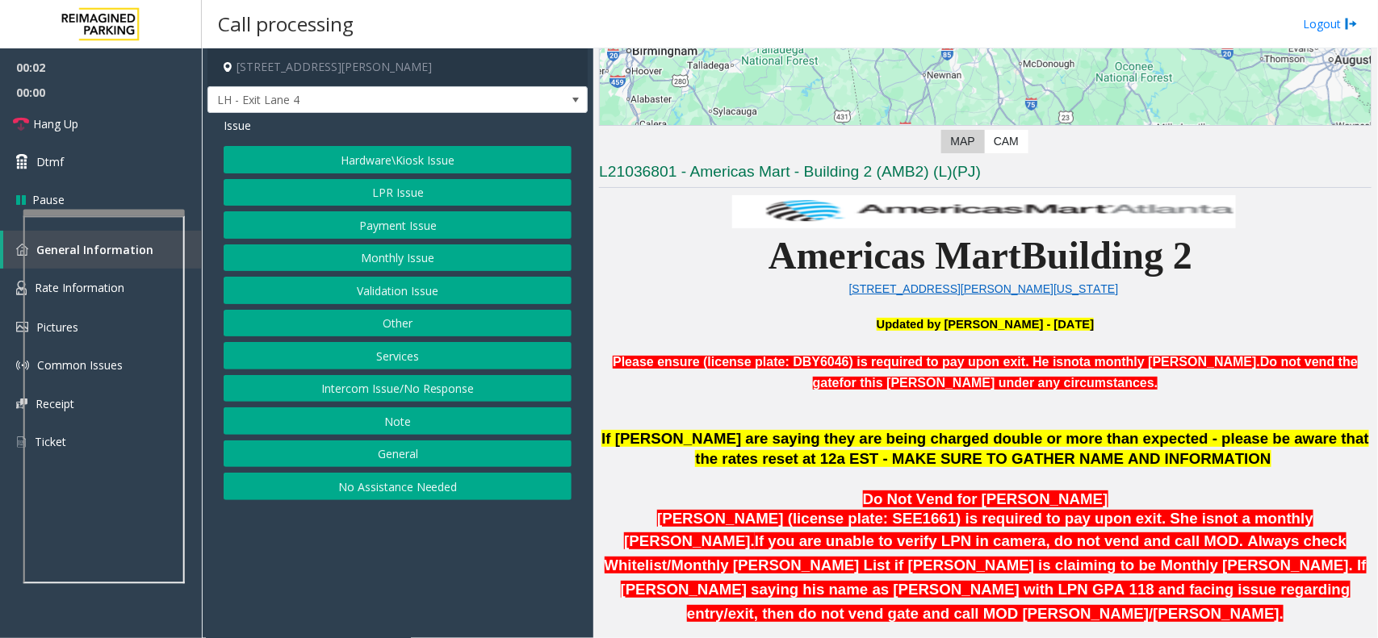
scroll to position [605, 0]
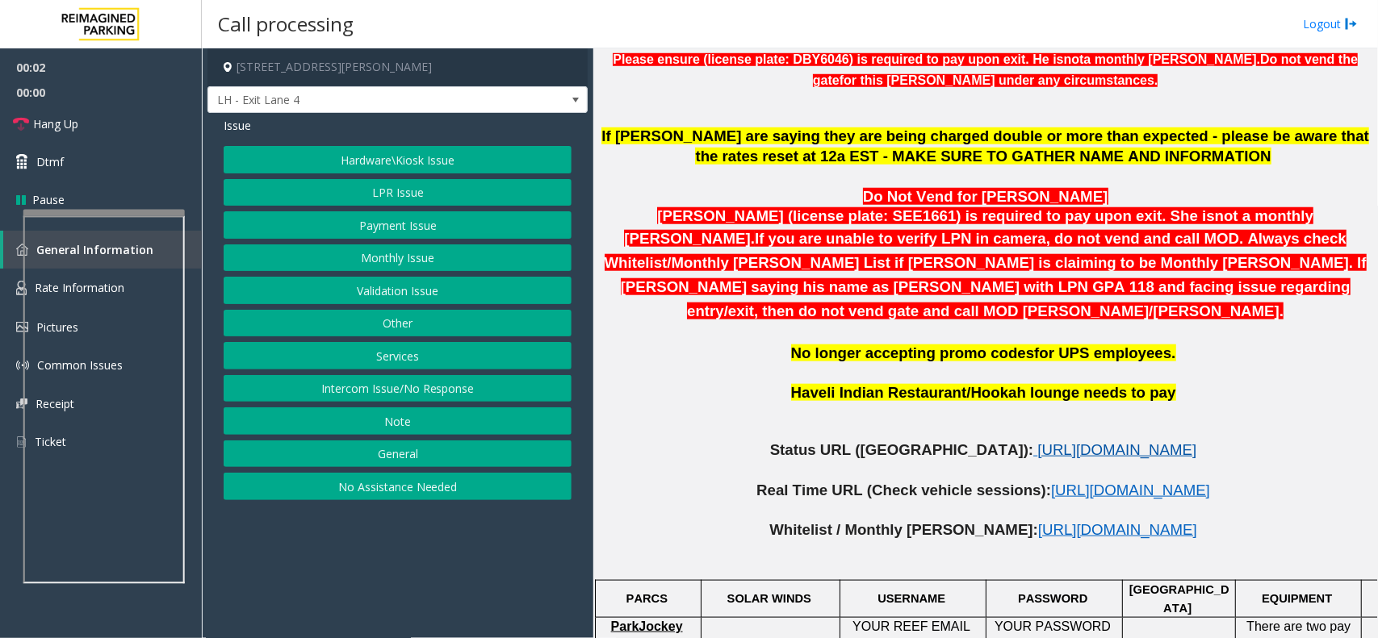
click at [1037, 441] on span "[URL][DOMAIN_NAME]" at bounding box center [1116, 449] width 159 height 17
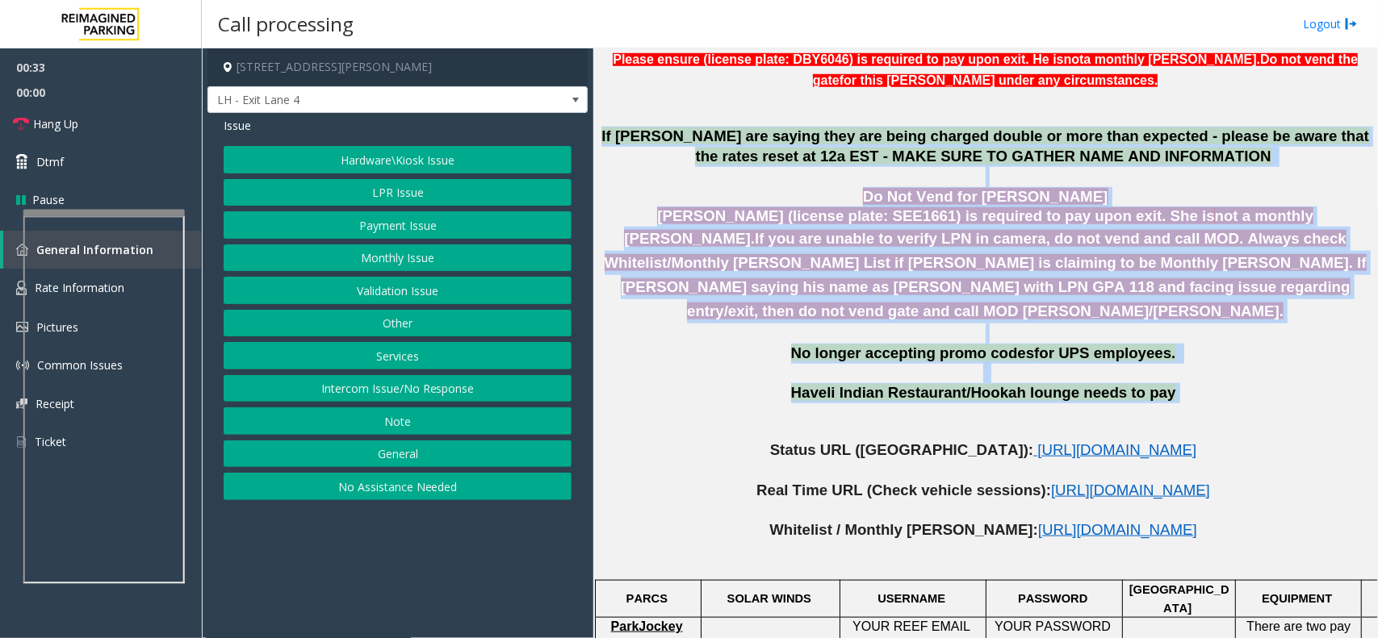
drag, startPoint x: 604, startPoint y: 134, endPoint x: 1189, endPoint y: 381, distance: 635.1
click at [1001, 384] on span "Haveli Indian Restaurant/Hookah lounge needs to pay" at bounding box center [983, 392] width 385 height 17
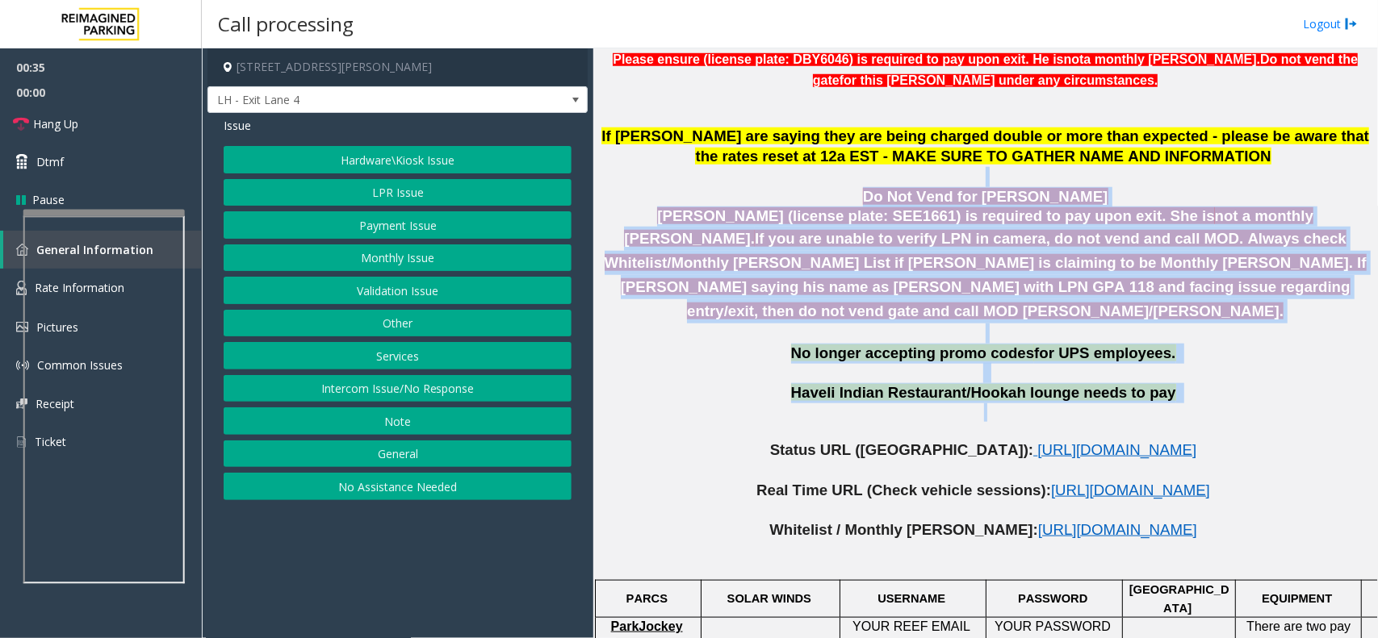
drag, startPoint x: 1182, startPoint y: 386, endPoint x: 797, endPoint y: 179, distance: 436.9
click at [841, 183] on p at bounding box center [985, 177] width 772 height 20
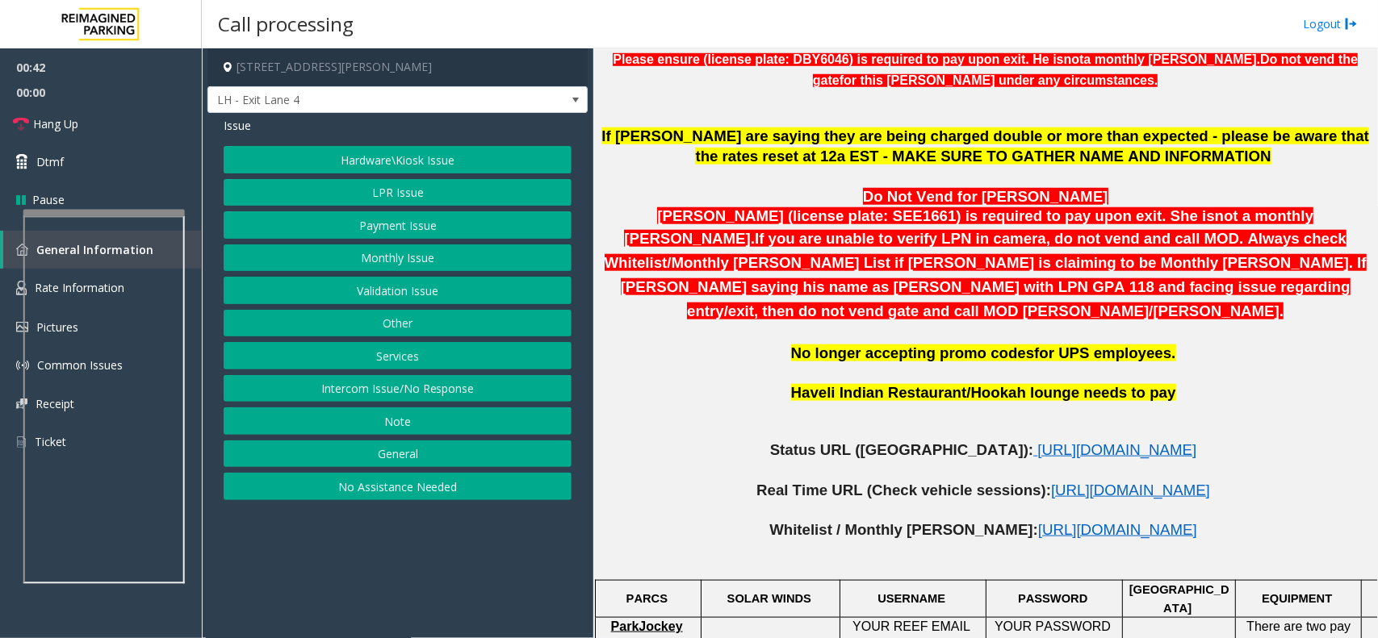
click at [841, 183] on p at bounding box center [985, 177] width 772 height 20
click at [401, 163] on button "Hardware\Kiosk Issue" at bounding box center [398, 159] width 348 height 27
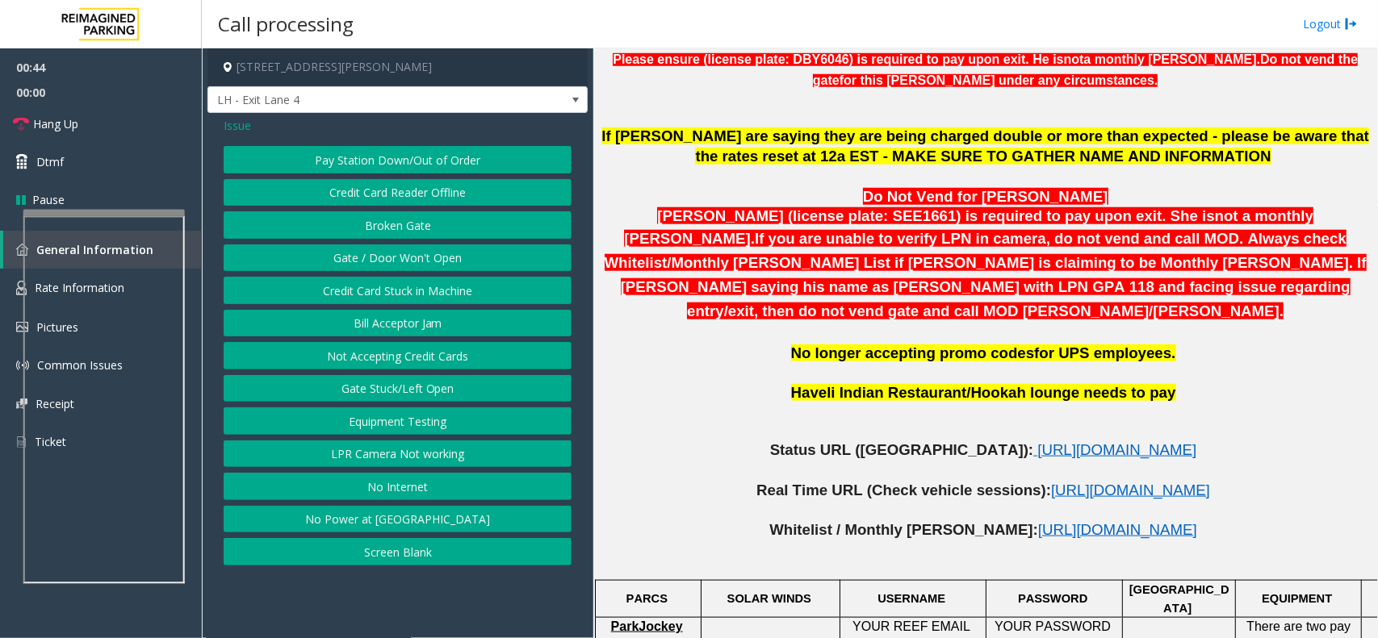
click at [395, 253] on button "Gate / Door Won't Open" at bounding box center [398, 258] width 348 height 27
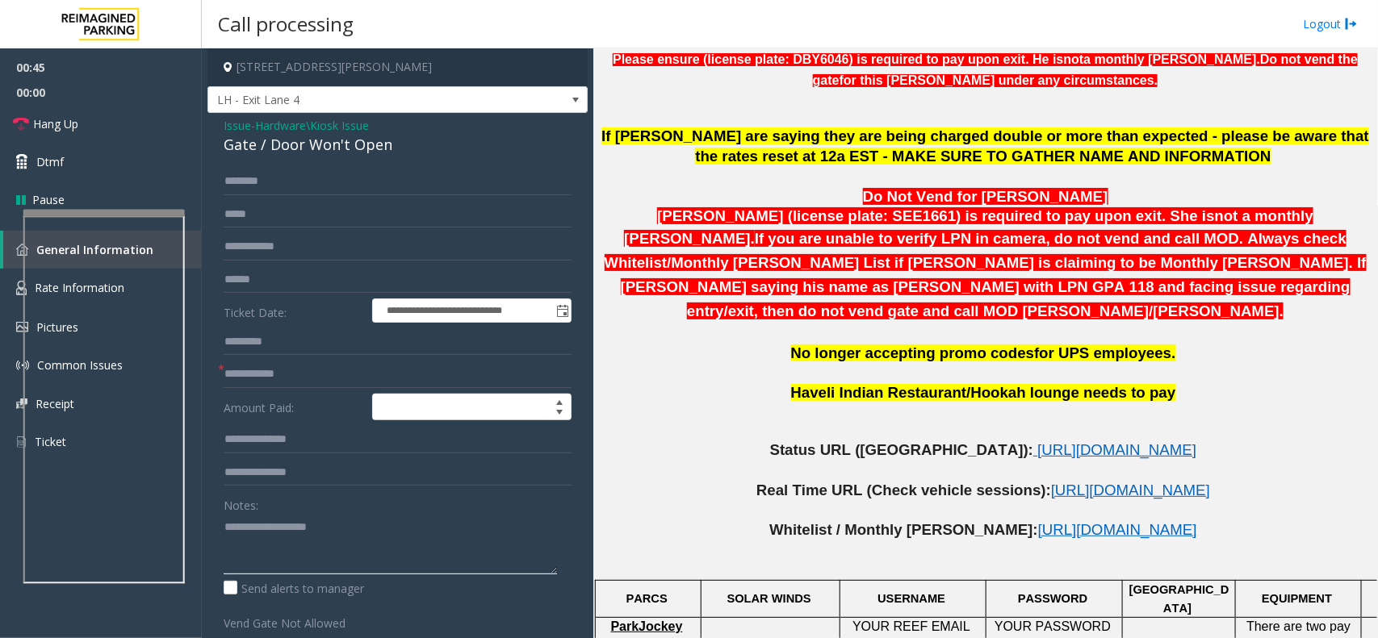
click at [301, 530] on textarea at bounding box center [390, 544] width 333 height 61
type textarea "******"
click at [295, 377] on input "text" at bounding box center [398, 374] width 348 height 27
type input "**"
click at [324, 534] on textarea at bounding box center [390, 544] width 333 height 61
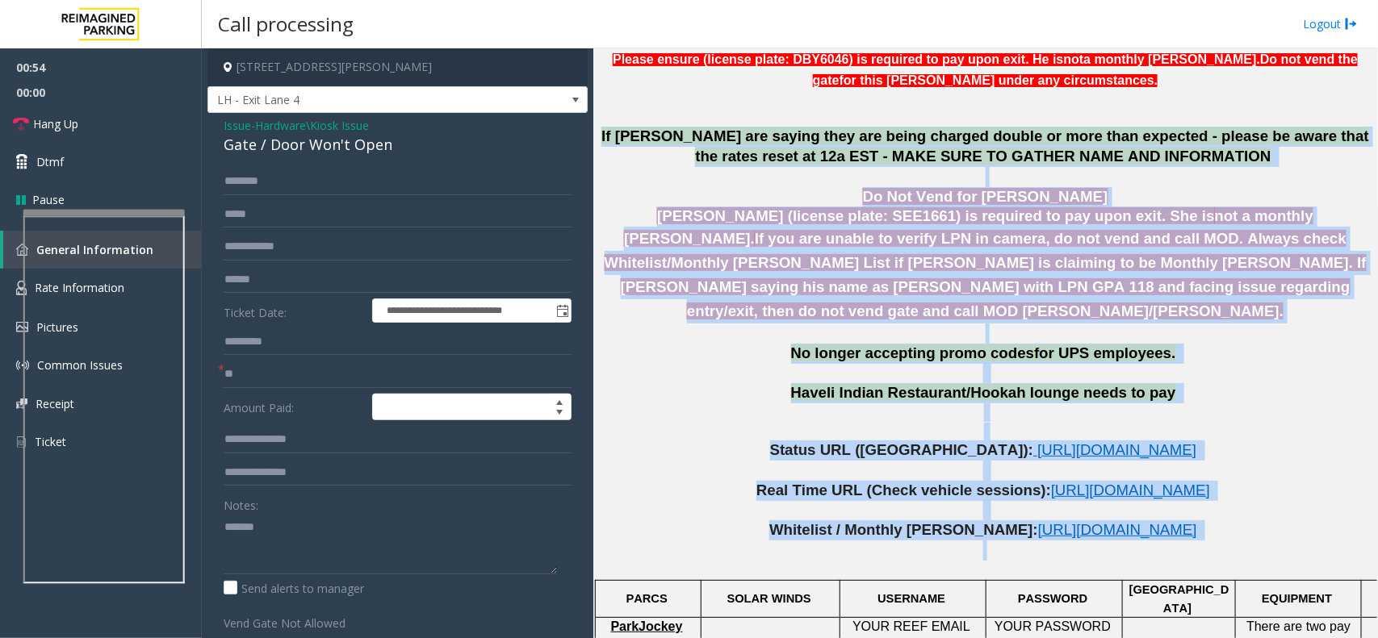
drag, startPoint x: 602, startPoint y: 132, endPoint x: 1268, endPoint y: 523, distance: 772.4
click at [1267, 541] on p at bounding box center [985, 551] width 772 height 20
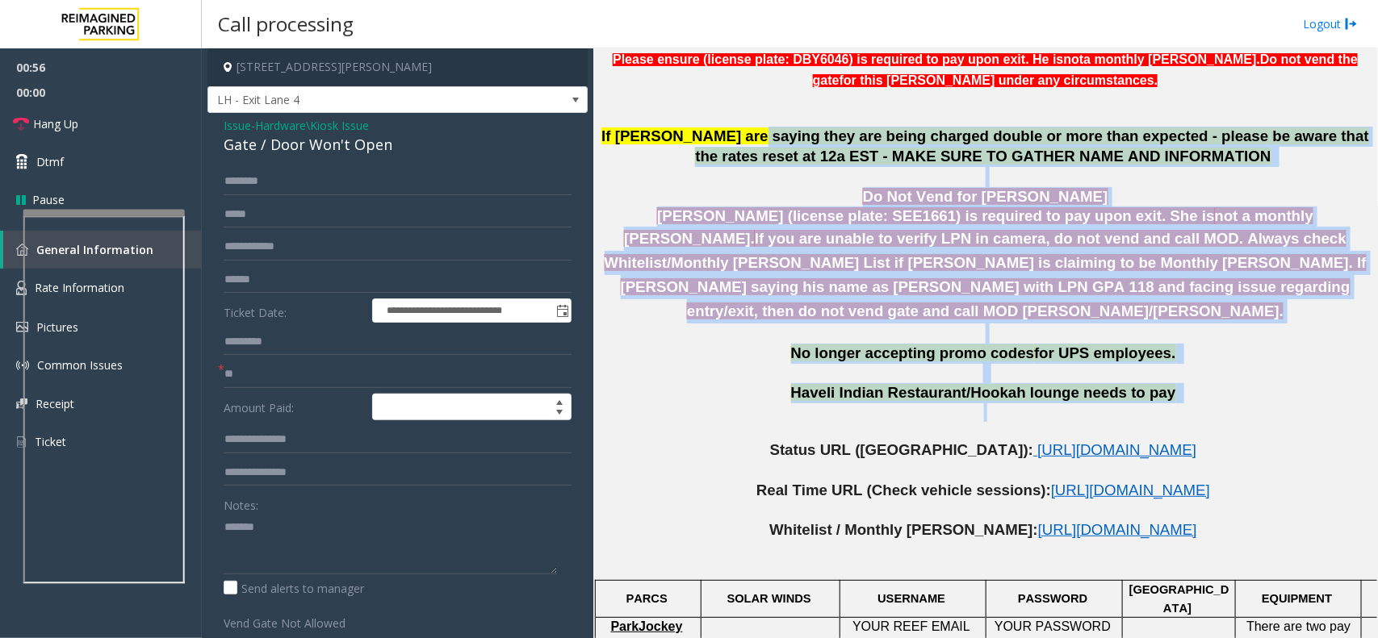
drag, startPoint x: 1157, startPoint y: 384, endPoint x: 722, endPoint y: 132, distance: 502.3
click at [809, 143] on span "If [PERSON_NAME] are saying they are being charged double or more than expected…" at bounding box center [985, 146] width 768 height 37
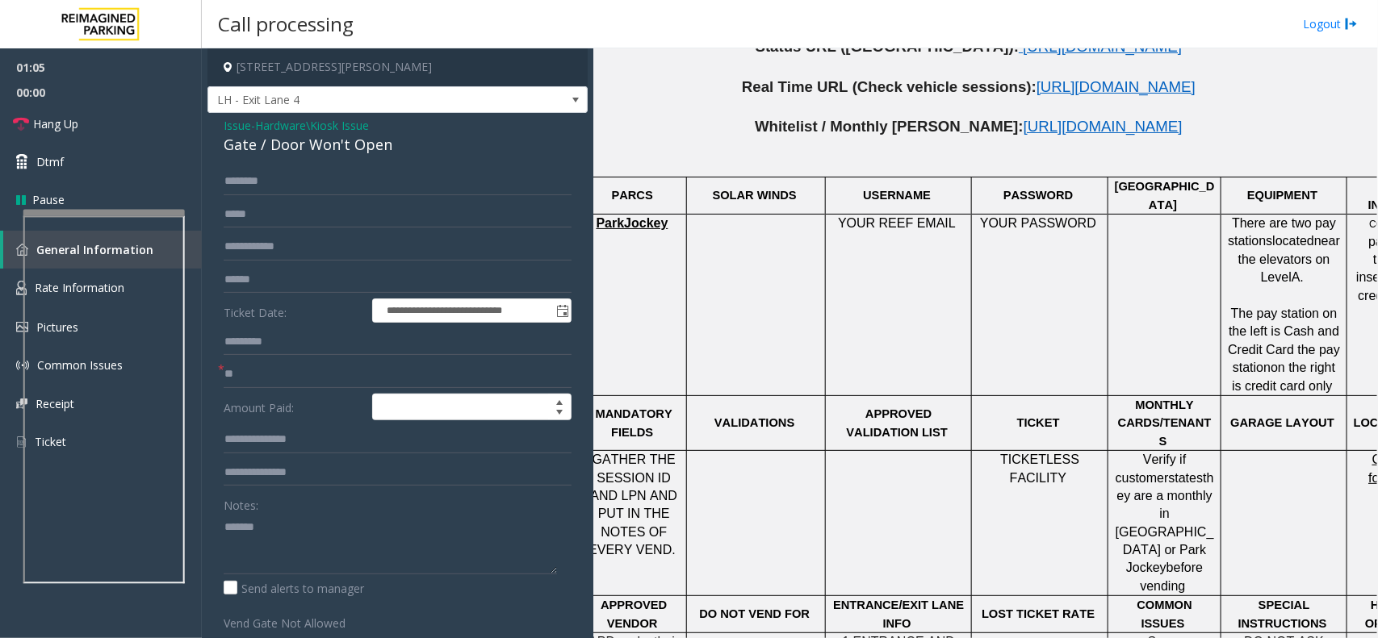
scroll to position [1009, 0]
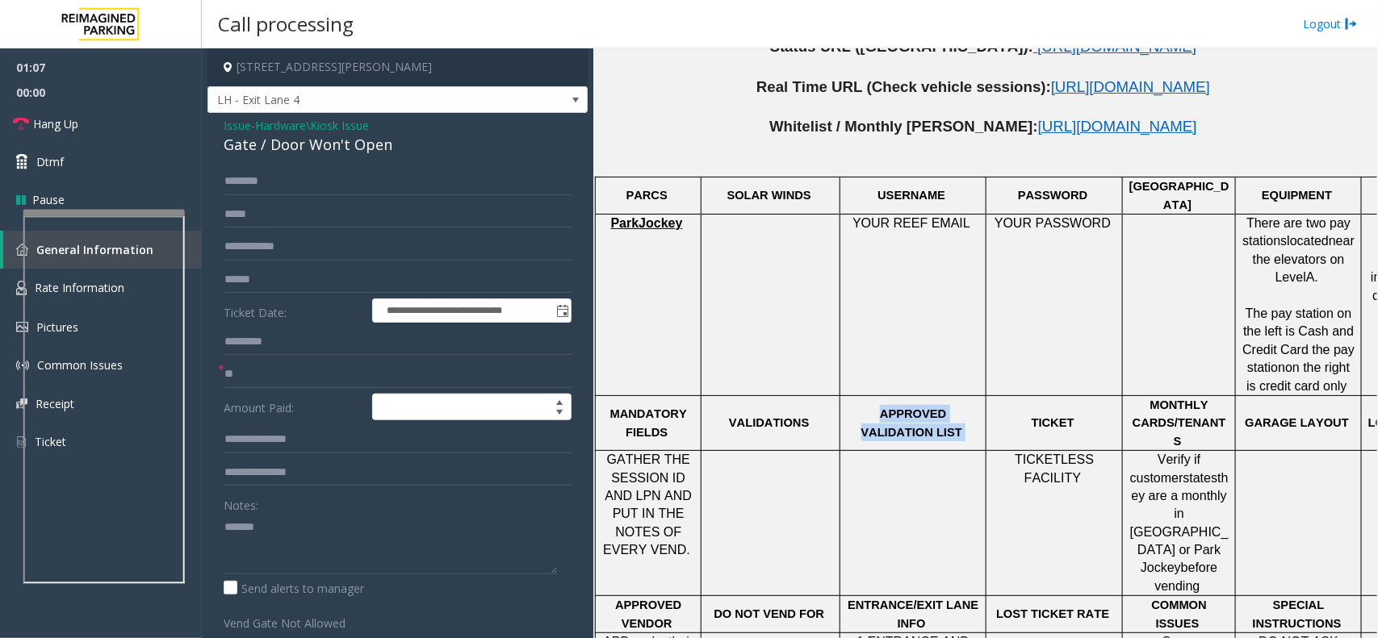
drag, startPoint x: 849, startPoint y: 385, endPoint x: 963, endPoint y: 404, distance: 115.4
click at [963, 405] on p "APPROVED VALIDATION LIST" at bounding box center [913, 423] width 134 height 36
drag, startPoint x: 1019, startPoint y: 398, endPoint x: 1108, endPoint y: 397, distance: 88.8
click at [1108, 414] on p "TICKET" at bounding box center [1054, 423] width 124 height 18
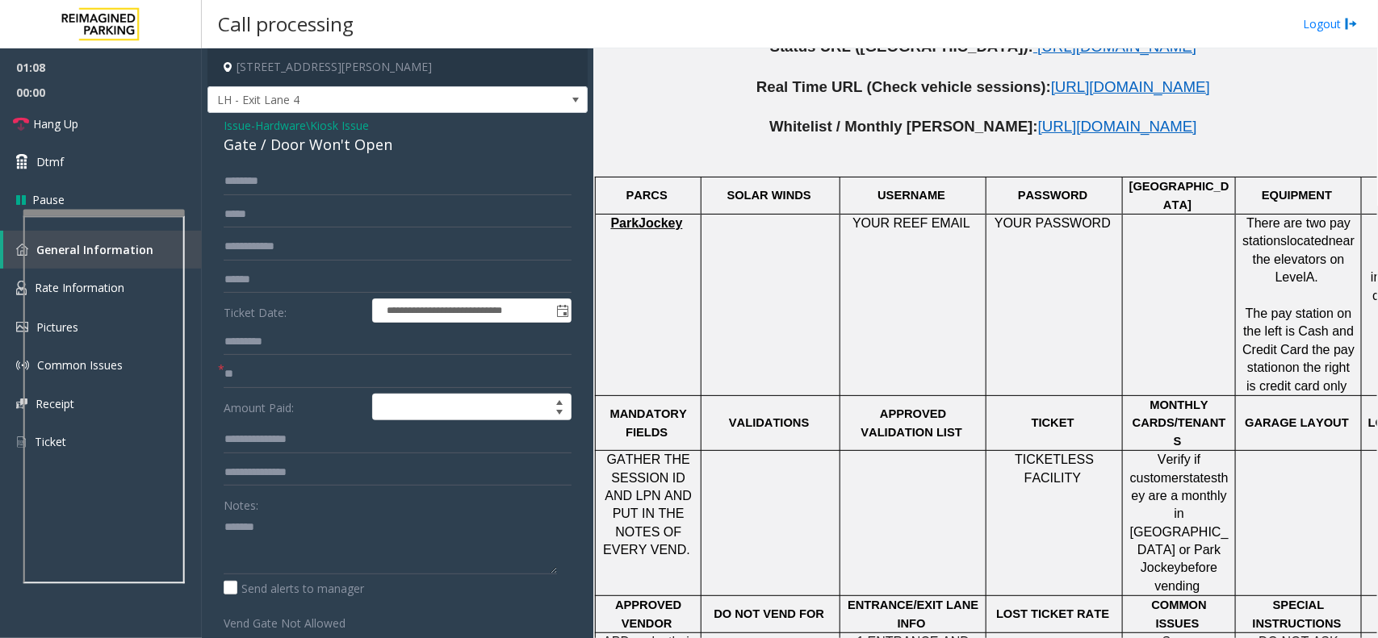
click at [1147, 399] on span "MONTHLY CARDS/TENANTS" at bounding box center [1179, 423] width 94 height 49
drag, startPoint x: 1140, startPoint y: 383, endPoint x: 1241, endPoint y: 406, distance: 103.4
click at [1241, 406] on tr "MANDATORY FIELDS VALIDATIONS APPROVED VALIDATION LIST TICKET MONTHLY CARDS/TENA…" at bounding box center [1034, 422] width 876 height 55
click at [884, 268] on td "YOUR REEF EMAIL" at bounding box center [913, 306] width 146 height 182
drag, startPoint x: 608, startPoint y: 203, endPoint x: 1223, endPoint y: 254, distance: 617.1
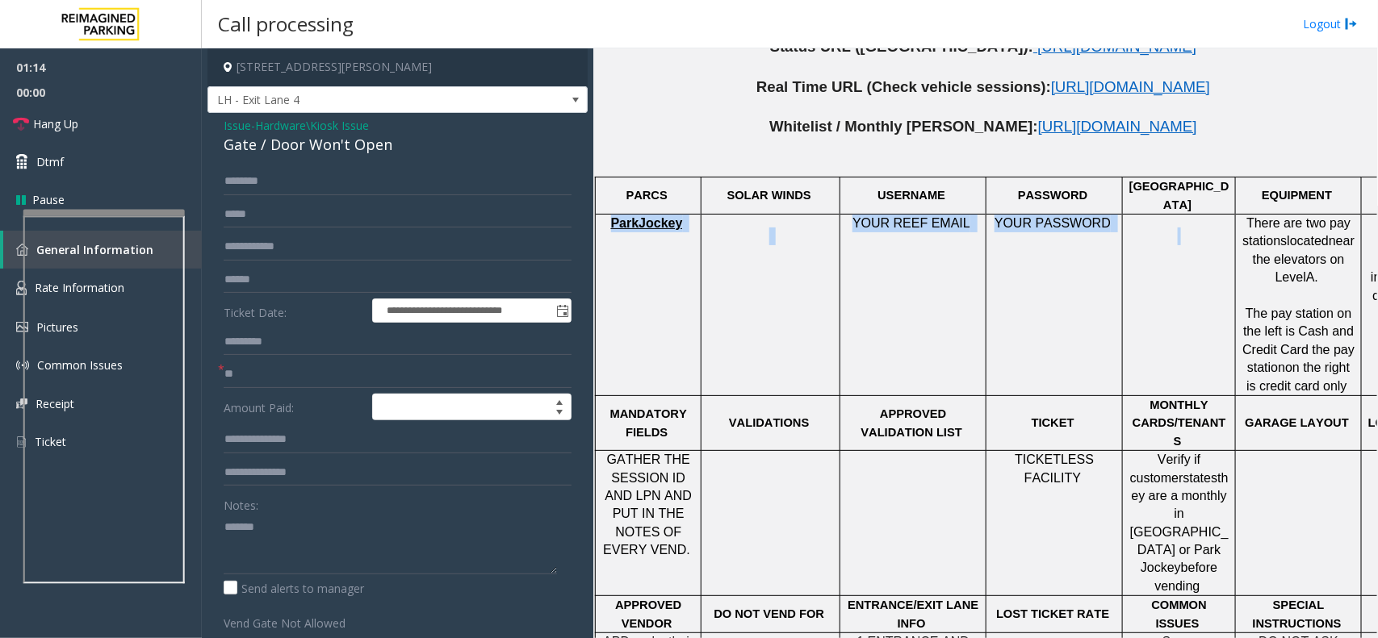
click at [1223, 254] on tr "ParkJockey YOUR REEF EMAIL YOUR PASSWORD There are two pay stations located nea…" at bounding box center [1034, 306] width 876 height 182
click at [1055, 281] on td "YOUR PASSWORD" at bounding box center [1054, 306] width 136 height 182
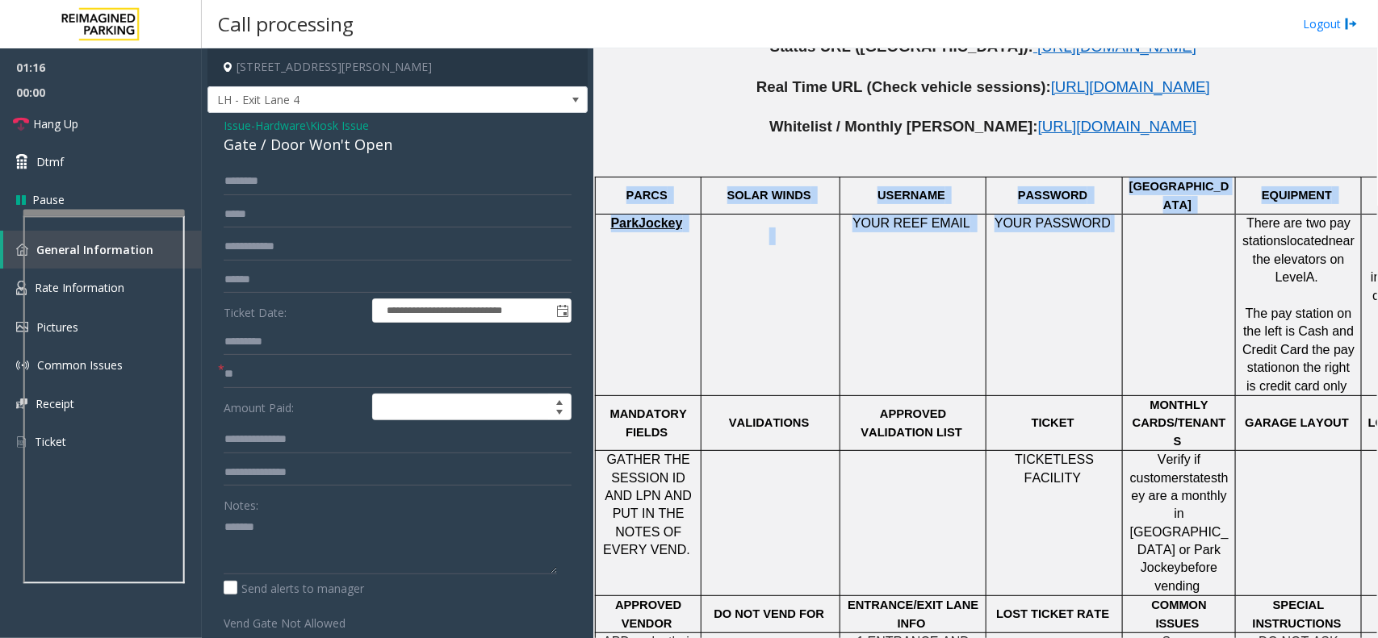
drag, startPoint x: 1106, startPoint y: 204, endPoint x: 596, endPoint y: 190, distance: 510.3
click at [596, 190] on tbody "PARCS SOLAR WINDS USERNAME PASSWORD PARIS EQUIPMENT CARD INSERTION ParkJockey Y…" at bounding box center [1034, 551] width 876 height 746
click at [814, 303] on td at bounding box center [770, 306] width 139 height 182
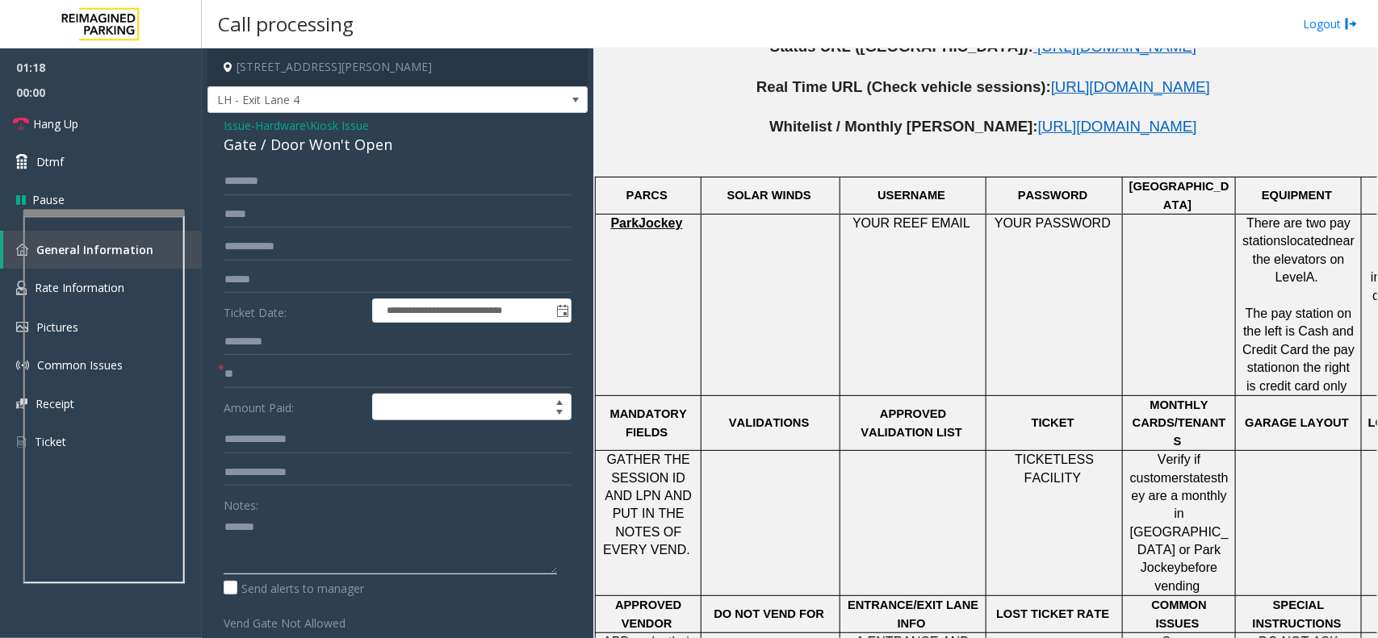
click at [337, 546] on textarea at bounding box center [390, 544] width 333 height 61
click at [352, 139] on div "Gate / Door Won't Open" at bounding box center [398, 145] width 348 height 22
copy div "Gate / Door Won't Open"
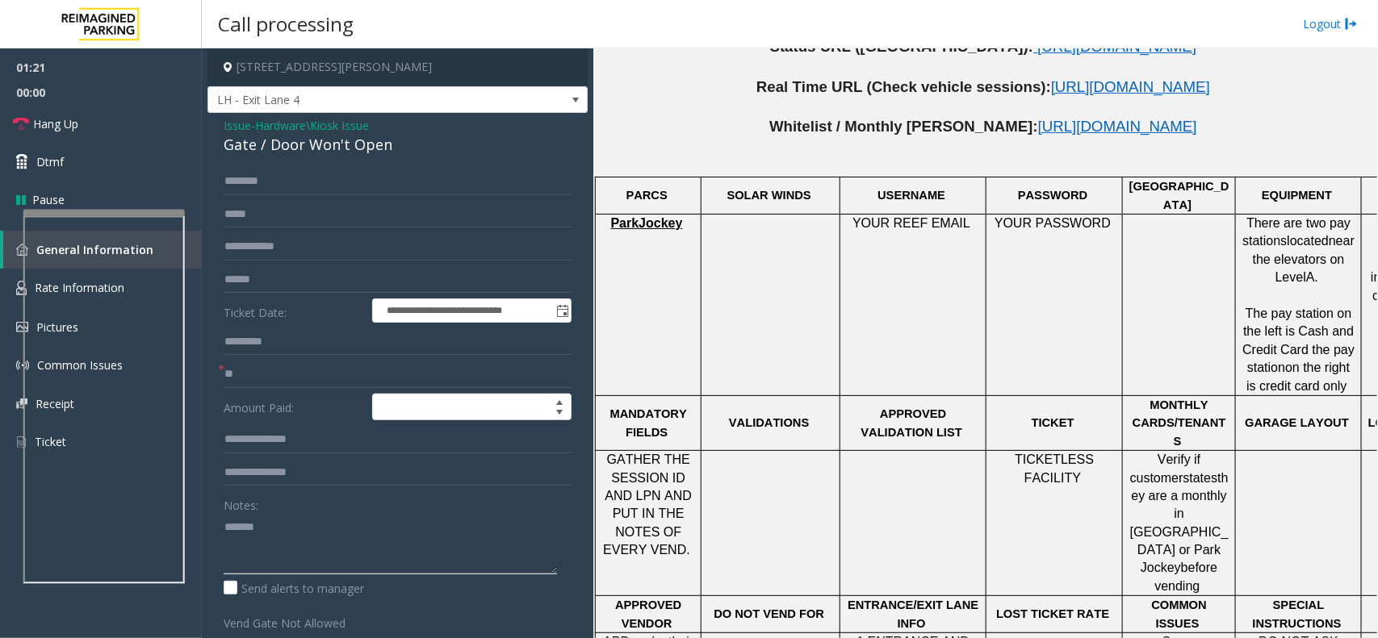
click at [313, 553] on textarea at bounding box center [390, 544] width 333 height 61
paste textarea "**********"
click at [46, 140] on link "Hang Up" at bounding box center [101, 124] width 202 height 38
click at [351, 558] on textarea at bounding box center [390, 544] width 333 height 61
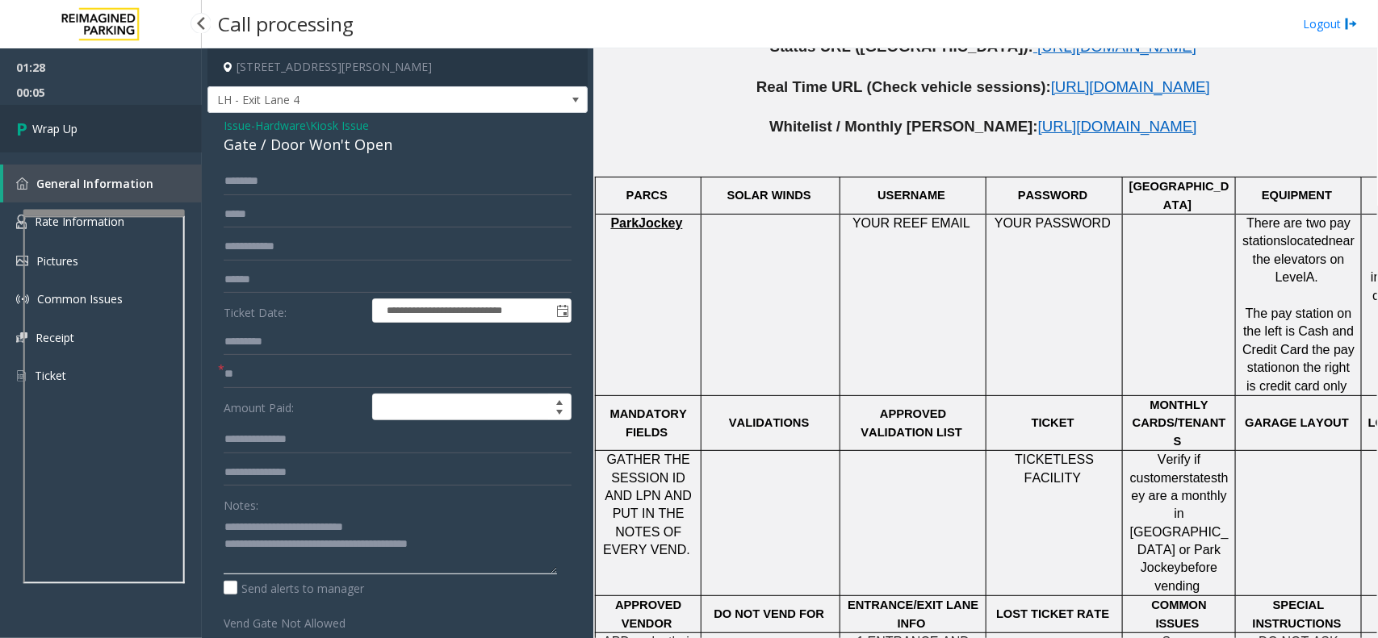
type textarea "**********"
click at [115, 118] on link "Wrap Up" at bounding box center [101, 129] width 202 height 48
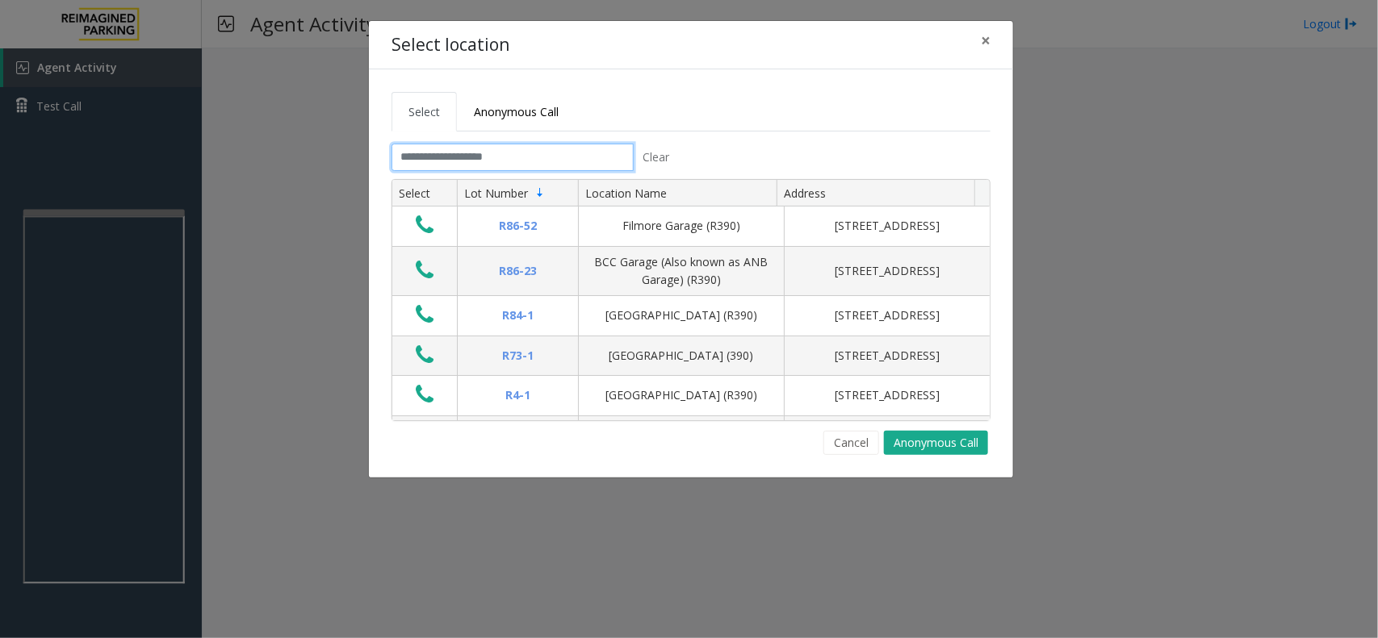
click at [495, 166] on input "text" at bounding box center [512, 157] width 242 height 27
click at [512, 141] on tabset "Select Anonymous Call Clear Select Lot Number Location Name Address R86-52 Film…" at bounding box center [690, 273] width 599 height 363
click at [510, 160] on input "text" at bounding box center [512, 157] width 242 height 27
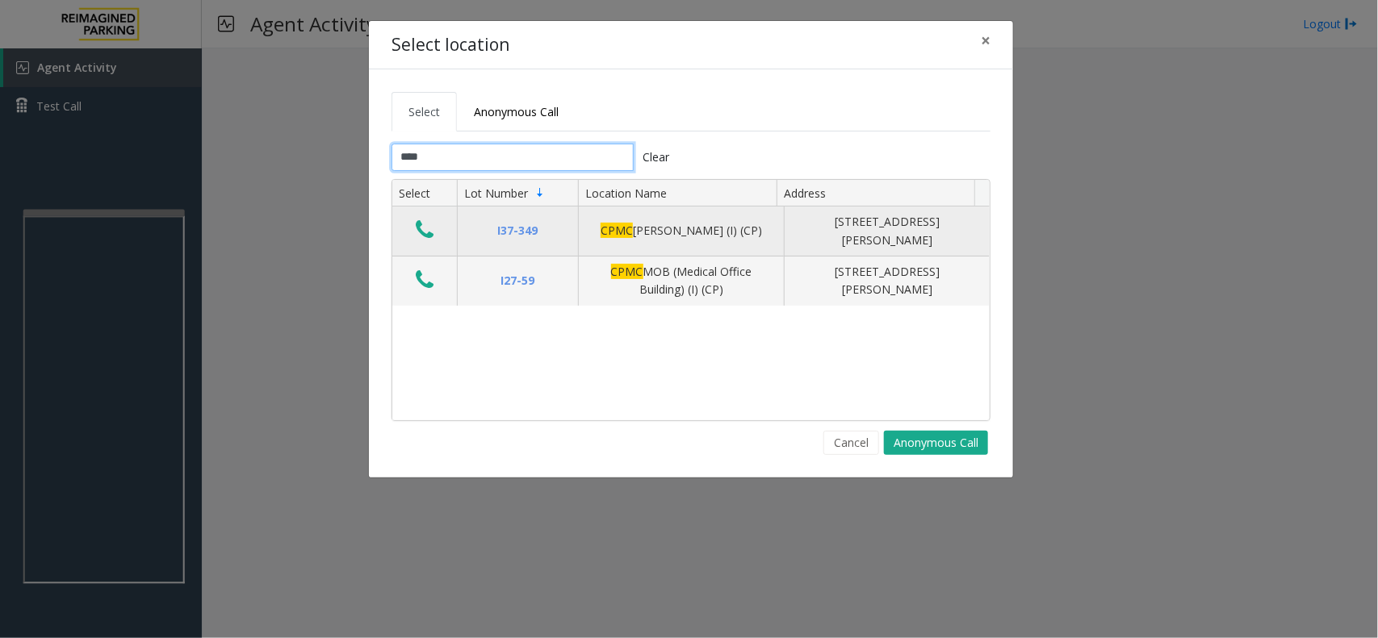
type input "****"
click at [425, 224] on icon "Data table" at bounding box center [425, 230] width 18 height 23
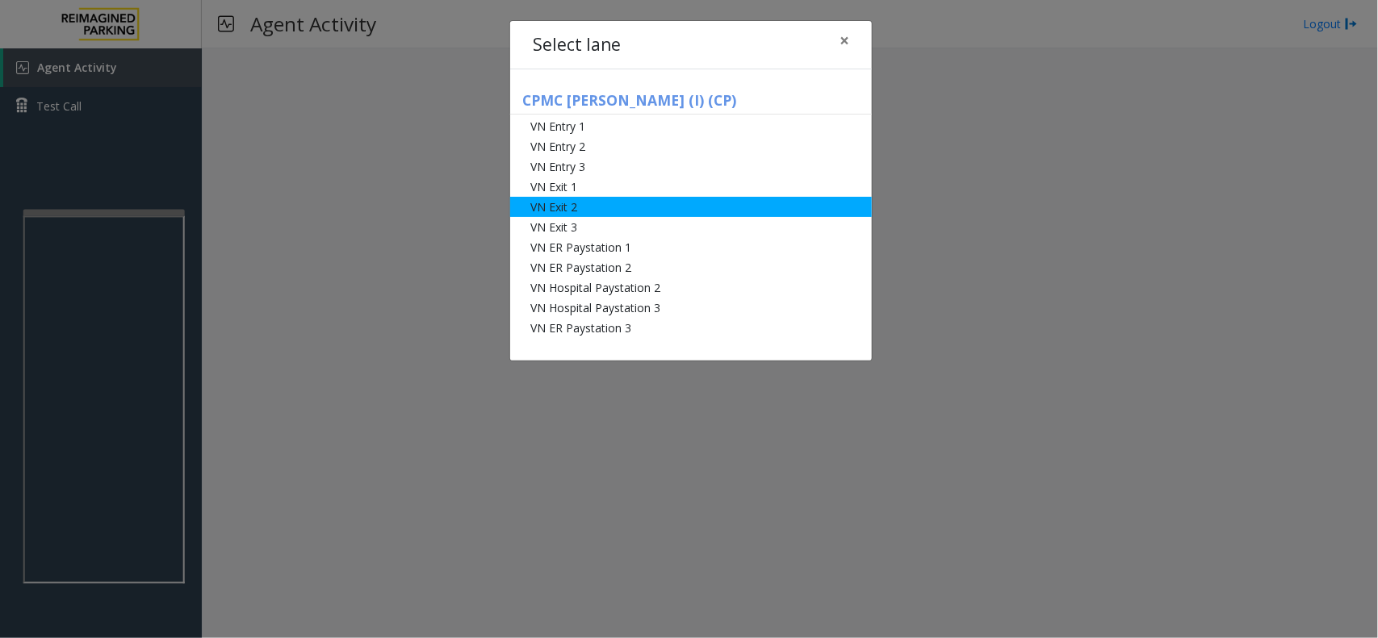
click at [646, 203] on li "VN Exit 2" at bounding box center [691, 207] width 362 height 20
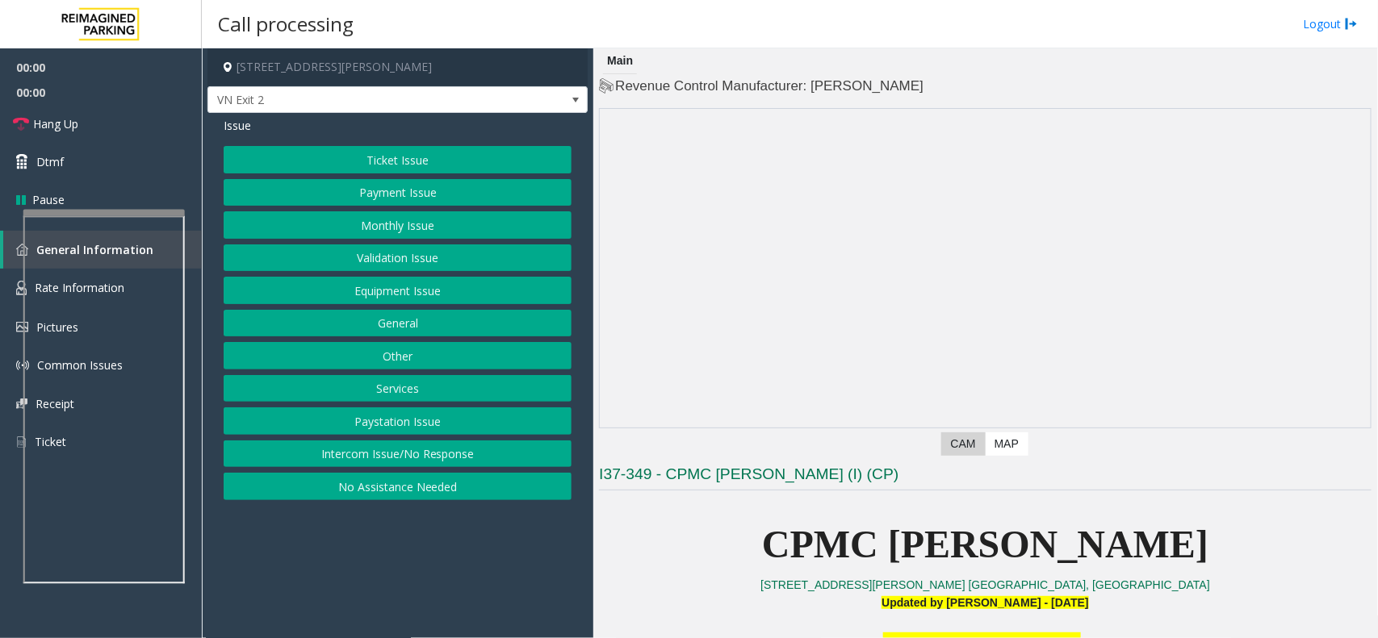
click at [397, 231] on button "Monthly Issue" at bounding box center [398, 224] width 348 height 27
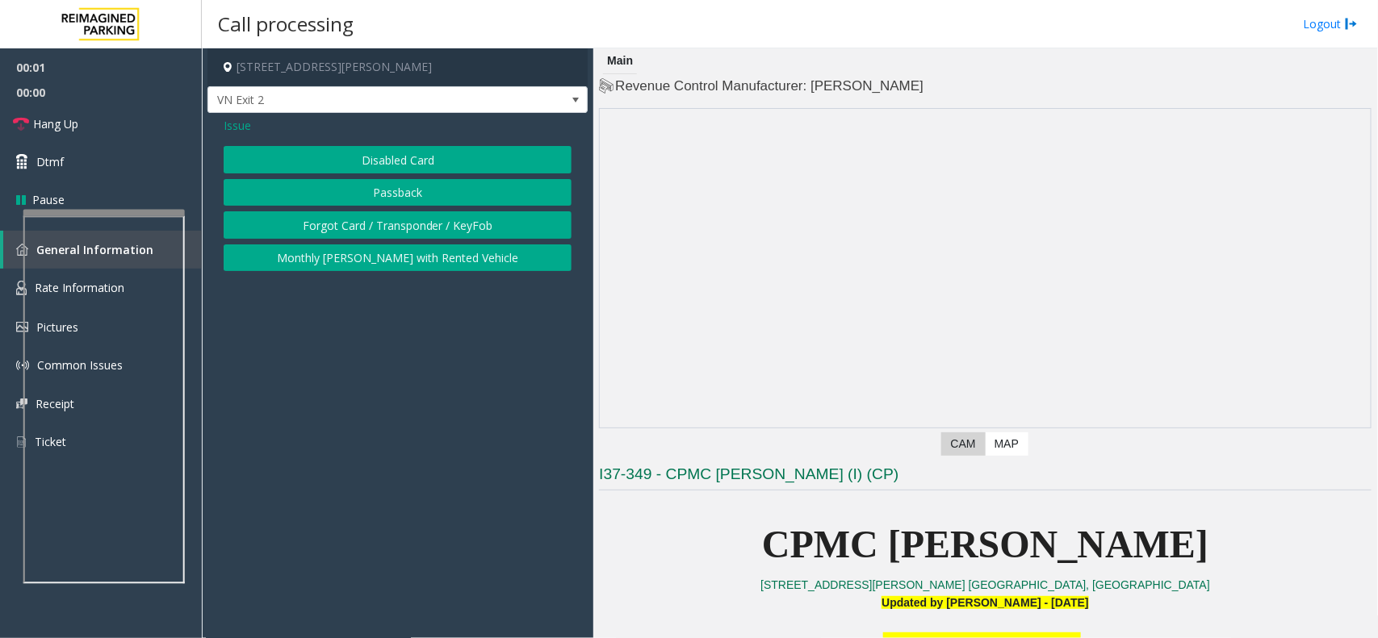
click at [409, 153] on button "Disabled Card" at bounding box center [398, 159] width 348 height 27
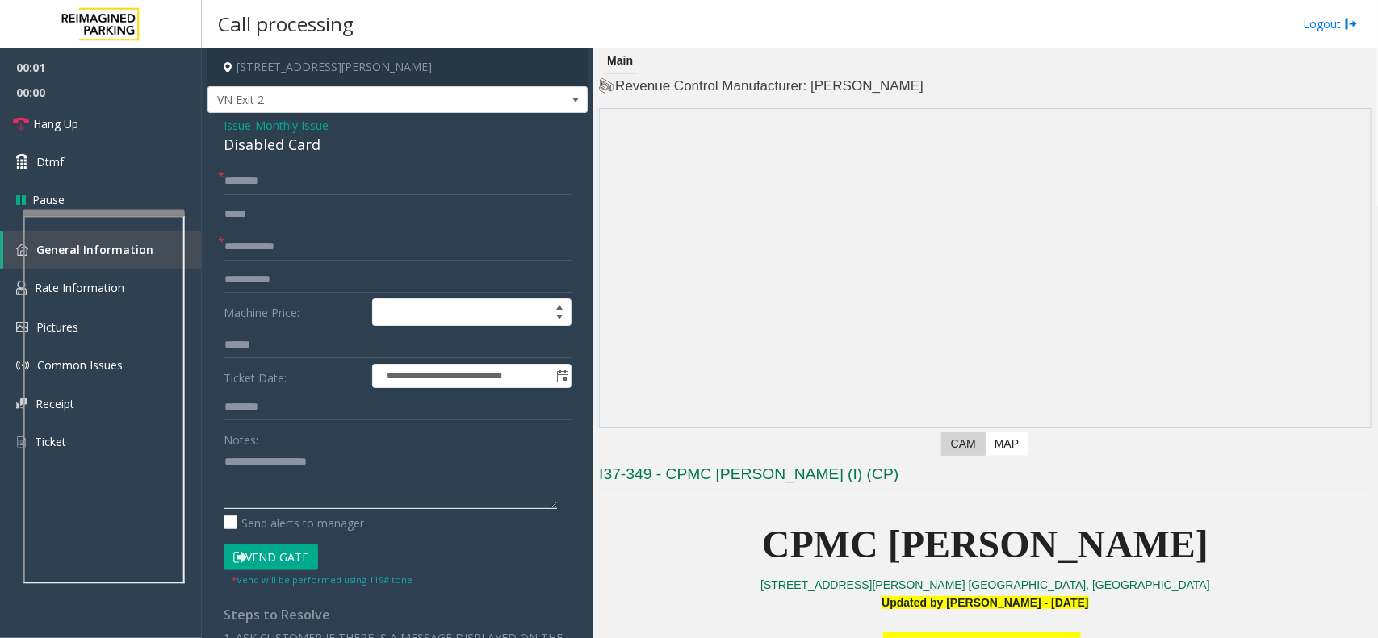
click at [311, 462] on textarea at bounding box center [390, 479] width 333 height 61
type textarea "******"
click at [274, 138] on div "Disabled Card" at bounding box center [398, 145] width 348 height 22
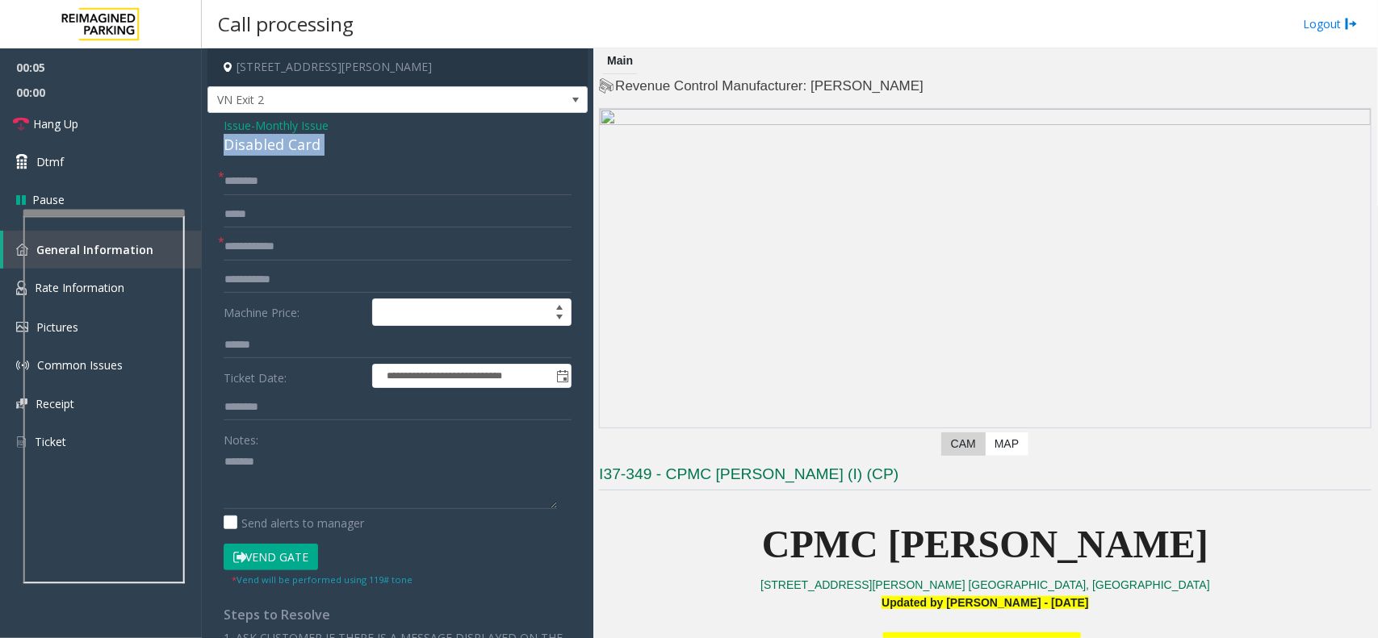
copy div "Disabled Card"
click at [228, 122] on span "Issue" at bounding box center [237, 125] width 27 height 17
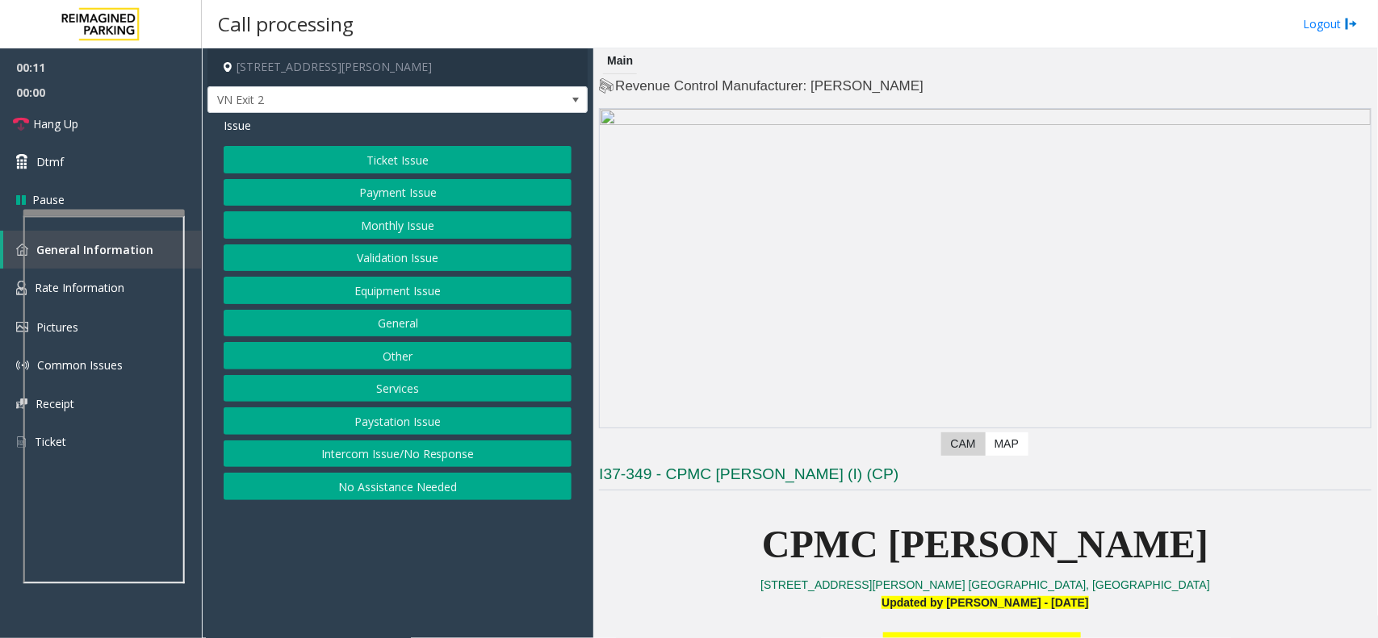
click at [426, 238] on button "Monthly Issue" at bounding box center [398, 224] width 348 height 27
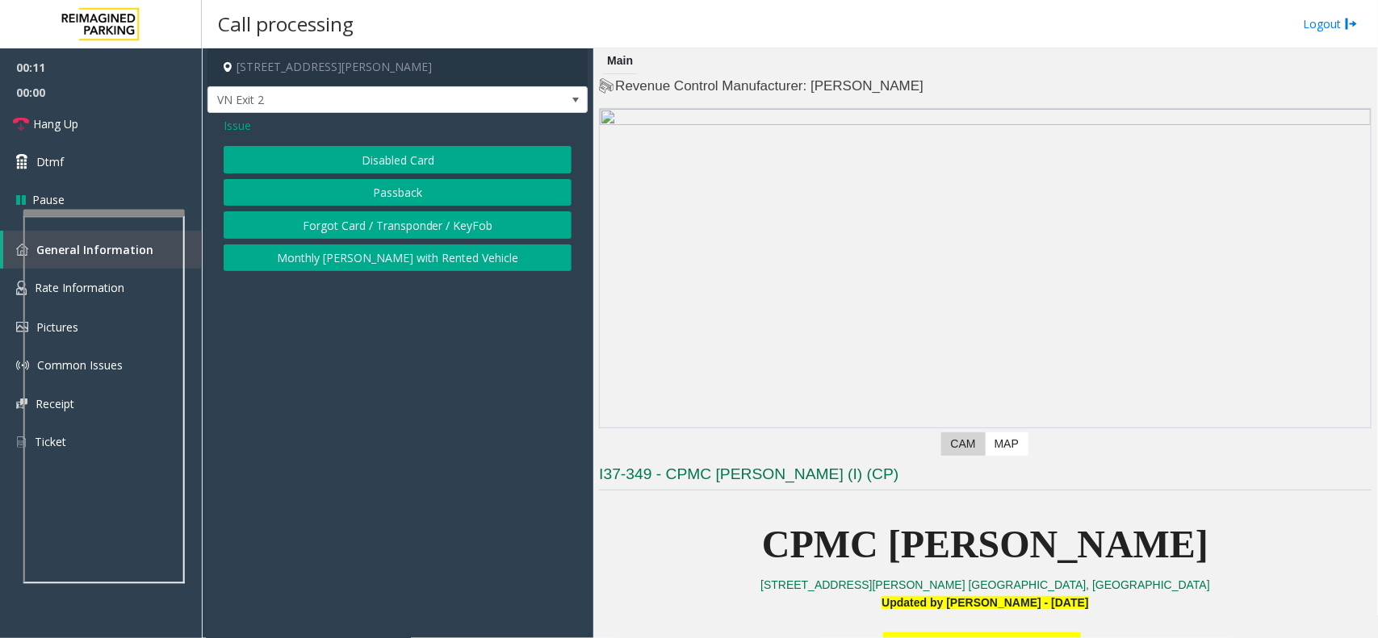
click at [421, 199] on button "Passback" at bounding box center [398, 192] width 348 height 27
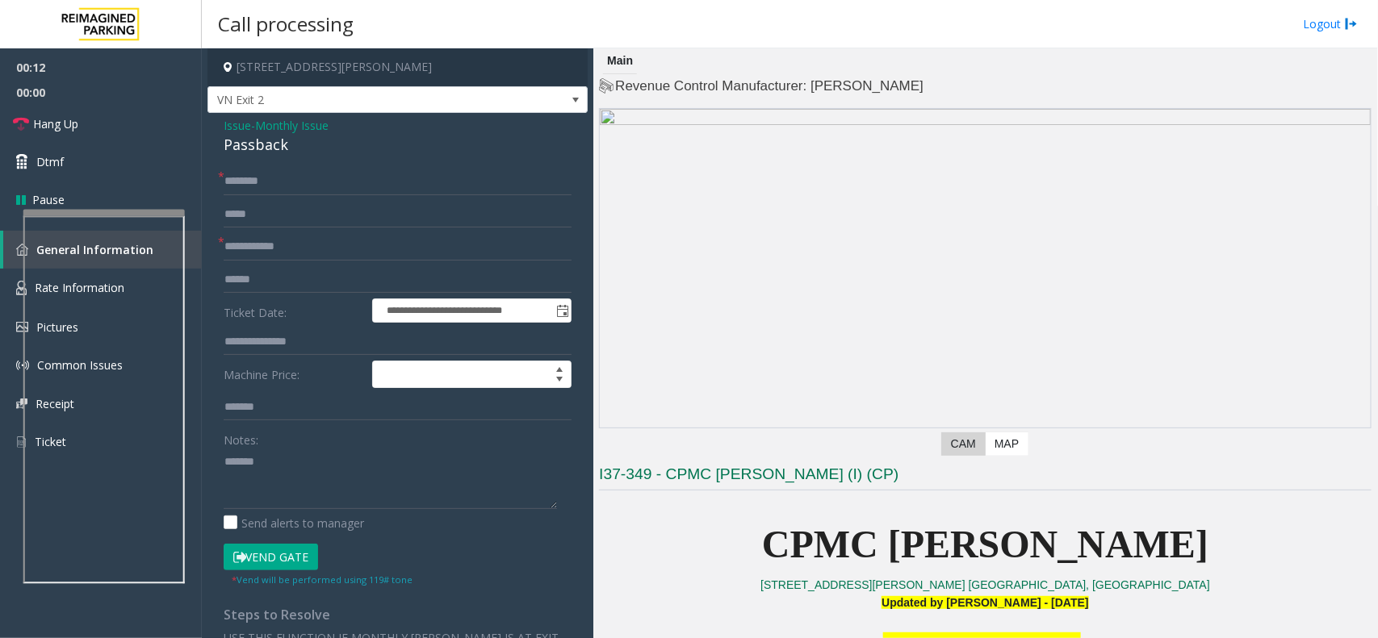
click at [263, 164] on div "**********" at bounding box center [397, 497] width 380 height 769
click at [268, 158] on div "**********" at bounding box center [397, 497] width 380 height 769
click at [276, 153] on div "Passback" at bounding box center [398, 145] width 348 height 22
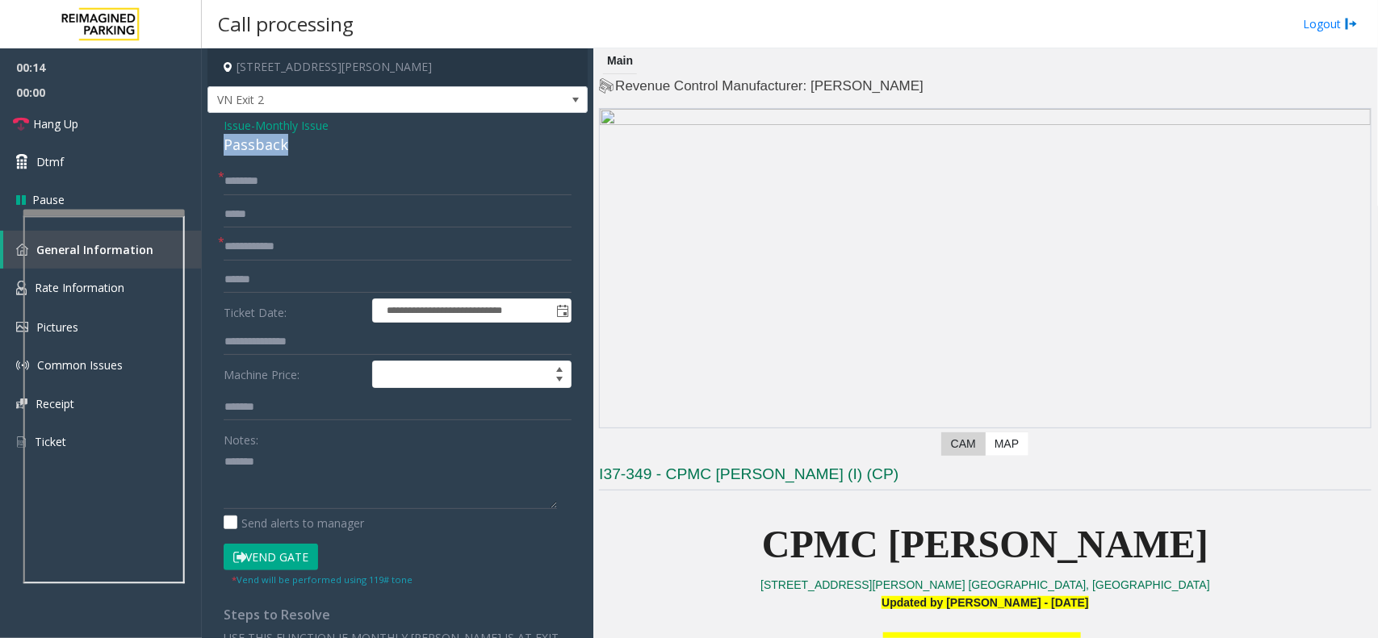
copy div "Passback"
click at [293, 478] on textarea at bounding box center [390, 479] width 333 height 61
paste textarea "*********"
type textarea "**********"
click at [259, 256] on input "text" at bounding box center [398, 246] width 348 height 27
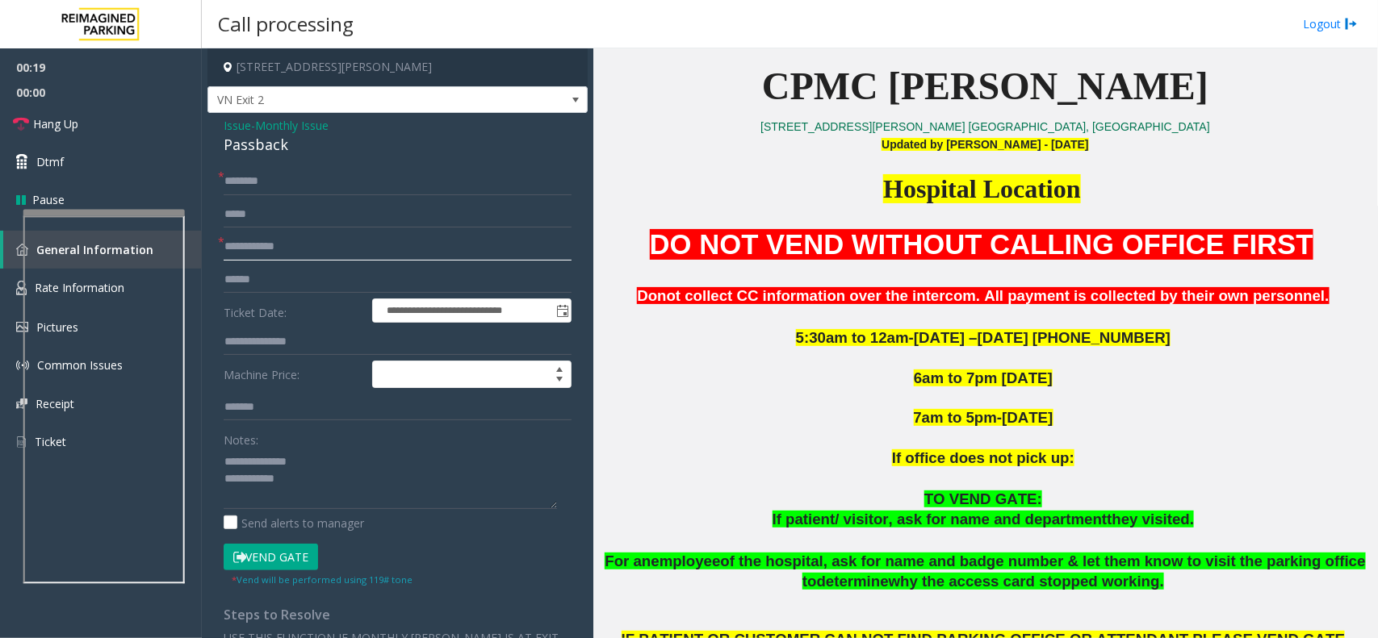
scroll to position [605, 0]
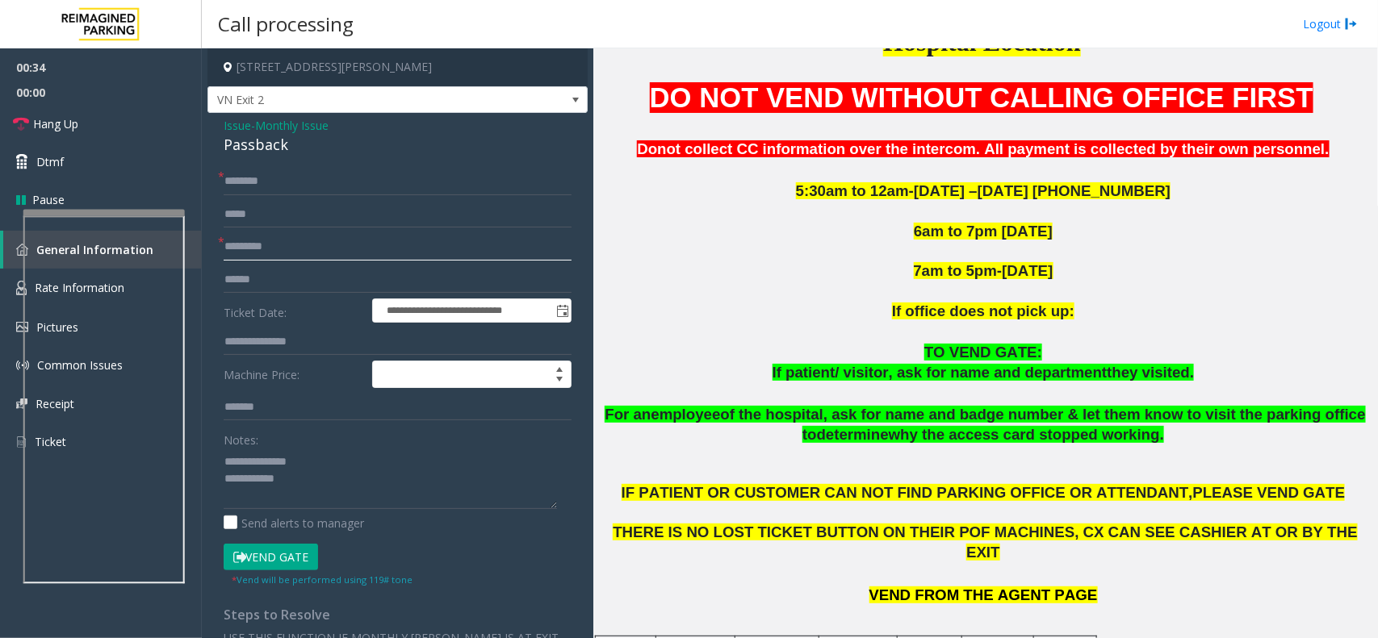
type input "*********"
click at [274, 161] on div "**********" at bounding box center [397, 497] width 380 height 769
click at [273, 182] on input "text" at bounding box center [398, 181] width 348 height 27
type input "******"
click at [320, 485] on textarea at bounding box center [390, 479] width 333 height 61
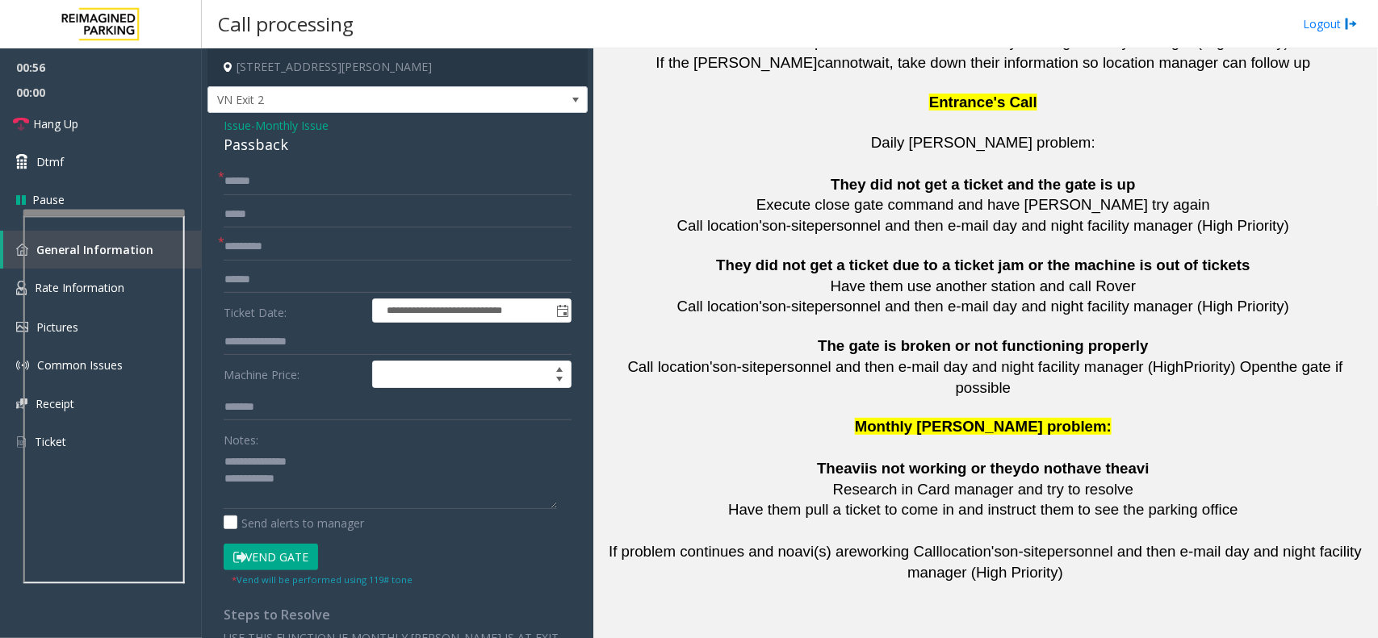
scroll to position [3589, 0]
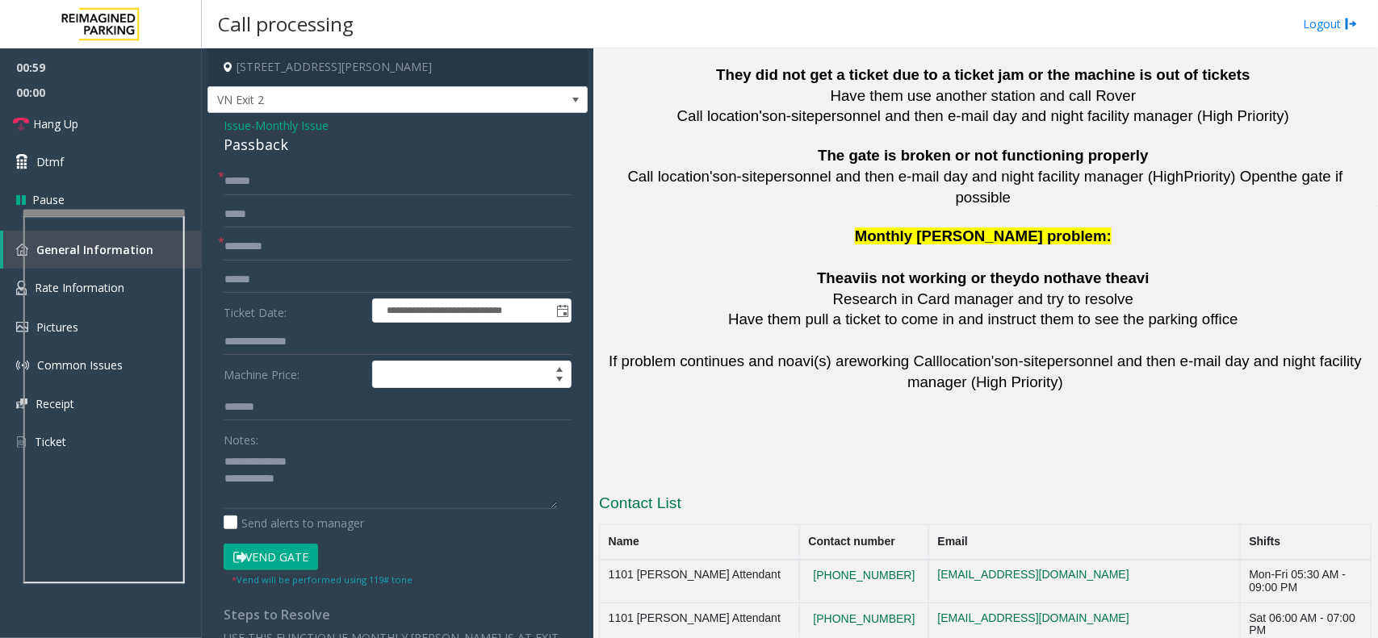
copy button "[PHONE_NUMBER]"
drag, startPoint x: 900, startPoint y: 538, endPoint x: 809, endPoint y: 542, distance: 91.3
click at [277, 472] on textarea at bounding box center [390, 479] width 333 height 61
click at [299, 483] on textarea at bounding box center [390, 479] width 333 height 61
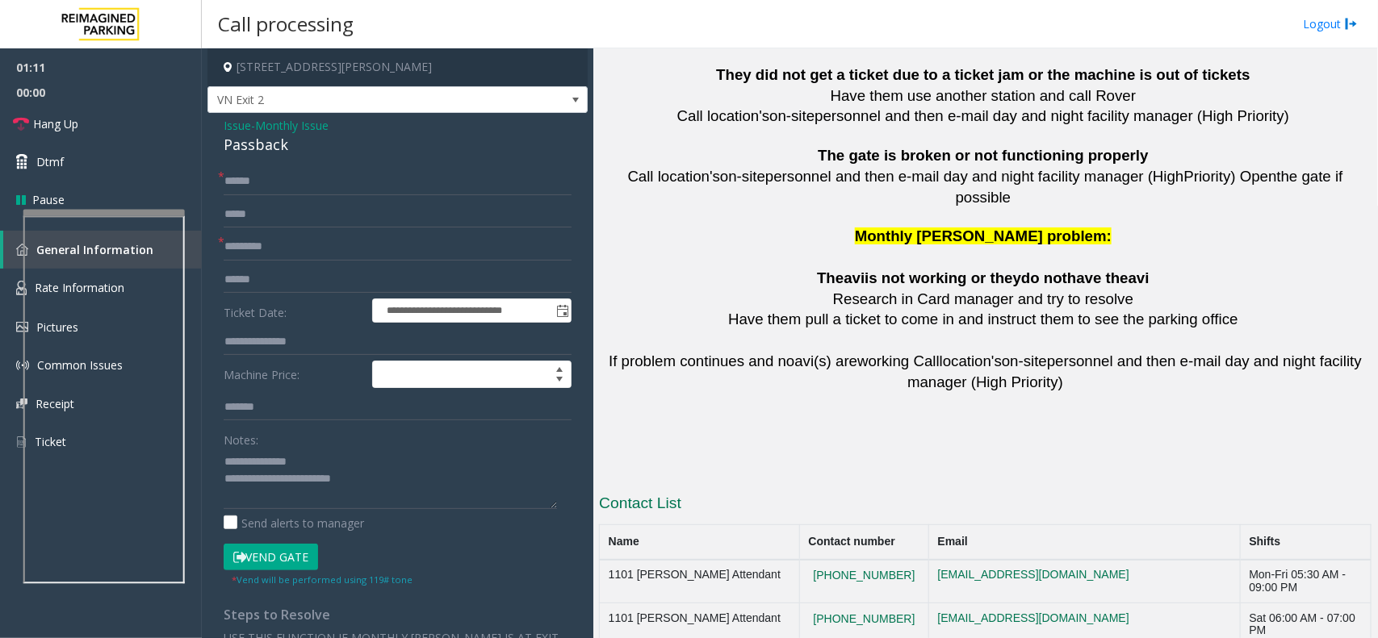
copy tr "CPMC [PERSON_NAME] Office [PHONE_NUMBER]"
drag, startPoint x: 892, startPoint y: 539, endPoint x: 608, endPoint y: 542, distance: 284.1
click at [371, 483] on textarea at bounding box center [390, 479] width 333 height 61
paste textarea "**********"
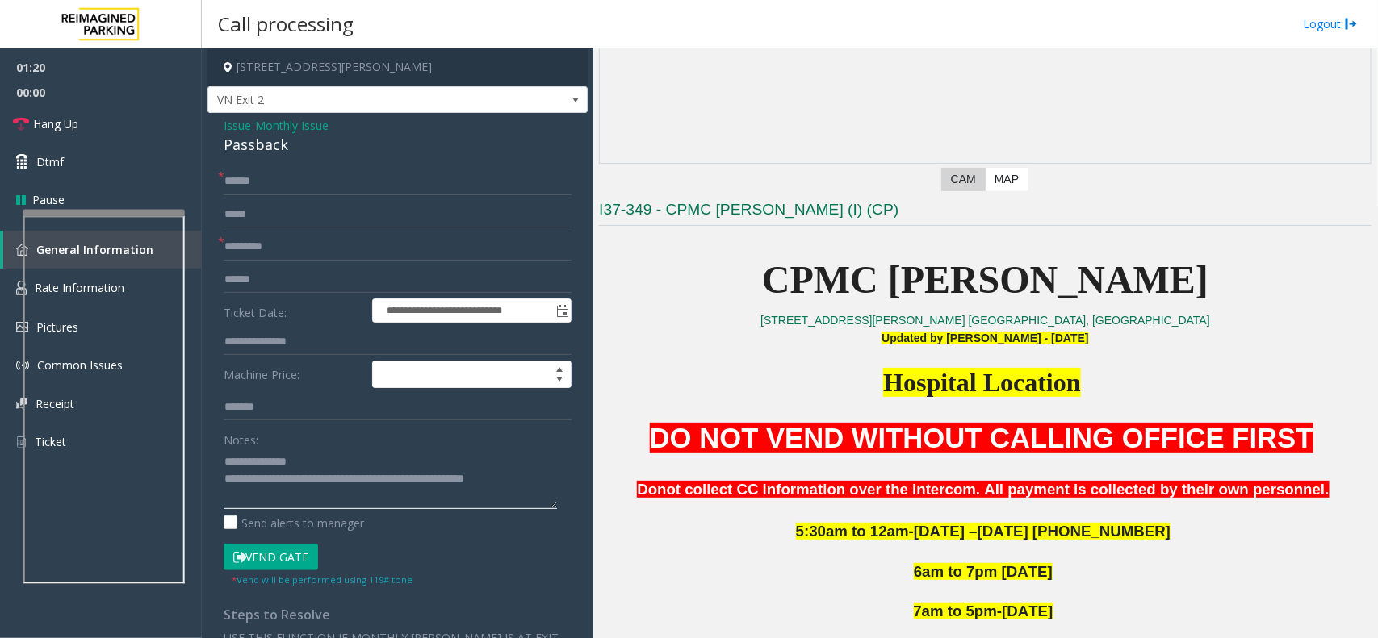
scroll to position [260, 0]
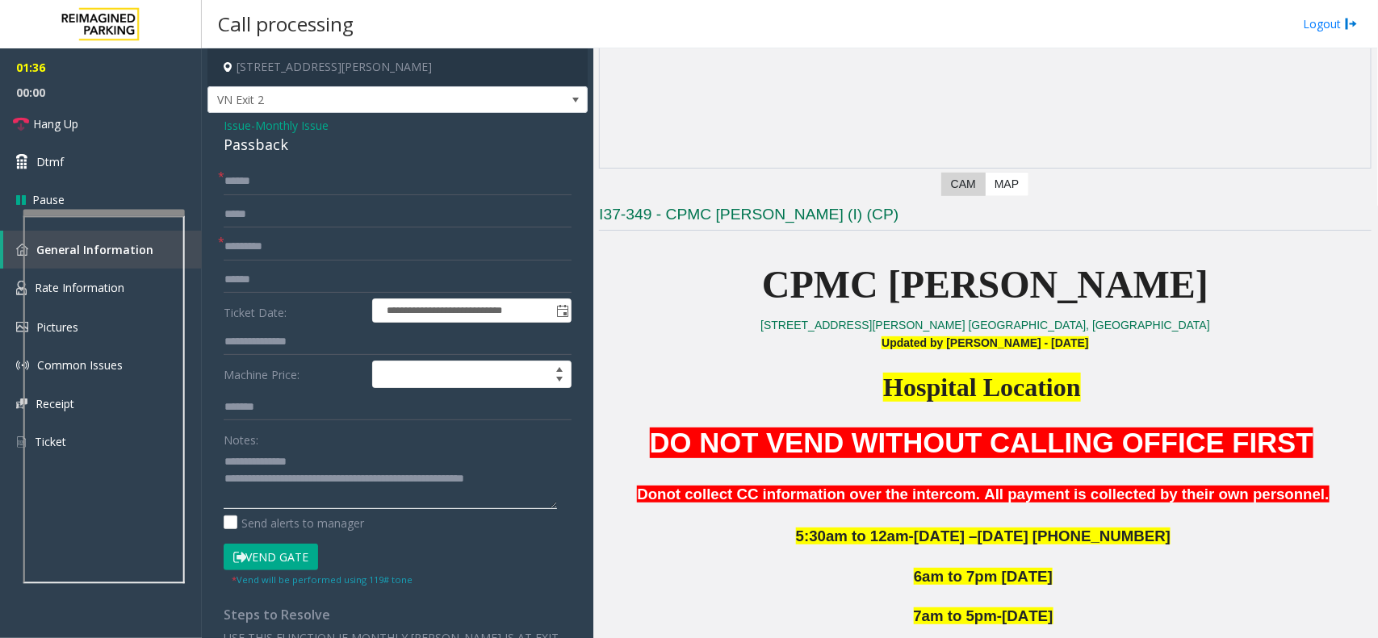
click at [313, 505] on textarea at bounding box center [390, 479] width 333 height 61
click at [139, 128] on link "Hang Up" at bounding box center [101, 124] width 202 height 38
click at [312, 497] on textarea at bounding box center [390, 479] width 333 height 61
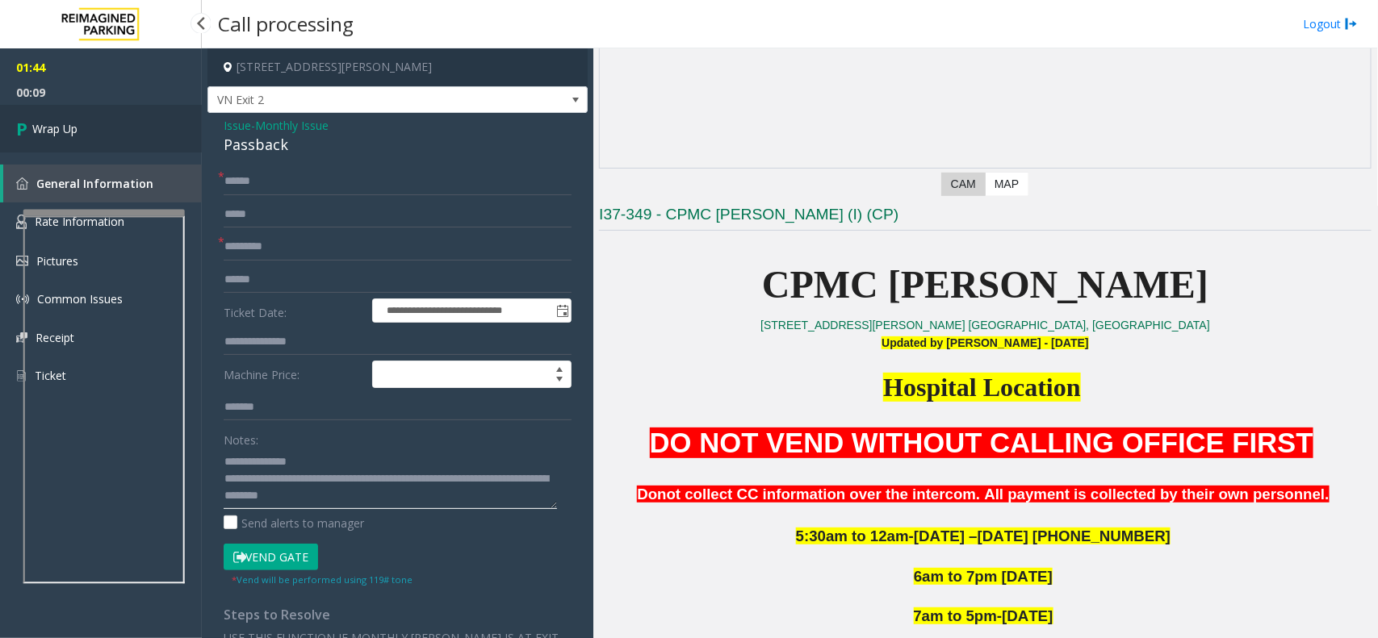
type textarea "**********"
click at [123, 139] on link "Wrap Up" at bounding box center [101, 129] width 202 height 48
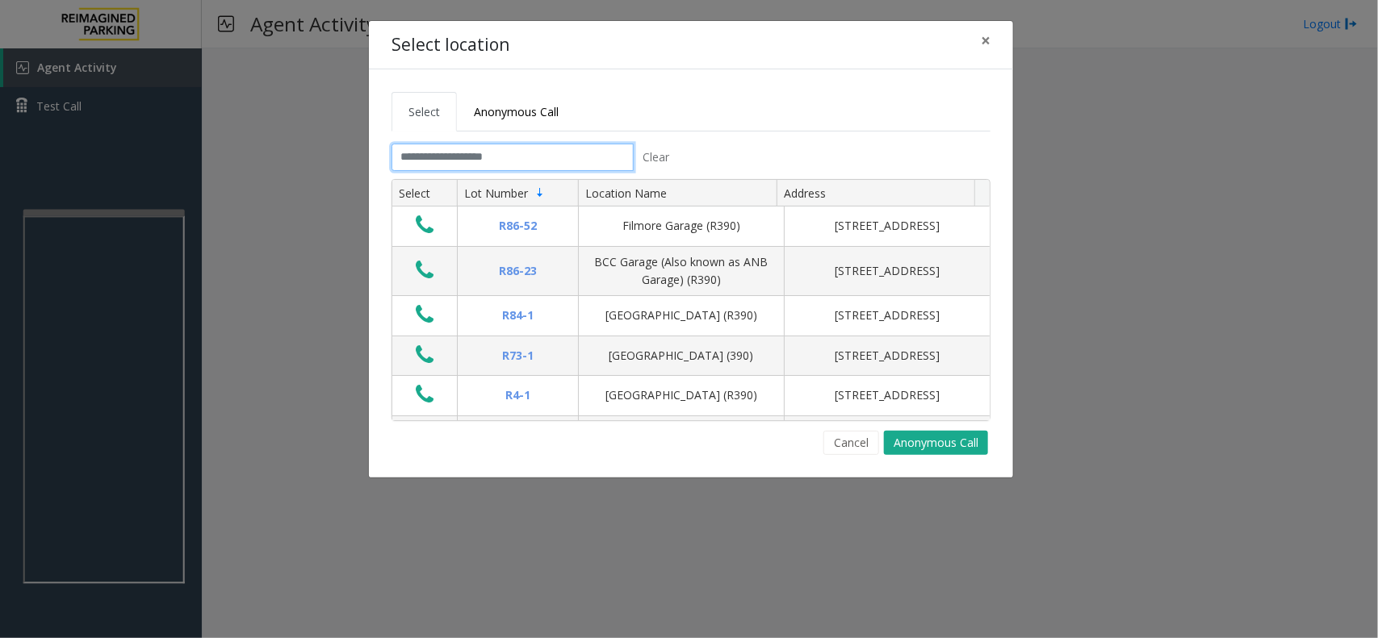
click at [473, 161] on input "text" at bounding box center [512, 157] width 242 height 27
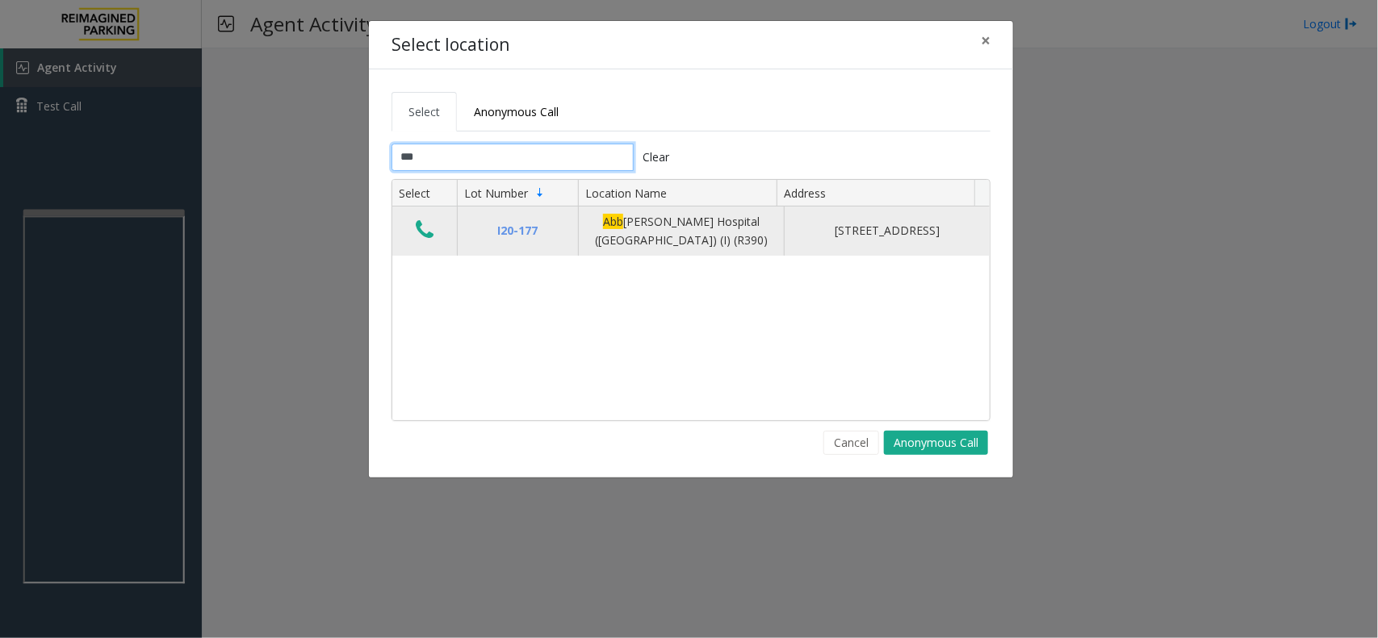
type input "***"
click at [430, 228] on icon "Data table" at bounding box center [425, 230] width 18 height 23
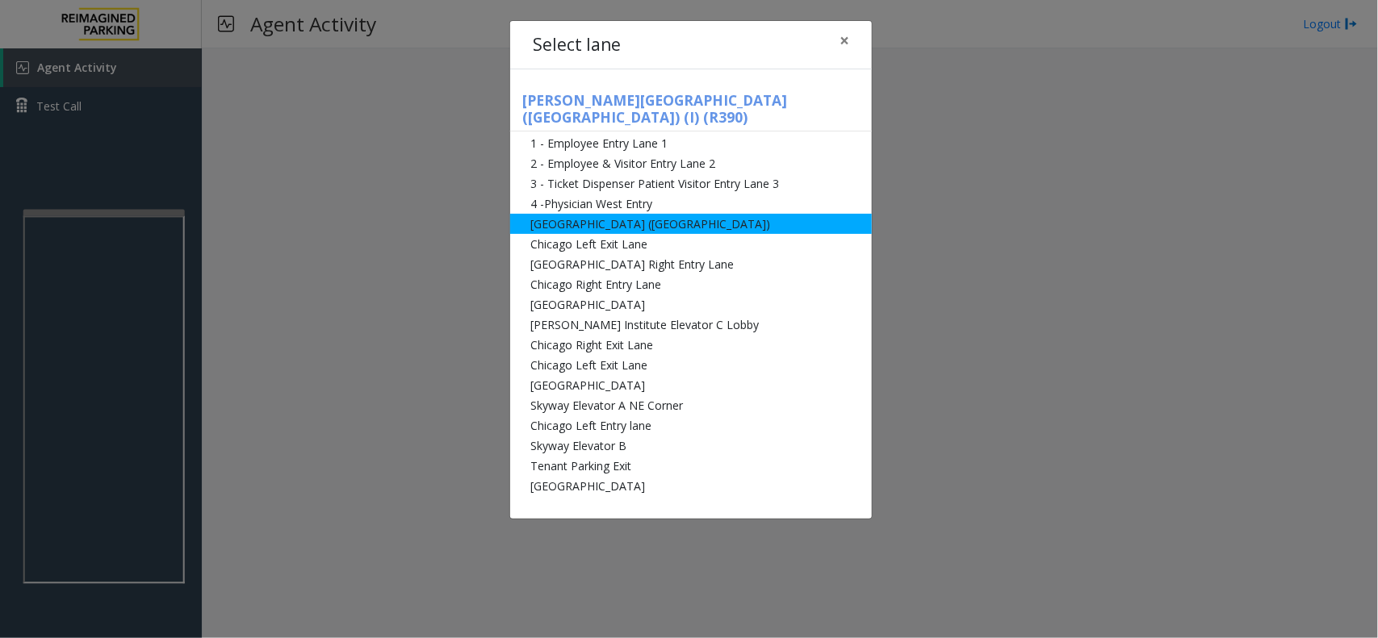
click at [595, 215] on li "[GEOGRAPHIC_DATA] ([GEOGRAPHIC_DATA])" at bounding box center [691, 224] width 362 height 20
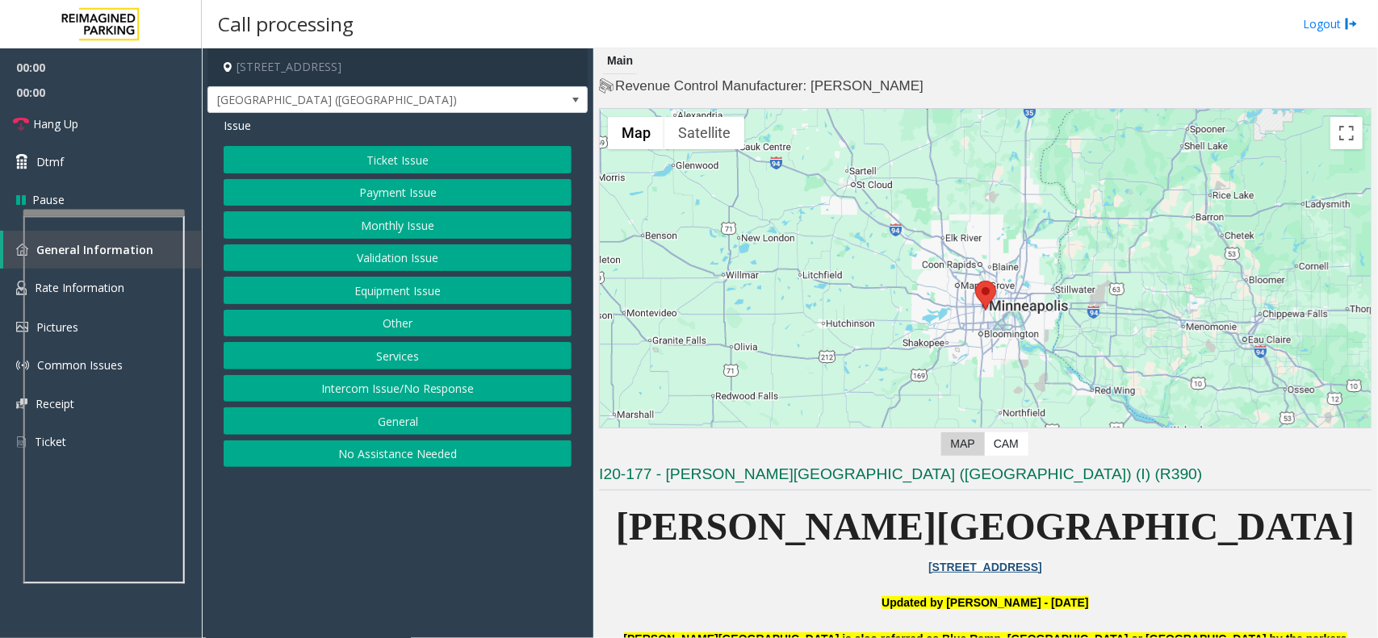
click at [466, 300] on button "Equipment Issue" at bounding box center [398, 290] width 348 height 27
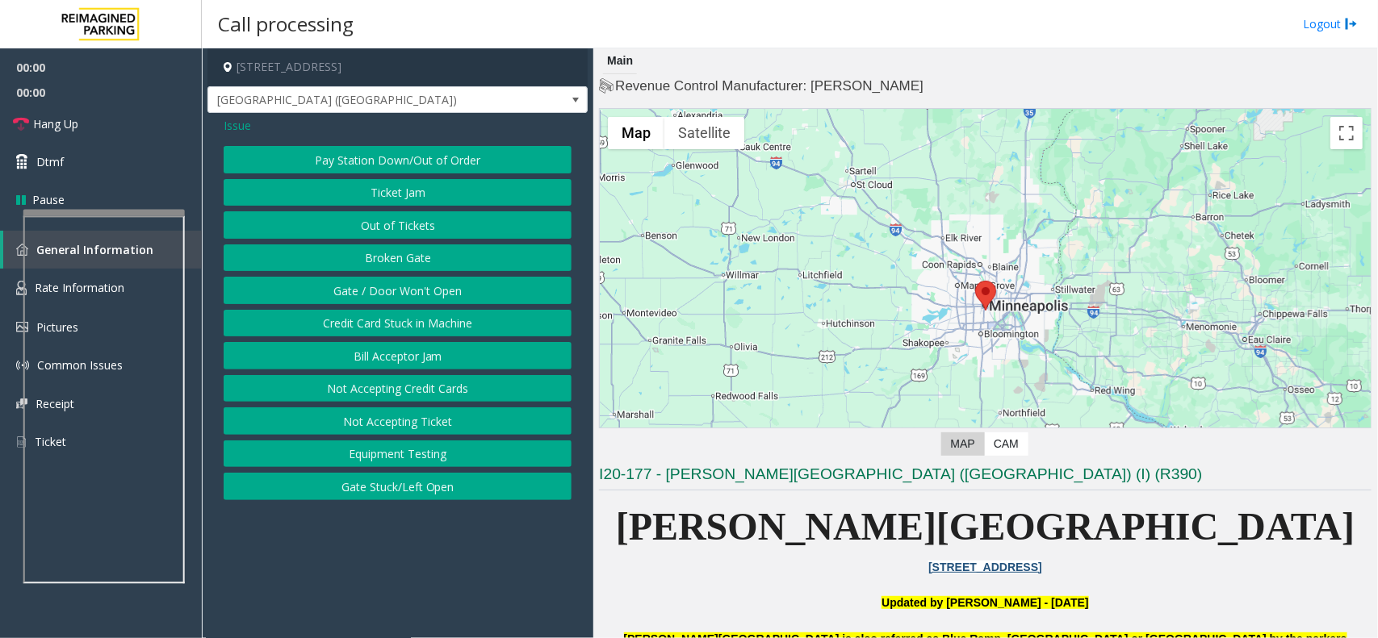
click at [466, 299] on button "Gate / Door Won't Open" at bounding box center [398, 290] width 348 height 27
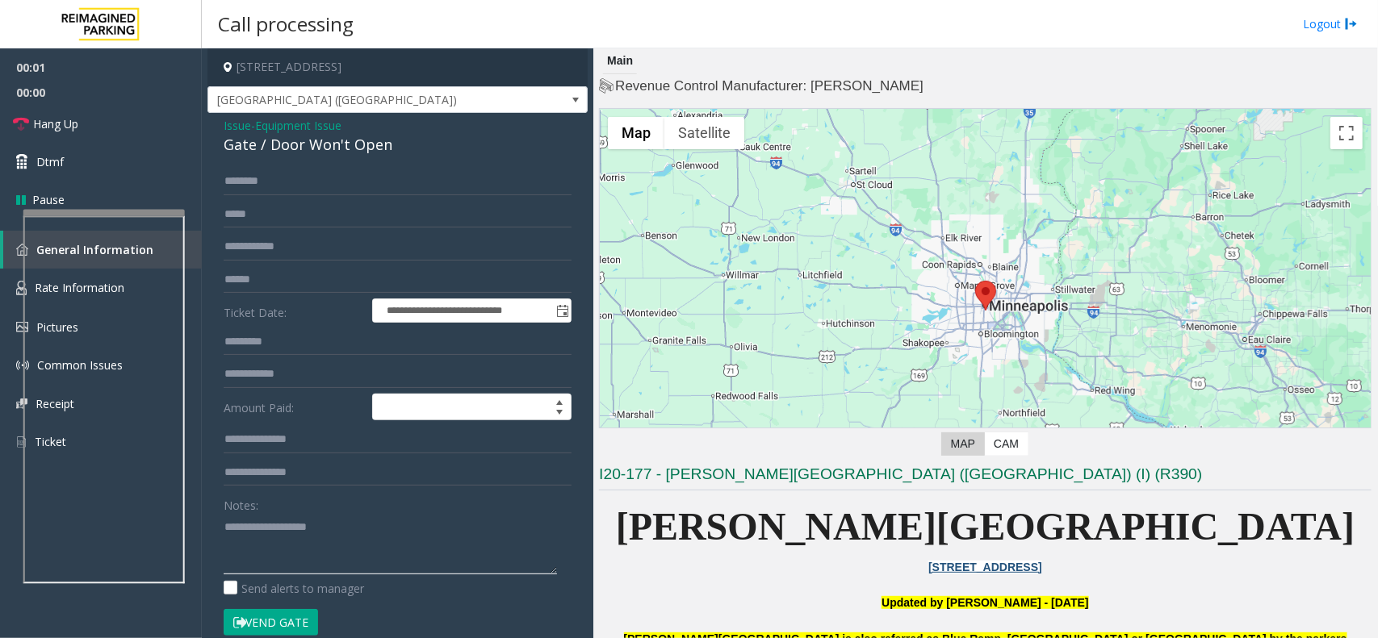
click at [349, 549] on textarea at bounding box center [390, 544] width 333 height 61
click at [356, 147] on div "Gate / Door Won't Open" at bounding box center [398, 145] width 348 height 22
copy div "Gate / Door Won't Open"
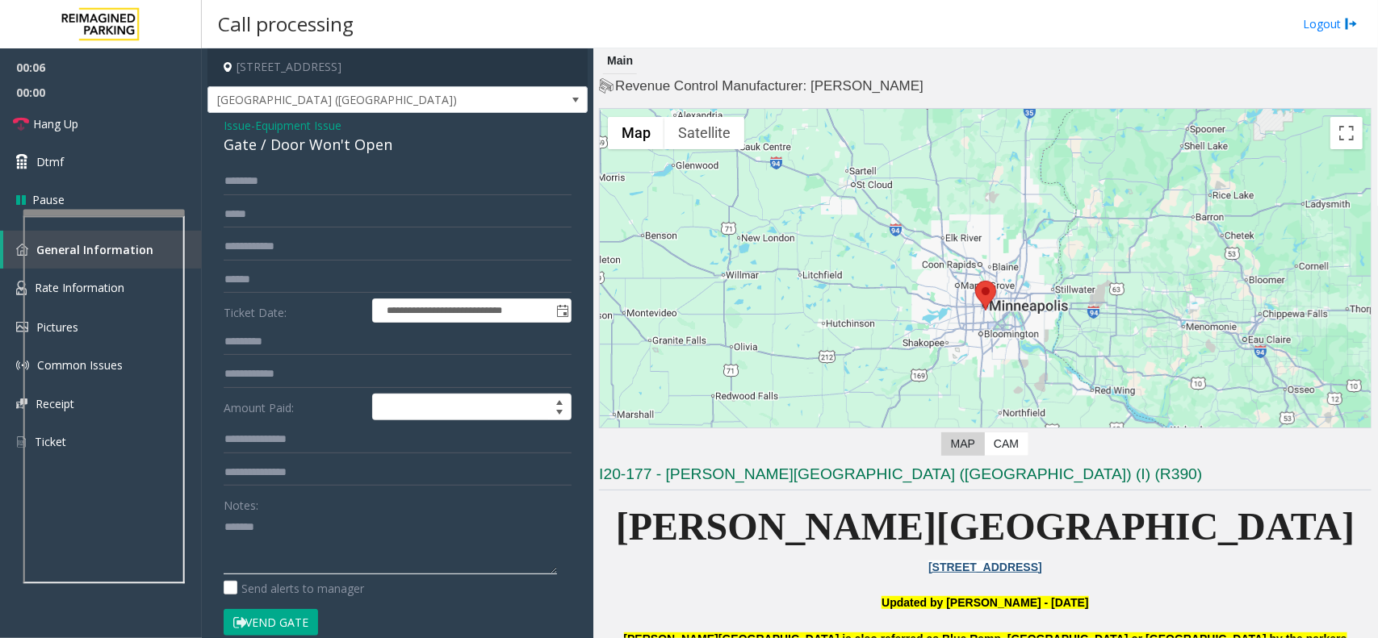
click at [380, 531] on textarea at bounding box center [390, 544] width 333 height 61
paste textarea "**********"
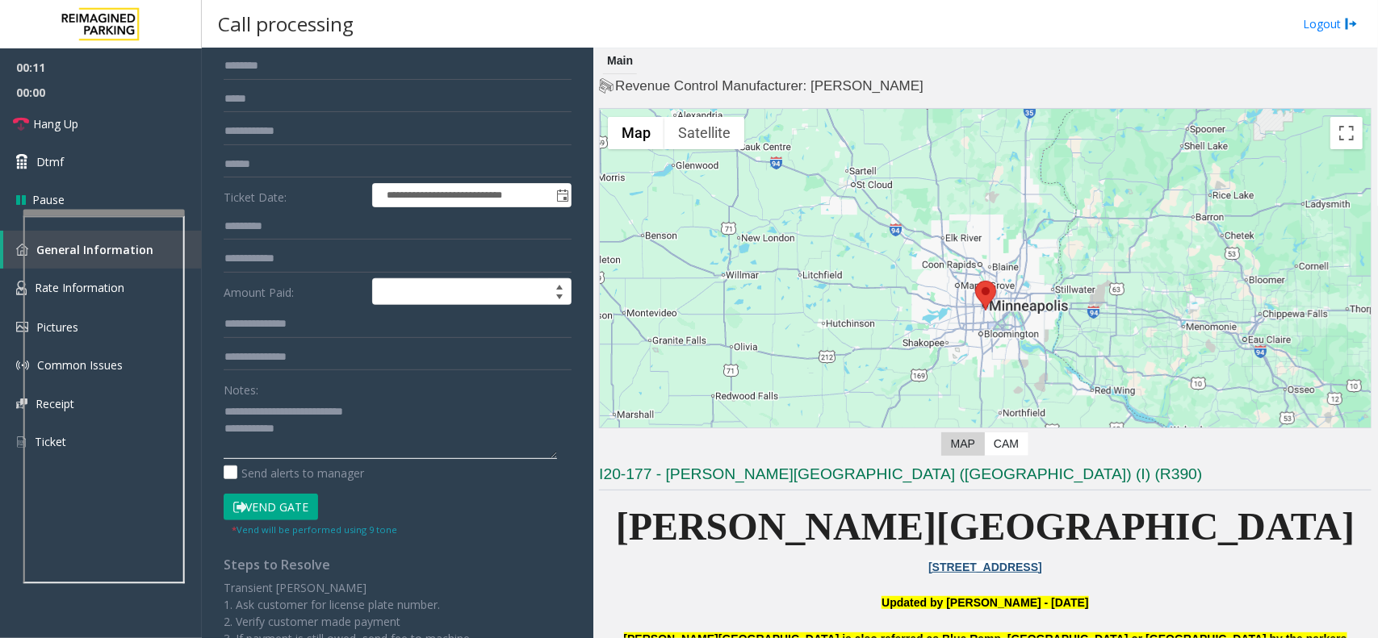
scroll to position [293, 0]
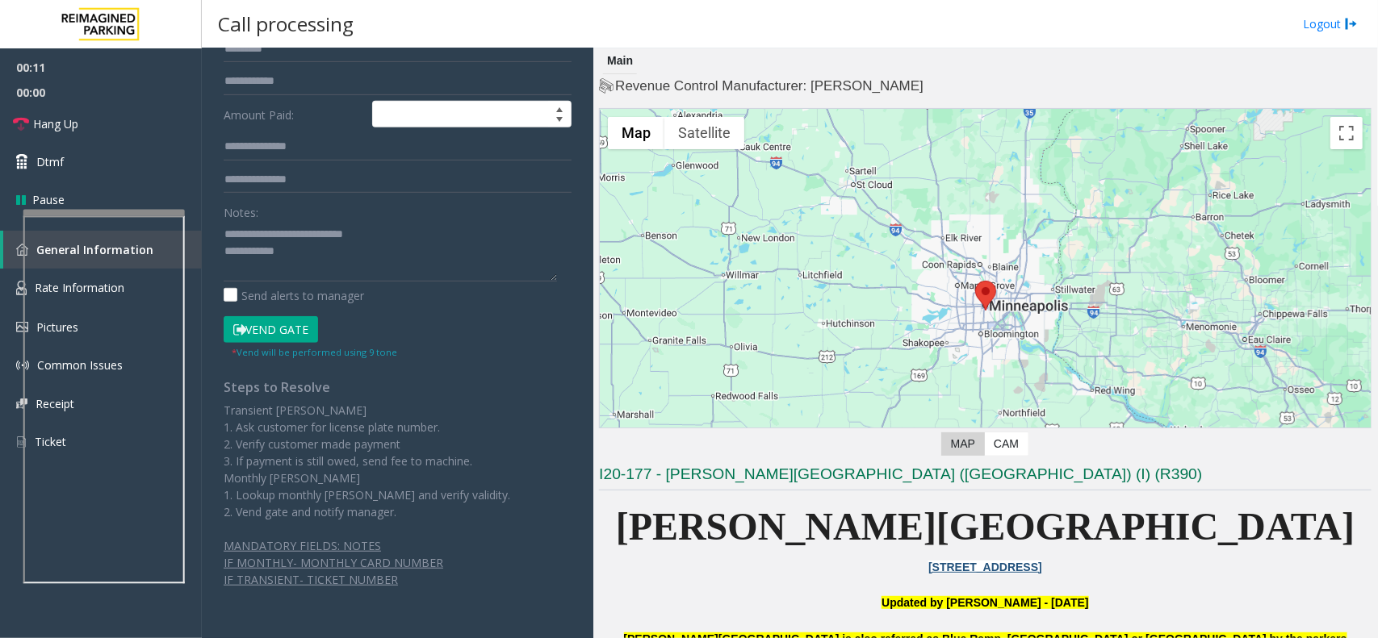
click at [287, 333] on button "Vend Gate" at bounding box center [271, 329] width 94 height 27
click at [320, 251] on textarea at bounding box center [390, 251] width 333 height 61
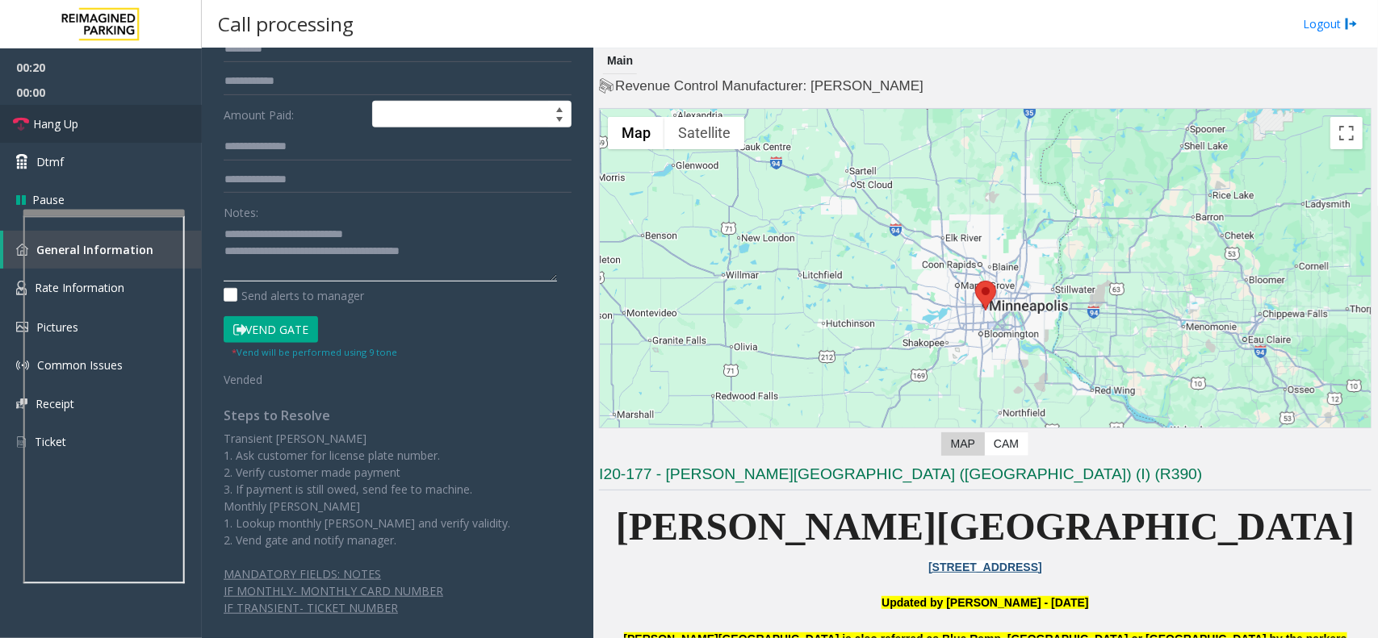
type textarea "**********"
click at [107, 111] on link "Hang Up" at bounding box center [101, 124] width 202 height 38
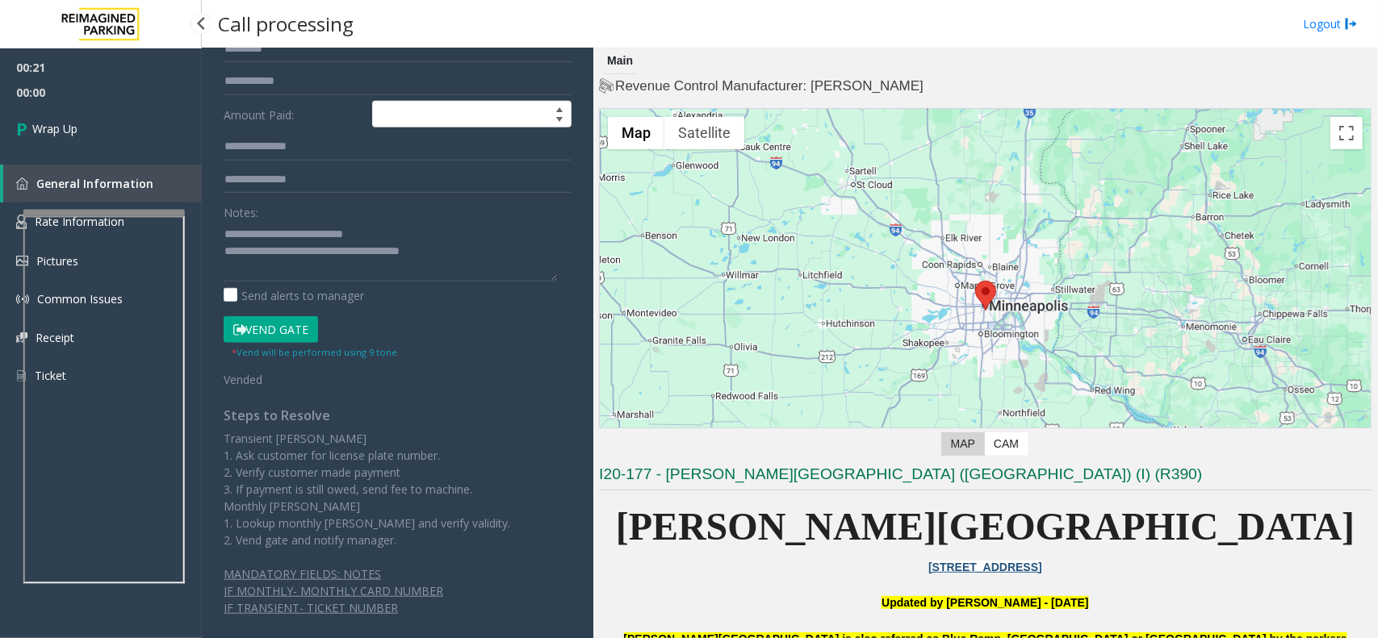
click at [107, 111] on link "Wrap Up" at bounding box center [101, 129] width 202 height 48
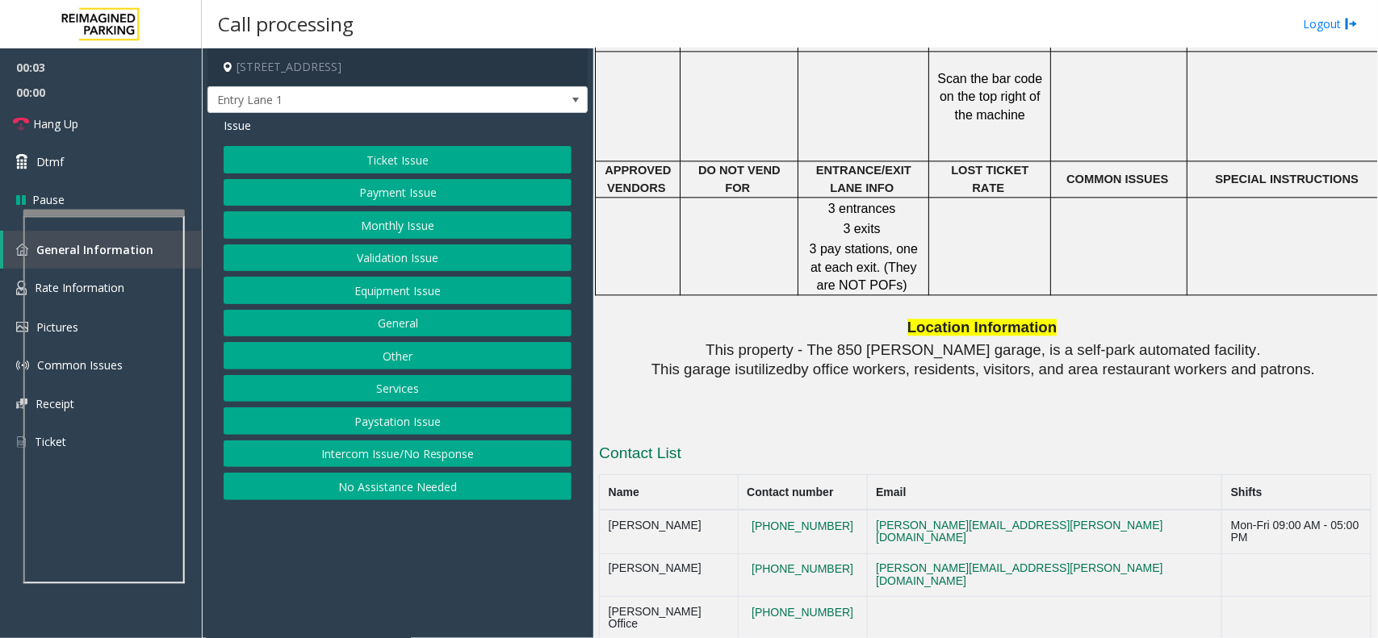
scroll to position [1110, 0]
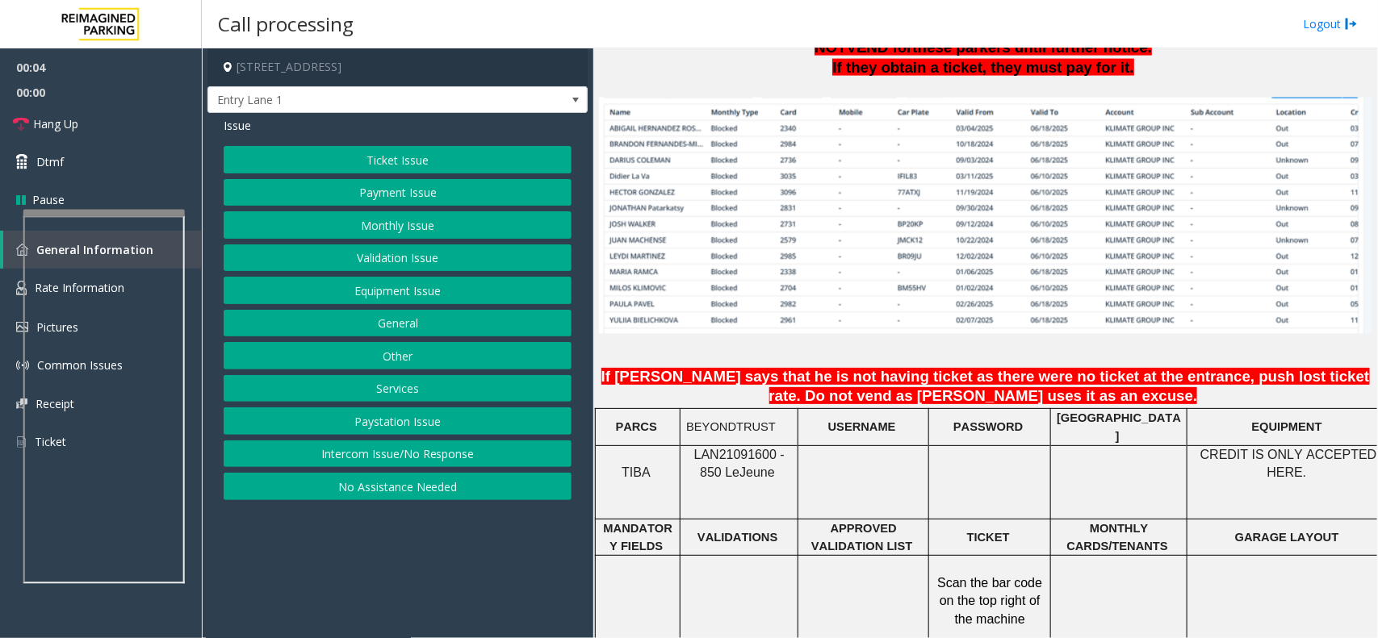
click at [732, 457] on p "LAN21091600 - 850 Le Jeune" at bounding box center [739, 464] width 106 height 36
click at [732, 449] on span "LAN21091600 - 850 Le" at bounding box center [739, 463] width 90 height 31
copy span "LAN21091600"
click at [428, 462] on button "Intercom Issue/No Response" at bounding box center [398, 454] width 348 height 27
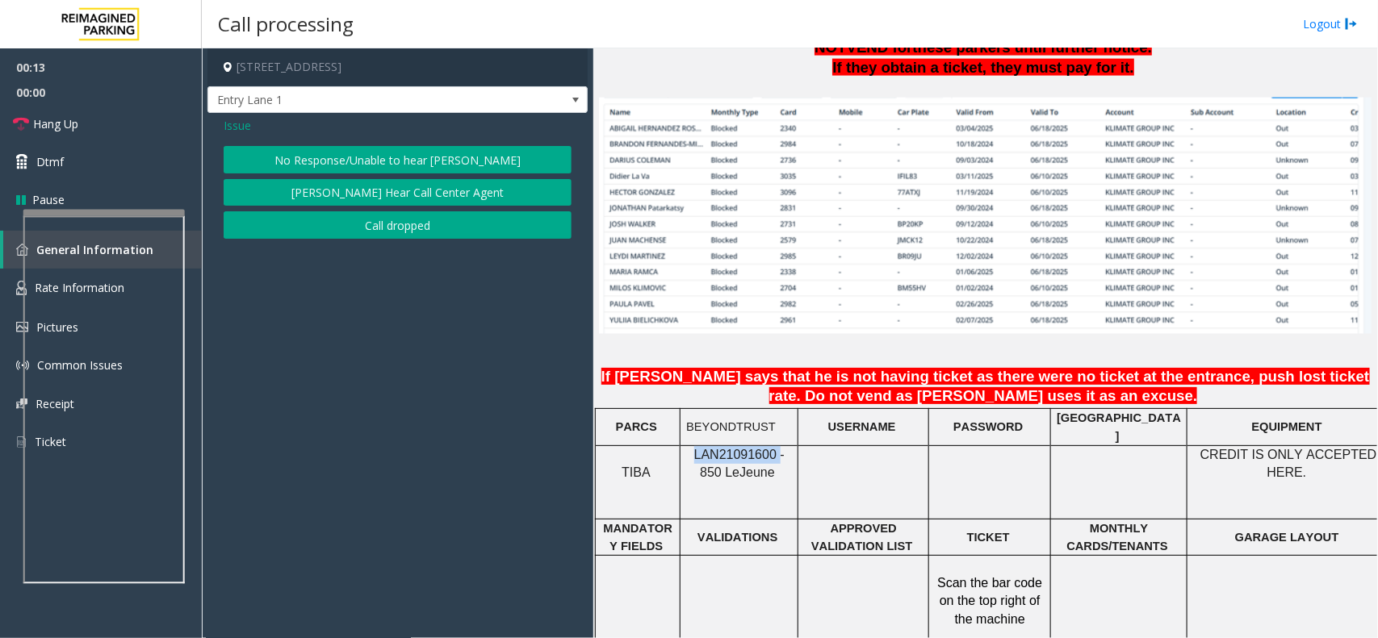
click at [440, 147] on button "No Response/Unable to hear [PERSON_NAME]" at bounding box center [398, 159] width 348 height 27
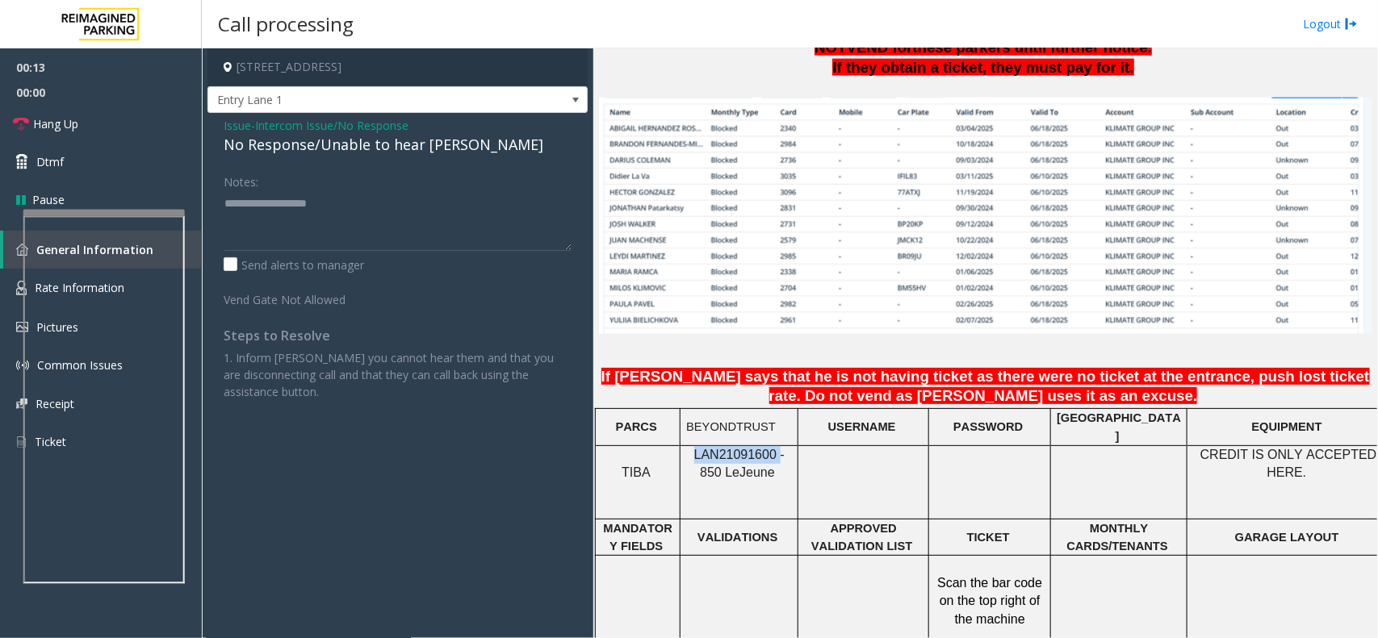
click at [440, 147] on div "No Response/Unable to hear [PERSON_NAME]" at bounding box center [398, 145] width 348 height 22
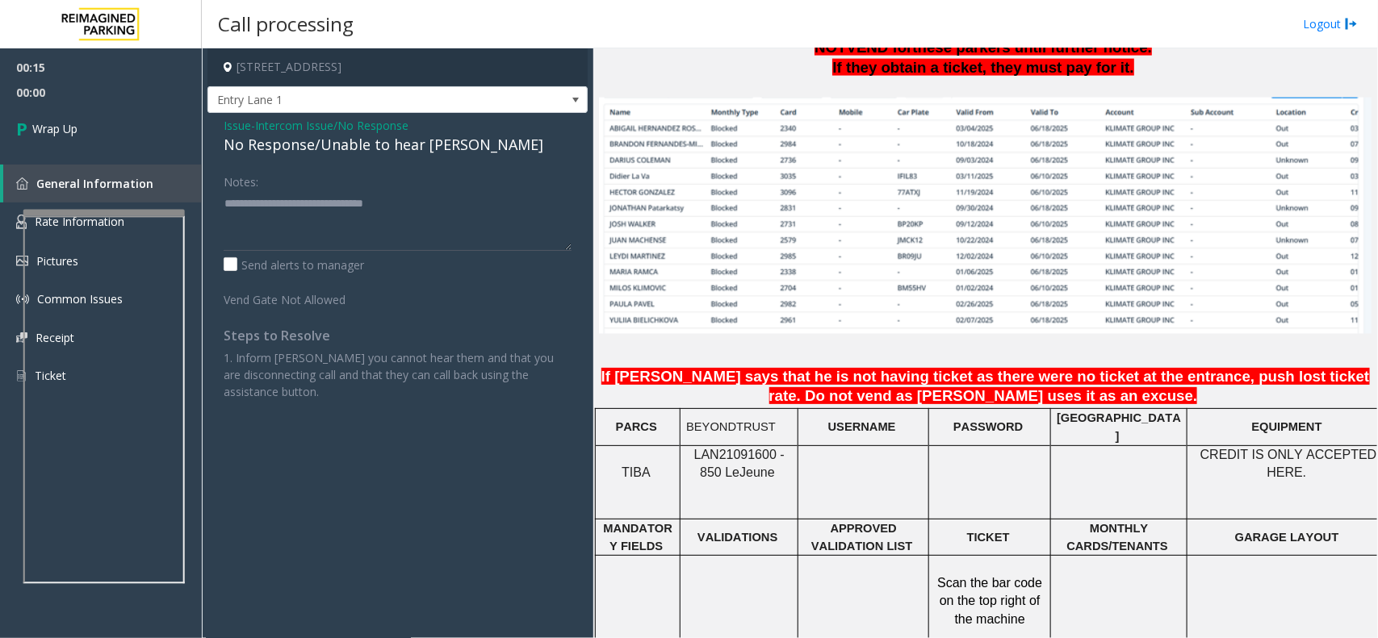
click at [486, 190] on div "Notes:" at bounding box center [398, 209] width 348 height 83
click at [517, 230] on textarea at bounding box center [398, 220] width 348 height 61
type textarea "**********"
click at [144, 132] on link "Wrap Up" at bounding box center [101, 129] width 202 height 48
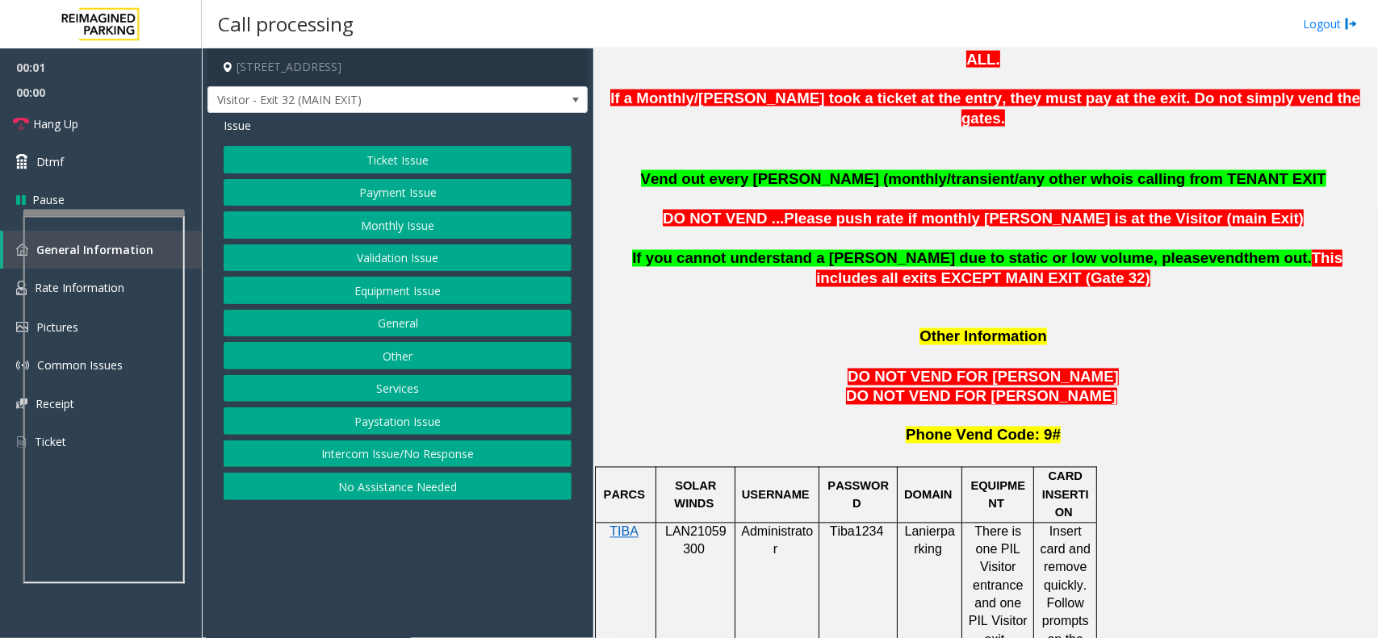
scroll to position [1211, 0]
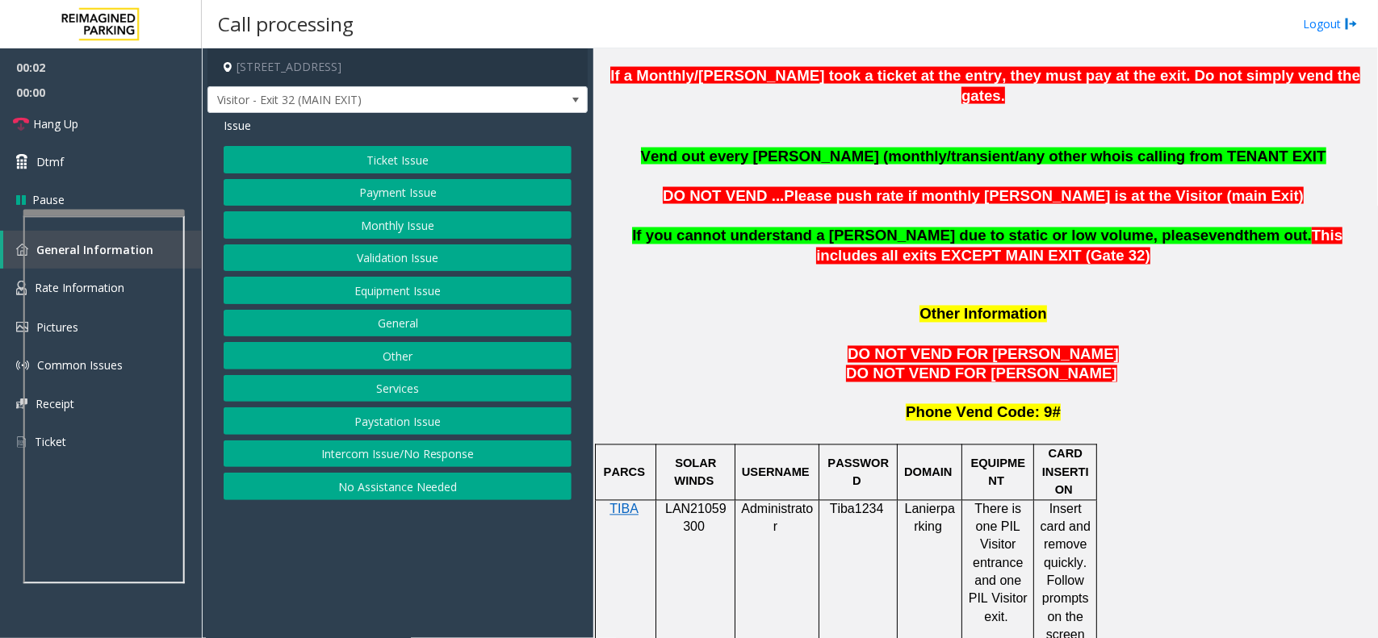
click at [696, 503] on span "LAN21059300" at bounding box center [695, 518] width 61 height 31
copy span "LAN21059300"
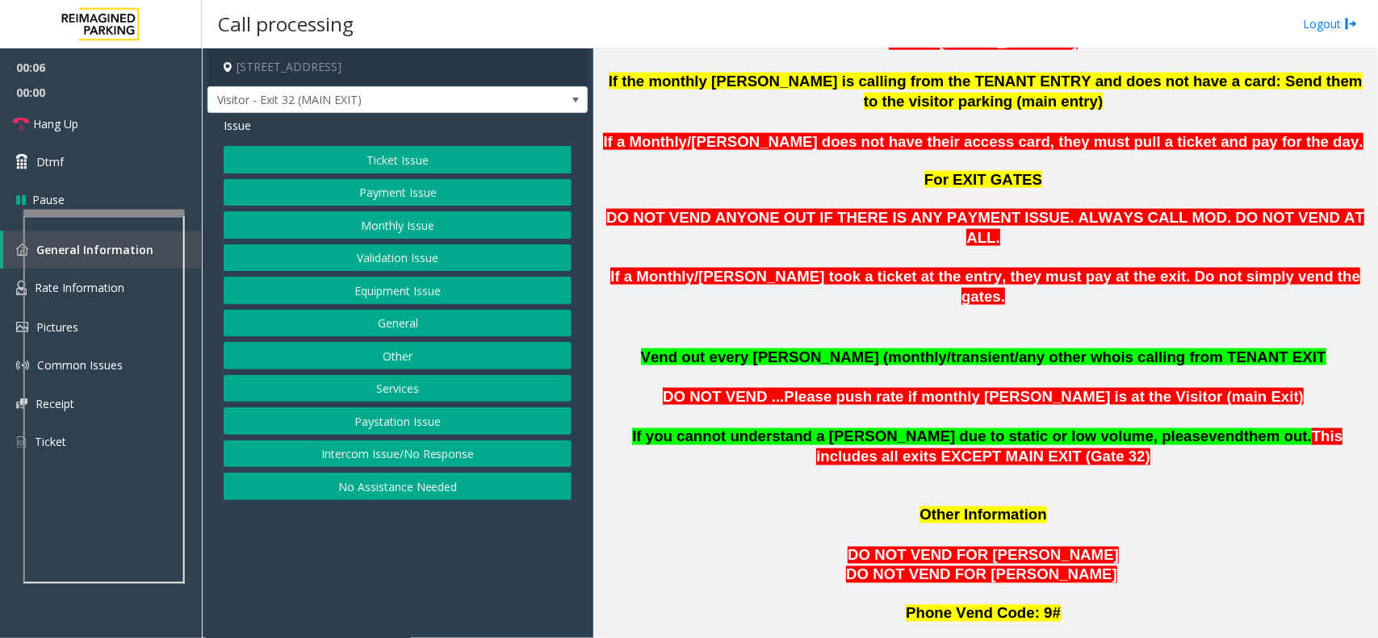
scroll to position [1009, 0]
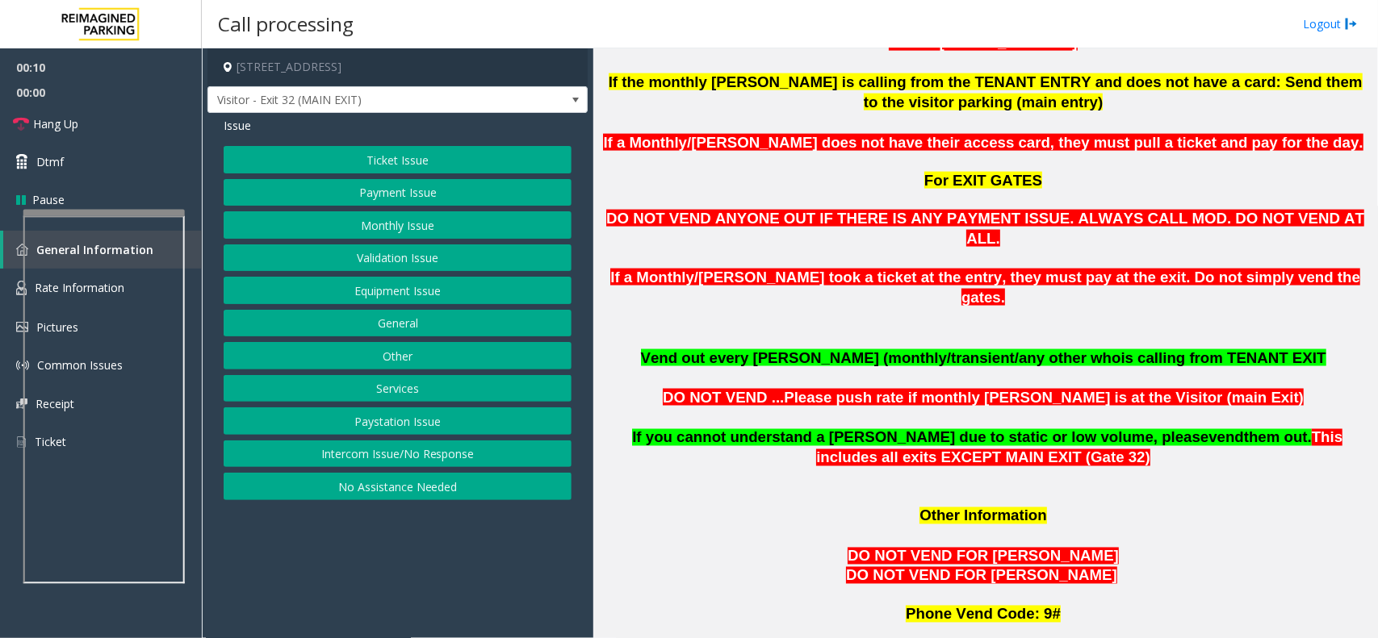
click at [416, 196] on button "Payment Issue" at bounding box center [398, 192] width 348 height 27
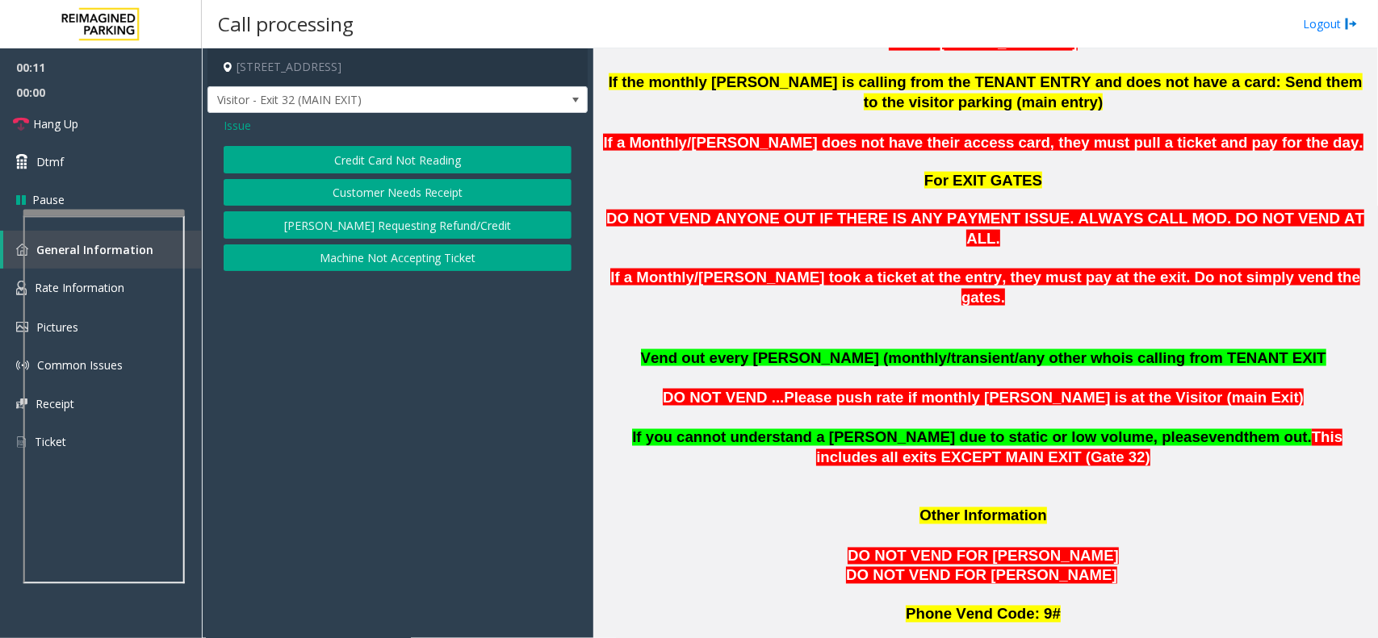
click at [437, 168] on button "Credit Card Not Reading" at bounding box center [398, 159] width 348 height 27
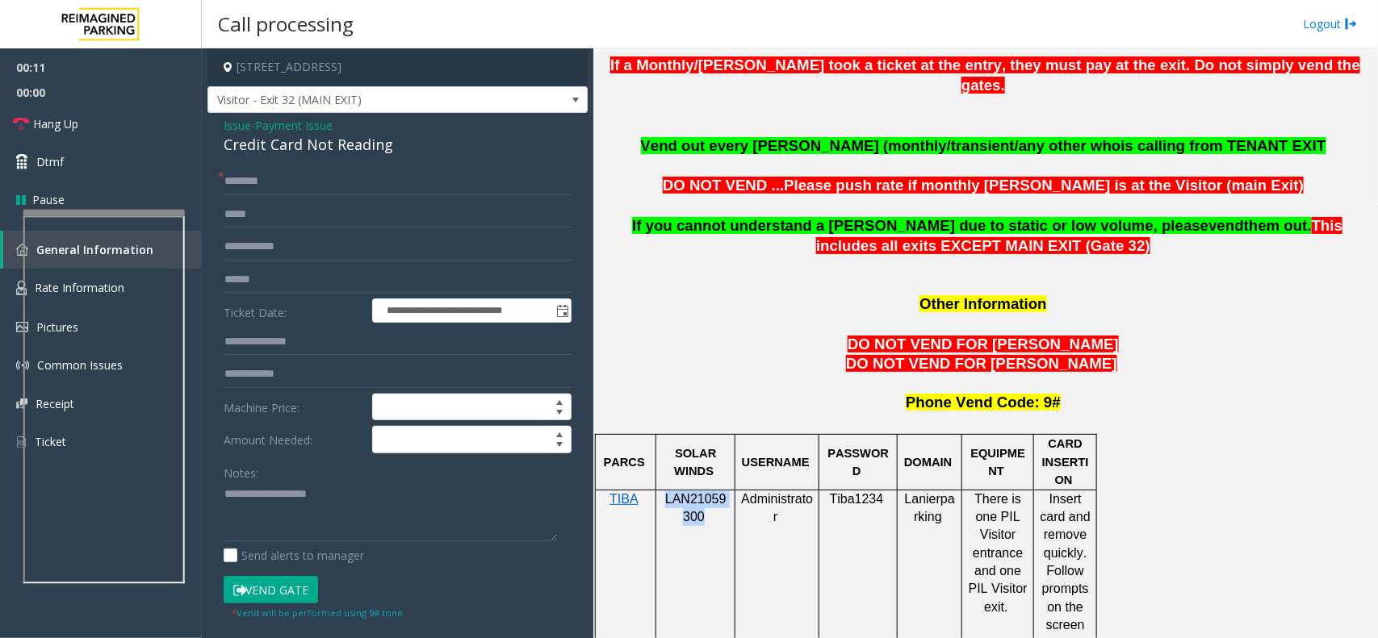
scroll to position [1412, 0]
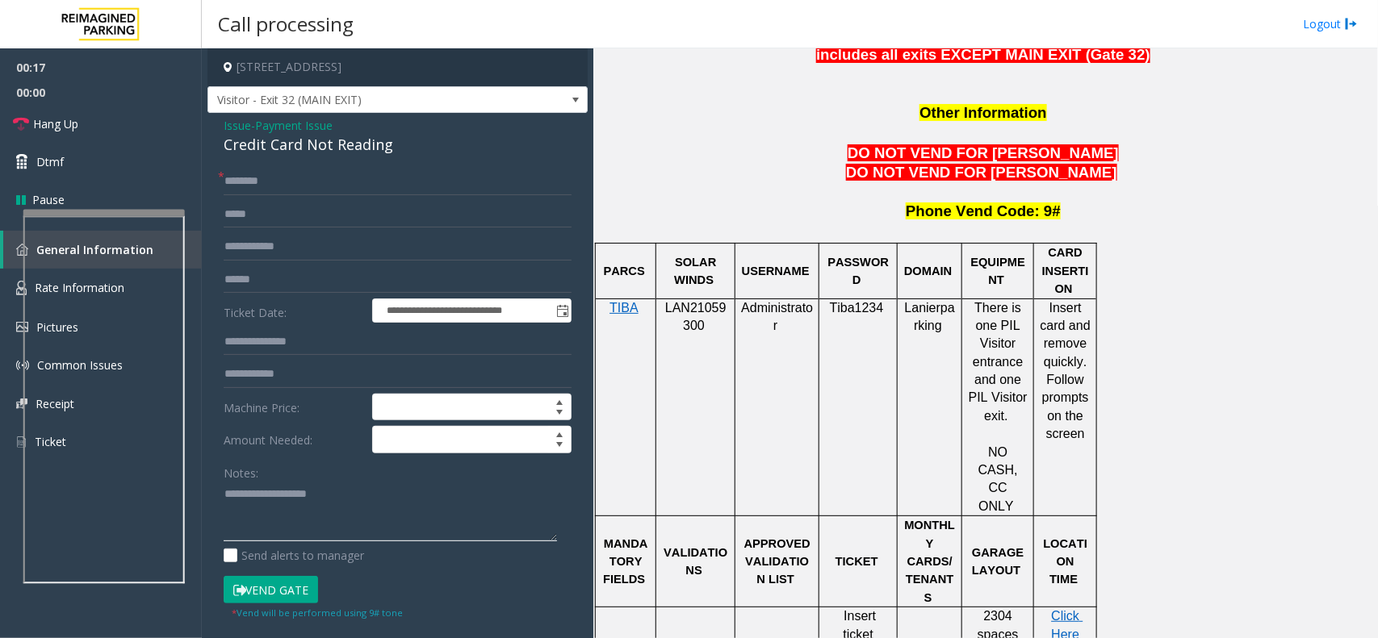
click at [254, 522] on textarea at bounding box center [390, 512] width 333 height 61
click at [337, 146] on div "Credit Card Not Reading" at bounding box center [398, 145] width 348 height 22
copy div "Credit Card Not Reading"
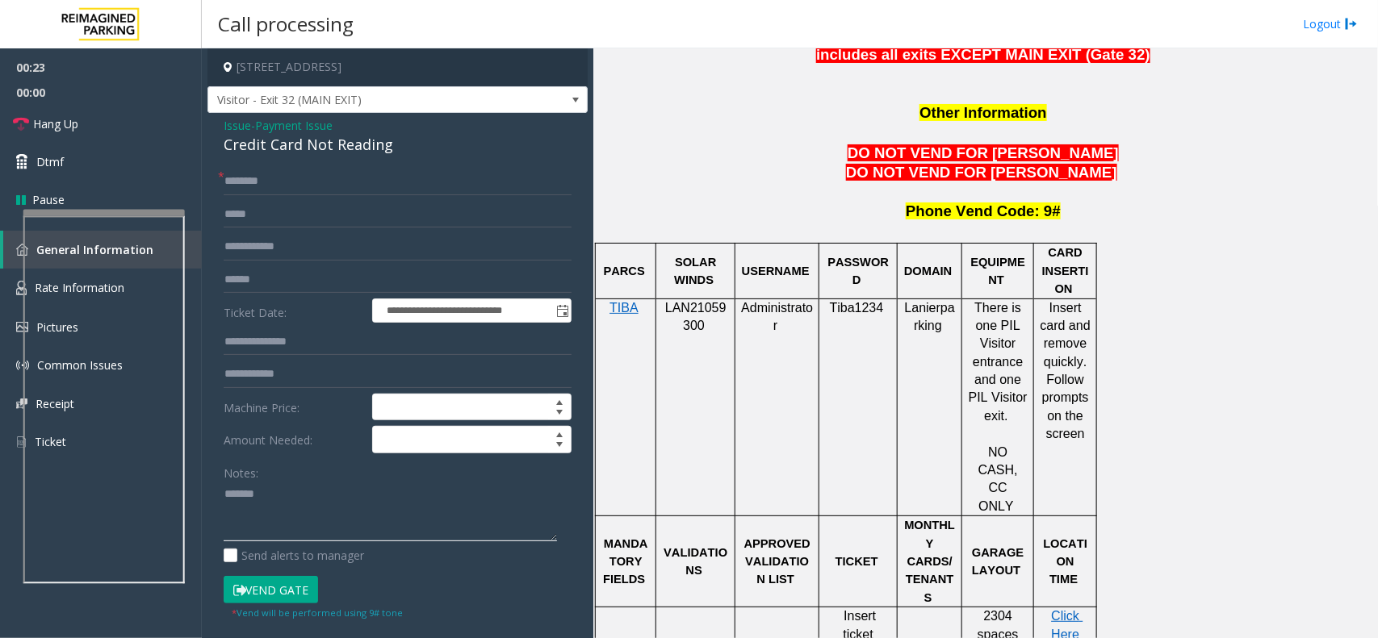
click at [329, 507] on textarea at bounding box center [390, 512] width 333 height 61
paste textarea "**********"
type textarea "**********"
click at [320, 196] on form "**********" at bounding box center [398, 394] width 348 height 453
click at [313, 182] on input "text" at bounding box center [398, 181] width 348 height 27
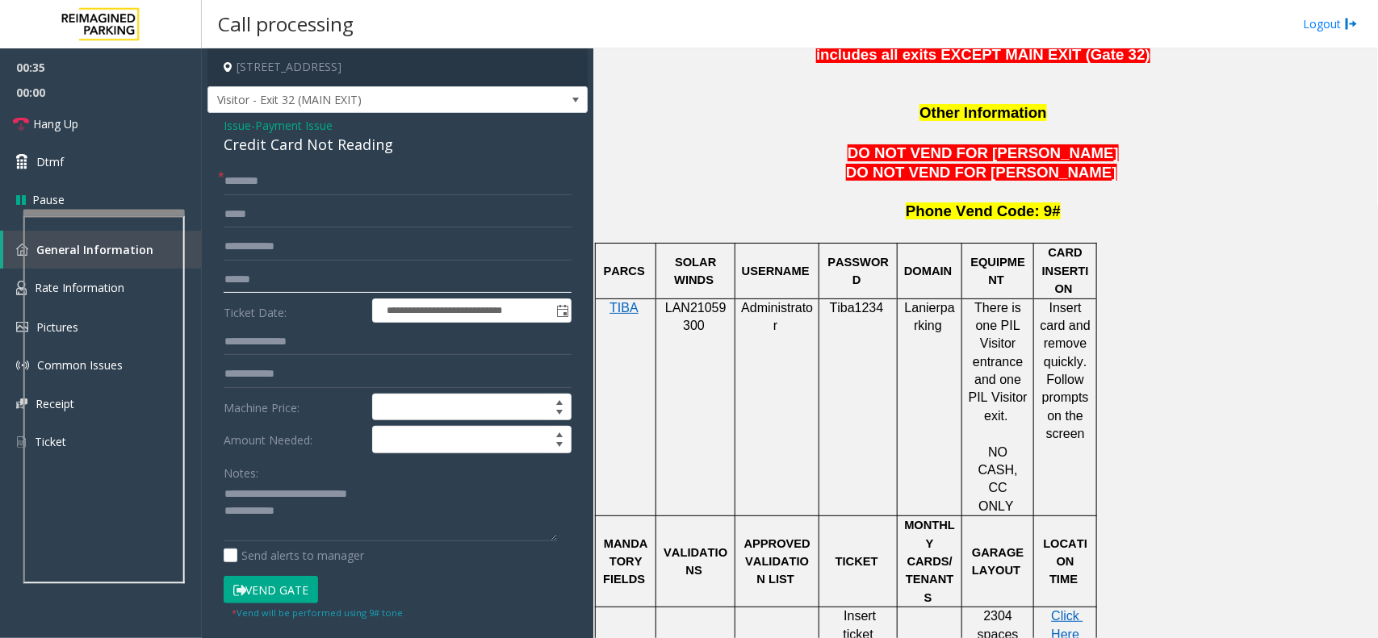
click at [293, 277] on input "text" at bounding box center [398, 279] width 348 height 27
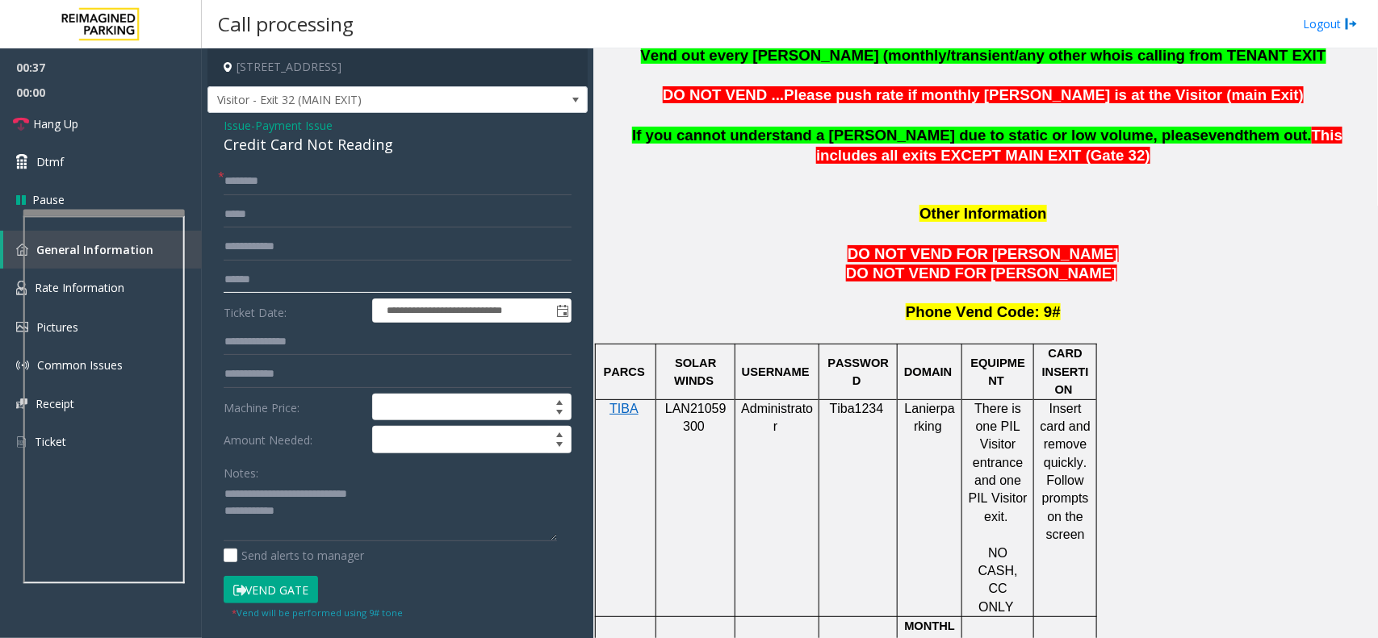
scroll to position [1009, 0]
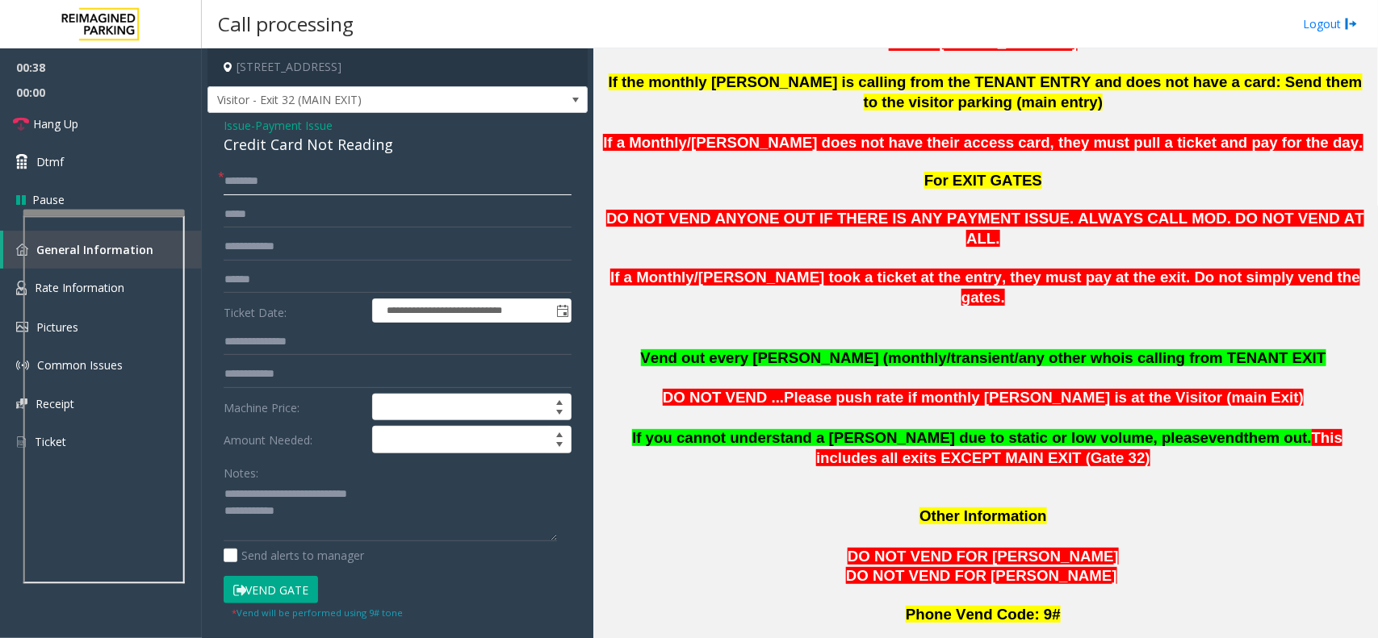
click at [236, 174] on input "text" at bounding box center [398, 181] width 348 height 27
type input "**"
click at [305, 504] on textarea at bounding box center [390, 512] width 333 height 61
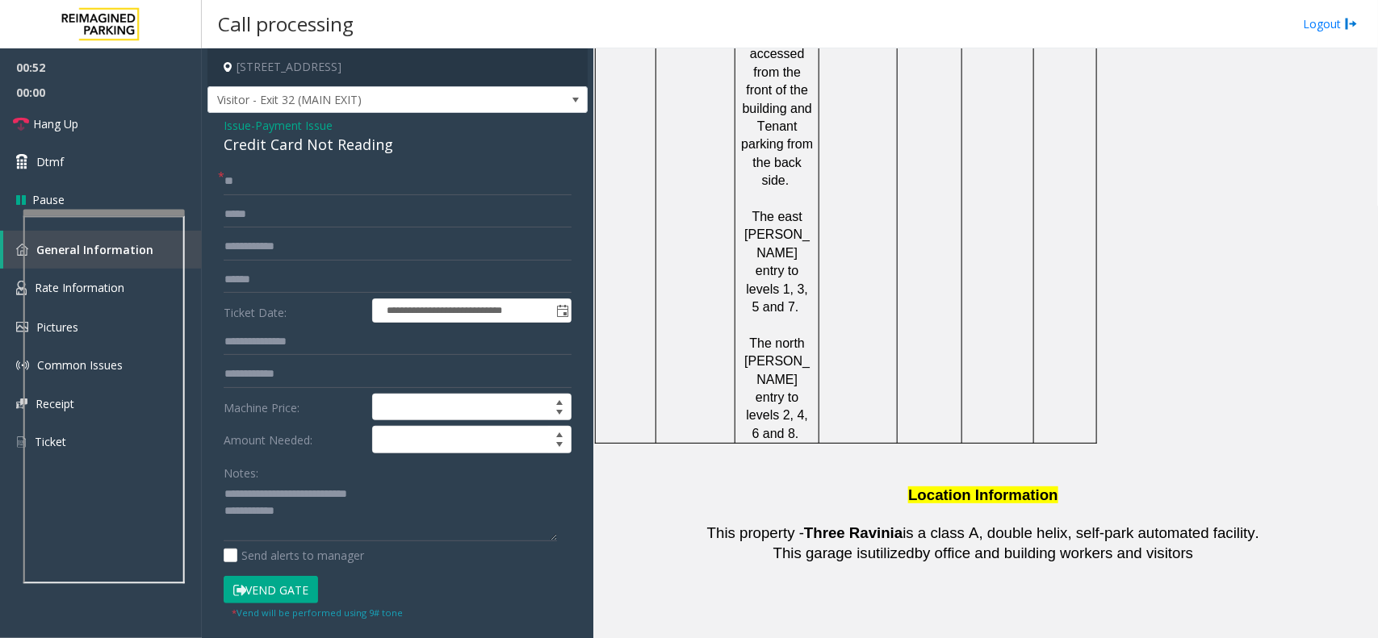
scroll to position [2851, 0]
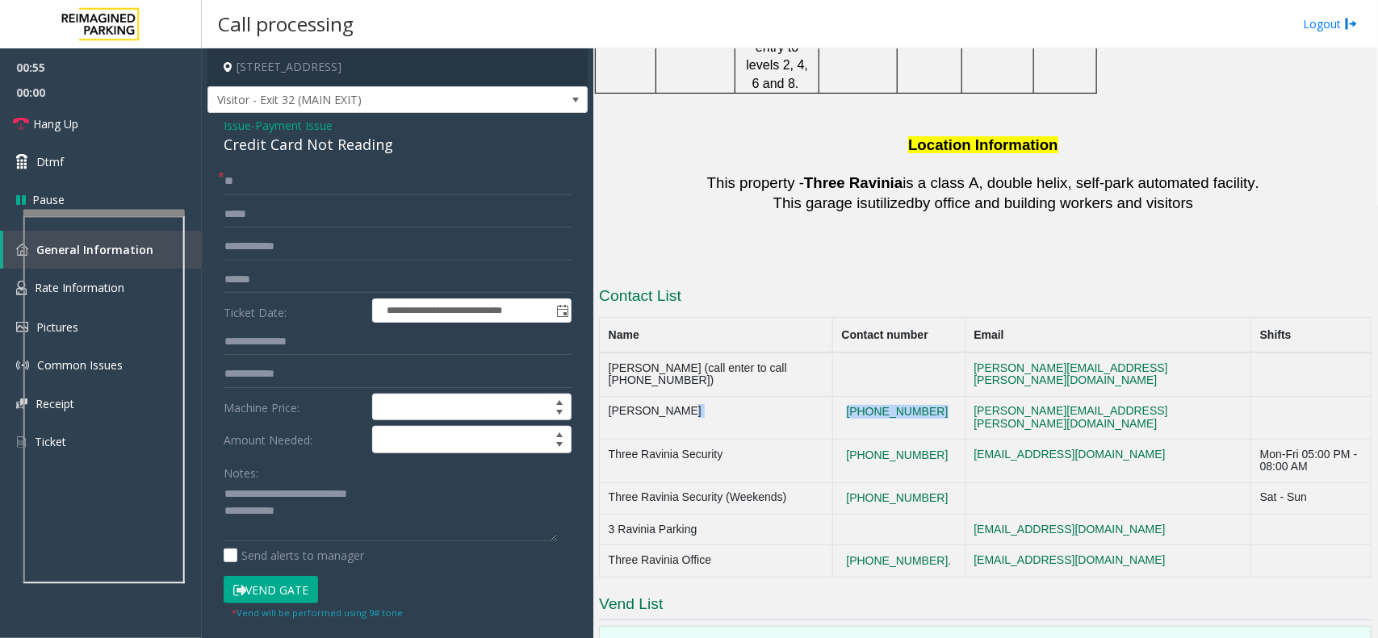
copy tr "[PHONE_NUMBER]"
drag, startPoint x: 945, startPoint y: 199, endPoint x: 850, endPoint y: 206, distance: 95.5
click at [850, 396] on tr "[PERSON_NAME] [PHONE_NUMBER] [EMAIL_ADDRESS][PERSON_NAME][DOMAIN_NAME]" at bounding box center [986, 418] width 772 height 44
click at [313, 513] on textarea at bounding box center [390, 512] width 333 height 61
drag, startPoint x: 951, startPoint y: 199, endPoint x: 601, endPoint y: 207, distance: 349.6
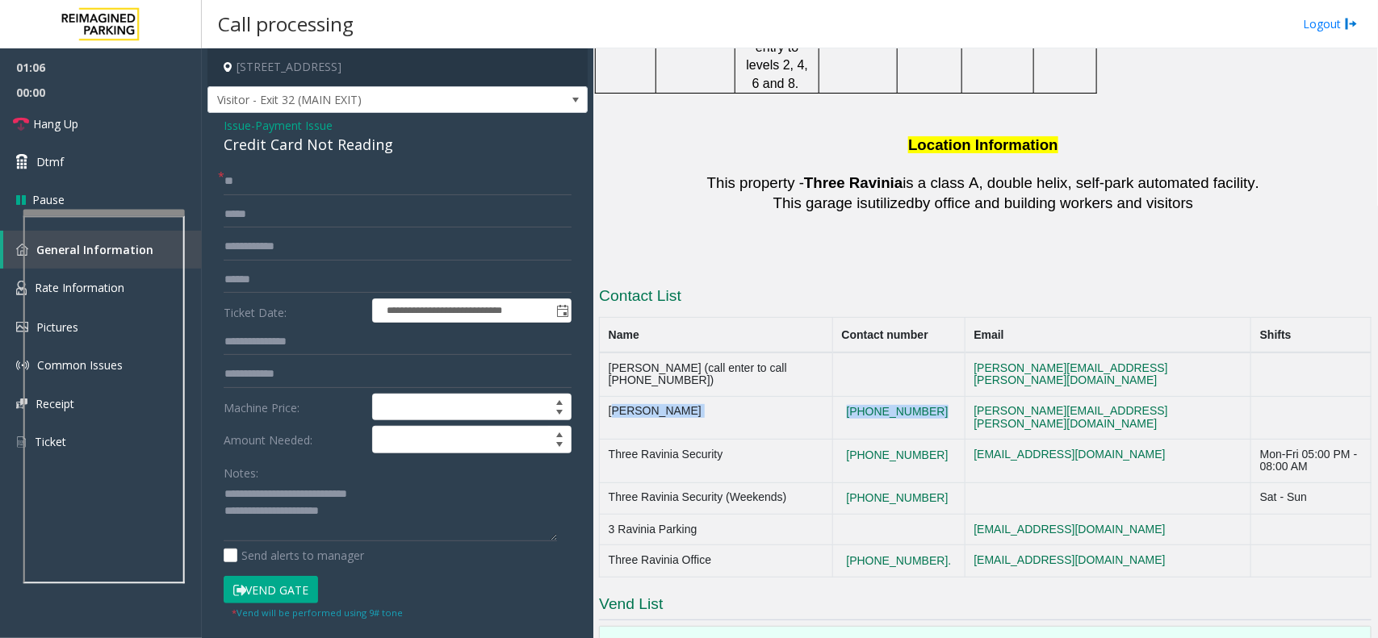
click at [601, 396] on tr "[PERSON_NAME] [PHONE_NUMBER] [EMAIL_ADDRESS][PERSON_NAME][DOMAIN_NAME]" at bounding box center [986, 418] width 772 height 44
click at [387, 529] on textarea at bounding box center [390, 512] width 333 height 61
paste textarea "**********"
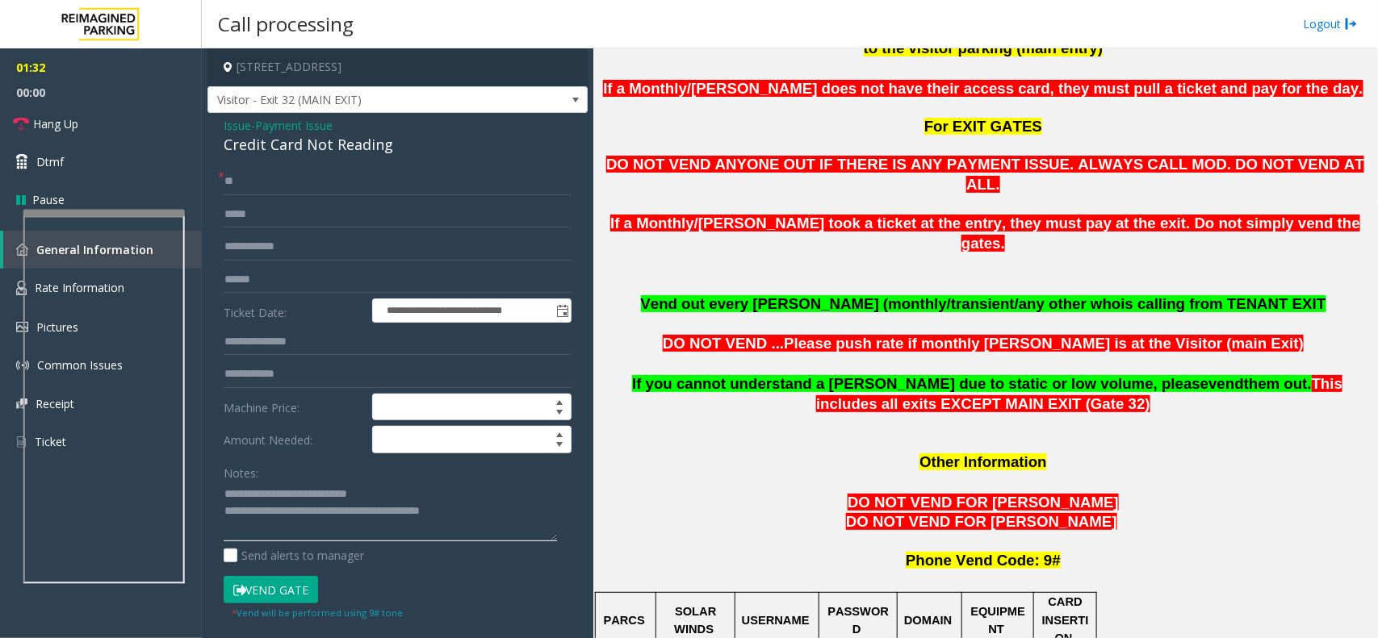
scroll to position [1236, 0]
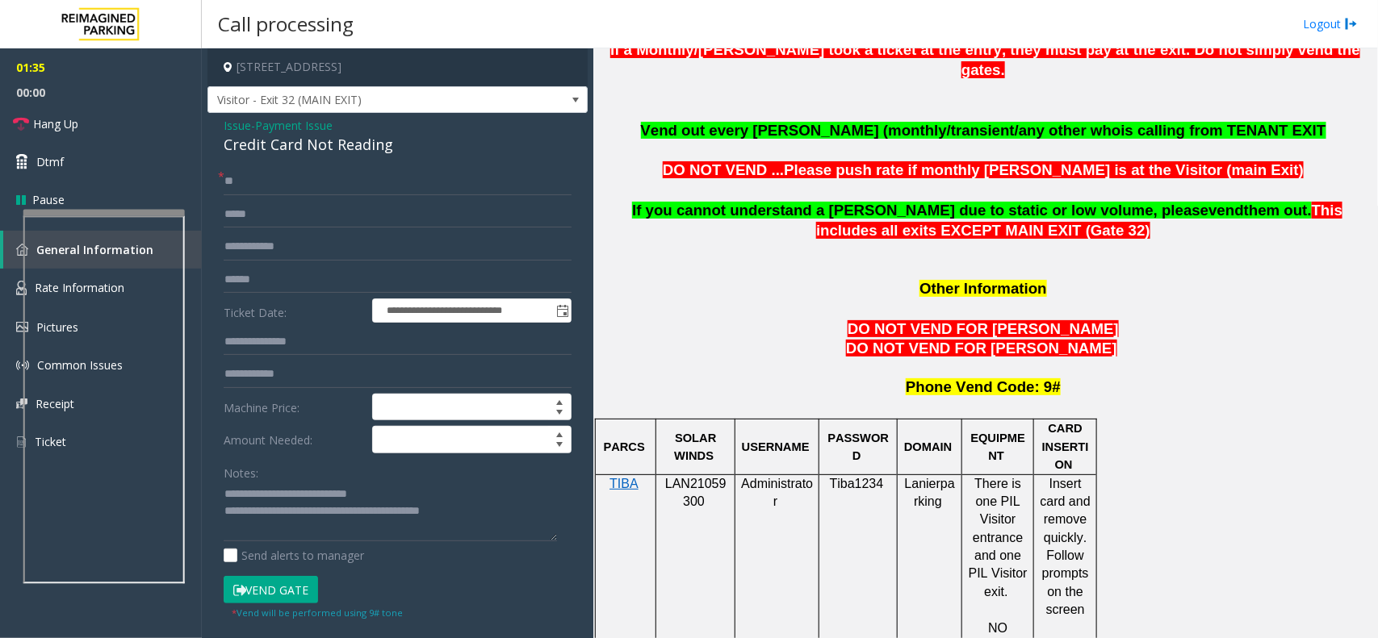
drag, startPoint x: 1046, startPoint y: 413, endPoint x: 1091, endPoint y: 550, distance: 144.5
click at [1091, 550] on div "Insert card and remove quickly. Follow prompts on the screen" at bounding box center [1065, 547] width 62 height 144
click at [1079, 571] on td "Insert card and remove quickly. Follow prompts on the screen" at bounding box center [1065, 584] width 63 height 218
drag, startPoint x: 1081, startPoint y: 561, endPoint x: 1044, endPoint y: 425, distance: 141.6
click at [1044, 475] on td "Insert card and remove quickly. Follow prompts on the screen" at bounding box center [1065, 584] width 63 height 218
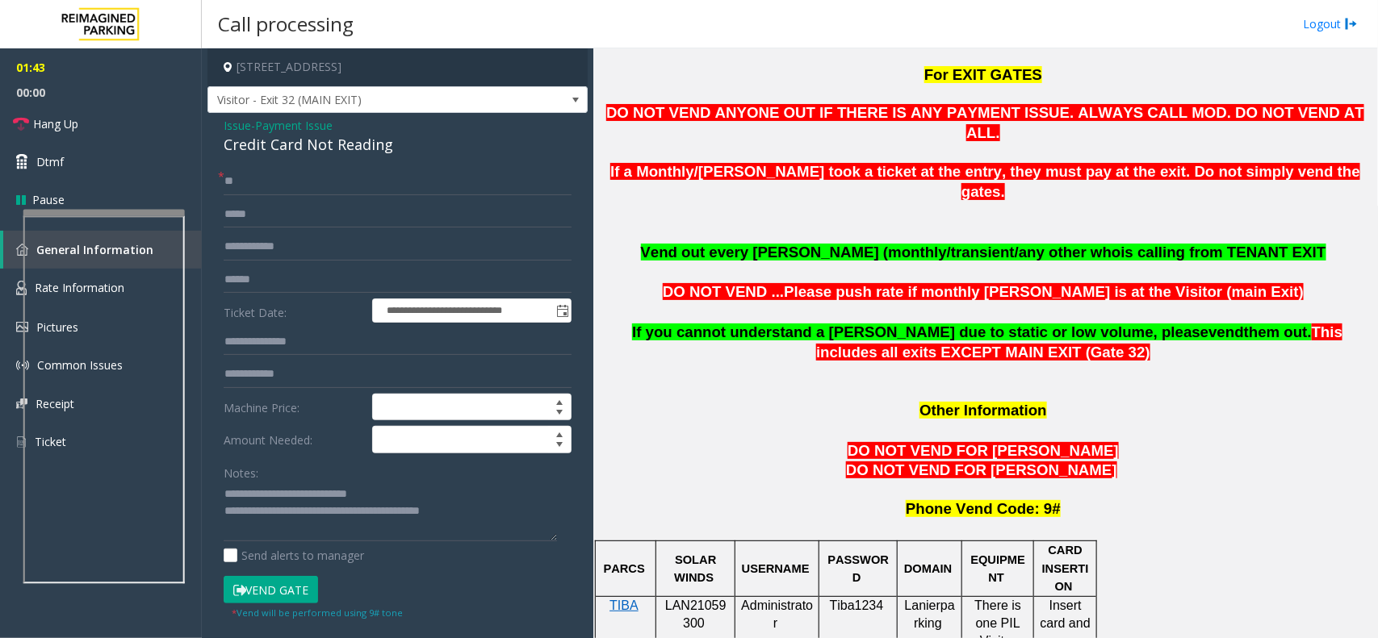
scroll to position [1120, 0]
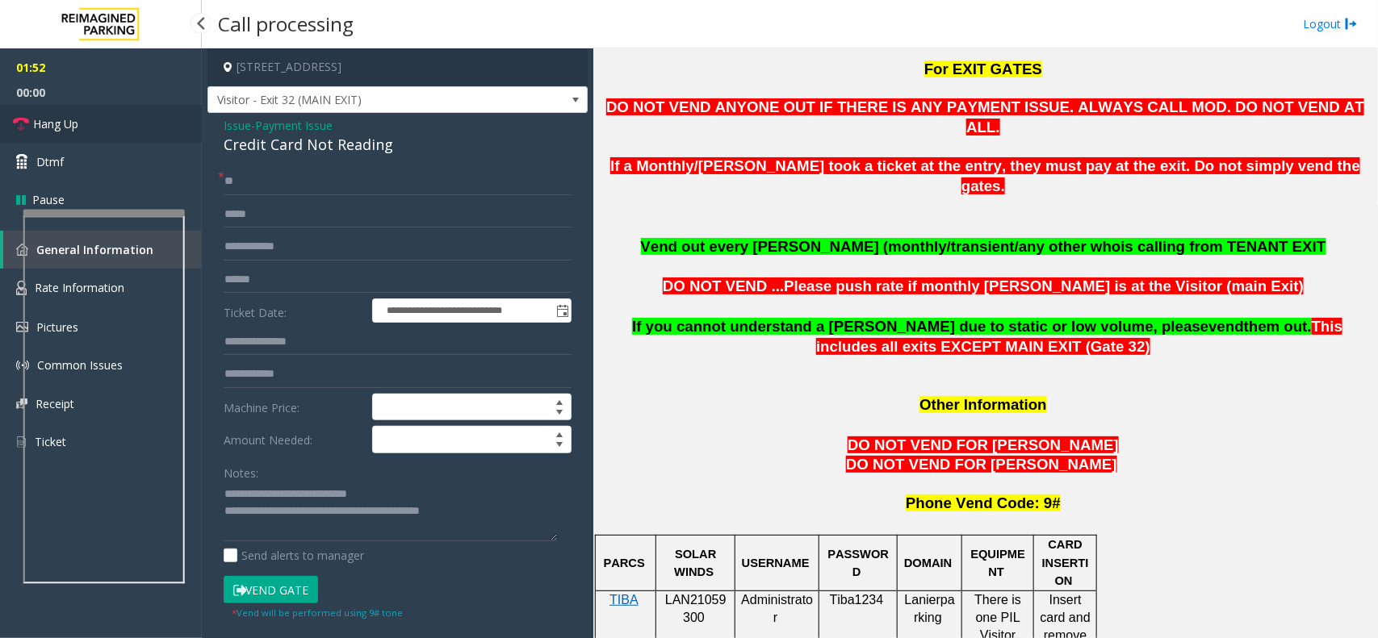
click at [69, 115] on span "Hang Up" at bounding box center [55, 123] width 45 height 17
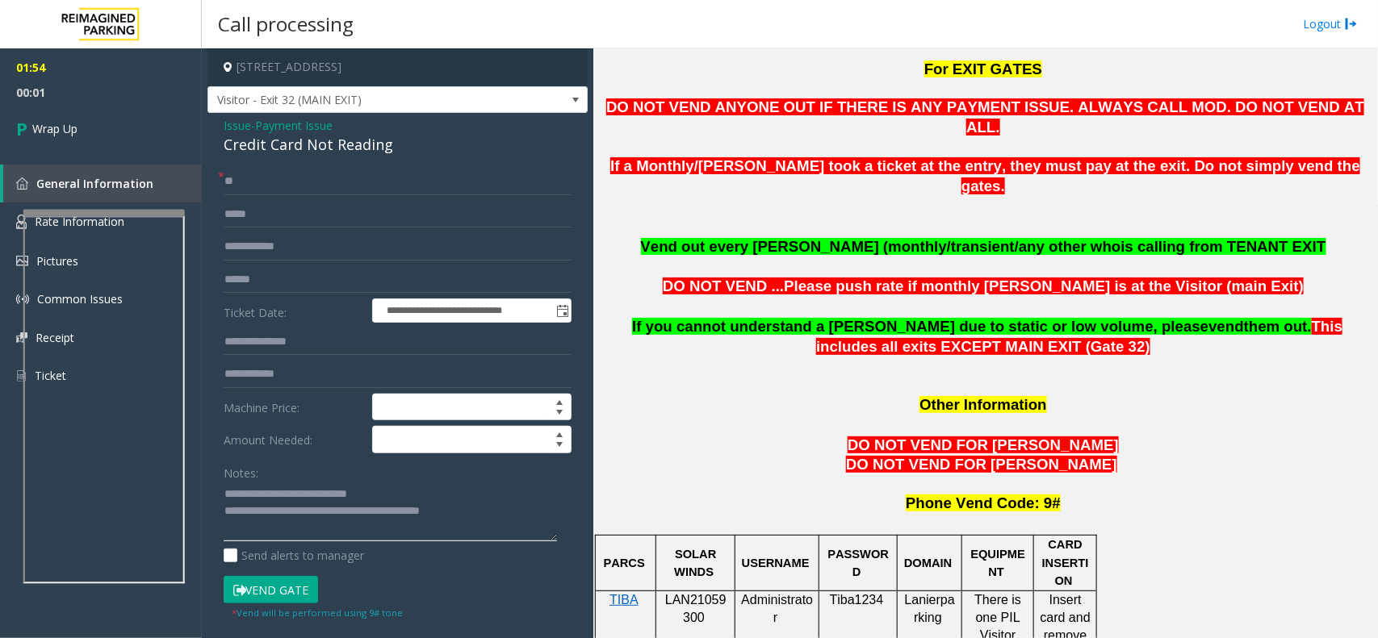
click at [499, 509] on textarea at bounding box center [390, 512] width 333 height 61
type textarea "**********"
click at [53, 111] on link "Wrap Up" at bounding box center [101, 129] width 202 height 48
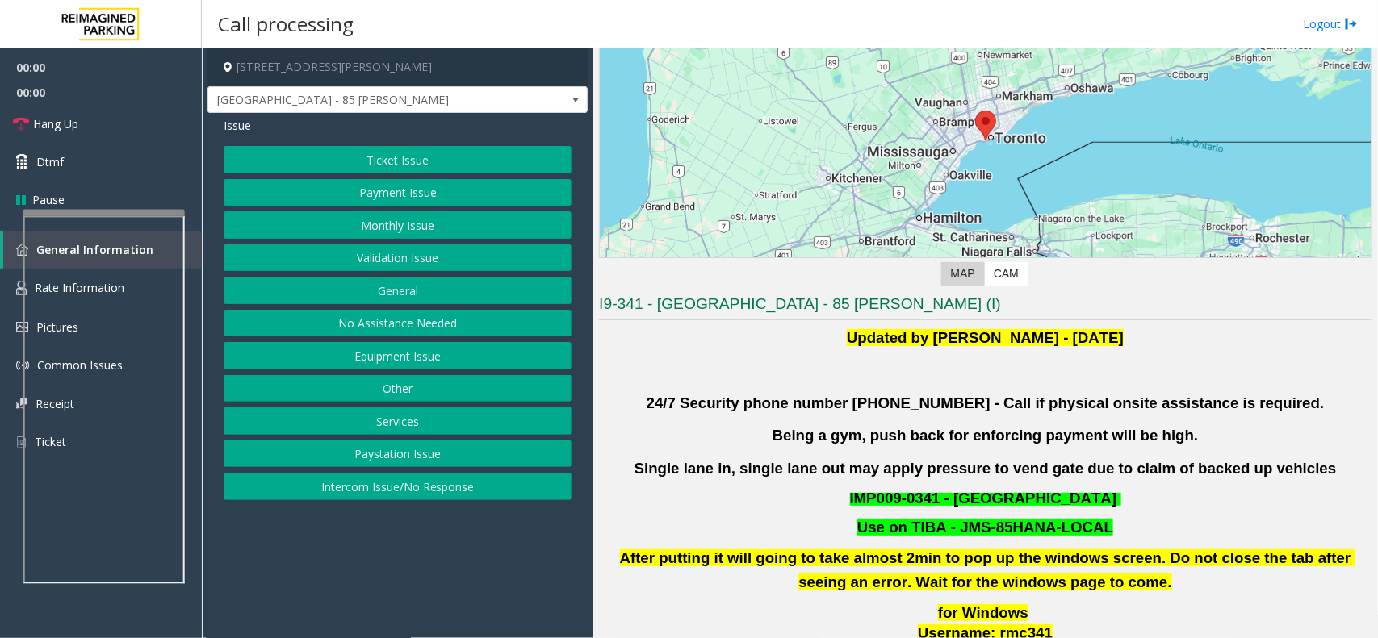
scroll to position [404, 0]
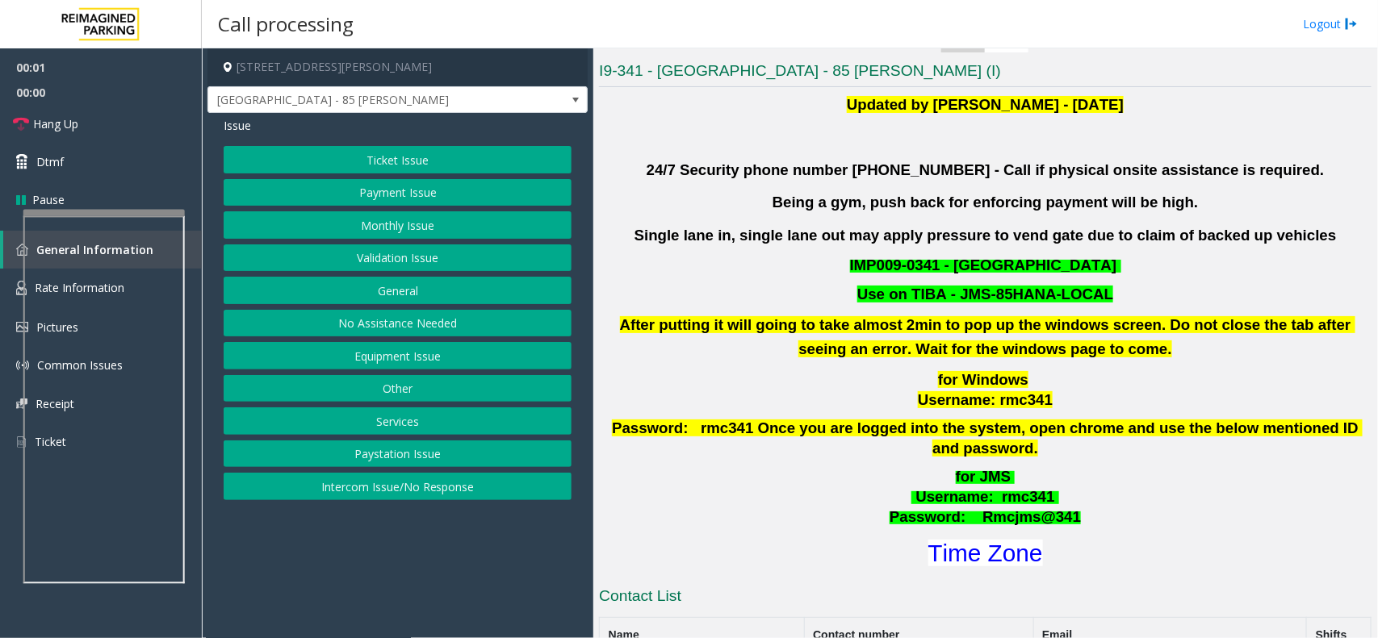
click at [399, 253] on button "Validation Issue" at bounding box center [398, 258] width 348 height 27
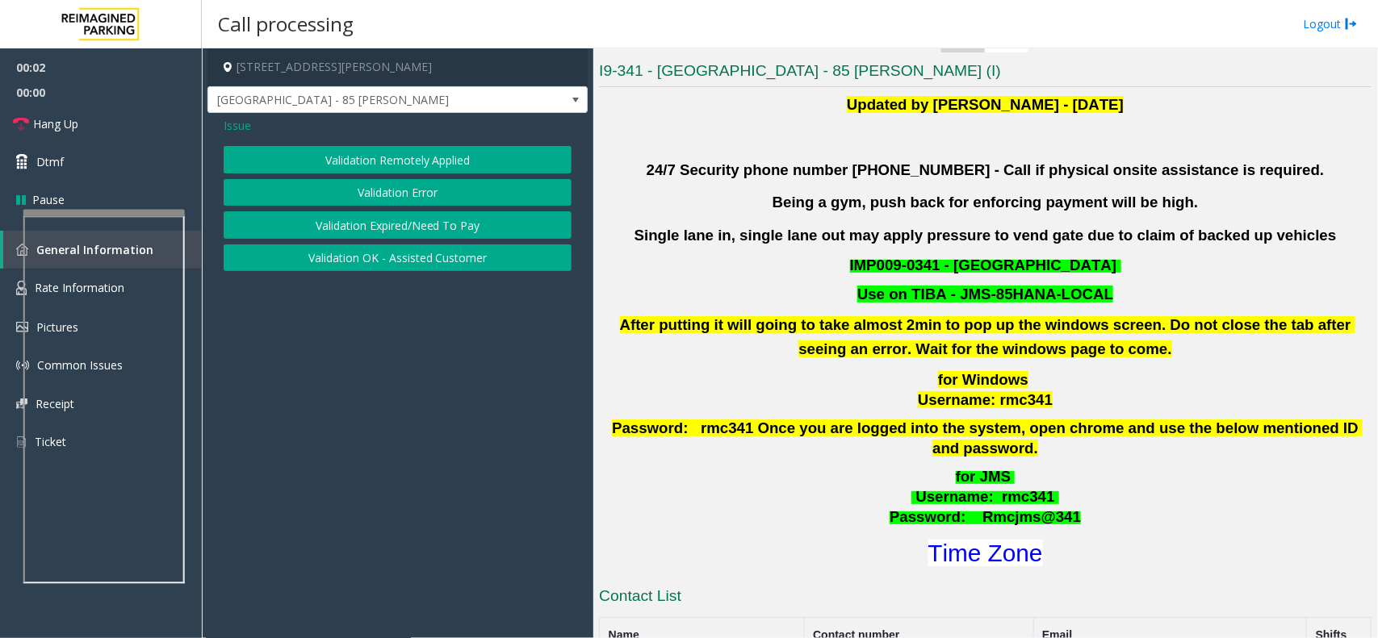
click at [412, 195] on button "Validation Error" at bounding box center [398, 192] width 348 height 27
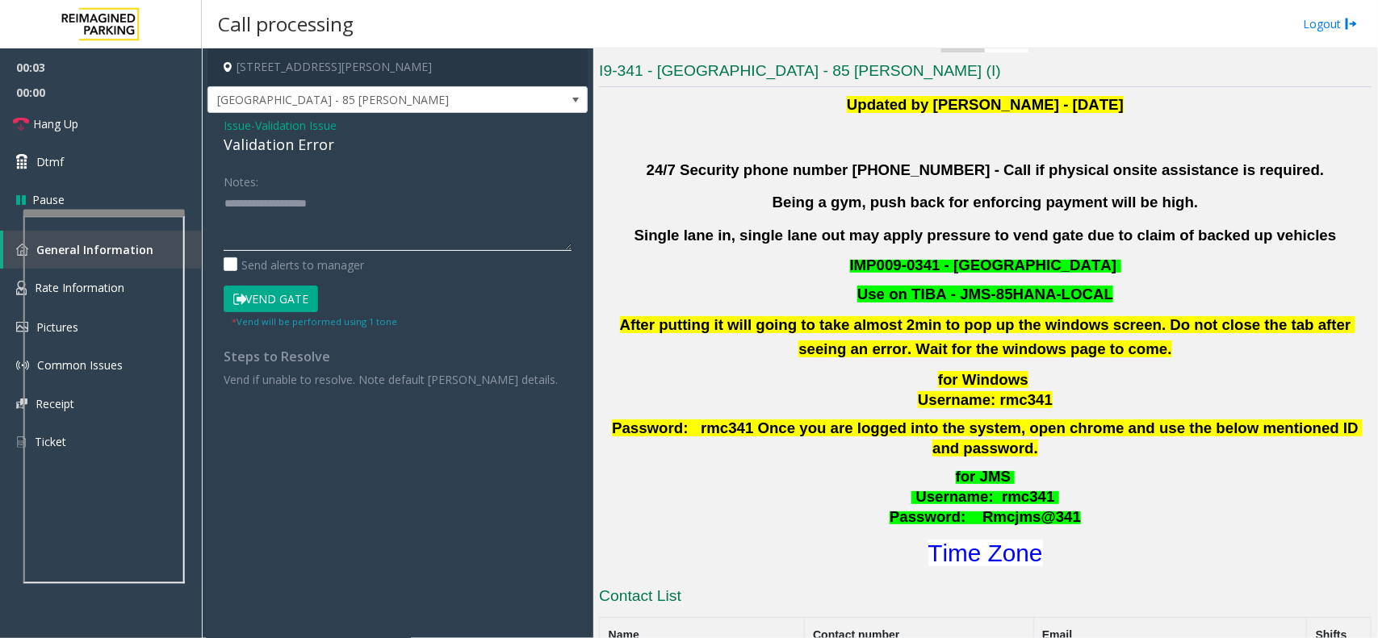
click at [402, 224] on textarea at bounding box center [398, 220] width 348 height 61
click at [311, 150] on div "Validation Error" at bounding box center [398, 145] width 348 height 22
click at [333, 228] on textarea at bounding box center [398, 220] width 348 height 61
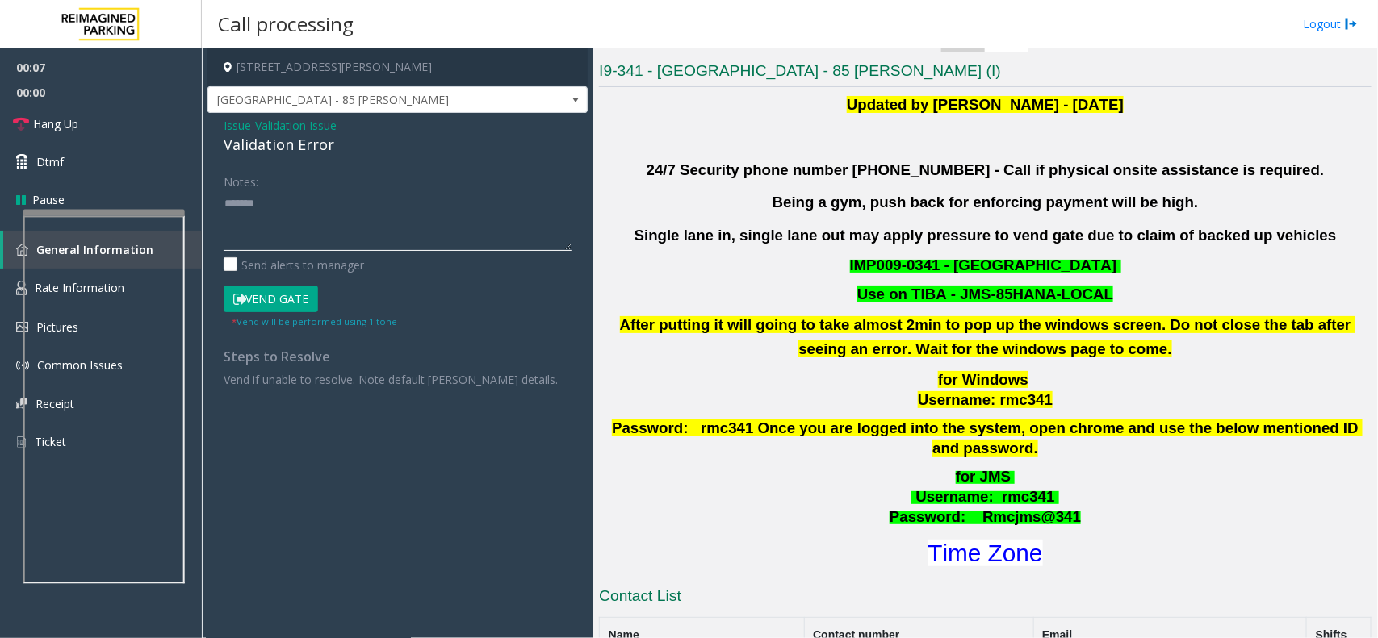
paste textarea "**********"
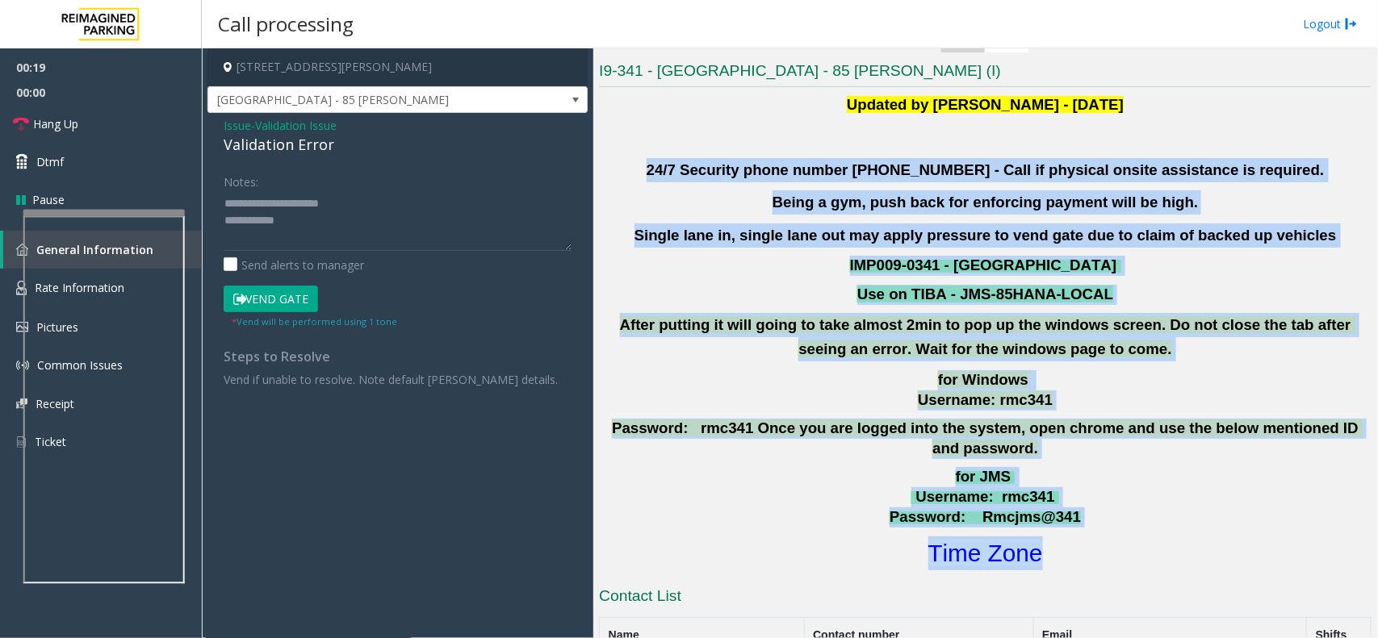
drag, startPoint x: 696, startPoint y: 166, endPoint x: 1136, endPoint y: 533, distance: 572.4
click at [1136, 533] on div "Updated by [PERSON_NAME] - [DATE] 24/7 Security phone number [PHONE_NUMBER] - C…" at bounding box center [985, 331] width 772 height 477
click at [1123, 537] on h1 "Time Zone" at bounding box center [985, 554] width 776 height 34
drag, startPoint x: 1111, startPoint y: 505, endPoint x: 647, endPoint y: 156, distance: 580.9
click at [647, 156] on div "Updated by [PERSON_NAME] - [DATE] 24/7 Security phone number [PHONE_NUMBER] - C…" at bounding box center [985, 331] width 772 height 477
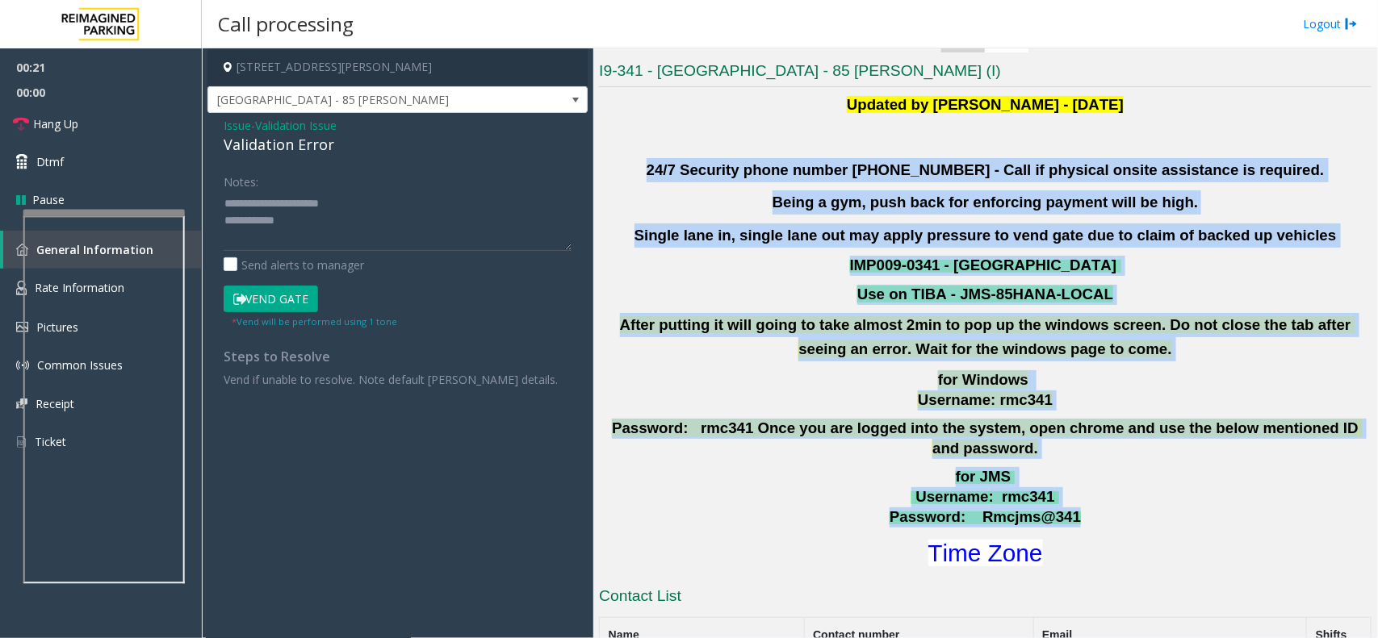
click at [647, 156] on div "Updated by [PERSON_NAME] - [DATE] 24/7 Security phone number [PHONE_NUMBER] - C…" at bounding box center [985, 331] width 772 height 477
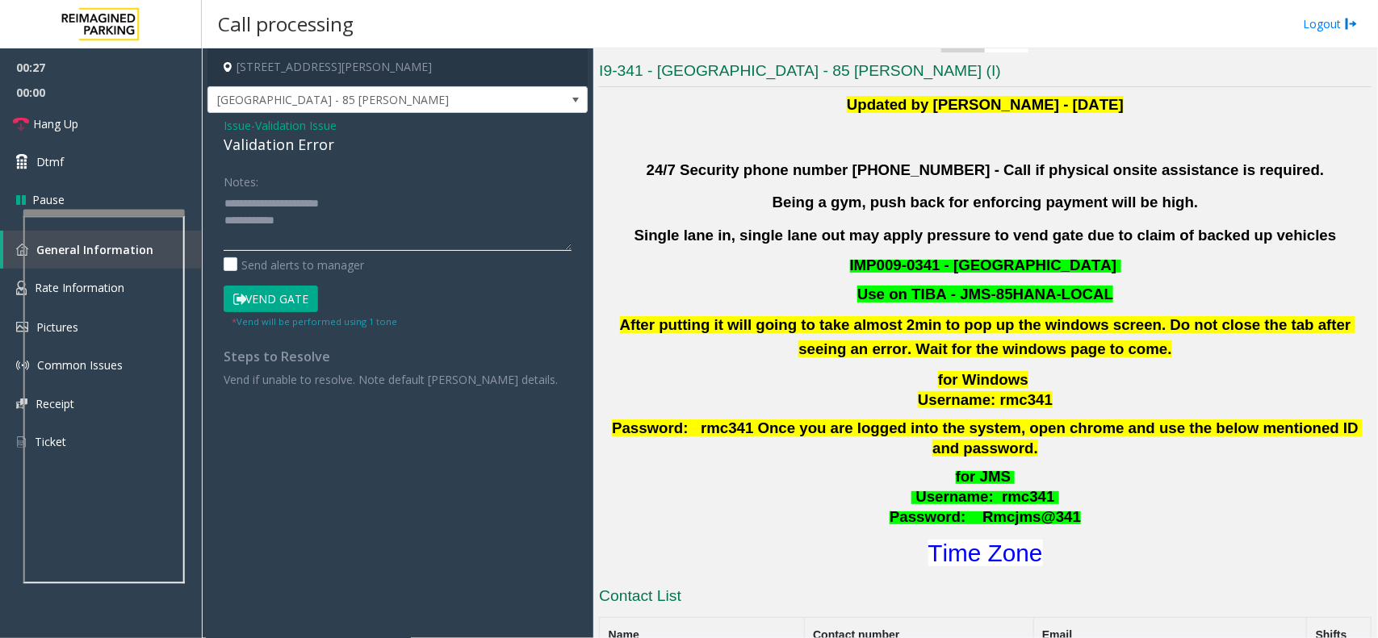
drag, startPoint x: 345, startPoint y: 228, endPoint x: 351, endPoint y: 220, distance: 9.9
click at [345, 228] on textarea at bounding box center [398, 220] width 348 height 61
click at [368, 212] on textarea at bounding box center [398, 220] width 348 height 61
click at [373, 206] on textarea at bounding box center [398, 220] width 348 height 61
click at [383, 244] on textarea at bounding box center [398, 220] width 348 height 61
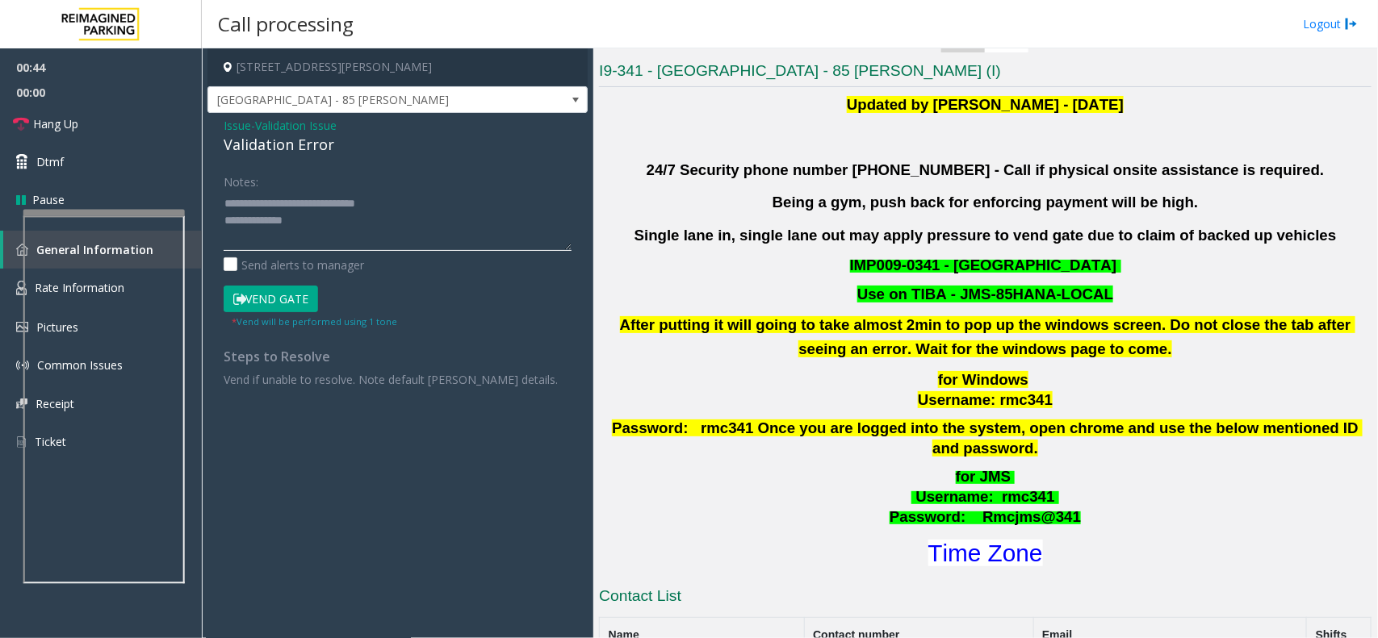
click at [335, 235] on textarea at bounding box center [398, 220] width 348 height 61
click at [303, 295] on button "Vend Gate" at bounding box center [271, 299] width 94 height 27
click at [333, 228] on textarea at bounding box center [398, 220] width 348 height 61
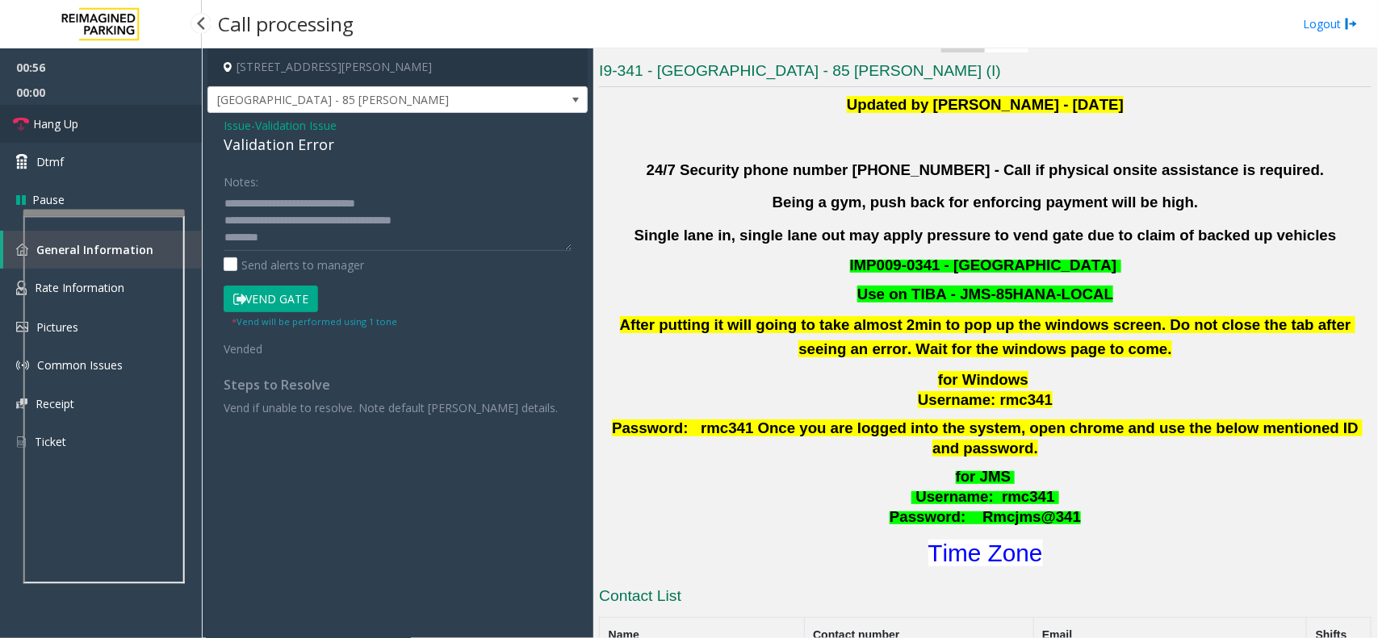
click at [69, 122] on span "Hang Up" at bounding box center [55, 123] width 45 height 17
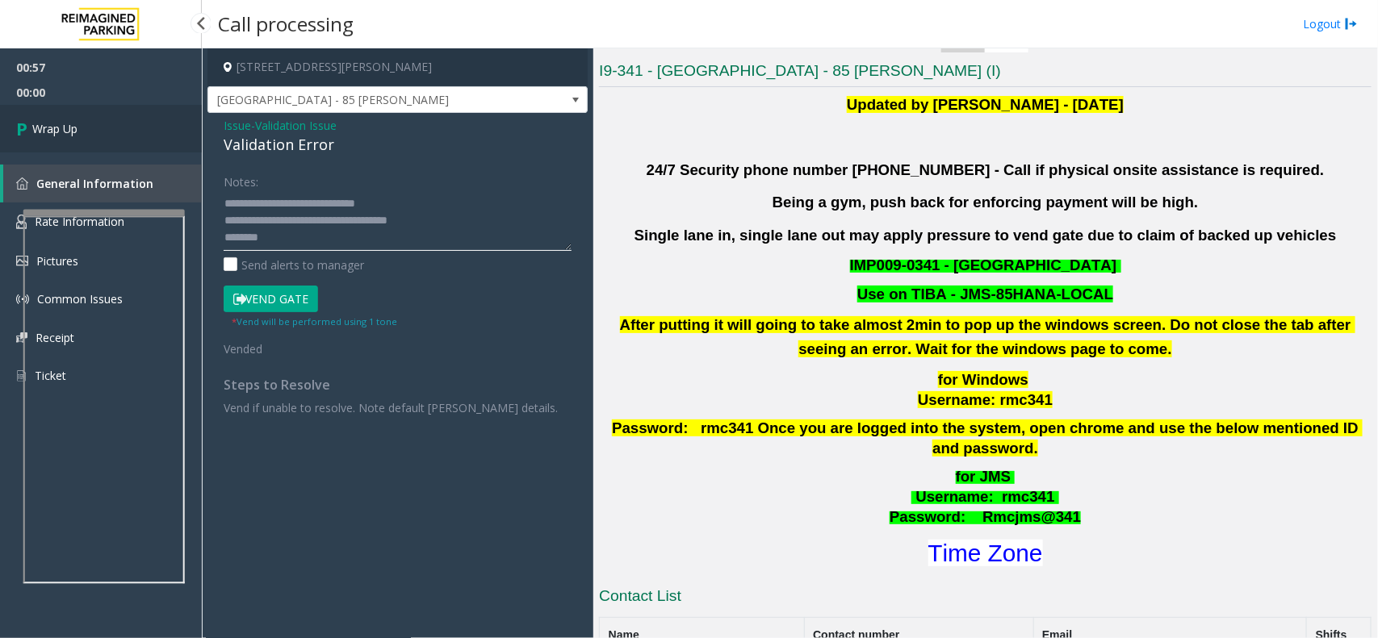
type textarea "**********"
click at [139, 111] on link "Wrap Up" at bounding box center [101, 129] width 202 height 48
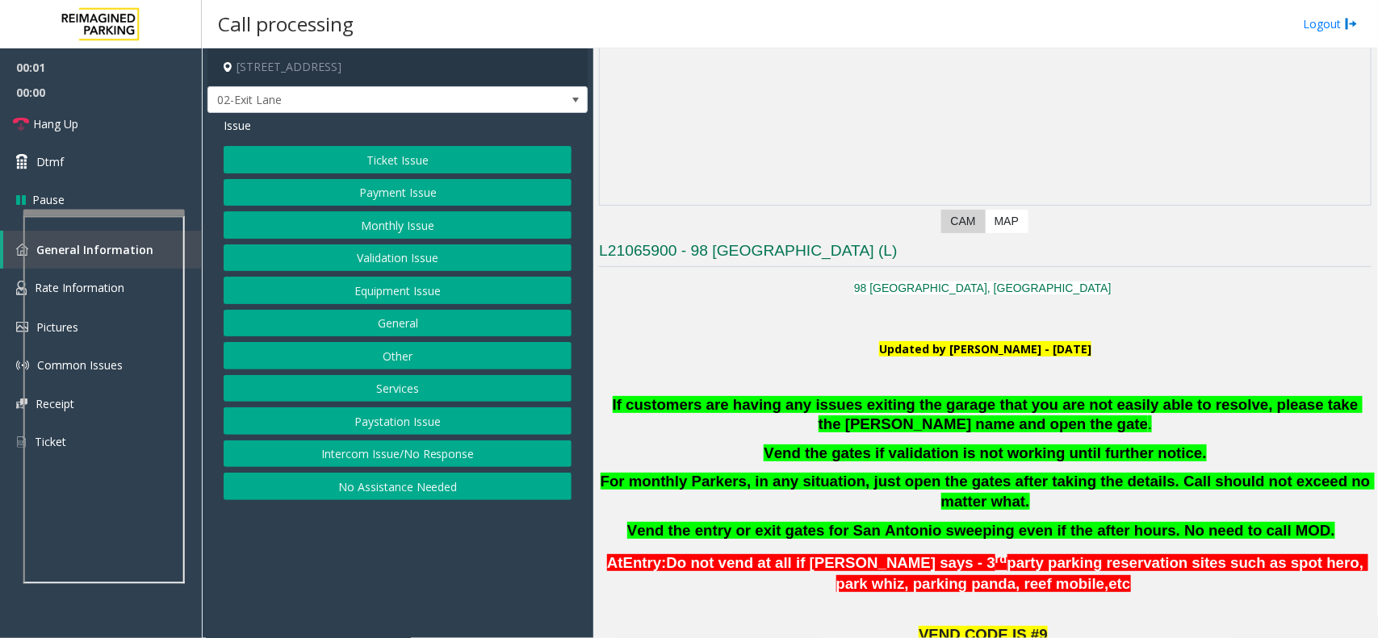
scroll to position [303, 0]
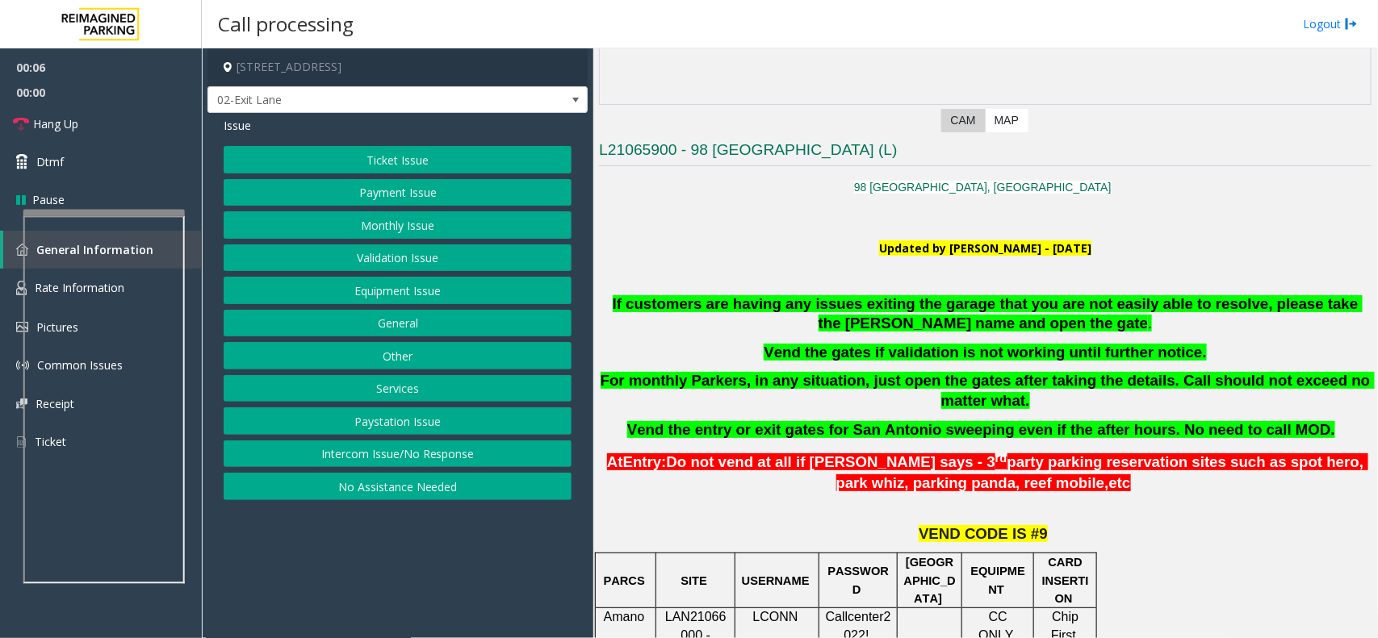
click at [384, 287] on button "Equipment Issue" at bounding box center [398, 290] width 348 height 27
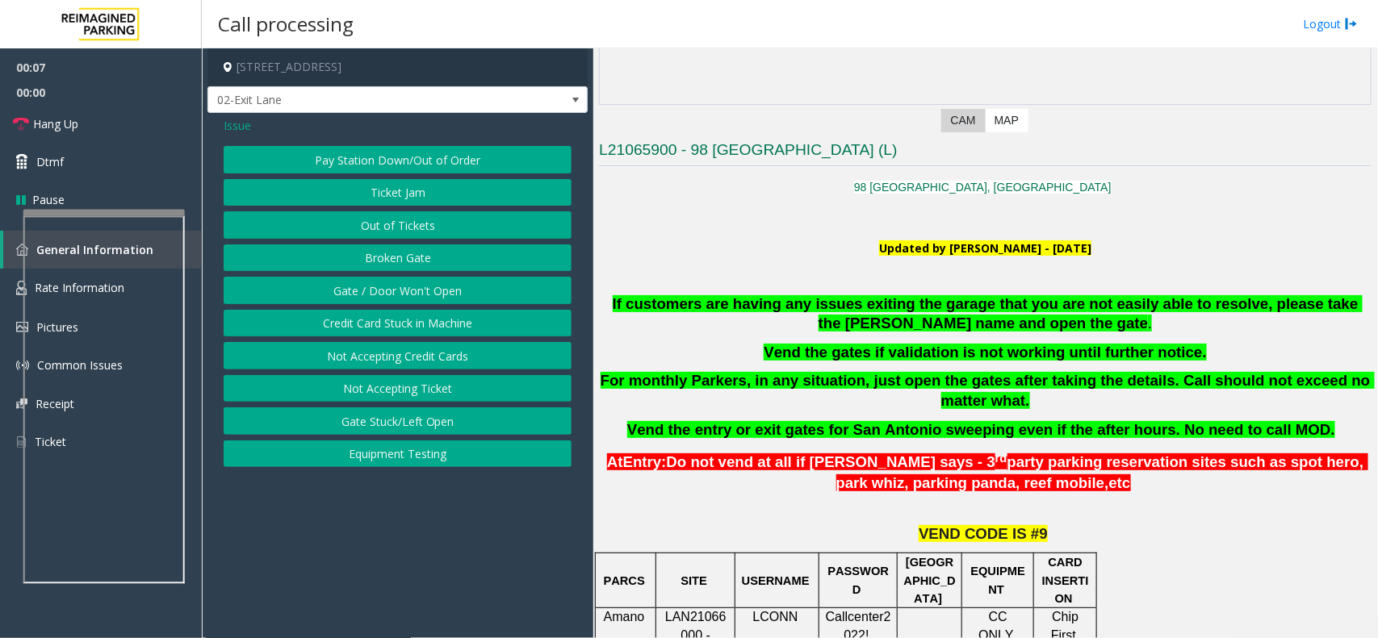
click at [405, 195] on button "Ticket Jam" at bounding box center [398, 192] width 348 height 27
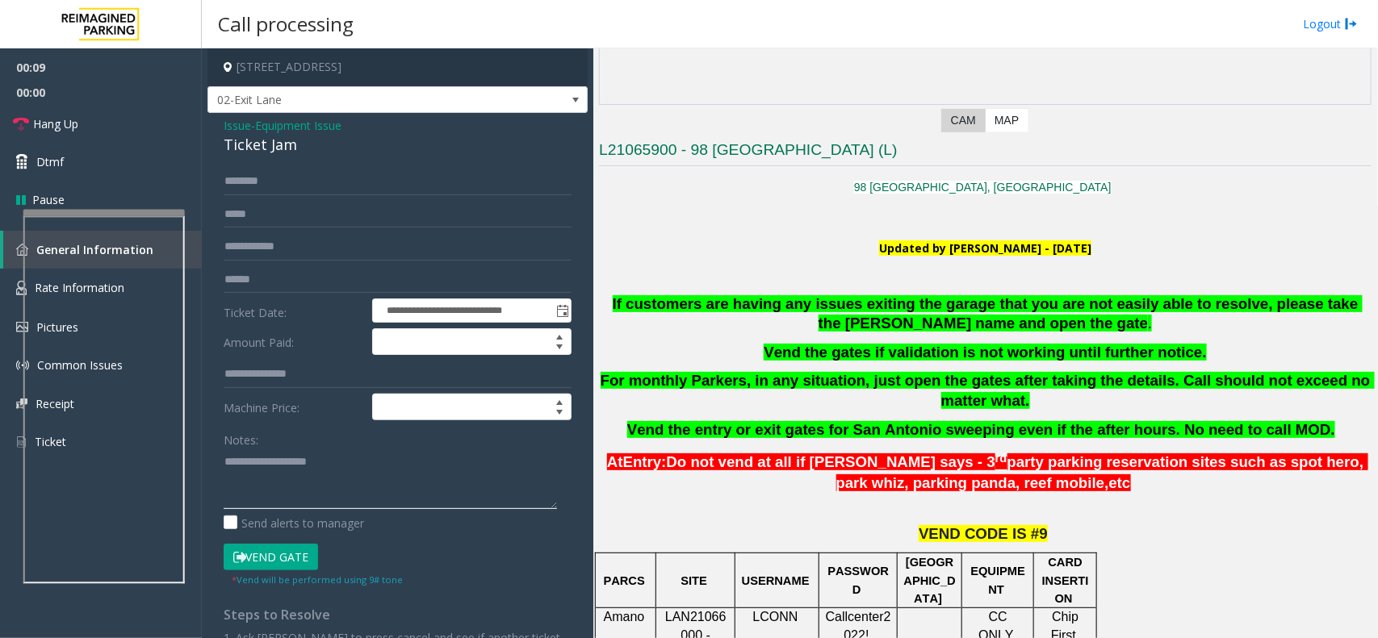
click at [323, 461] on textarea at bounding box center [390, 479] width 333 height 61
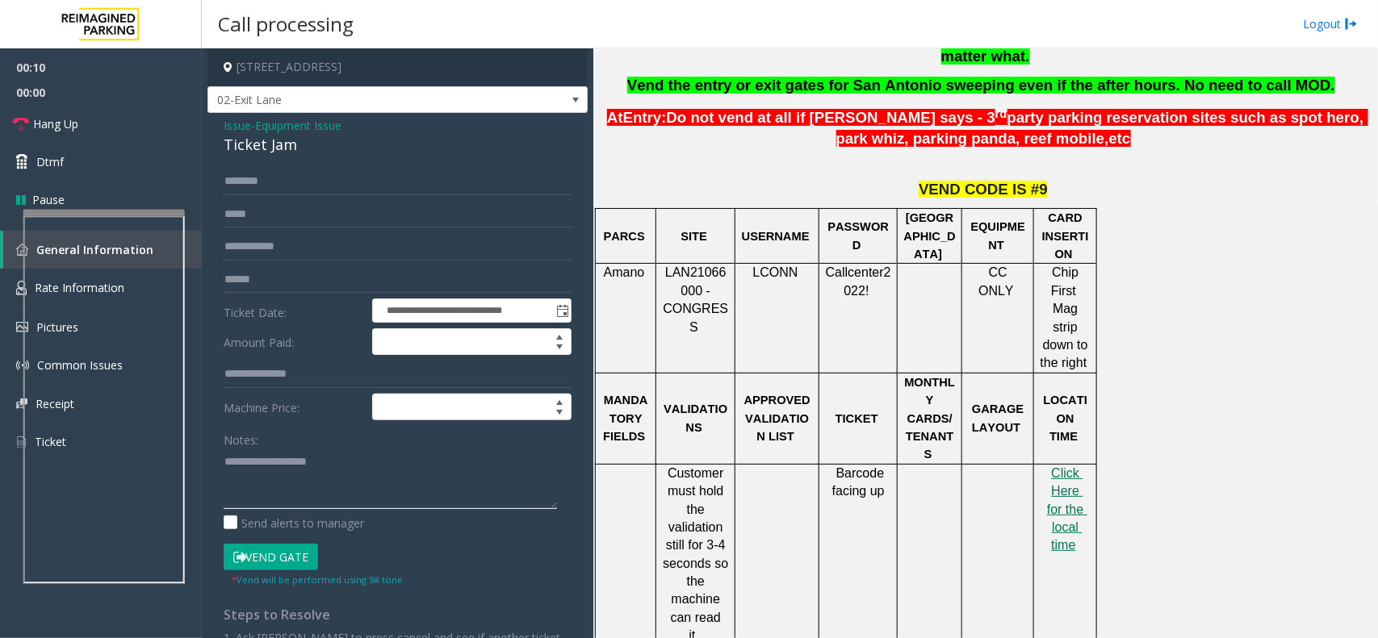
scroll to position [706, 0]
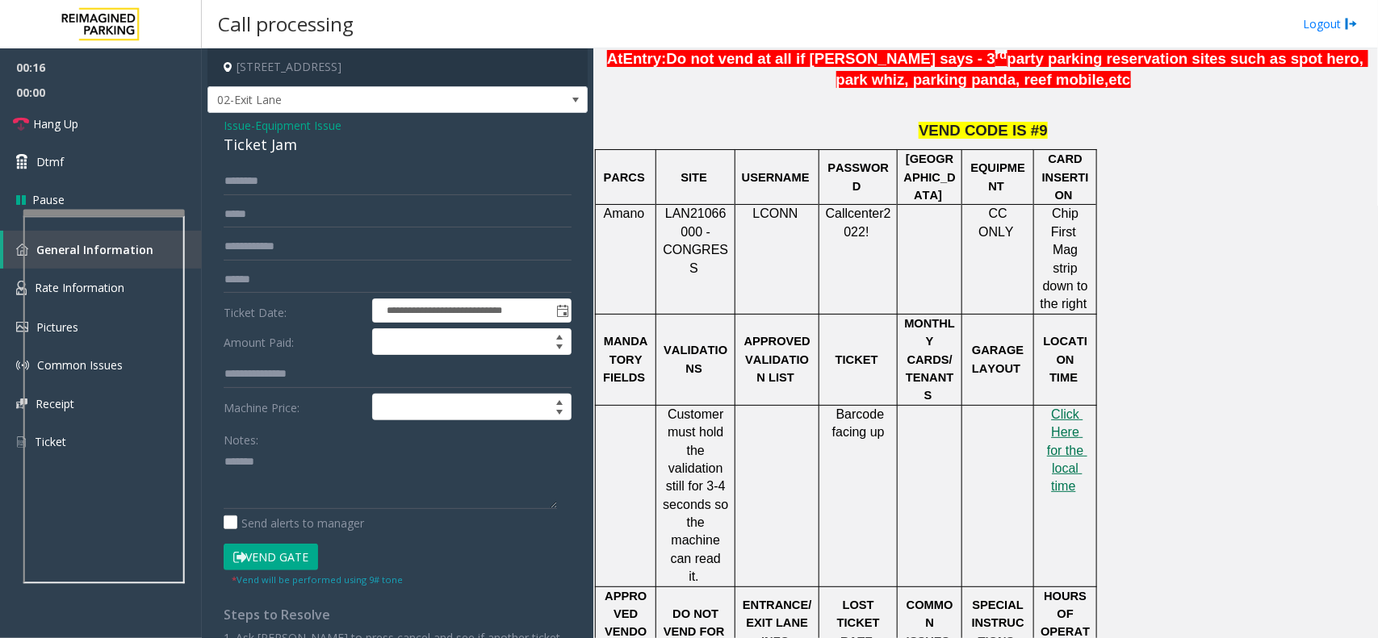
click at [279, 149] on div "Ticket Jam" at bounding box center [398, 145] width 348 height 22
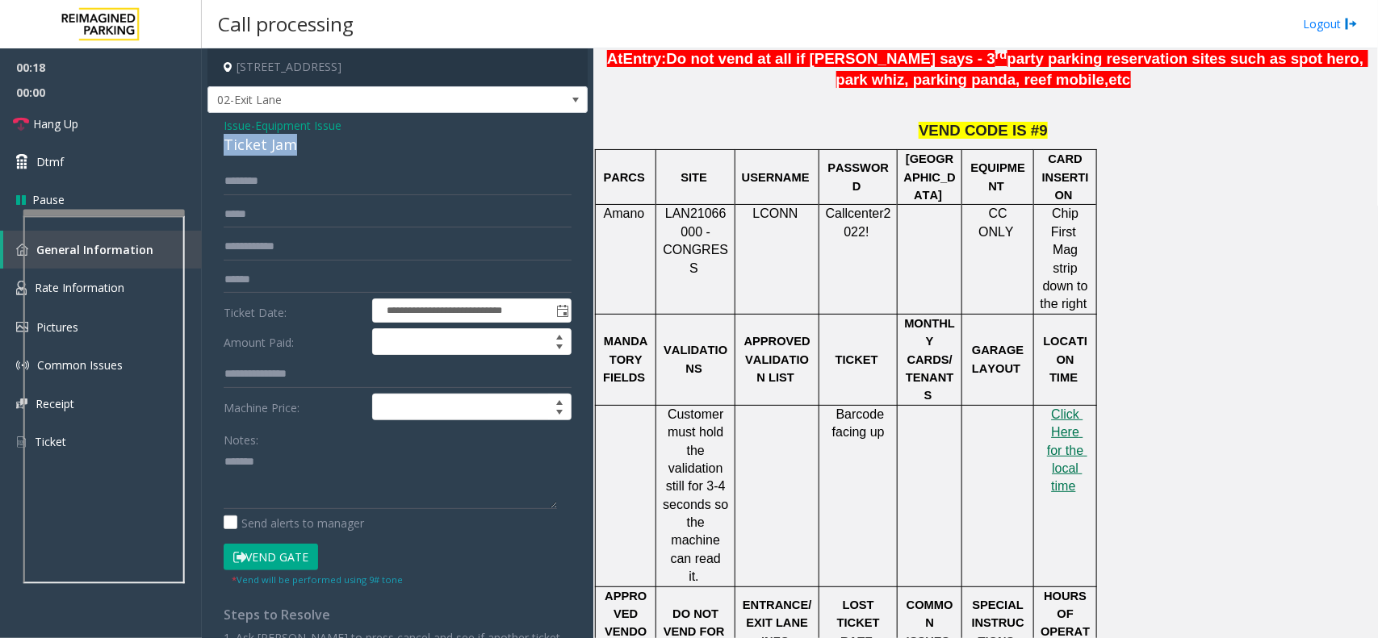
click at [279, 149] on div "Ticket Jam" at bounding box center [398, 145] width 348 height 22
click at [303, 493] on textarea at bounding box center [390, 479] width 333 height 61
paste textarea "**********"
click at [93, 125] on link "Hang Up" at bounding box center [101, 124] width 202 height 38
click at [307, 488] on textarea at bounding box center [390, 479] width 333 height 61
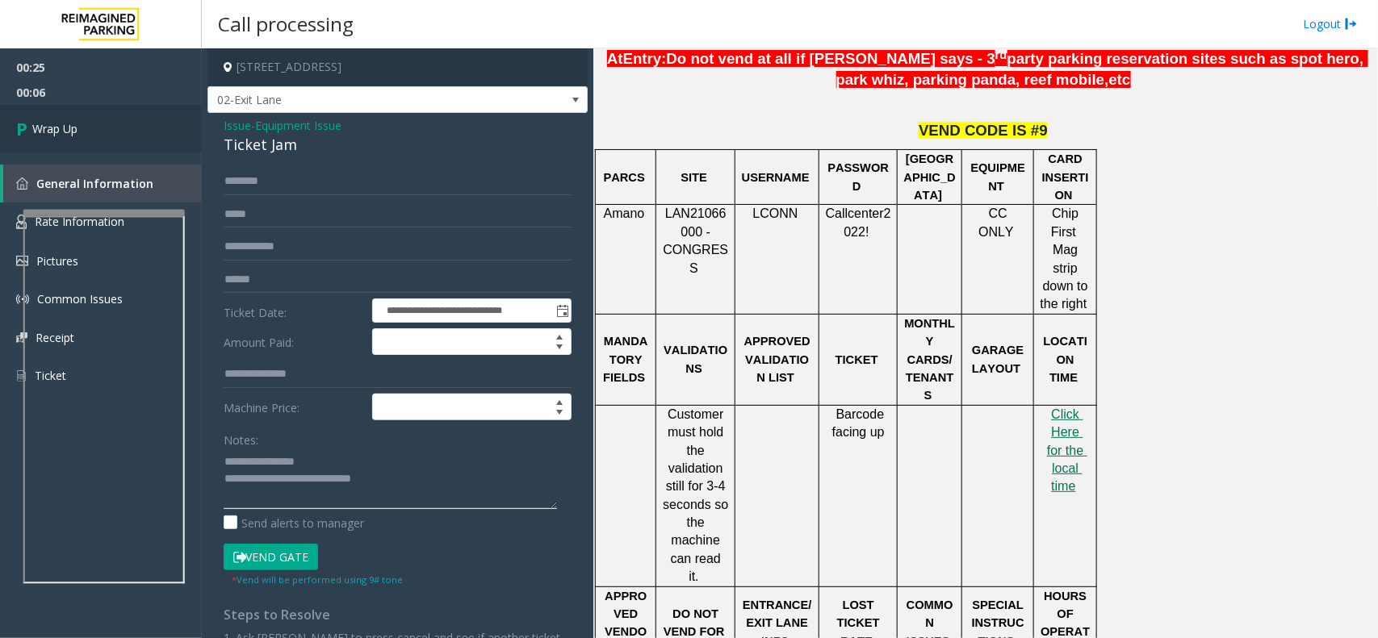
type textarea "**********"
click at [178, 152] on link "Wrap Up" at bounding box center [101, 129] width 202 height 48
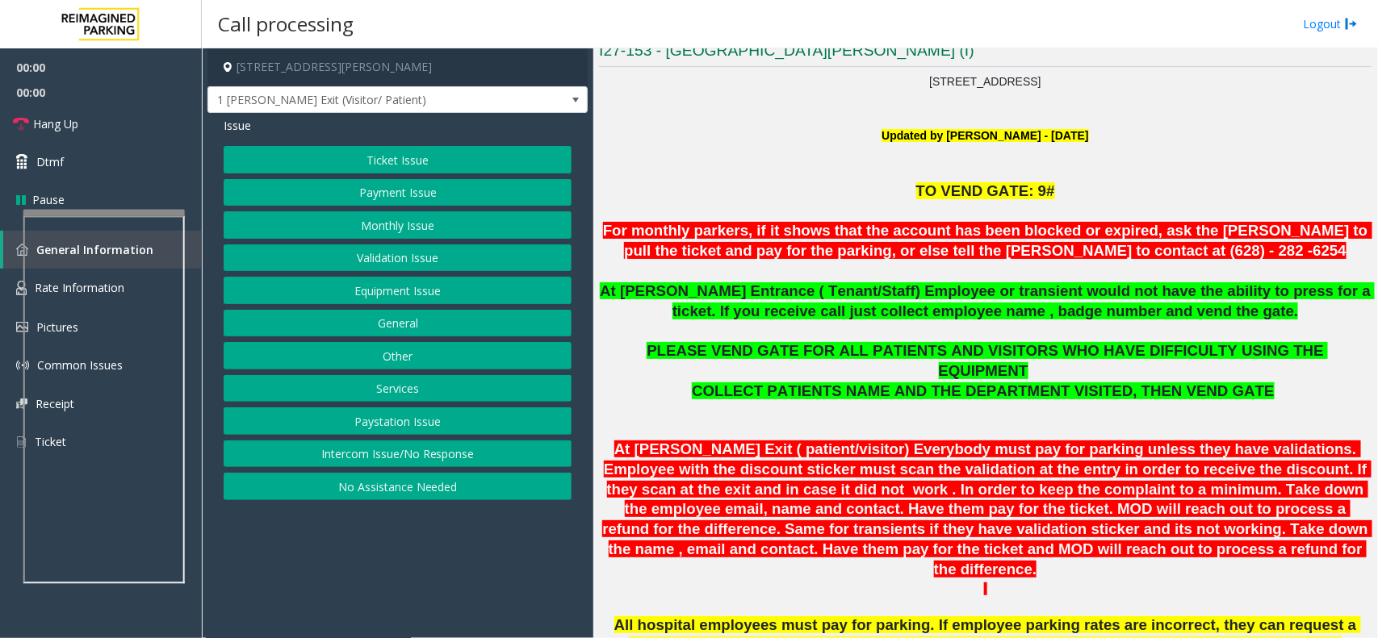
scroll to position [404, 0]
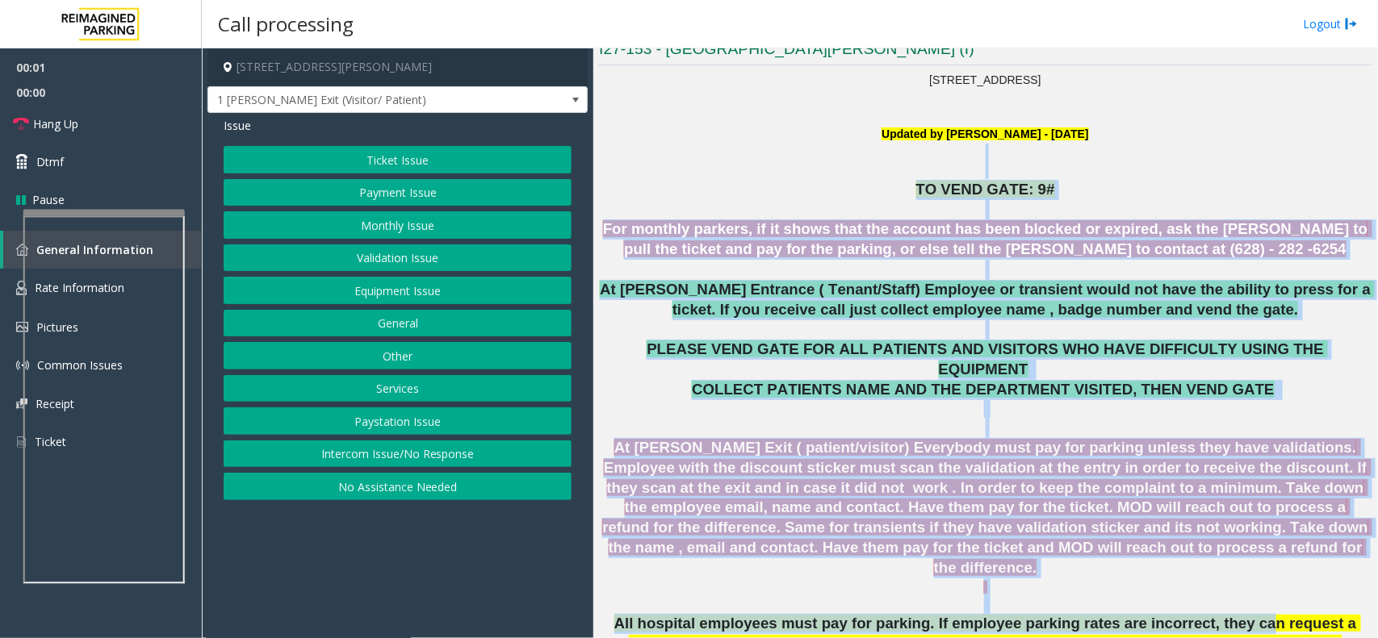
drag, startPoint x: 692, startPoint y: 151, endPoint x: 1178, endPoint y: 579, distance: 647.8
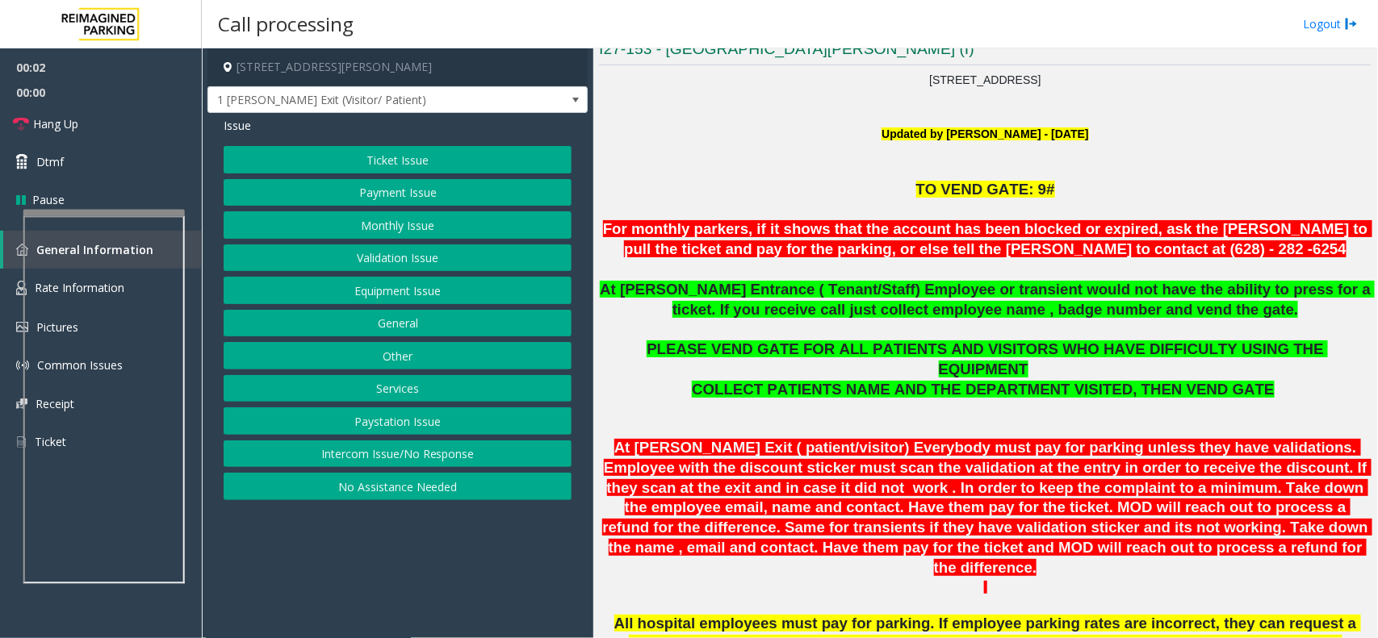
click at [1191, 615] on span "All hospital employees must pay for parking. If employee parking rates are inco…" at bounding box center [987, 633] width 747 height 37
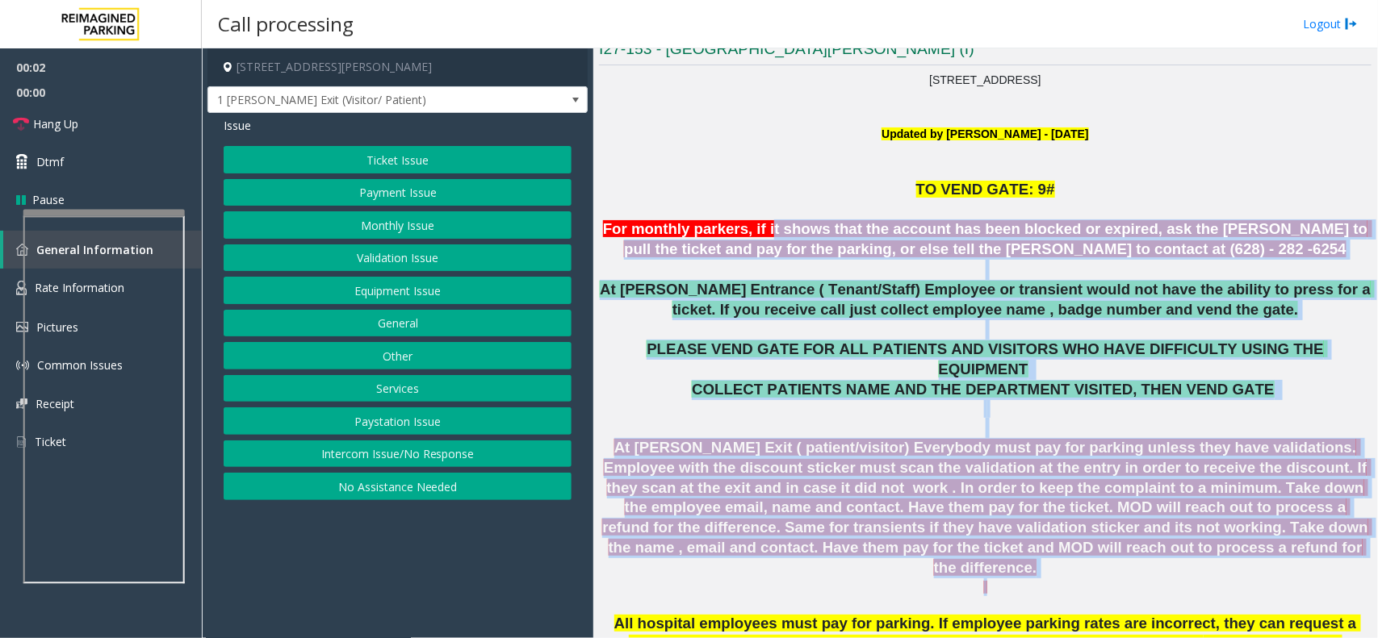
drag, startPoint x: 1194, startPoint y: 553, endPoint x: 756, endPoint y: 227, distance: 546.2
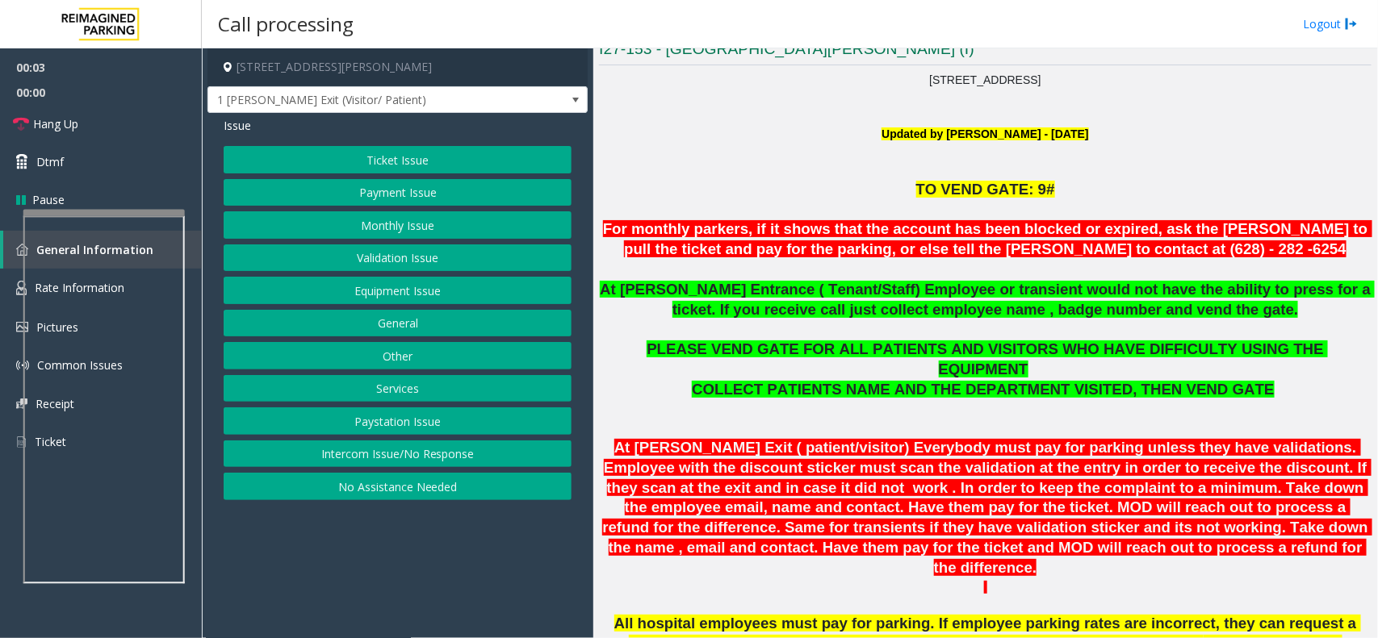
click at [668, 194] on p "TO VEND GATE: 9#" at bounding box center [985, 190] width 772 height 20
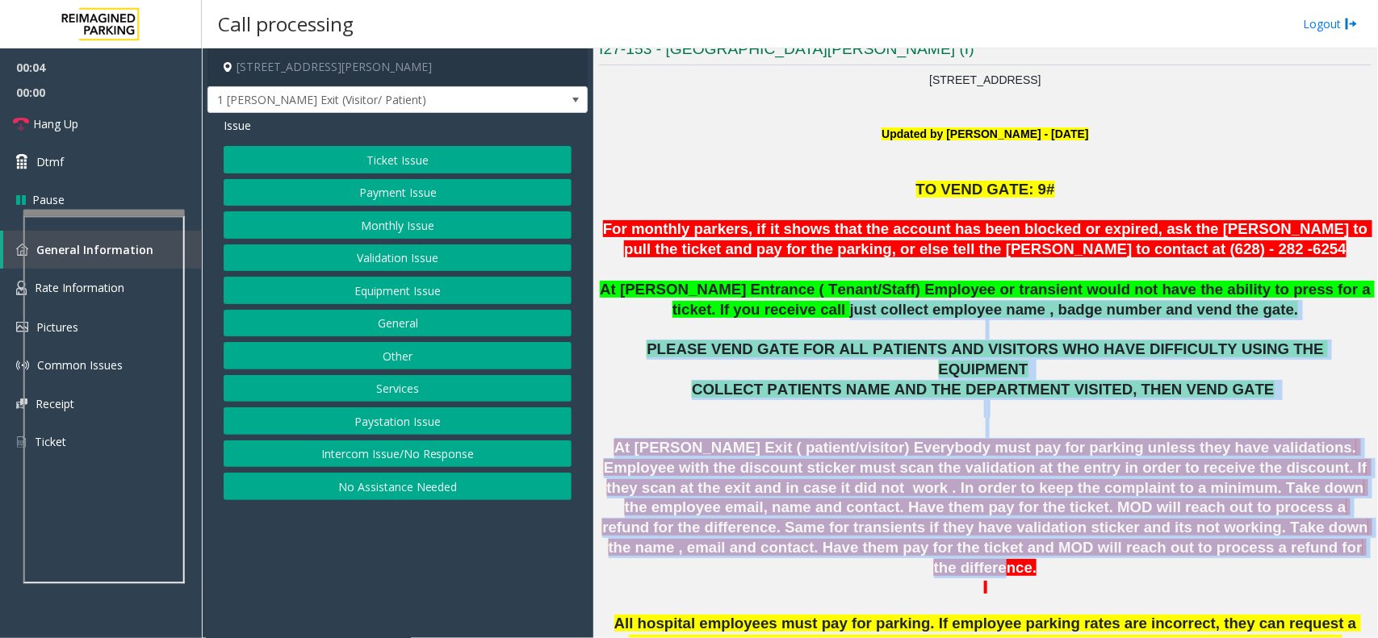
drag, startPoint x: 920, startPoint y: 364, endPoint x: 1161, endPoint y: 530, distance: 292.4
click at [1173, 526] on p "At [PERSON_NAME] Exit ( patient/visitor) Everybody must pay for parking unless …" at bounding box center [985, 508] width 772 height 140
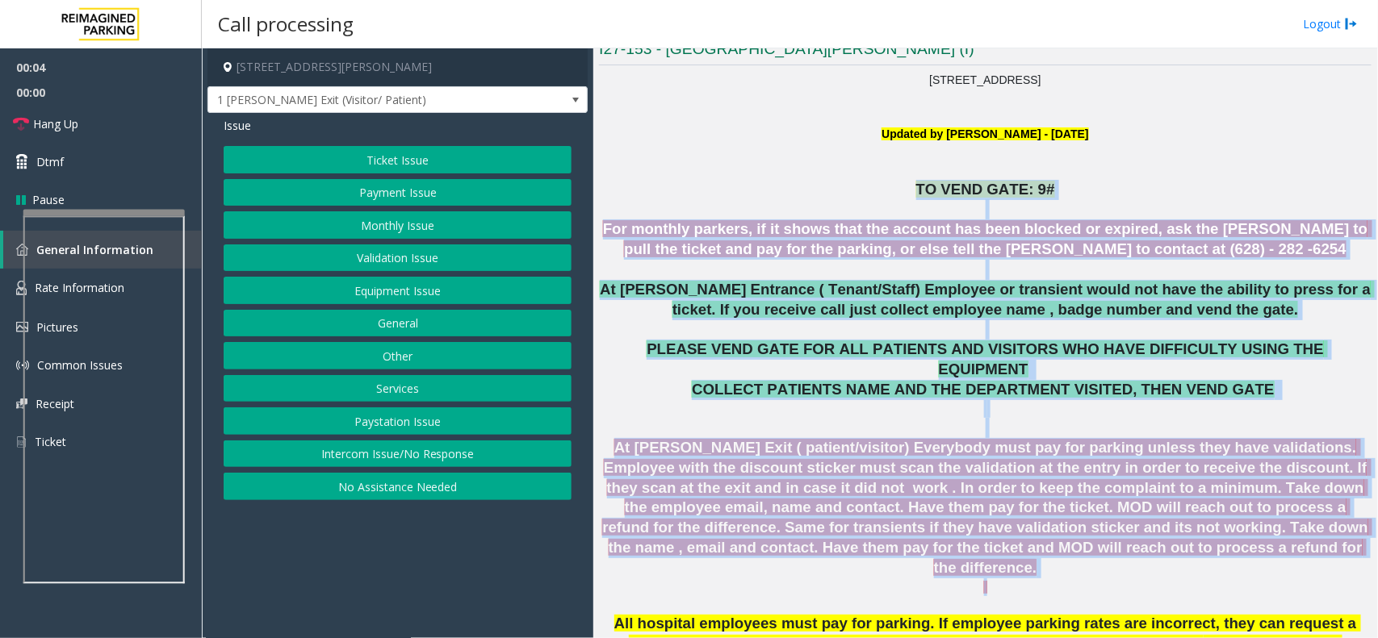
drag, startPoint x: 1169, startPoint y: 546, endPoint x: 809, endPoint y: 182, distance: 512.5
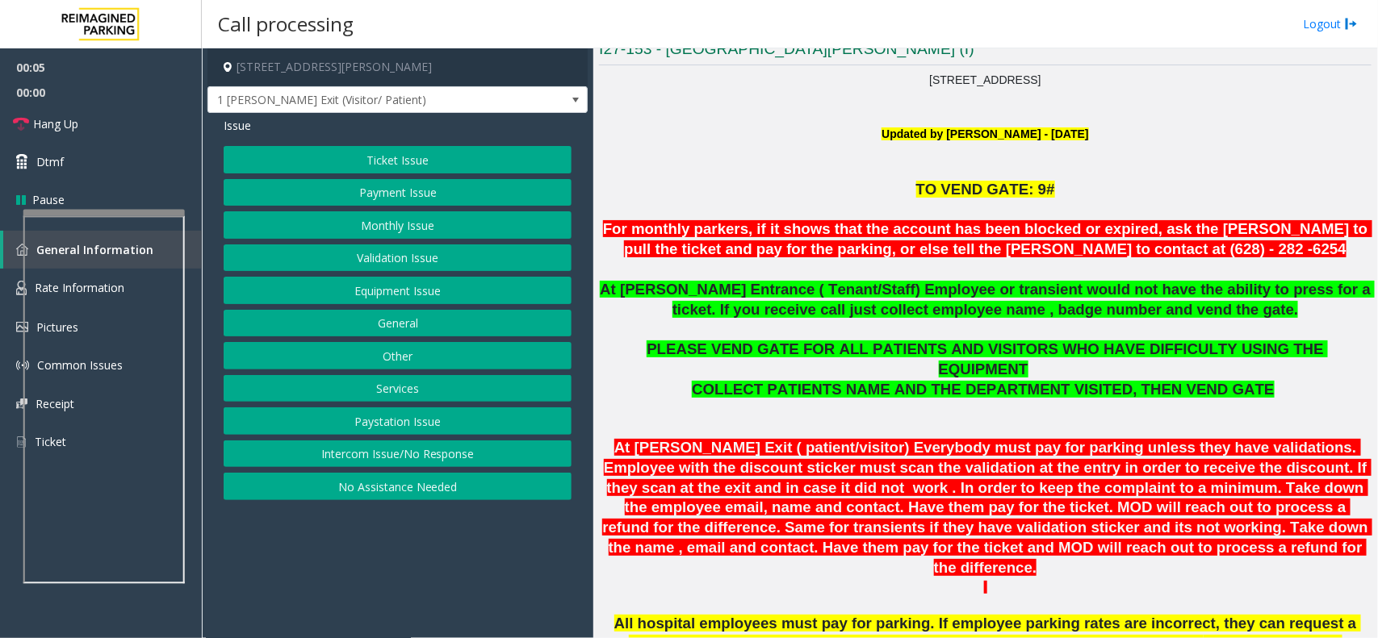
click at [773, 172] on p at bounding box center [985, 170] width 772 height 18
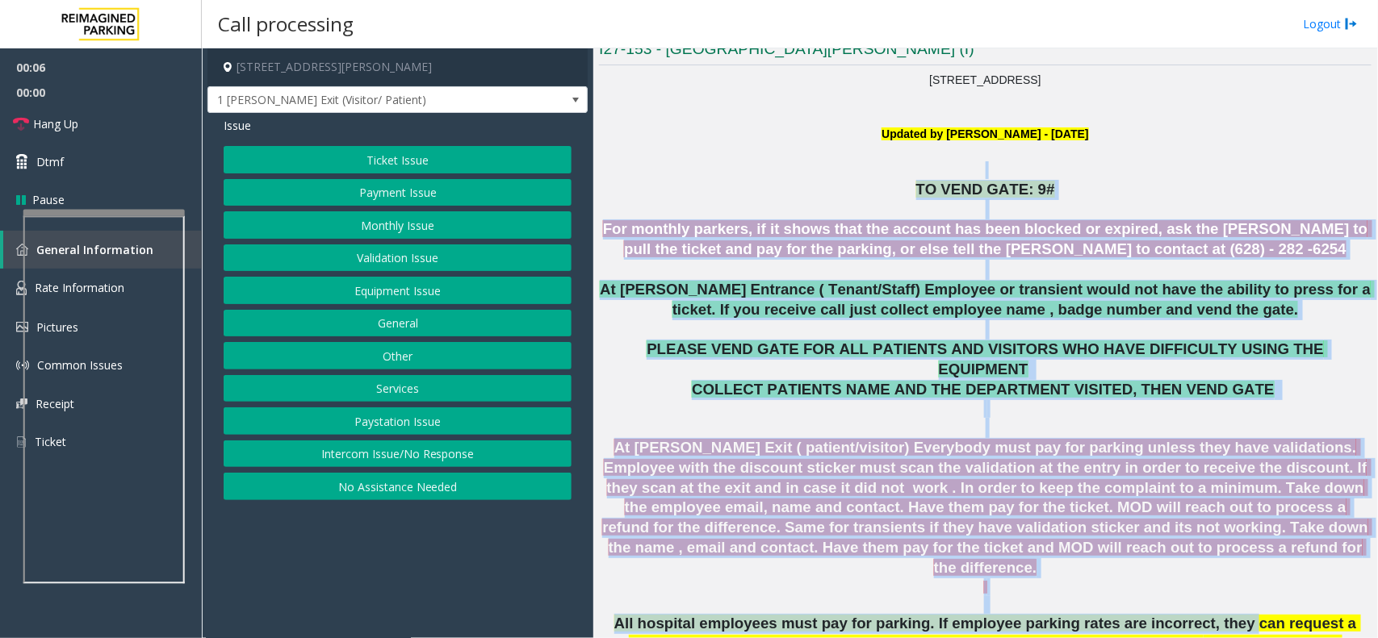
drag, startPoint x: 773, startPoint y: 172, endPoint x: 1160, endPoint y: 589, distance: 568.8
click at [1201, 579] on p at bounding box center [985, 597] width 772 height 36
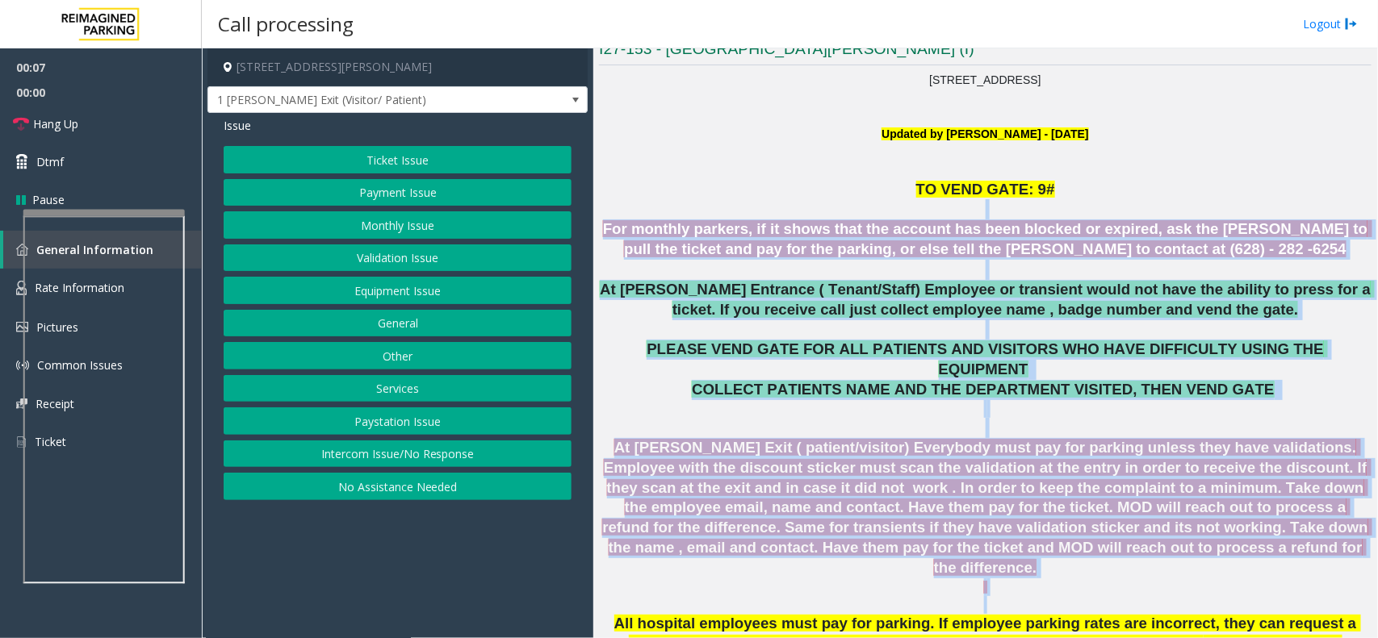
drag, startPoint x: 1203, startPoint y: 558, endPoint x: 801, endPoint y: 211, distance: 531.5
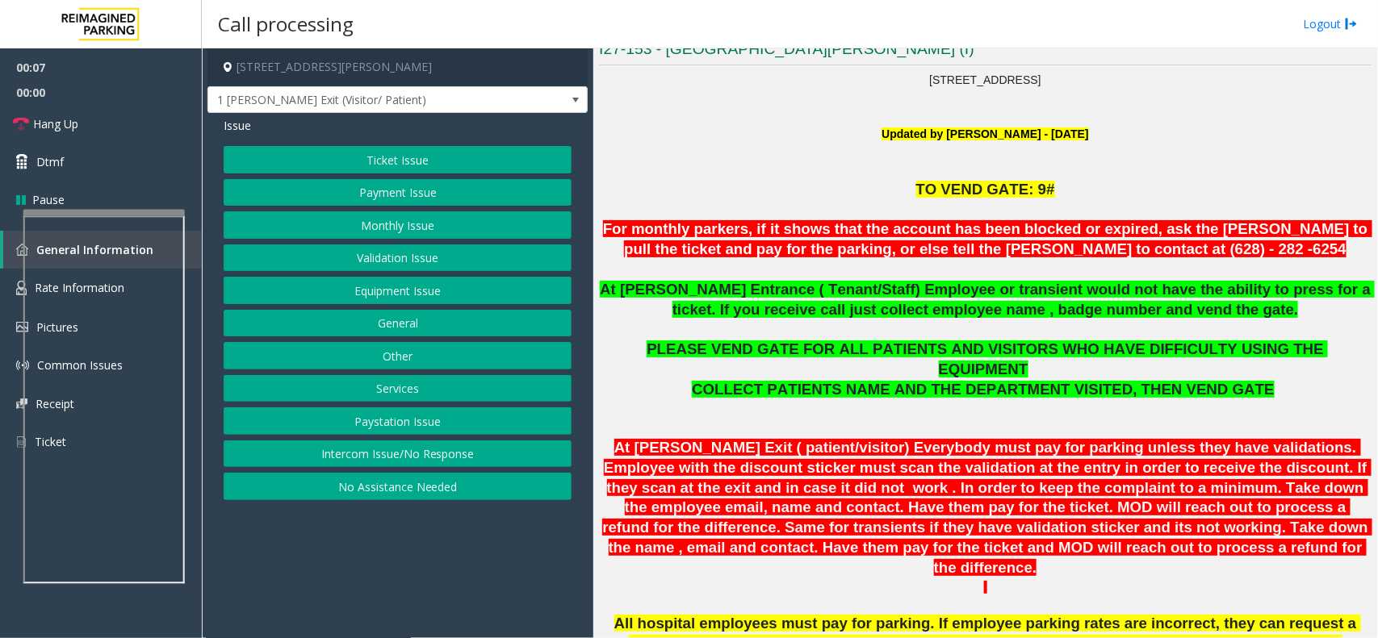
click at [719, 161] on p at bounding box center [985, 153] width 772 height 18
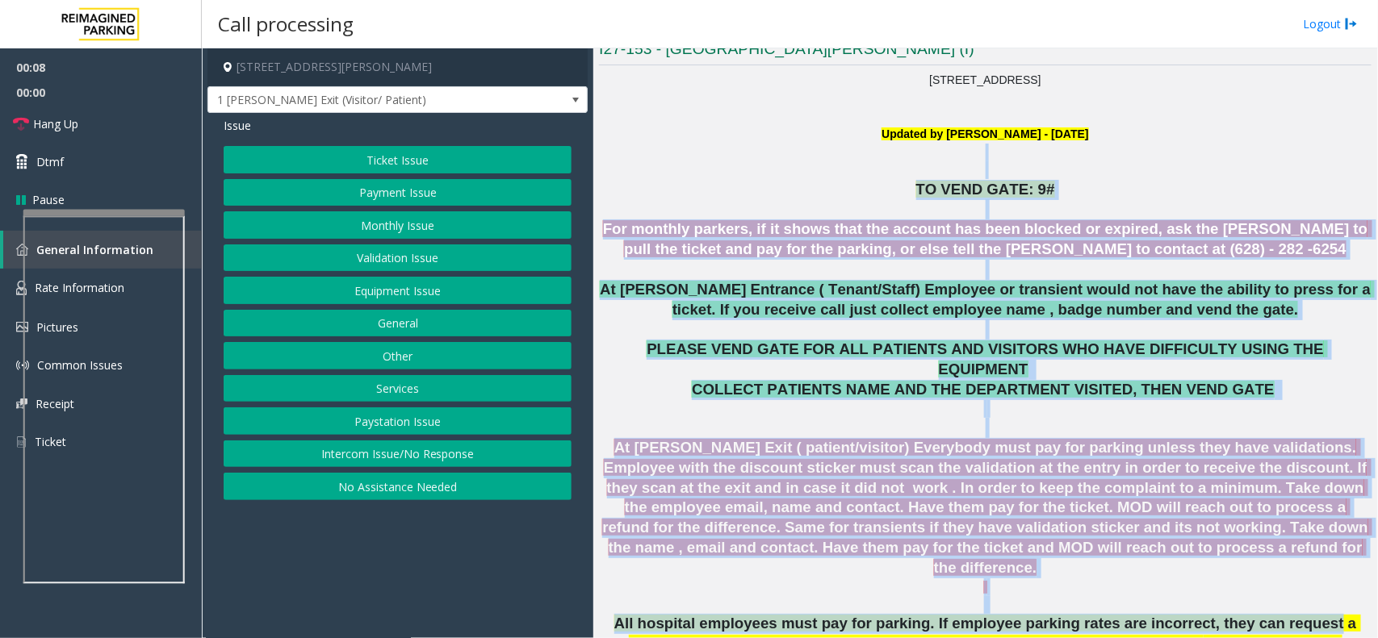
drag, startPoint x: 719, startPoint y: 161, endPoint x: 1225, endPoint y: 589, distance: 662.6
click at [1225, 615] on span "All hospital employees must pay for parking. If employee parking rates are inco…" at bounding box center [987, 633] width 747 height 37
drag, startPoint x: 1225, startPoint y: 589, endPoint x: 836, endPoint y: 139, distance: 595.1
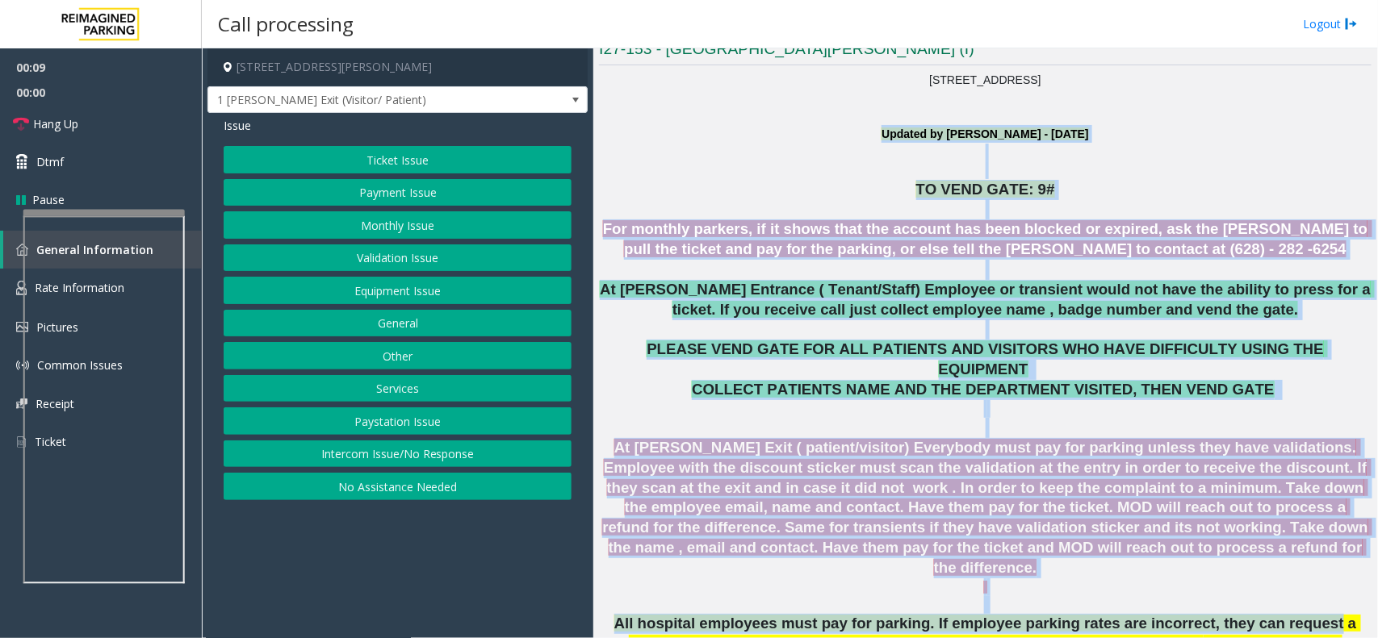
click at [816, 145] on p at bounding box center [985, 153] width 772 height 18
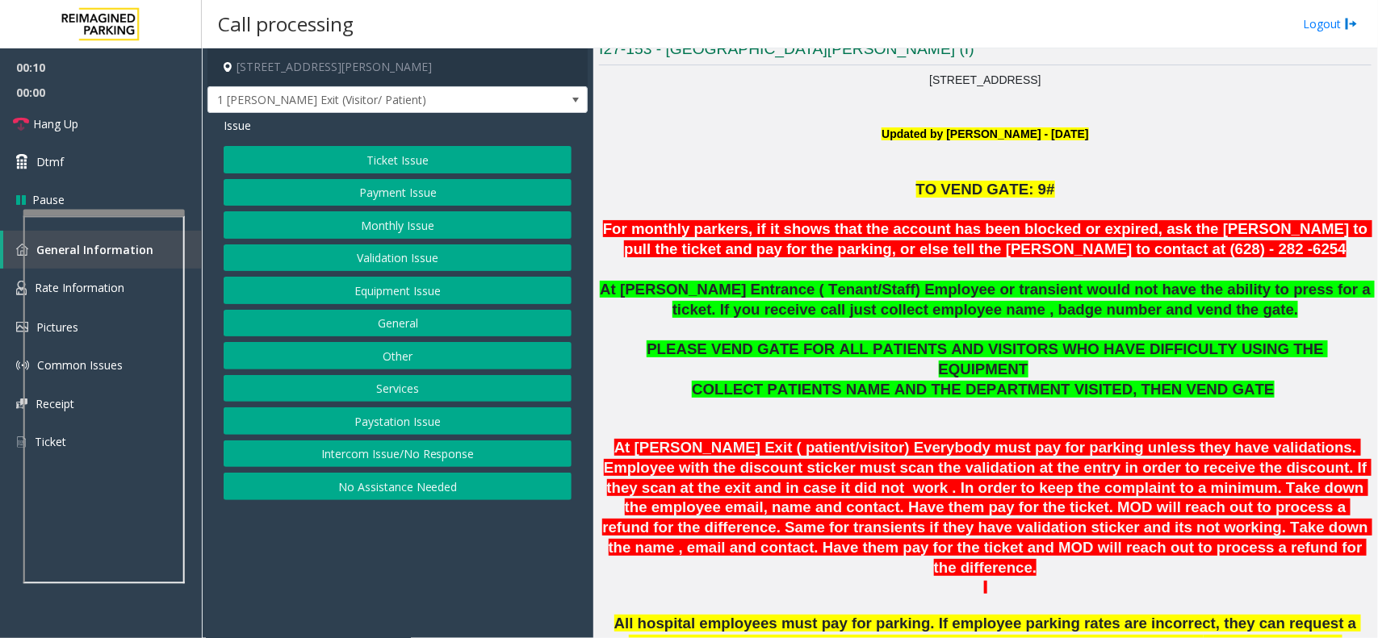
click at [422, 456] on button "Intercom Issue/No Response" at bounding box center [398, 454] width 348 height 27
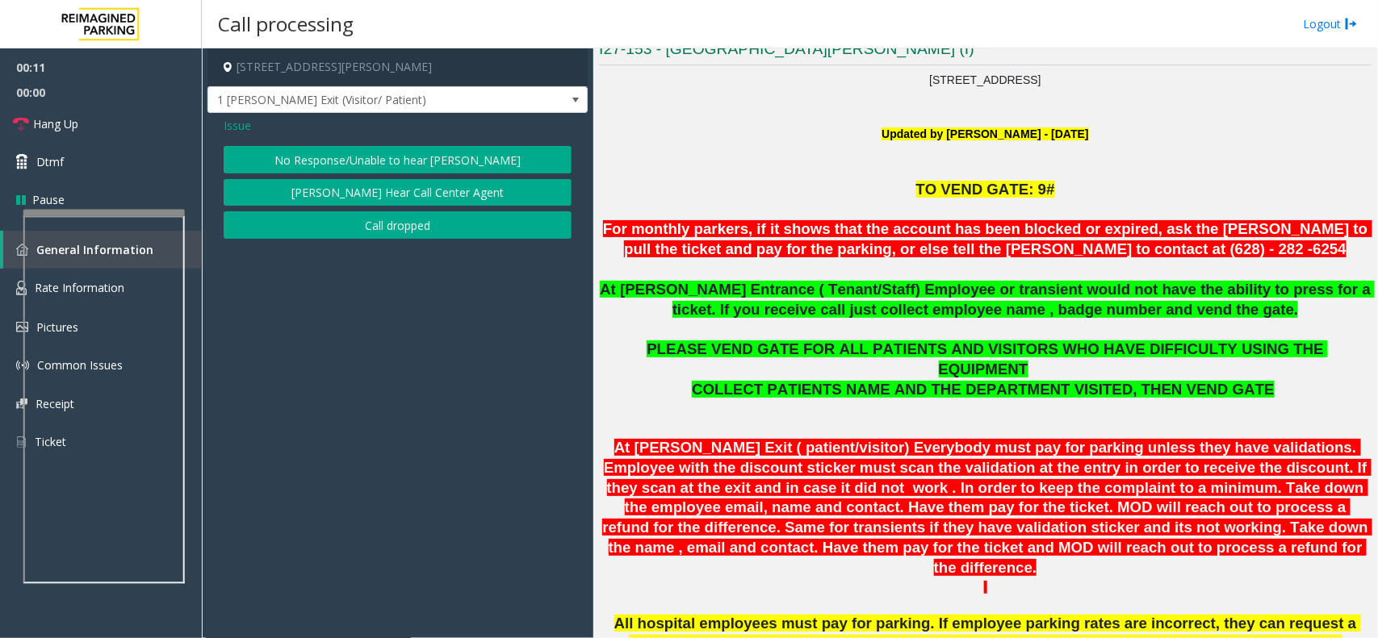
click at [420, 157] on button "No Response/Unable to hear [PERSON_NAME]" at bounding box center [398, 159] width 348 height 27
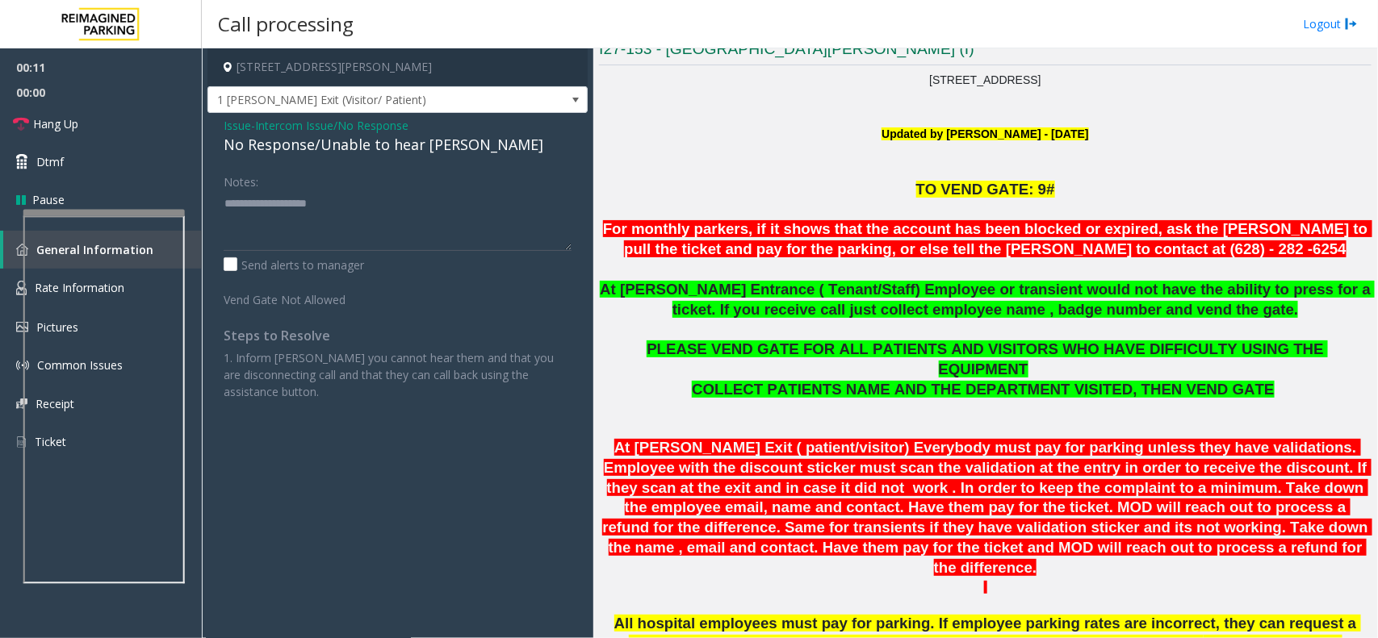
click at [420, 144] on div "No Response/Unable to hear [PERSON_NAME]" at bounding box center [398, 145] width 348 height 22
click at [485, 206] on textarea at bounding box center [398, 220] width 348 height 61
type textarea "**********"
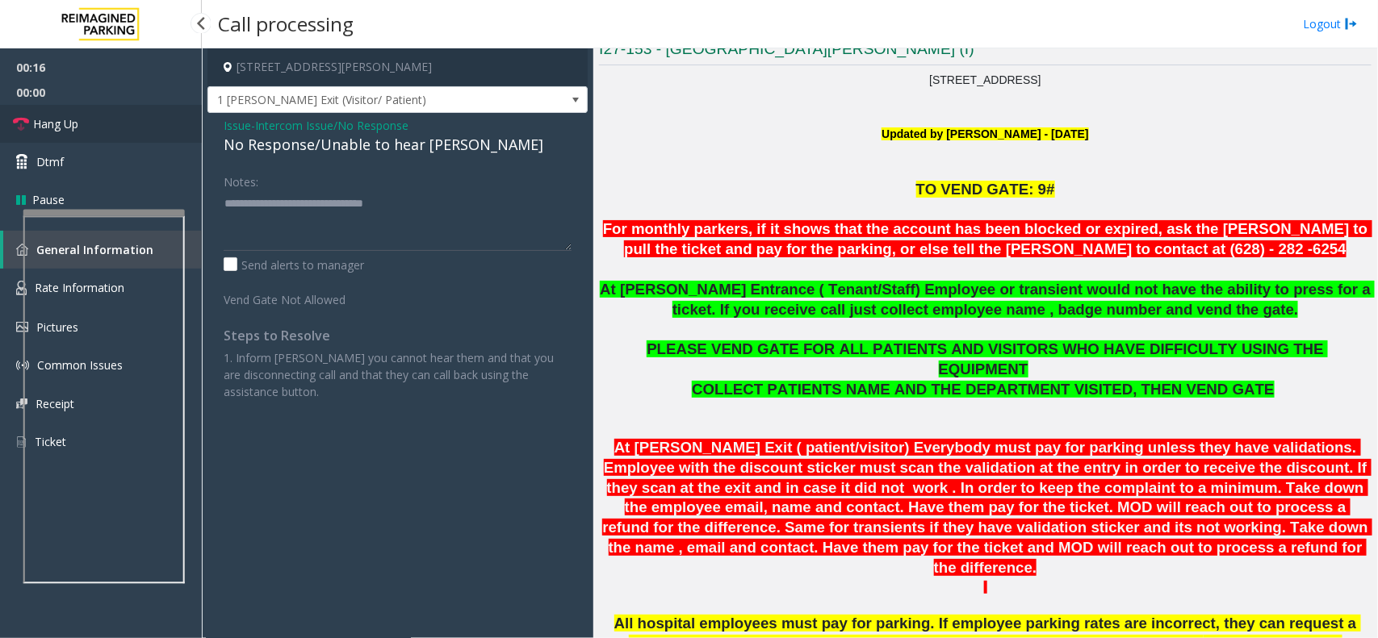
click at [138, 123] on link "Hang Up" at bounding box center [101, 124] width 202 height 38
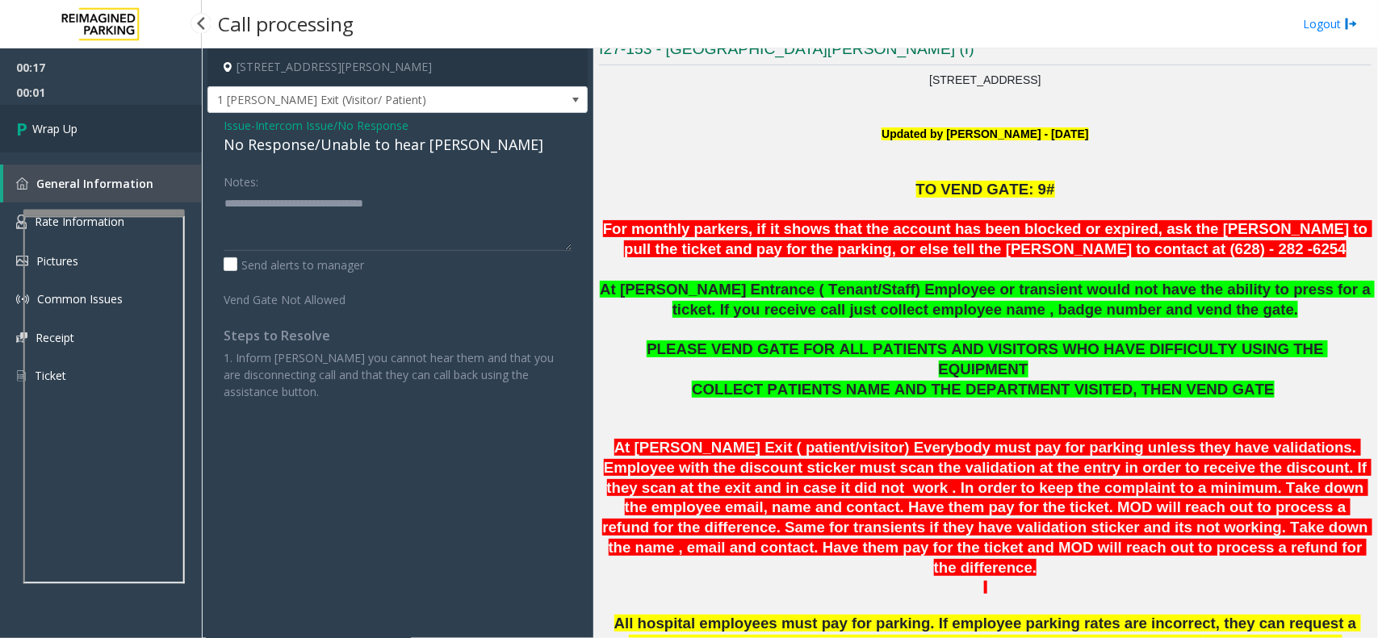
click at [67, 130] on span "Wrap Up" at bounding box center [54, 128] width 45 height 17
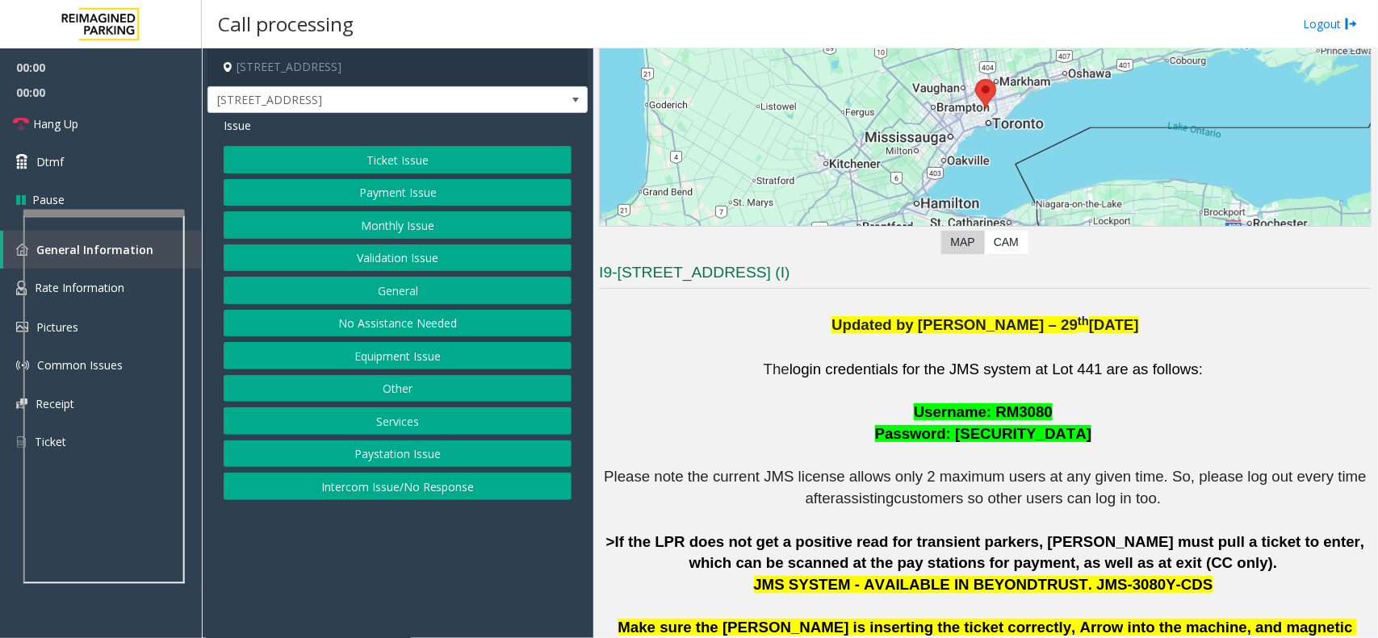
scroll to position [605, 0]
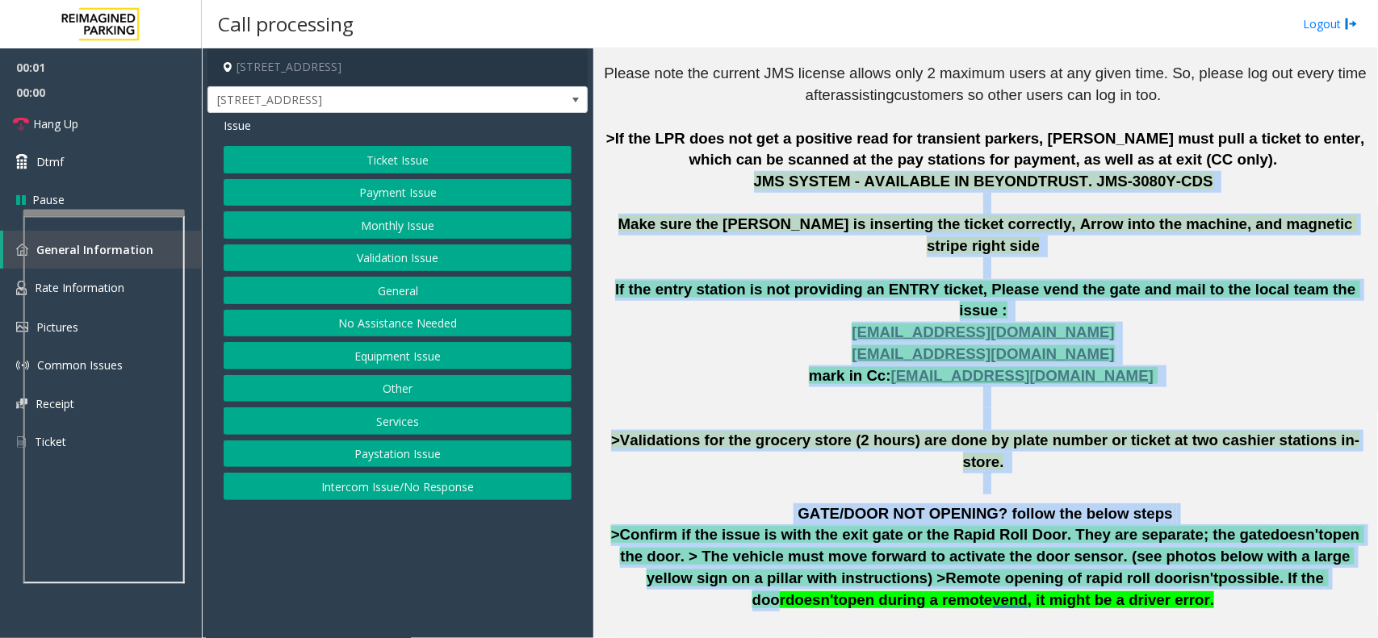
drag, startPoint x: 668, startPoint y: 192, endPoint x: 1055, endPoint y: 507, distance: 498.5
click at [1055, 507] on div "The login credentials for the JMS system at Lot 441 are as follows: Username: R…" at bounding box center [985, 377] width 772 height 887
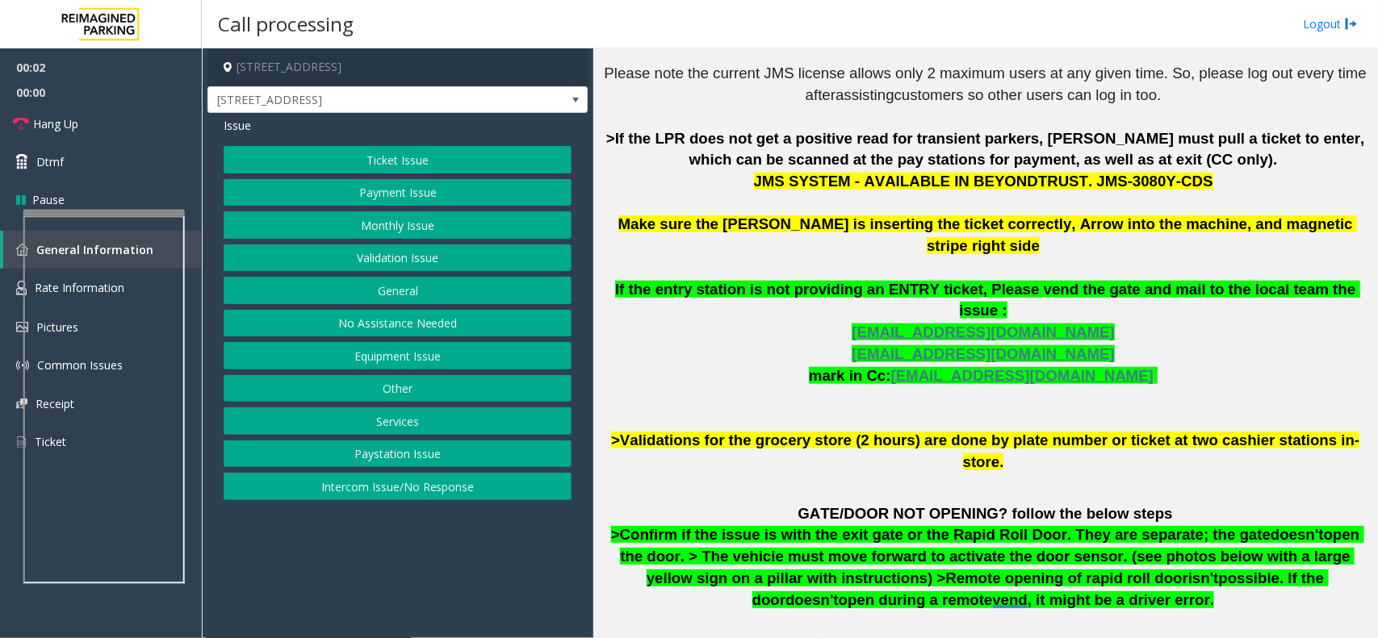
click at [1102, 545] on p "GATE/DOOR NOT OPENING? follow the below steps >Confirm if the issue is with the…" at bounding box center [985, 558] width 772 height 108
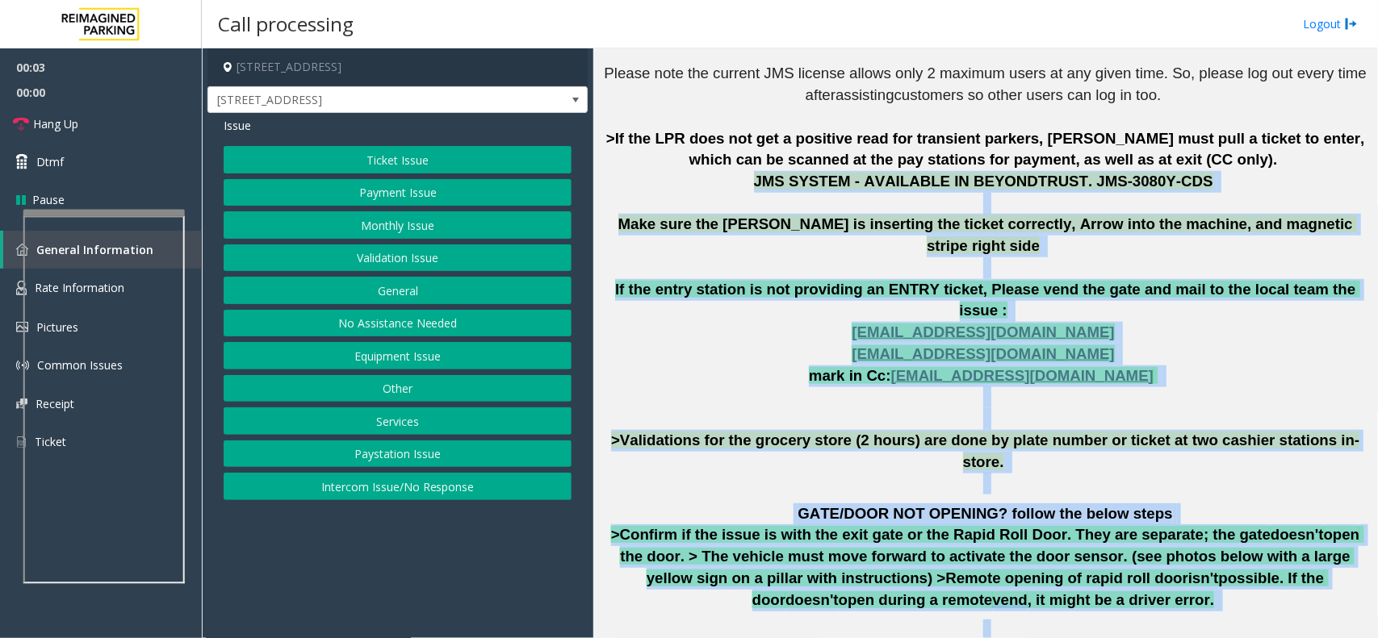
drag, startPoint x: 1126, startPoint y: 581, endPoint x: 730, endPoint y: 194, distance: 553.6
click at [730, 194] on div "The login credentials for the JMS system at Lot 441 are as follows: Username: R…" at bounding box center [985, 377] width 772 height 887
click at [730, 194] on p "The login credentials for the JMS system at Lot 441 are as follows: Username: R…" at bounding box center [985, 215] width 772 height 518
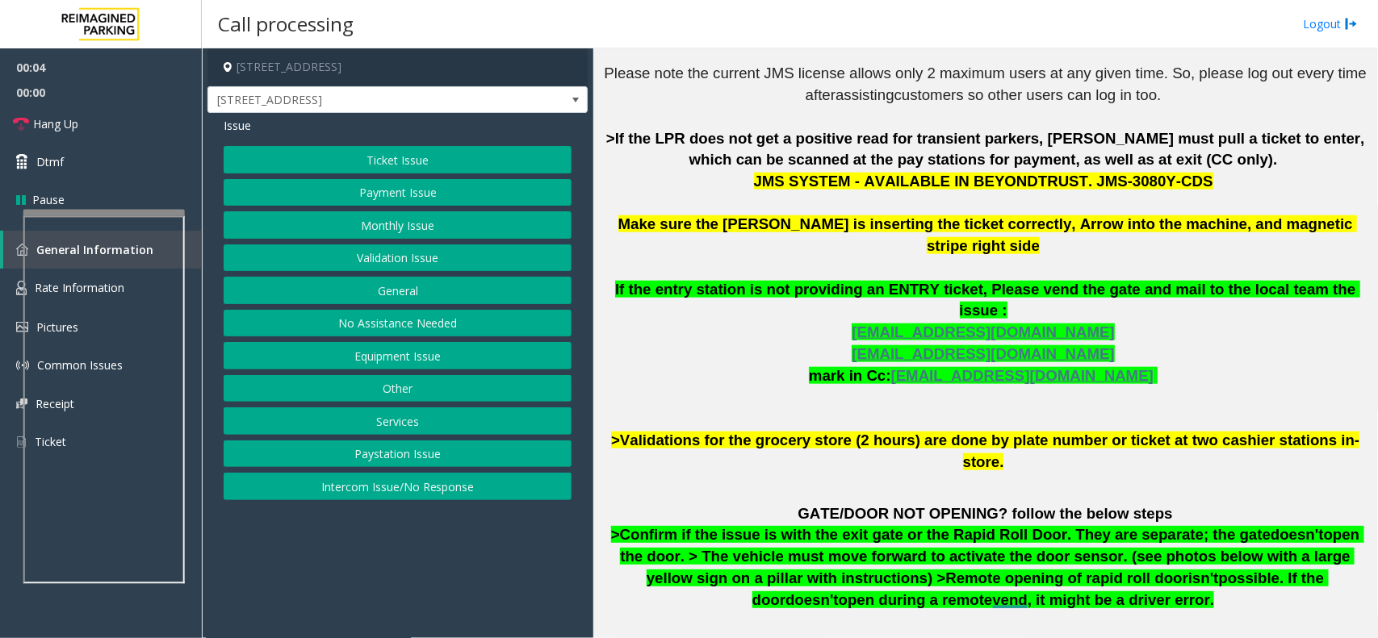
click at [731, 179] on p "The login credentials for the JMS system at Lot 441 are as follows: Username: R…" at bounding box center [985, 215] width 772 height 518
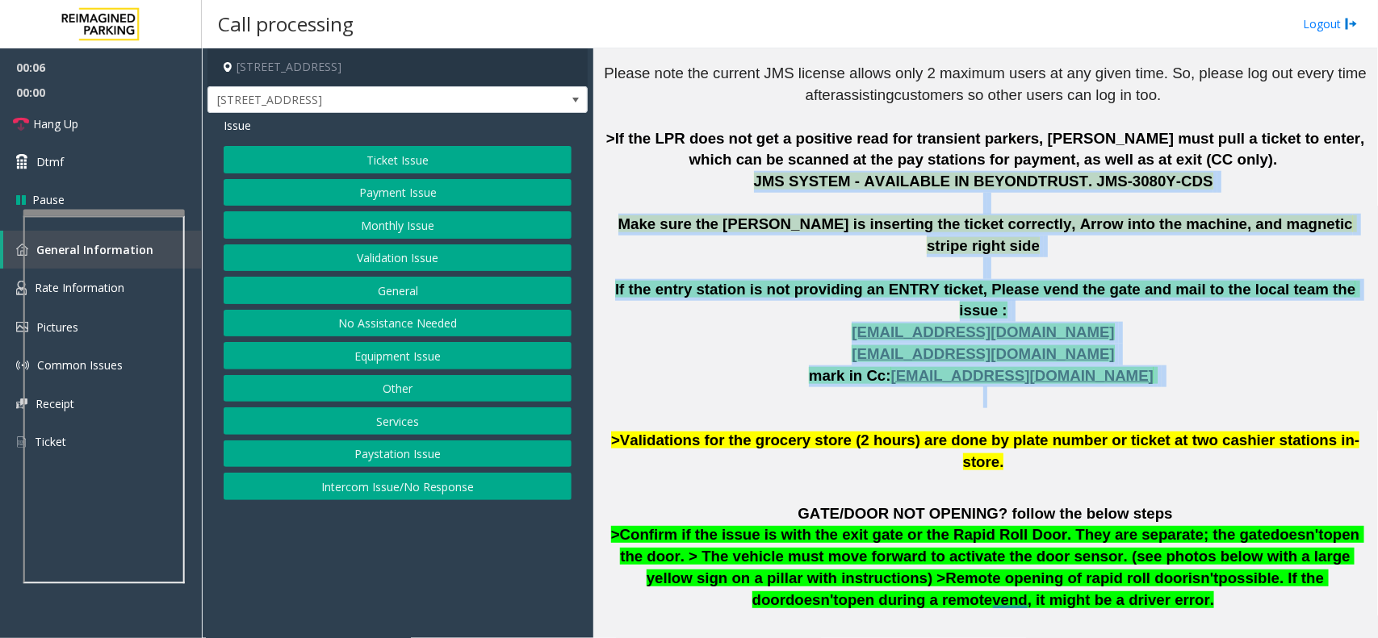
drag, startPoint x: 731, startPoint y: 179, endPoint x: 1090, endPoint y: 360, distance: 402.1
click at [1090, 360] on p "The login credentials for the JMS system at Lot 441 are as follows: Username: R…" at bounding box center [985, 215] width 772 height 518
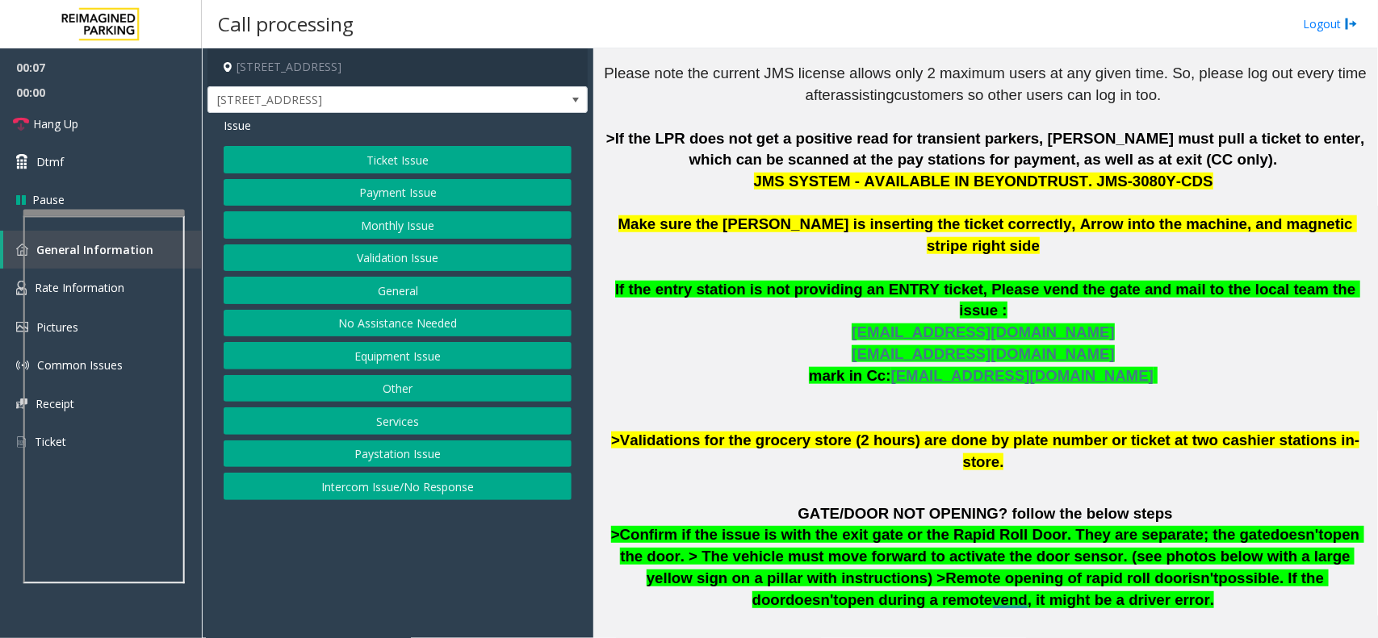
click at [421, 167] on button "Ticket Issue" at bounding box center [398, 159] width 348 height 27
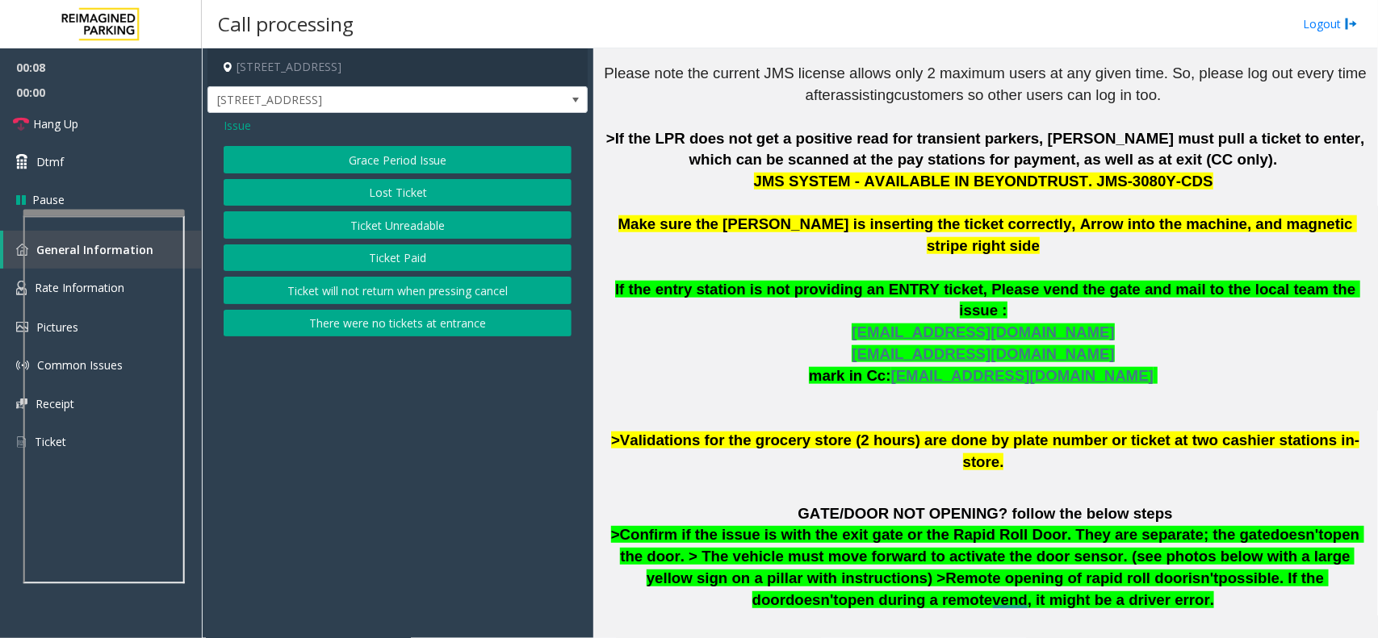
click at [399, 335] on button "There were no tickets at entrance" at bounding box center [398, 323] width 348 height 27
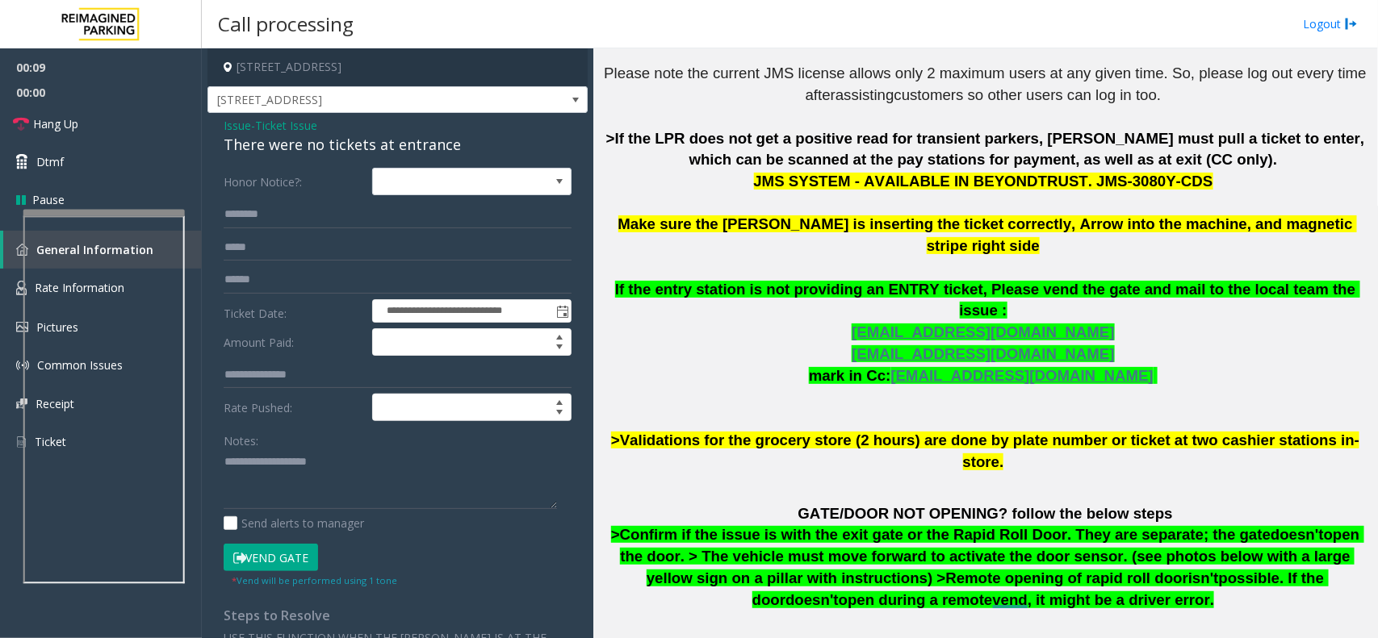
click at [242, 125] on span "Issue" at bounding box center [237, 125] width 27 height 17
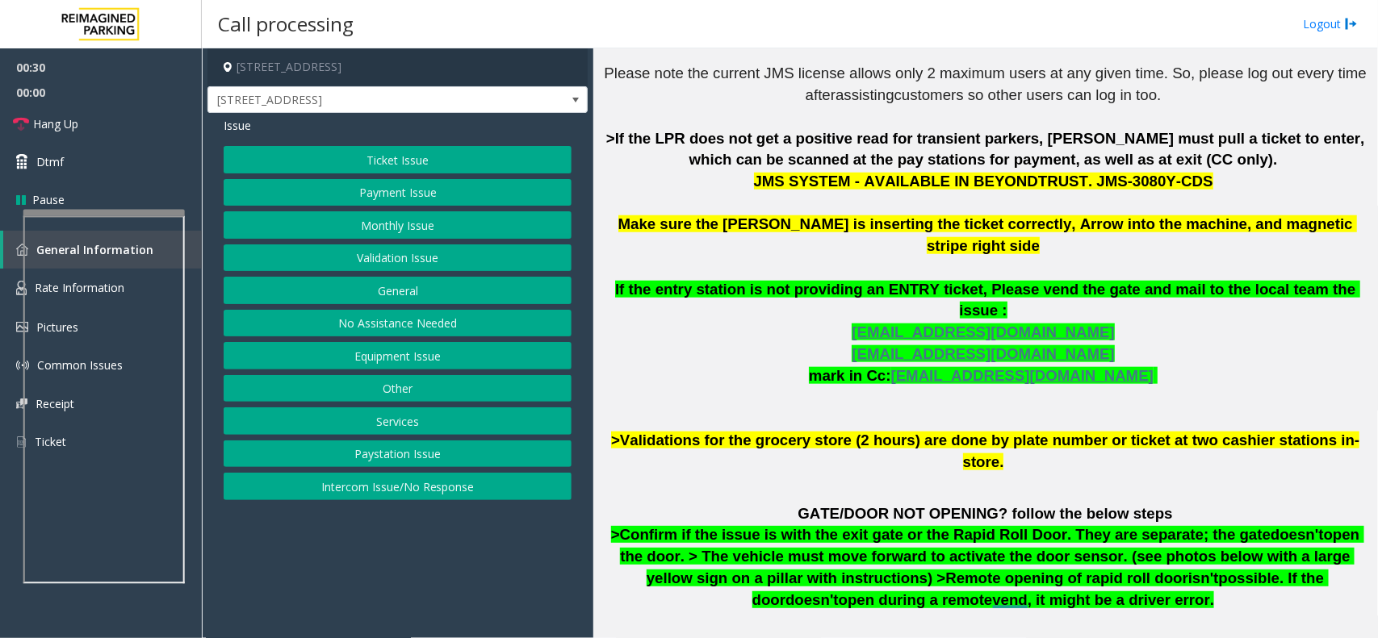
click at [396, 353] on button "Equipment Issue" at bounding box center [398, 355] width 348 height 27
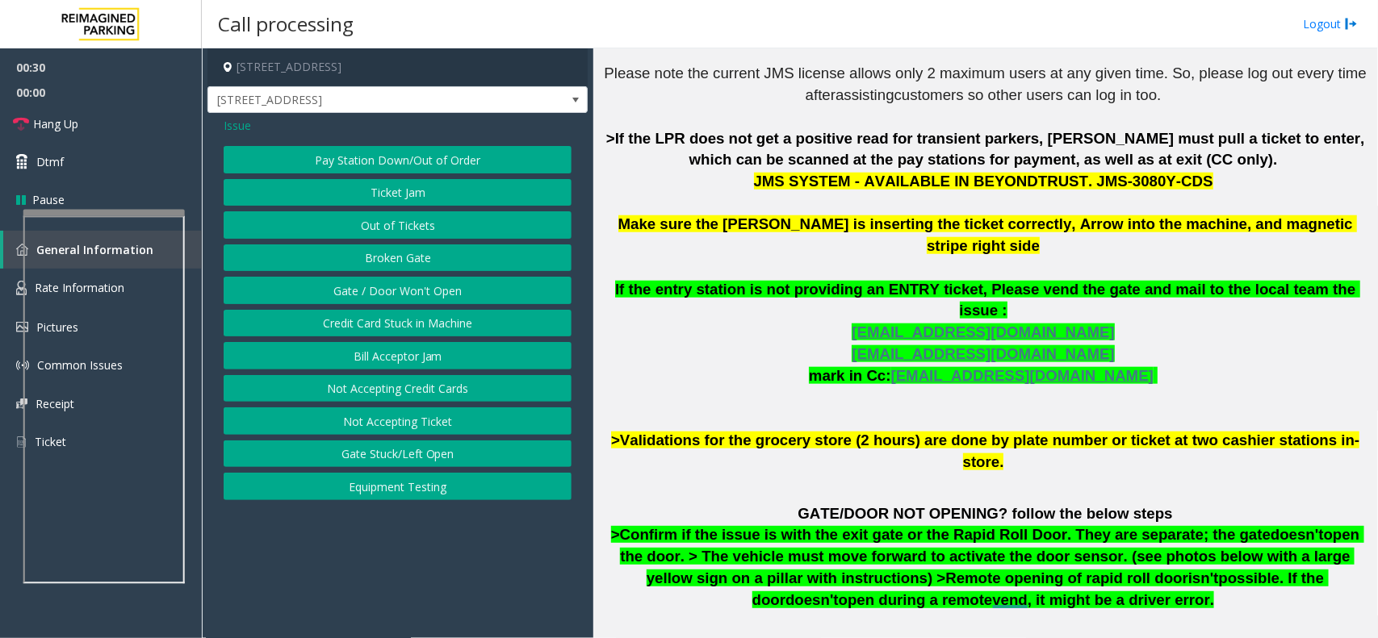
click at [408, 287] on button "Gate / Door Won't Open" at bounding box center [398, 290] width 348 height 27
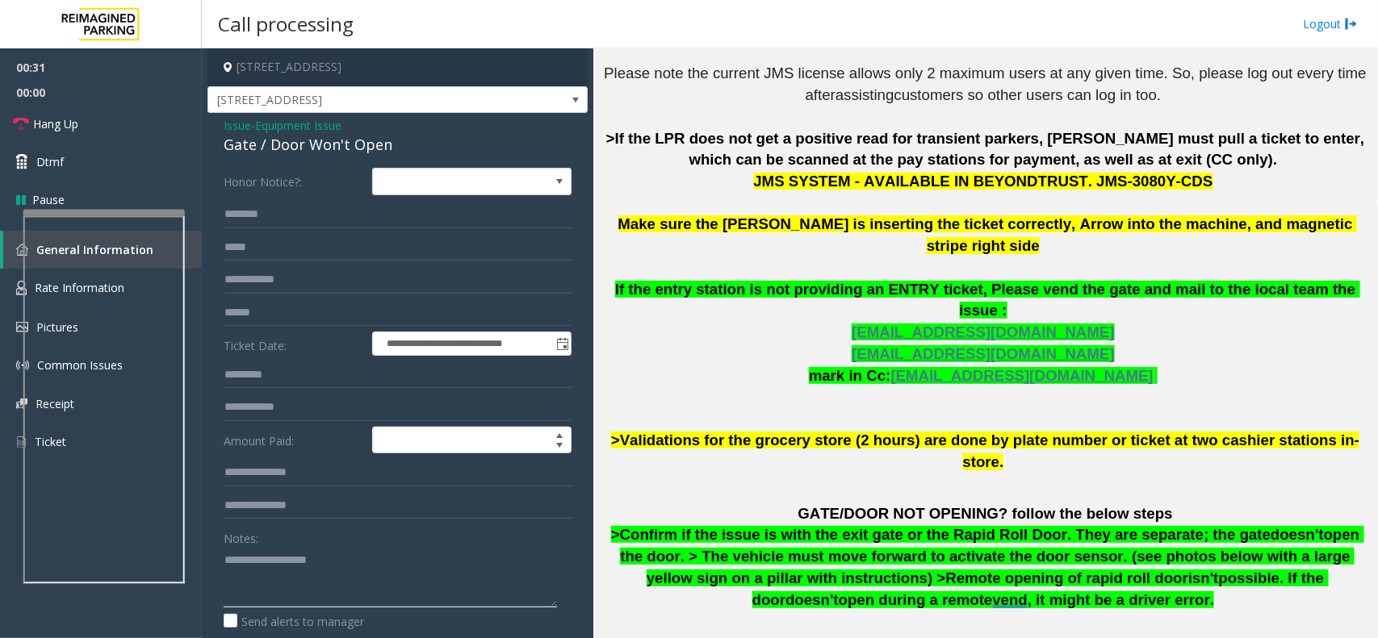
click at [287, 591] on textarea at bounding box center [390, 577] width 333 height 61
click at [328, 147] on div "Gate / Door Won't Open" at bounding box center [398, 145] width 348 height 22
click at [309, 583] on textarea at bounding box center [390, 577] width 333 height 61
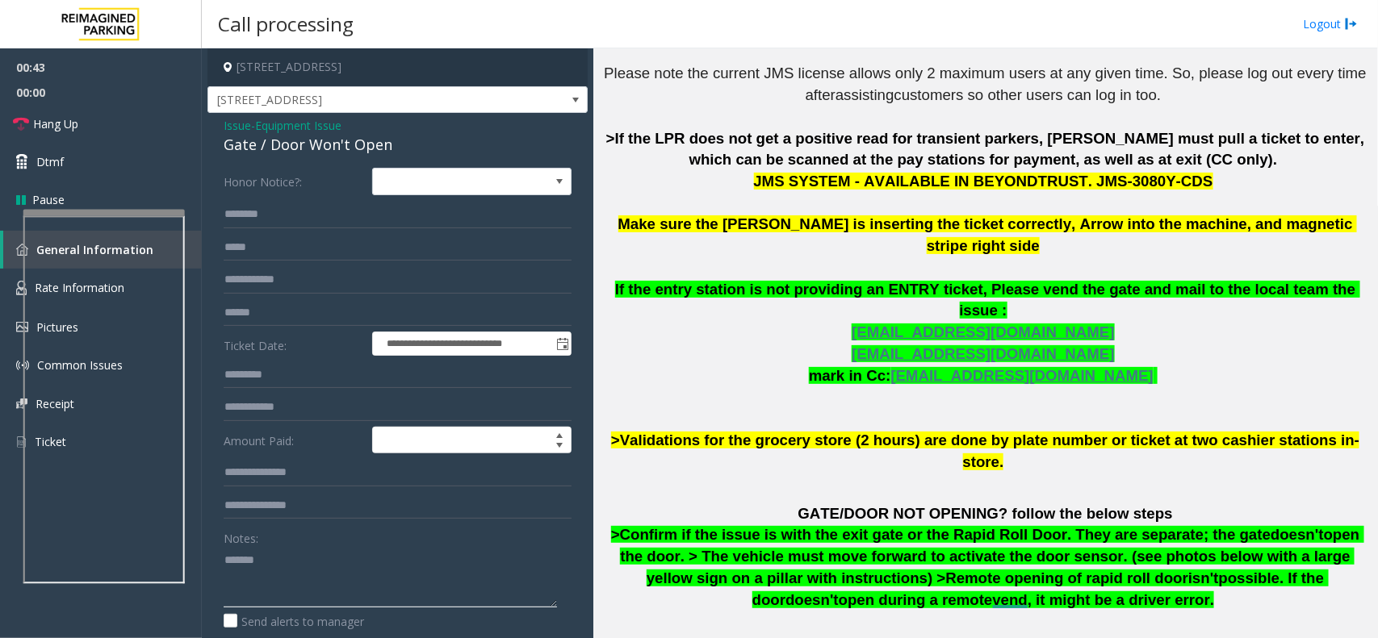
paste textarea "**********"
drag, startPoint x: 98, startPoint y: 123, endPoint x: 102, endPoint y: 131, distance: 9.4
click at [98, 123] on link "Hang Up" at bounding box center [101, 124] width 202 height 38
click at [274, 591] on textarea at bounding box center [390, 577] width 333 height 61
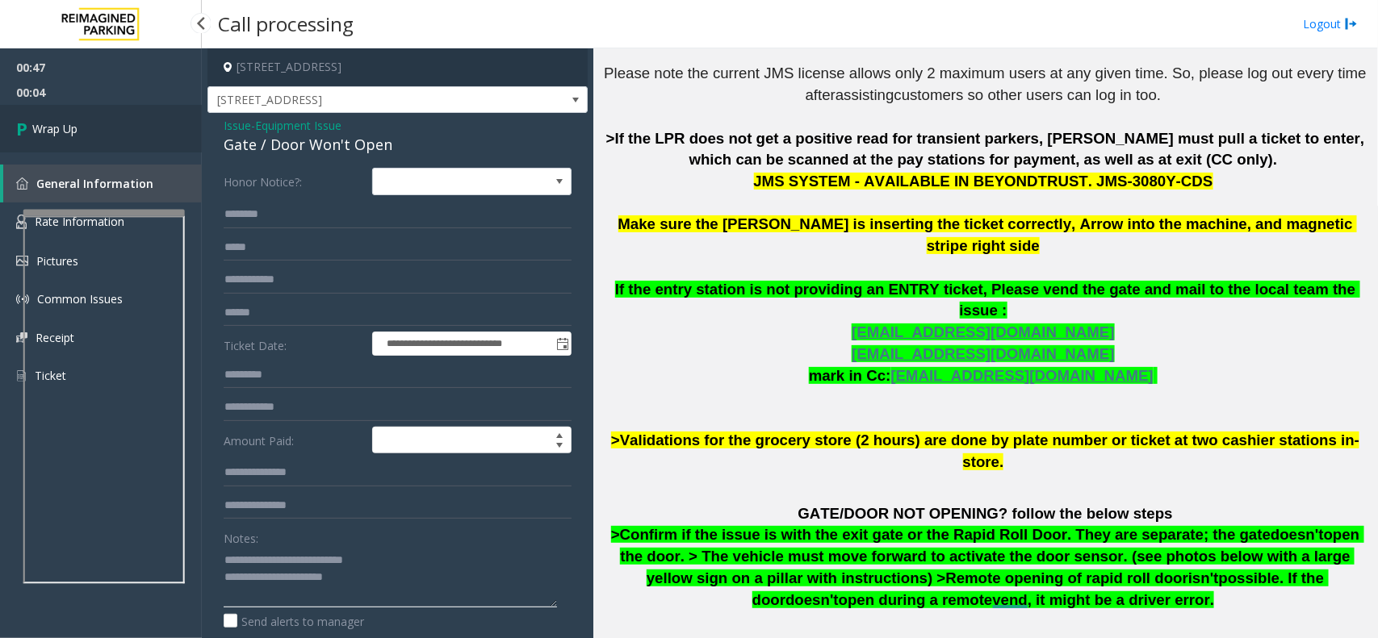
type textarea "**********"
click at [99, 125] on link "Wrap Up" at bounding box center [101, 129] width 202 height 48
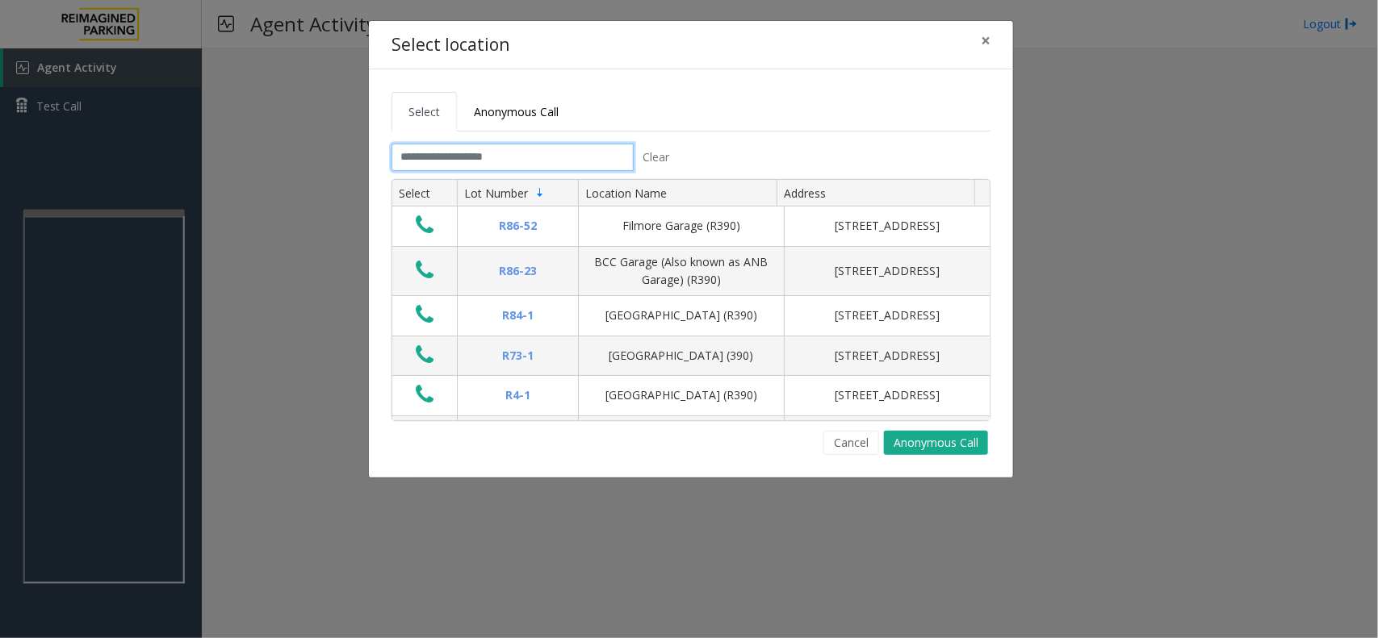
click at [465, 156] on input "text" at bounding box center [512, 157] width 242 height 27
click at [512, 118] on span "Anonymous Call" at bounding box center [516, 111] width 85 height 15
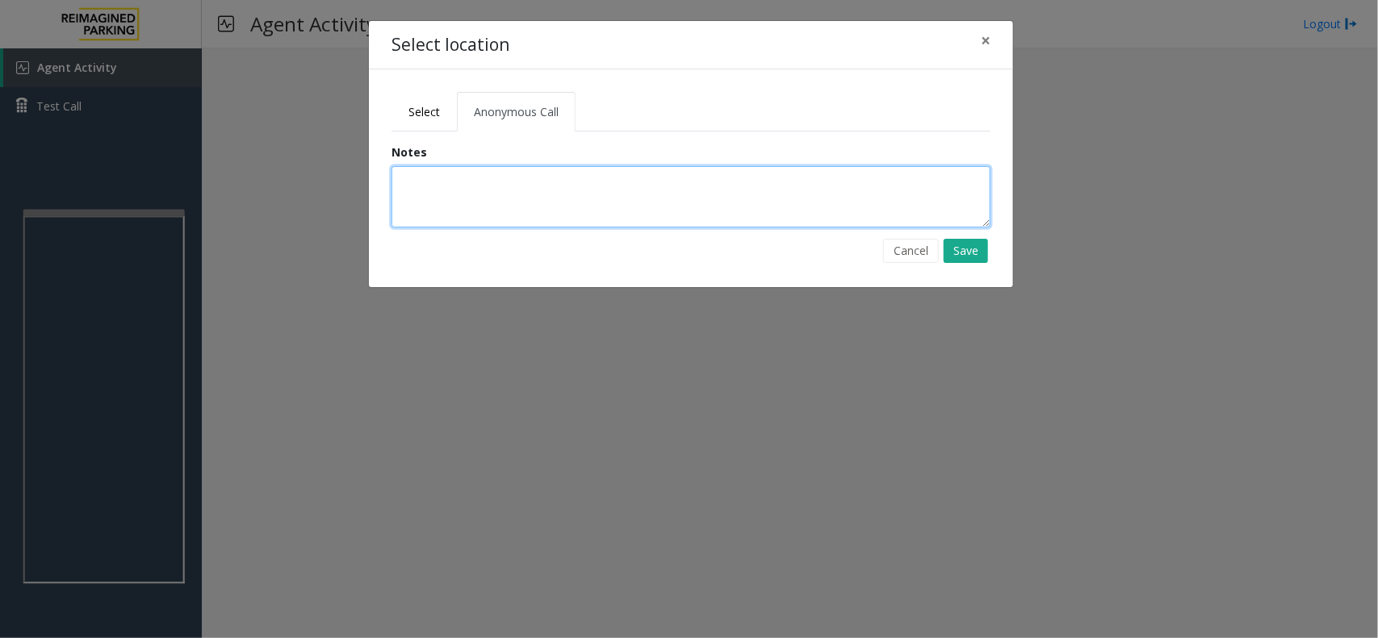
click at [506, 172] on textarea at bounding box center [690, 196] width 599 height 61
type textarea "**********"
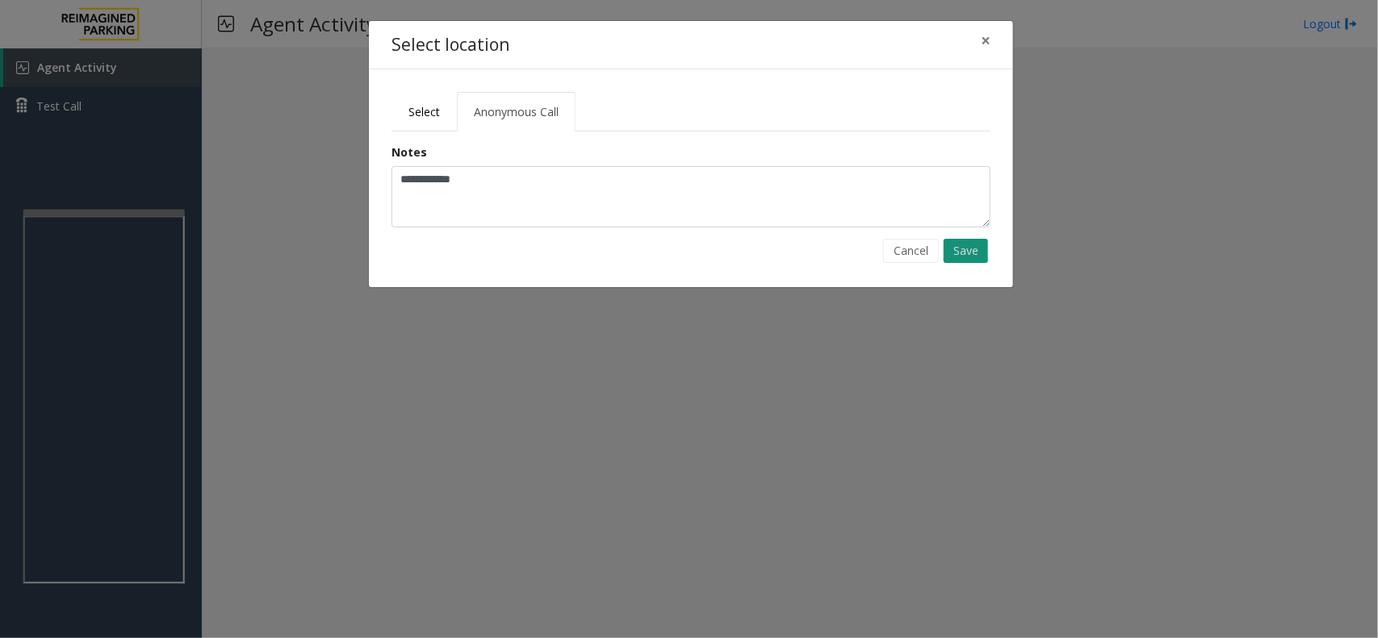
click at [969, 245] on button "Save" at bounding box center [965, 251] width 44 height 24
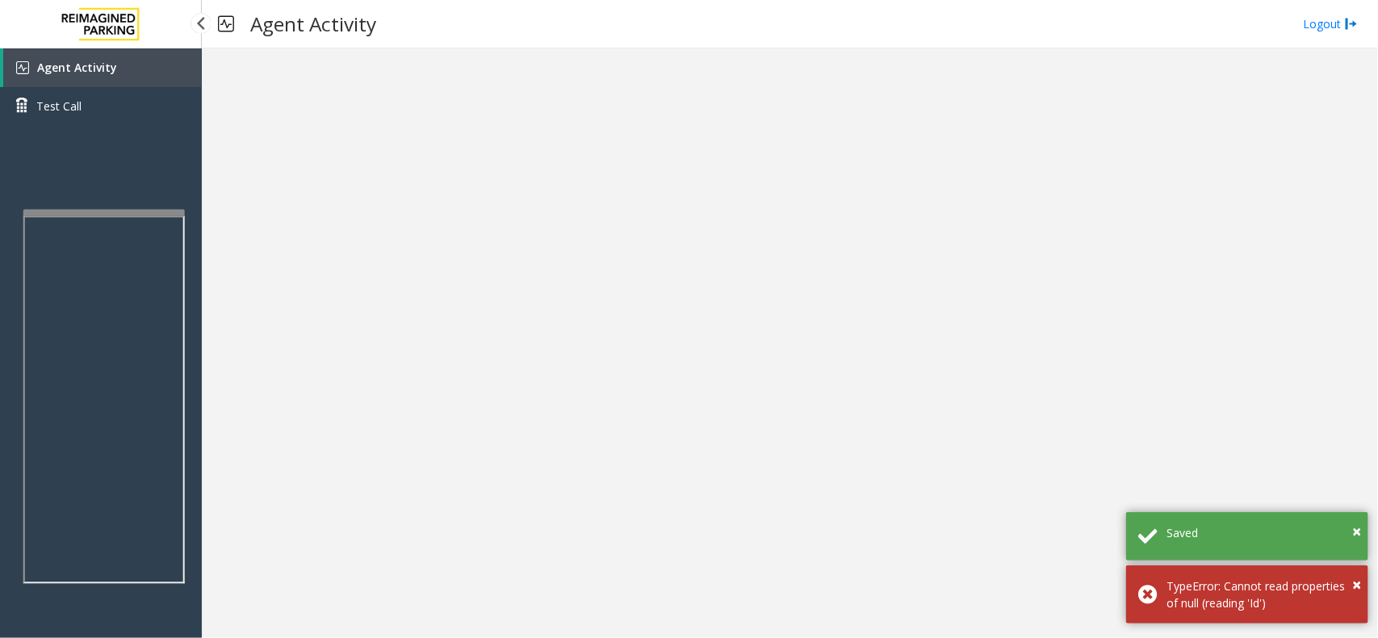
click at [166, 69] on link "Agent Activity" at bounding box center [102, 67] width 199 height 39
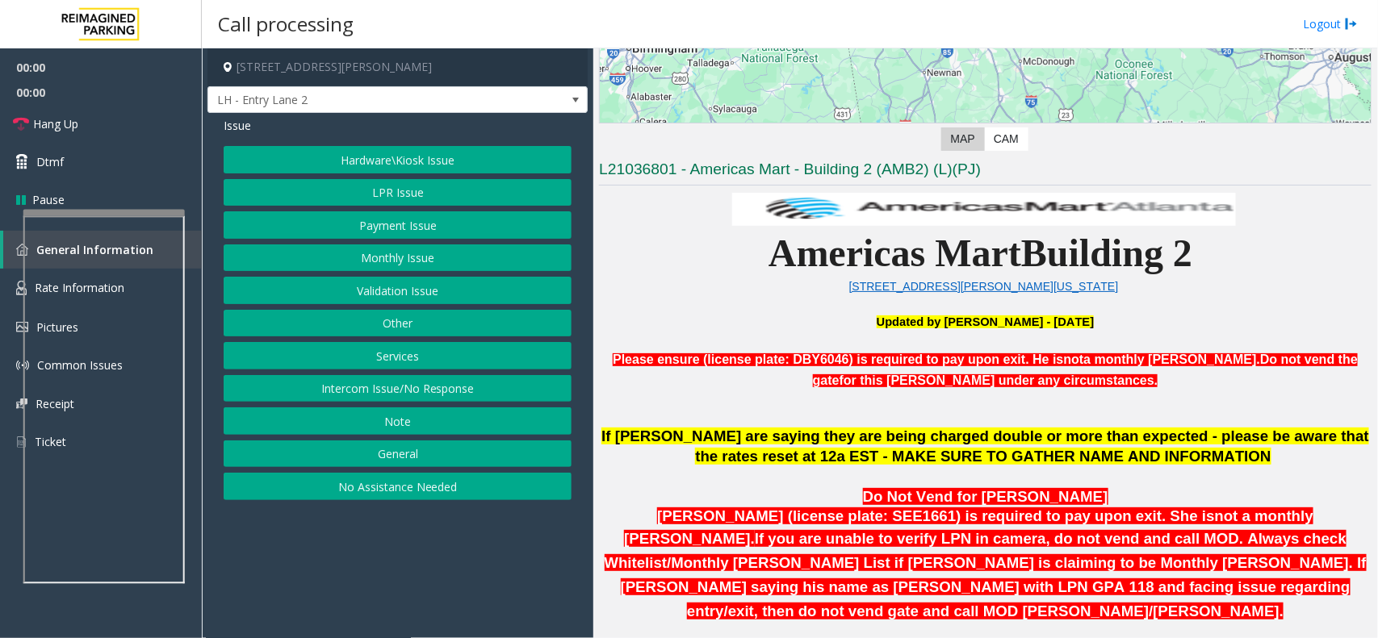
scroll to position [504, 0]
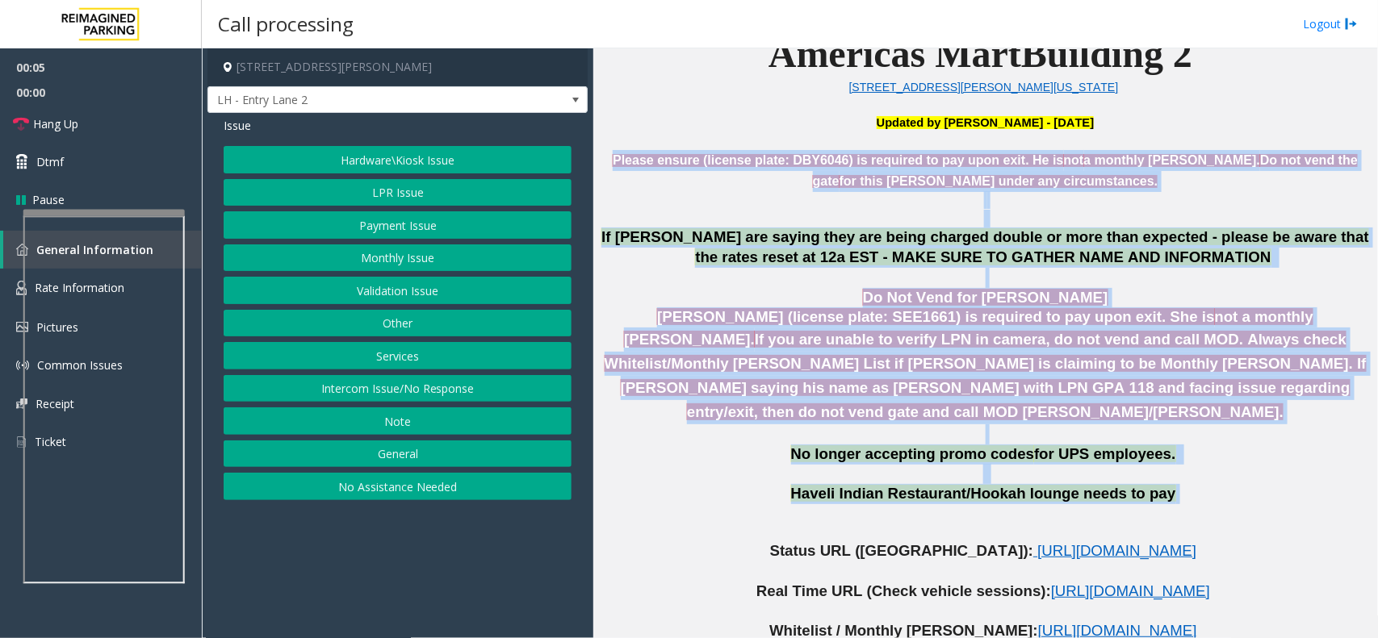
drag, startPoint x: 606, startPoint y: 156, endPoint x: 1168, endPoint y: 476, distance: 646.7
click at [1168, 484] on p "Haveli Indian Restaurant/Hookah lounge needs to pay" at bounding box center [985, 494] width 772 height 20
drag, startPoint x: 610, startPoint y: 151, endPoint x: 1162, endPoint y: 472, distance: 638.7
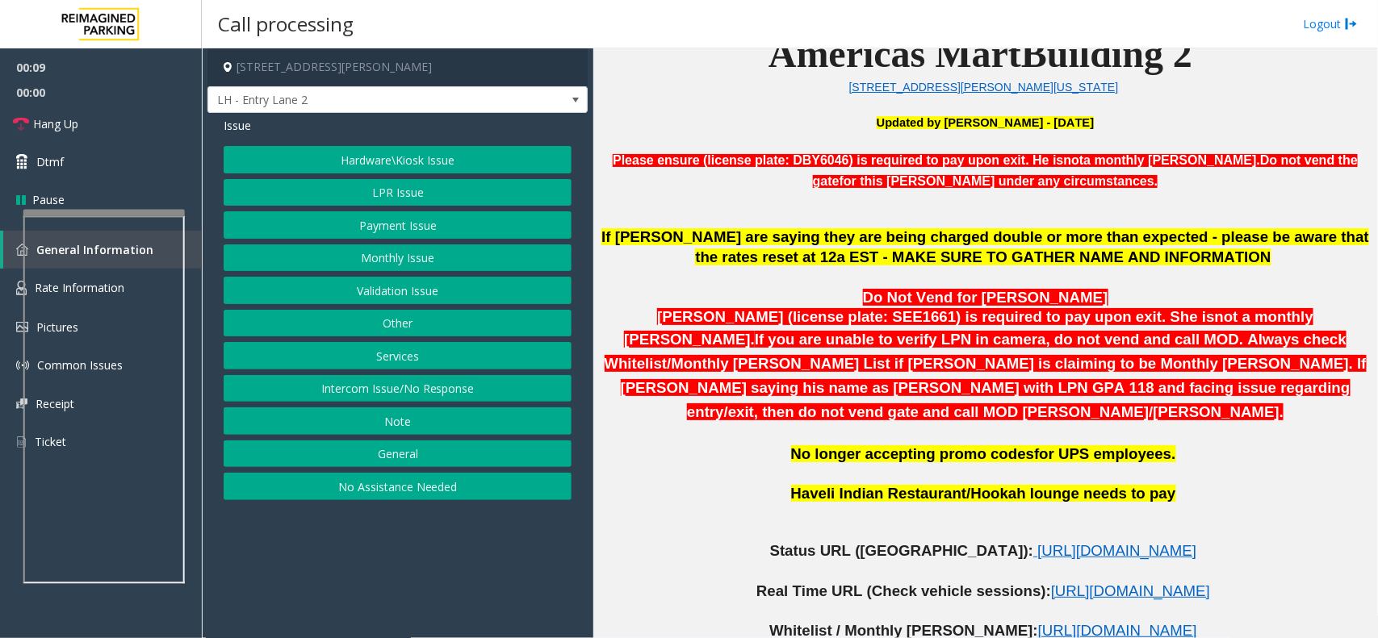
click at [1187, 504] on p at bounding box center [985, 513] width 772 height 19
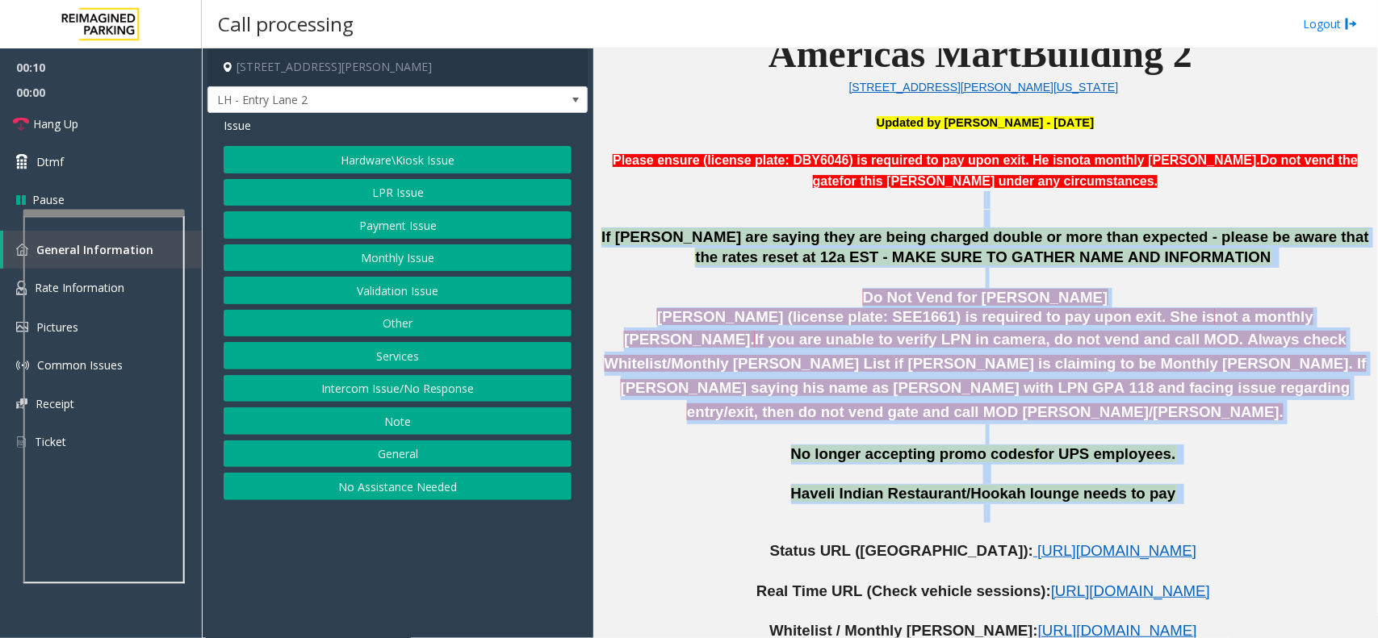
drag, startPoint x: 1187, startPoint y: 499, endPoint x: 718, endPoint y: 207, distance: 552.5
click at [724, 208] on p at bounding box center [985, 209] width 772 height 36
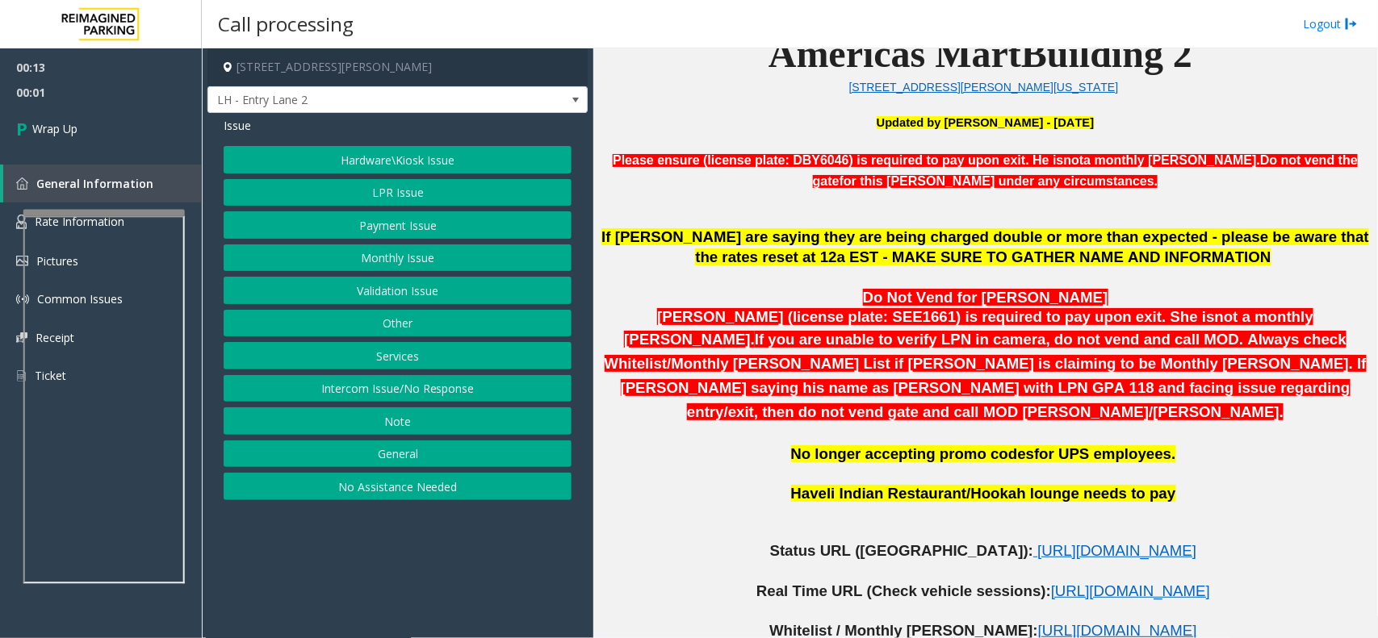
click at [495, 389] on button "Intercom Issue/No Response" at bounding box center [398, 388] width 348 height 27
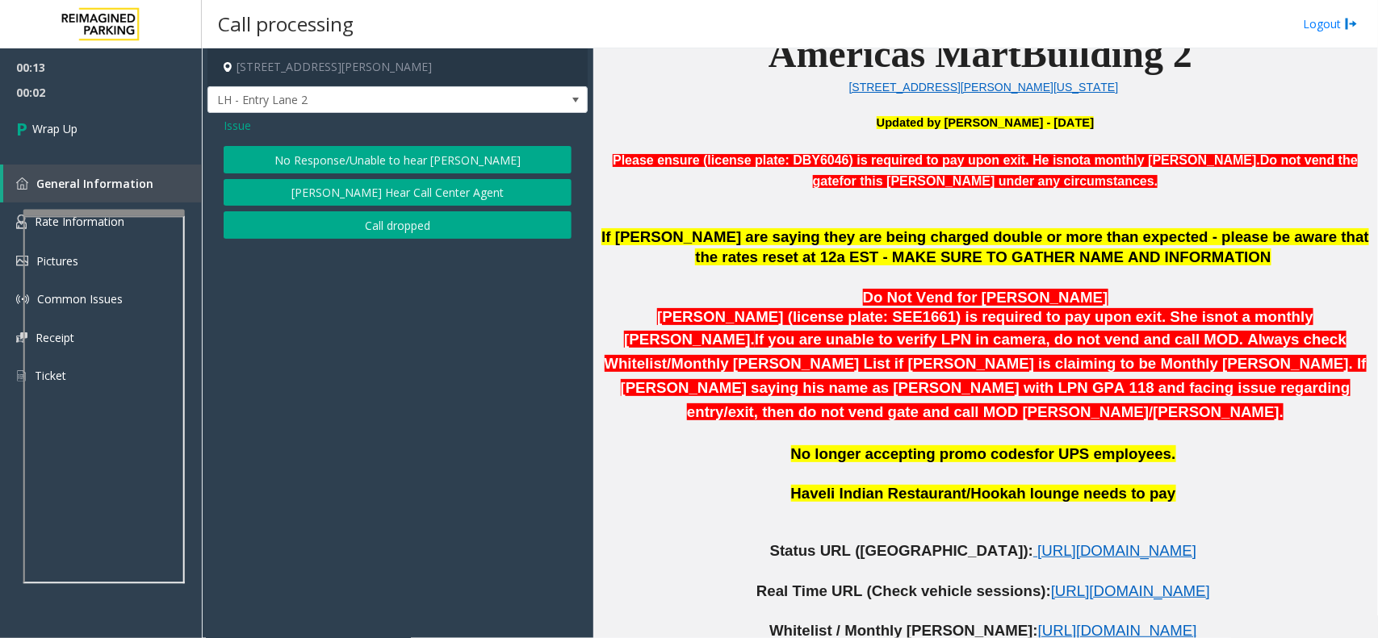
click at [413, 228] on button "Call dropped" at bounding box center [398, 224] width 348 height 27
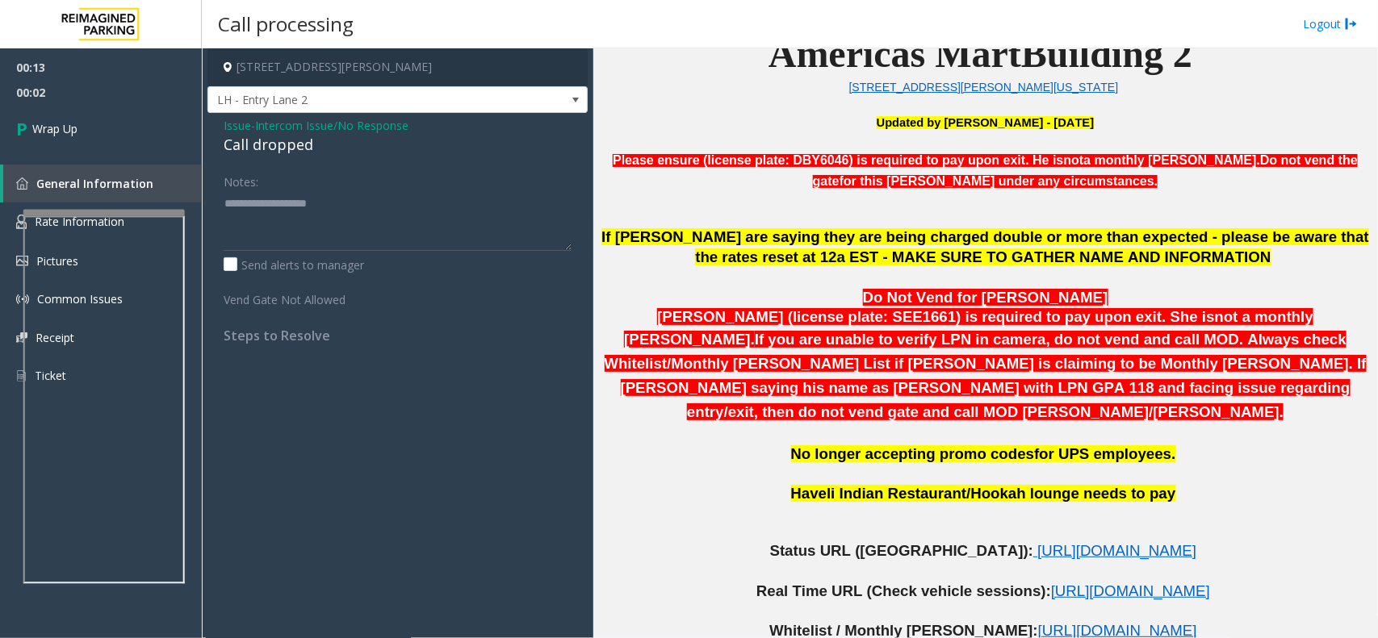
click at [295, 159] on div "Issue - Intercom Issue/No Response Call dropped Notes: Send alerts to manager V…" at bounding box center [397, 236] width 380 height 247
click at [295, 143] on div "Call dropped" at bounding box center [398, 145] width 348 height 22
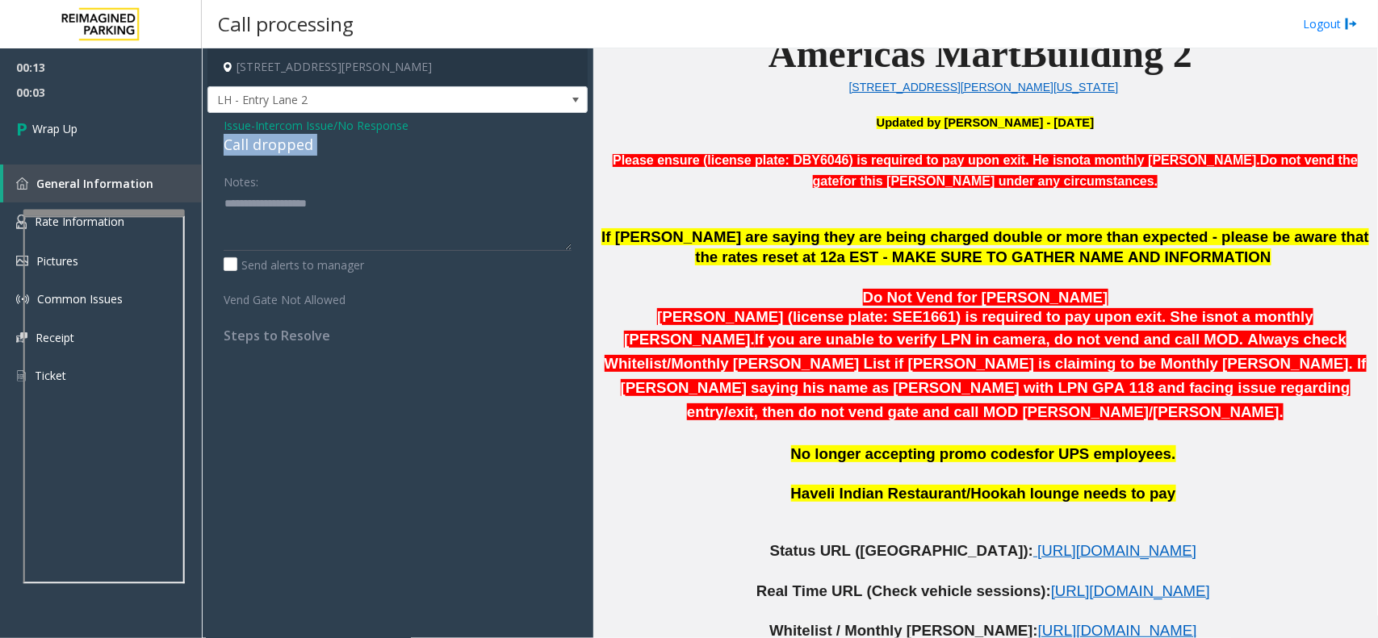
click at [295, 143] on div "Call dropped" at bounding box center [398, 145] width 348 height 22
click at [312, 207] on textarea at bounding box center [398, 220] width 348 height 61
paste textarea "**********"
type textarea "**********"
drag, startPoint x: 130, startPoint y: 161, endPoint x: 107, endPoint y: 136, distance: 34.3
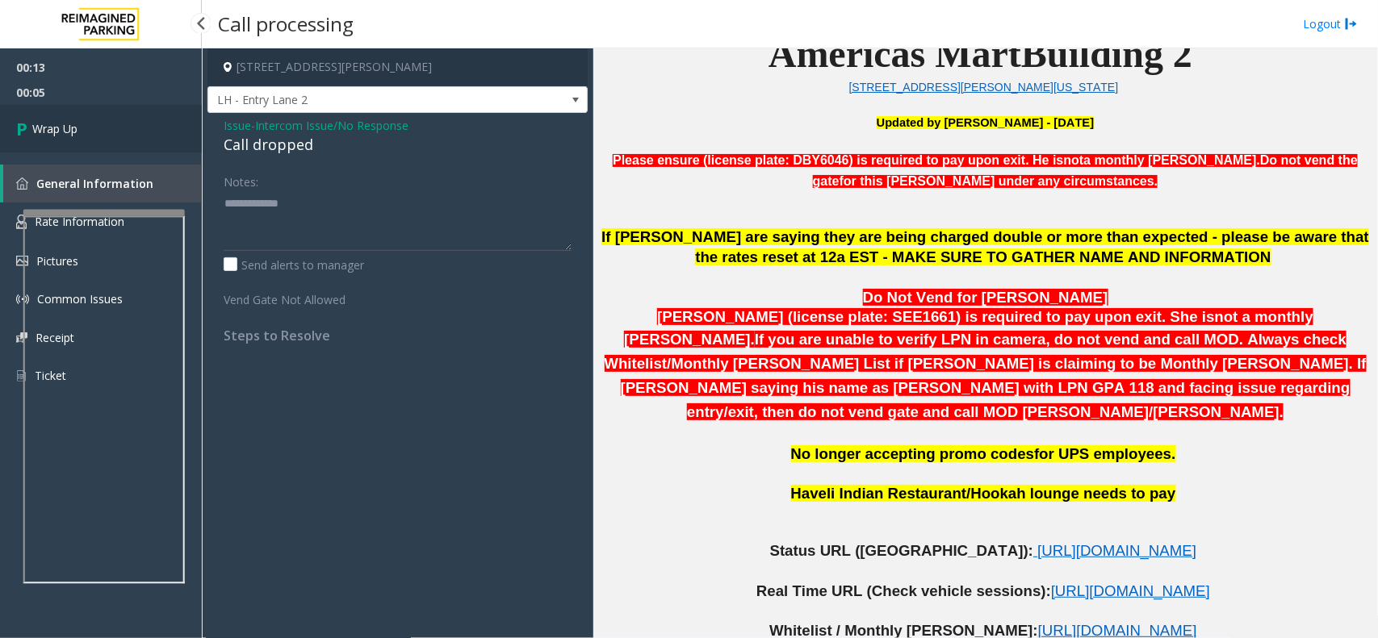
click at [130, 161] on div "00:13 00:05 Wrap Up General Information Rate Information Pictures Common Issues…" at bounding box center [101, 228] width 202 height 360
click at [98, 118] on link "Wrap Up" at bounding box center [101, 129] width 202 height 48
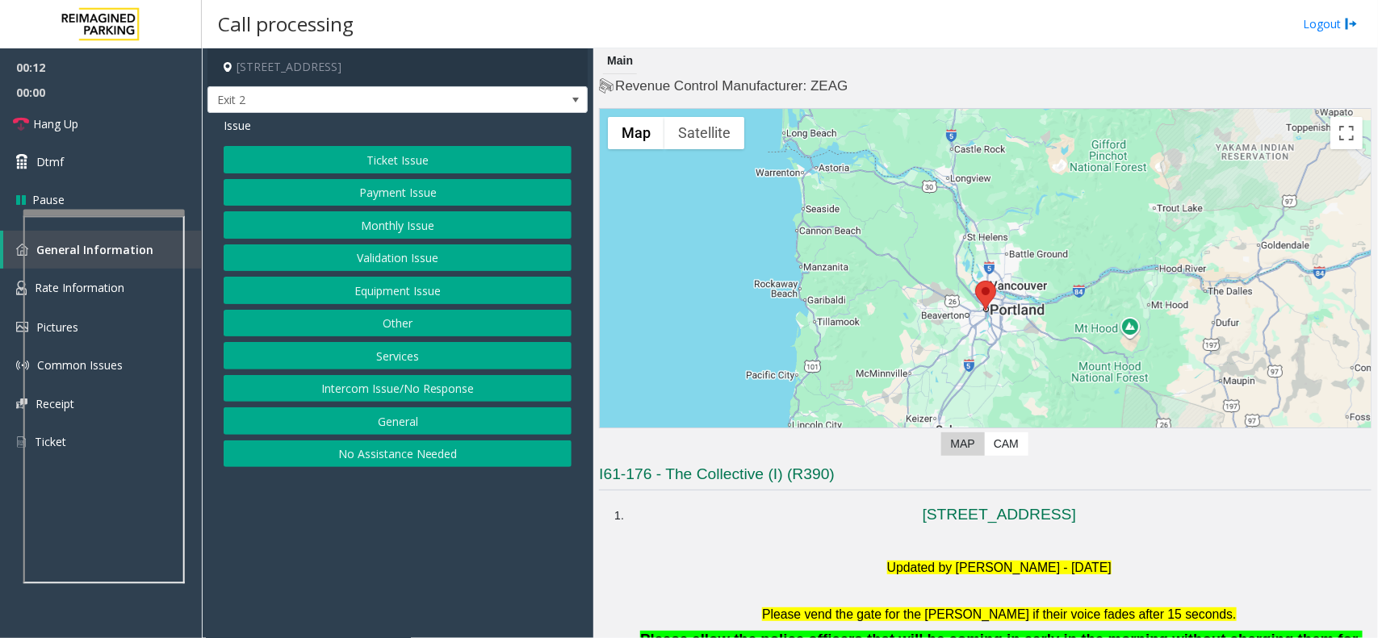
scroll to position [504, 0]
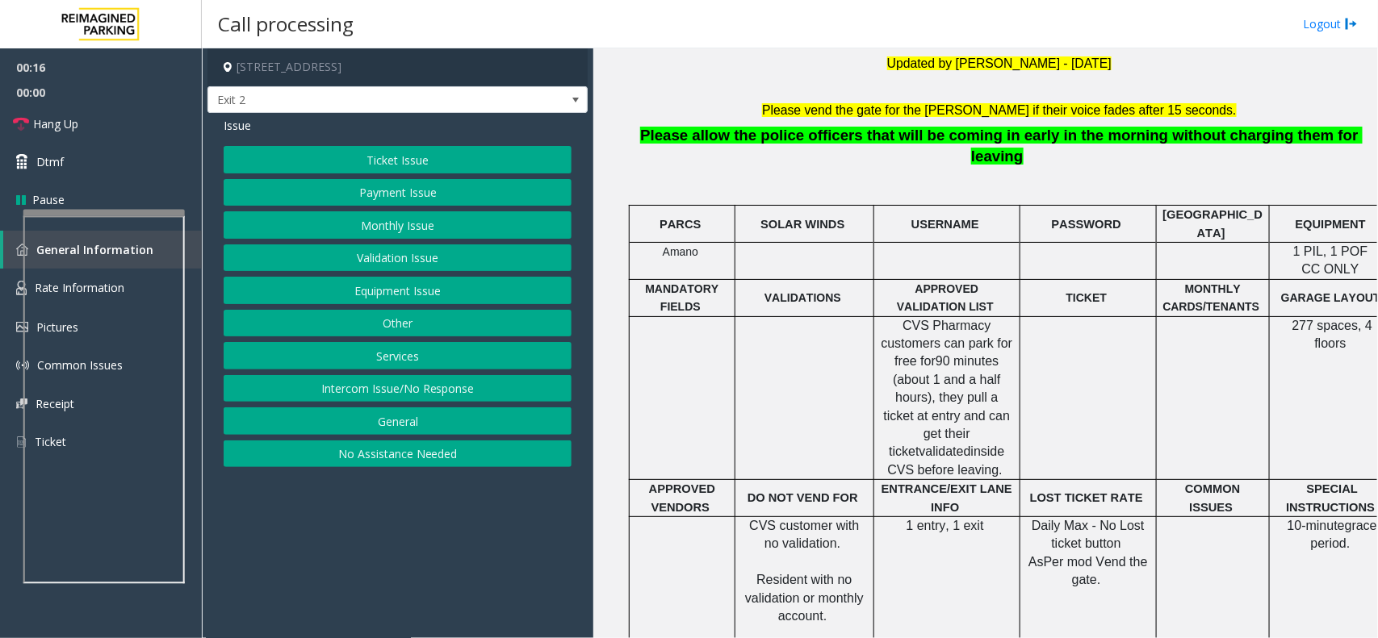
click at [444, 383] on button "Intercom Issue/No Response" at bounding box center [398, 388] width 348 height 27
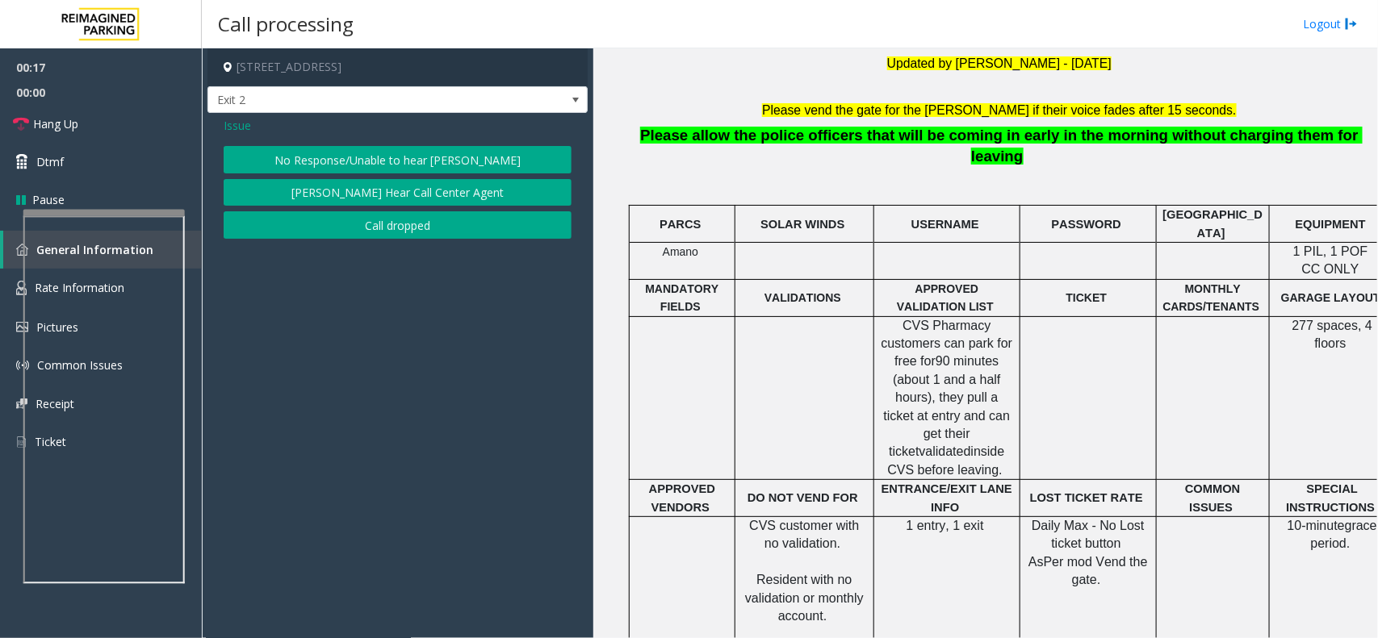
click at [425, 142] on div "Issue No Response/Unable to hear [PERSON_NAME] Cannot Hear Call Center Agent Ca…" at bounding box center [397, 180] width 380 height 134
click at [408, 160] on button "No Response/Unable to hear [PERSON_NAME]" at bounding box center [398, 159] width 348 height 27
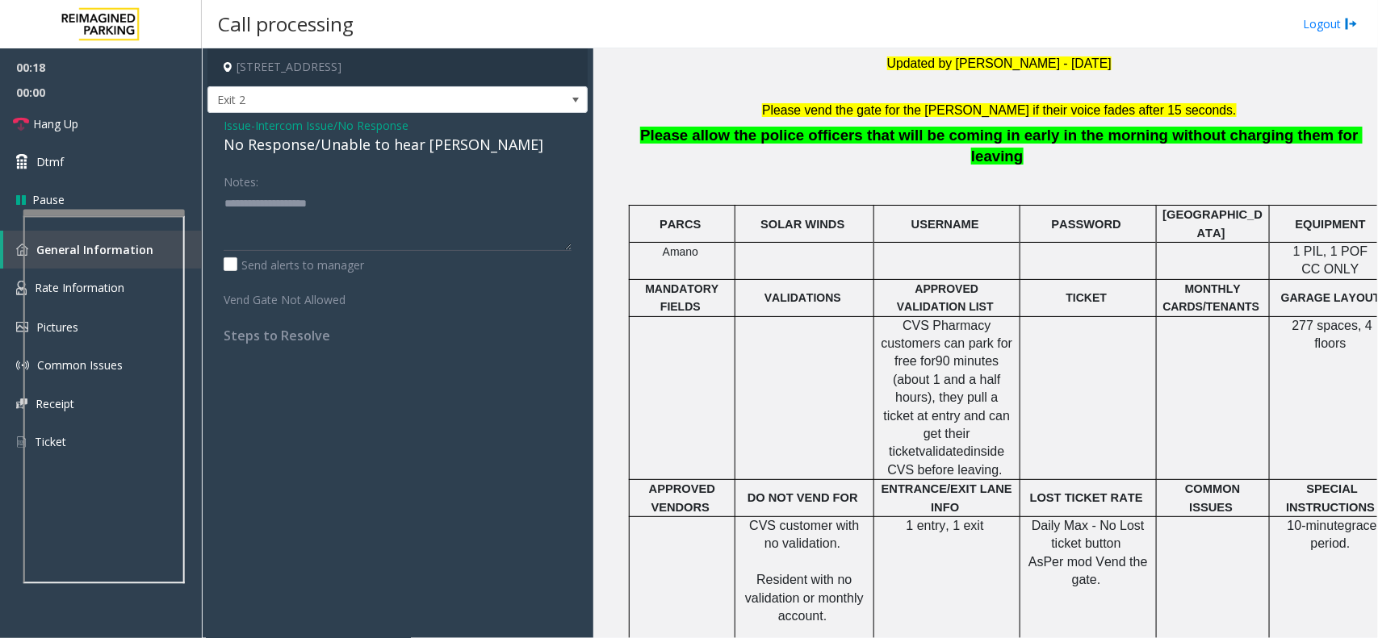
click at [416, 145] on div "No Response/Unable to hear [PERSON_NAME]" at bounding box center [398, 145] width 348 height 22
click at [469, 207] on textarea at bounding box center [398, 220] width 348 height 61
type textarea "**********"
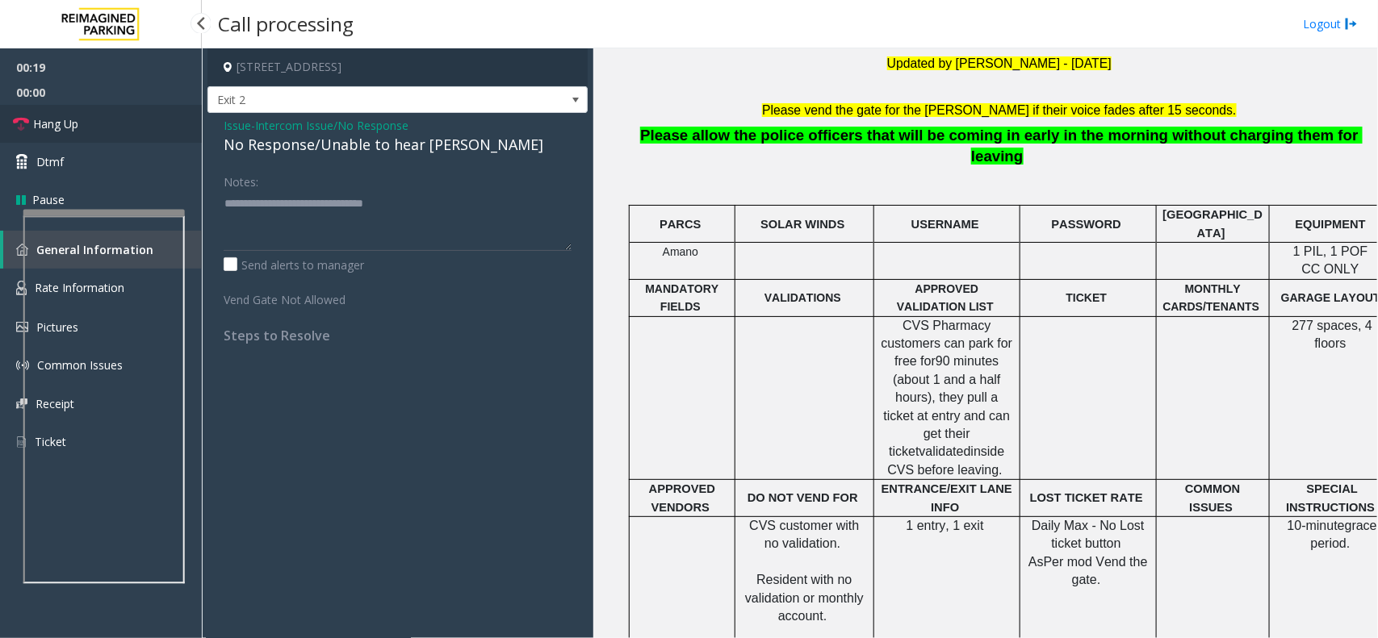
click at [70, 111] on link "Hang Up" at bounding box center [101, 124] width 202 height 38
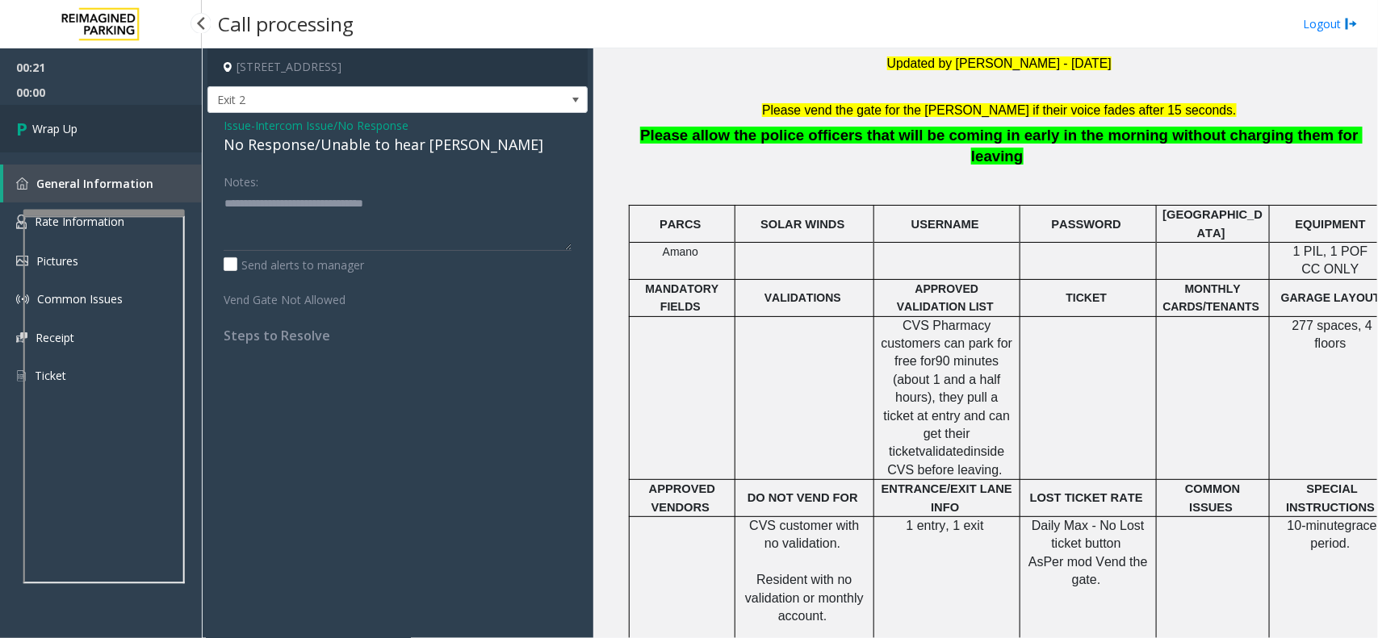
click at [70, 111] on link "Wrap Up" at bounding box center [101, 129] width 202 height 48
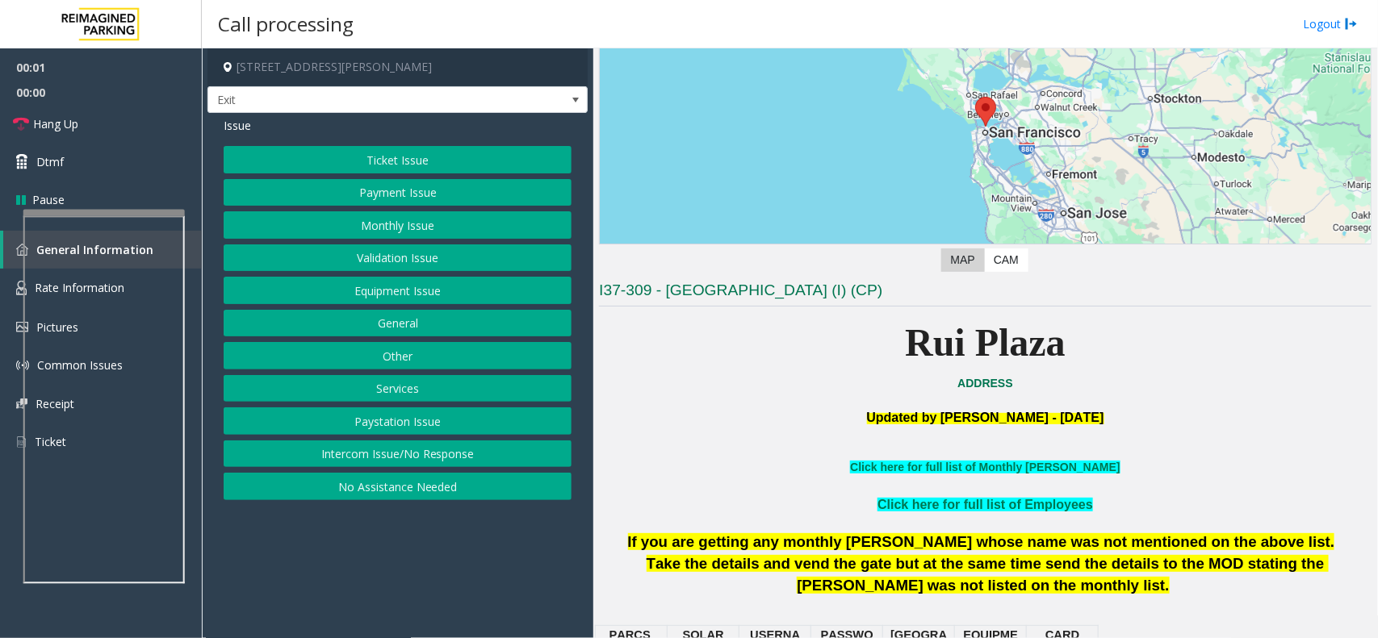
scroll to position [404, 0]
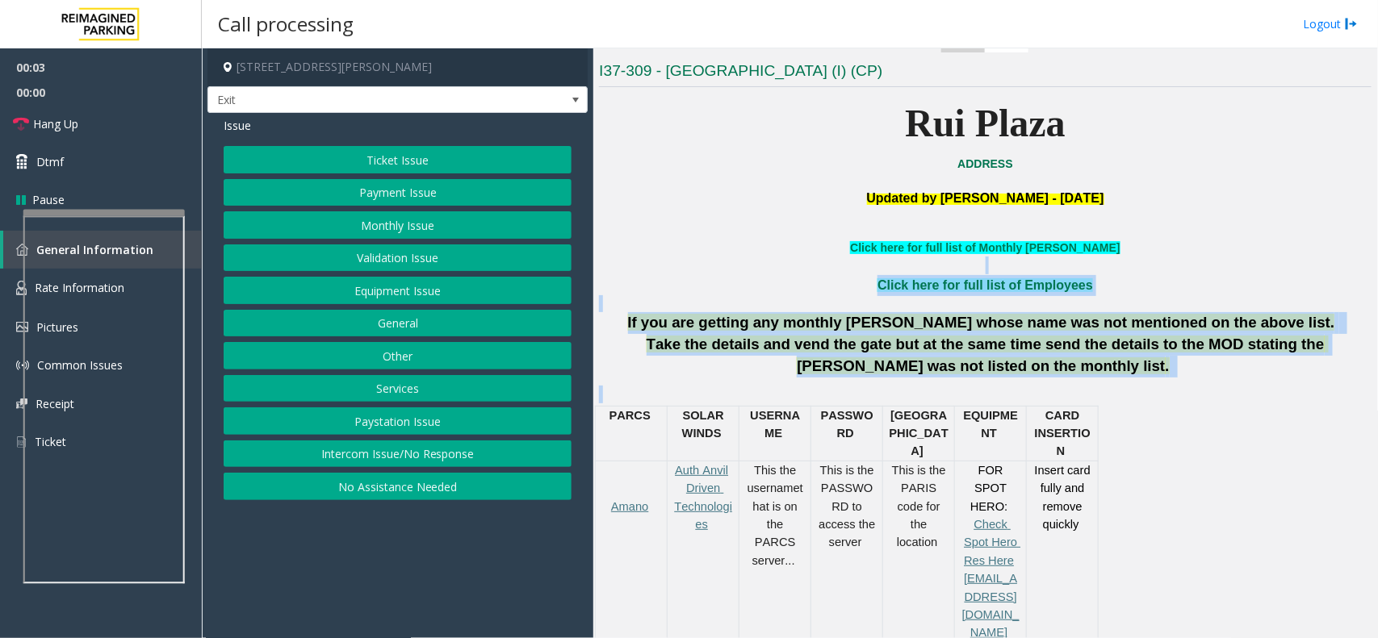
drag, startPoint x: 813, startPoint y: 259, endPoint x: 1263, endPoint y: 384, distance: 467.4
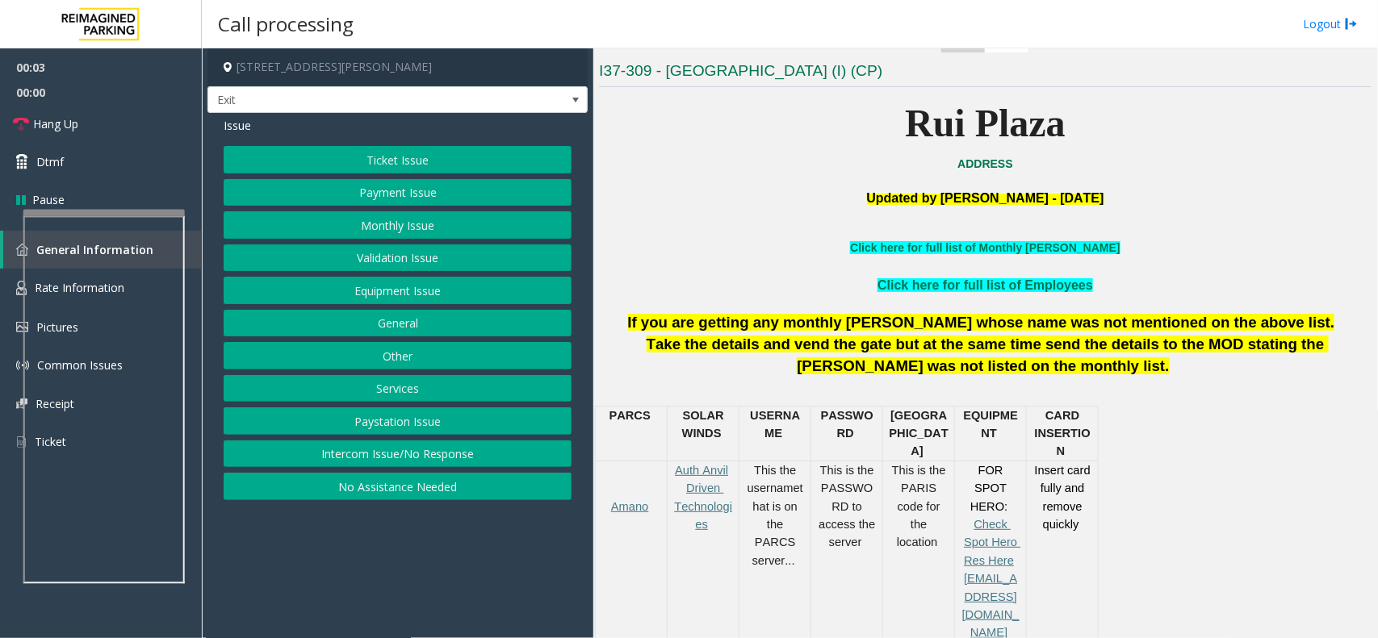
click at [1182, 412] on div "PARCS SOLAR WINDS USERNAME PASSWOR D PARIS EQUIPMENT CARD INSERTION Amano Auth …" at bounding box center [983, 644] width 776 height 477
drag, startPoint x: 1182, startPoint y: 412, endPoint x: 820, endPoint y: 192, distance: 423.7
click at [820, 192] on p "Updated by [PERSON_NAME] - [DATE]" at bounding box center [985, 198] width 772 height 17
click at [402, 383] on button "Services" at bounding box center [398, 388] width 348 height 27
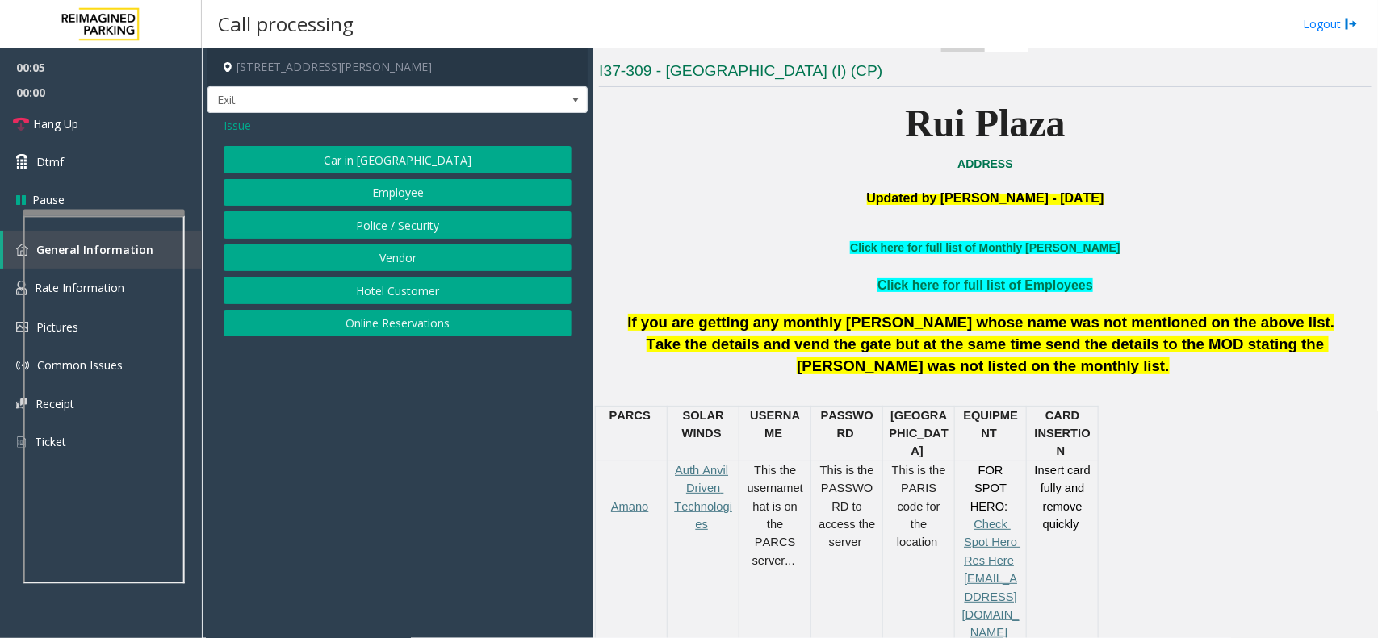
click at [392, 296] on button "Hotel Customer" at bounding box center [398, 290] width 348 height 27
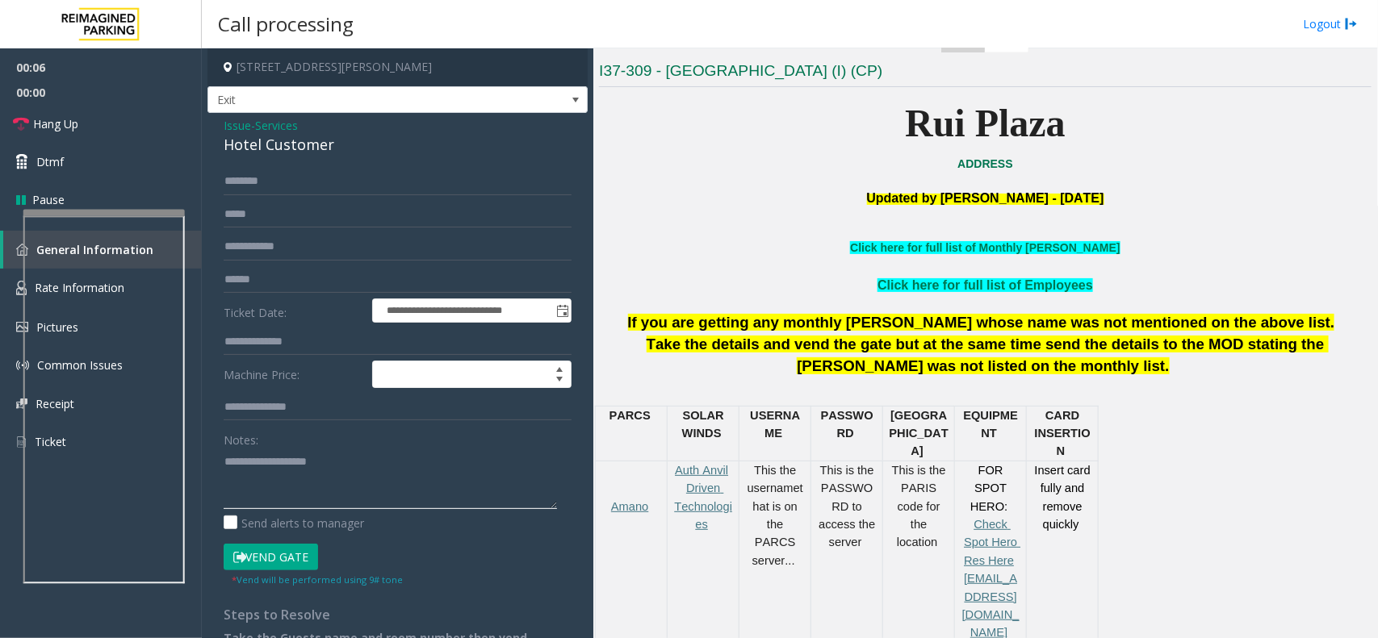
click at [331, 466] on textarea at bounding box center [390, 479] width 333 height 61
click at [291, 149] on div "Hotel Customer" at bounding box center [398, 145] width 348 height 22
click at [312, 484] on textarea at bounding box center [390, 479] width 333 height 61
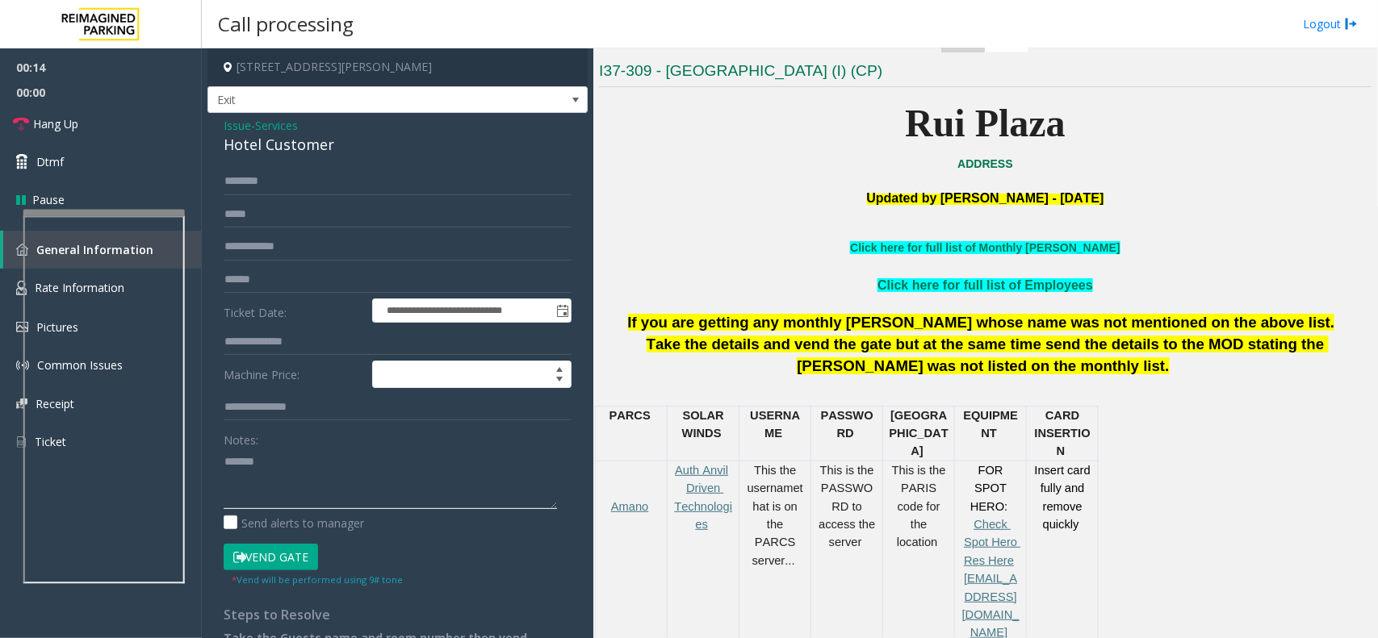
click at [349, 483] on textarea at bounding box center [390, 479] width 333 height 61
paste textarea "**********"
type textarea "**********"
click at [291, 558] on button "Vend Gate" at bounding box center [271, 557] width 94 height 27
click at [269, 345] on input "text" at bounding box center [398, 341] width 348 height 27
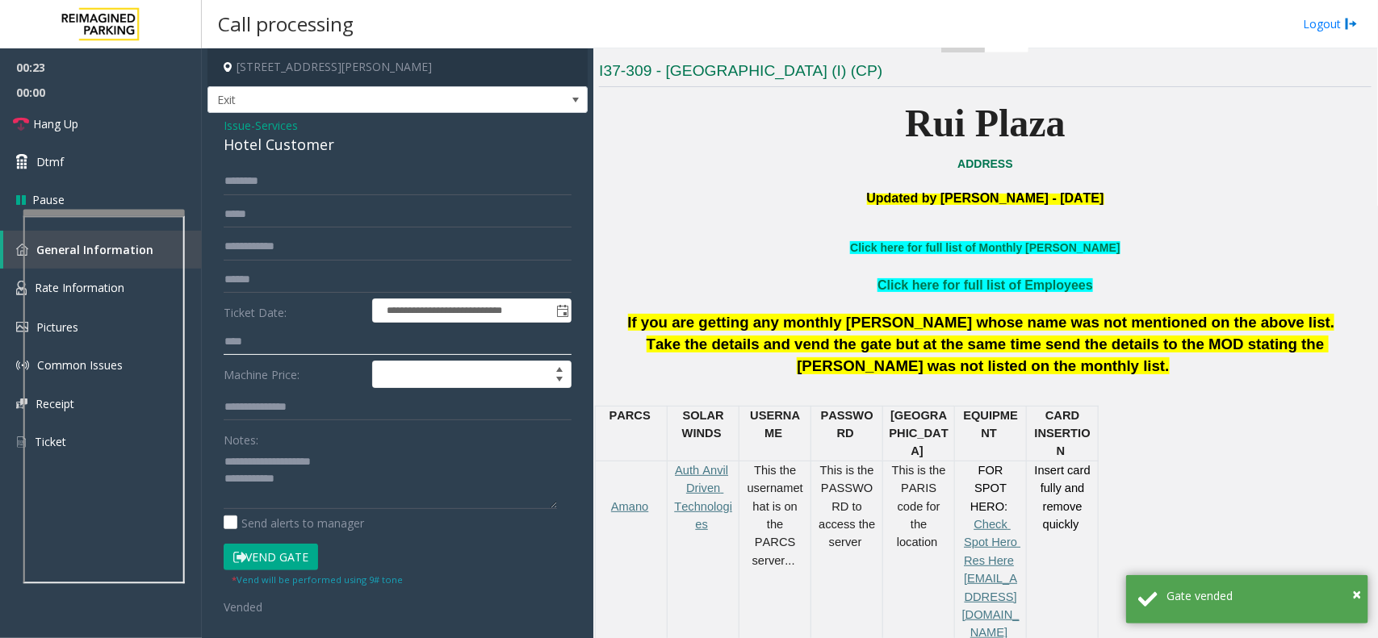
type input "****"
click at [315, 482] on textarea at bounding box center [390, 479] width 333 height 61
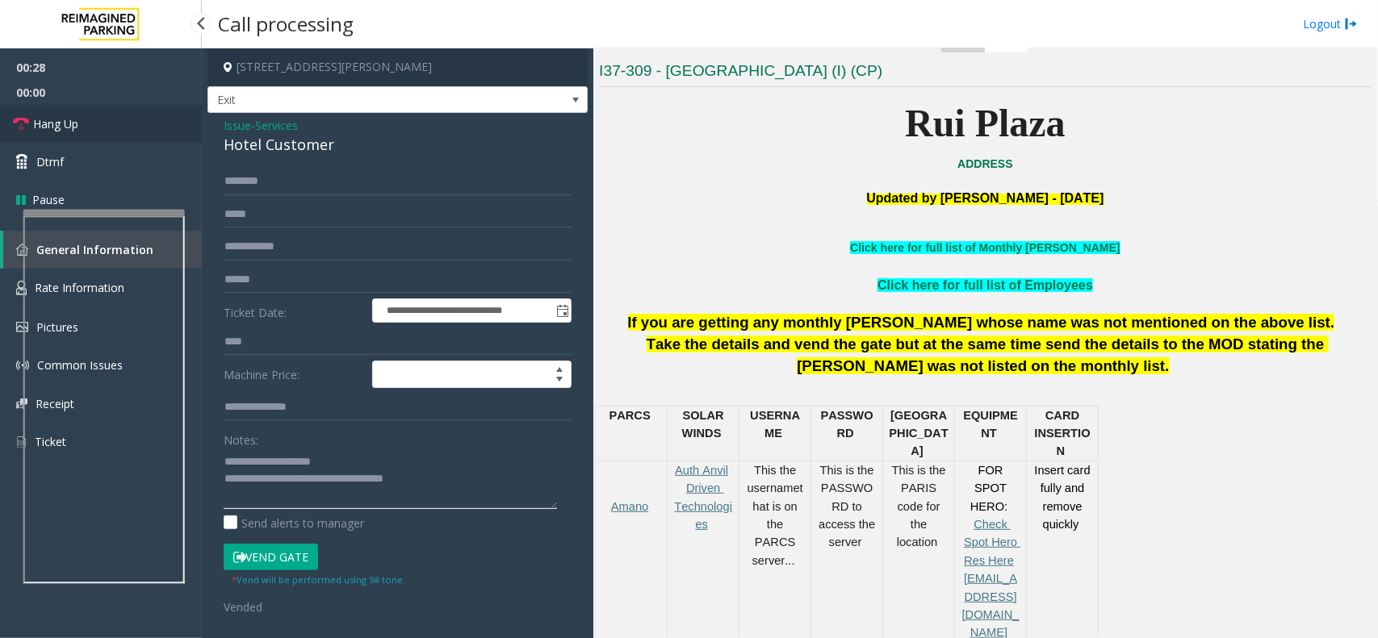
type textarea "**********"
click at [122, 107] on link "Hang Up" at bounding box center [101, 124] width 202 height 38
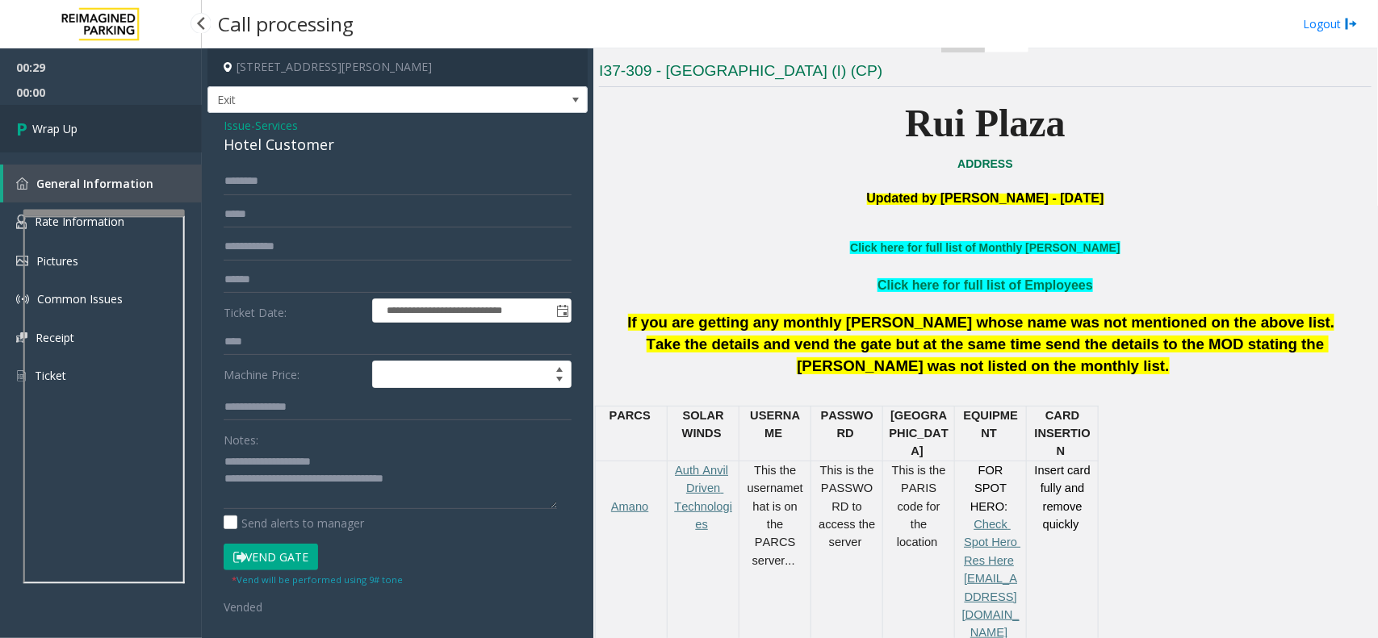
click at [122, 107] on link "Wrap Up" at bounding box center [101, 129] width 202 height 48
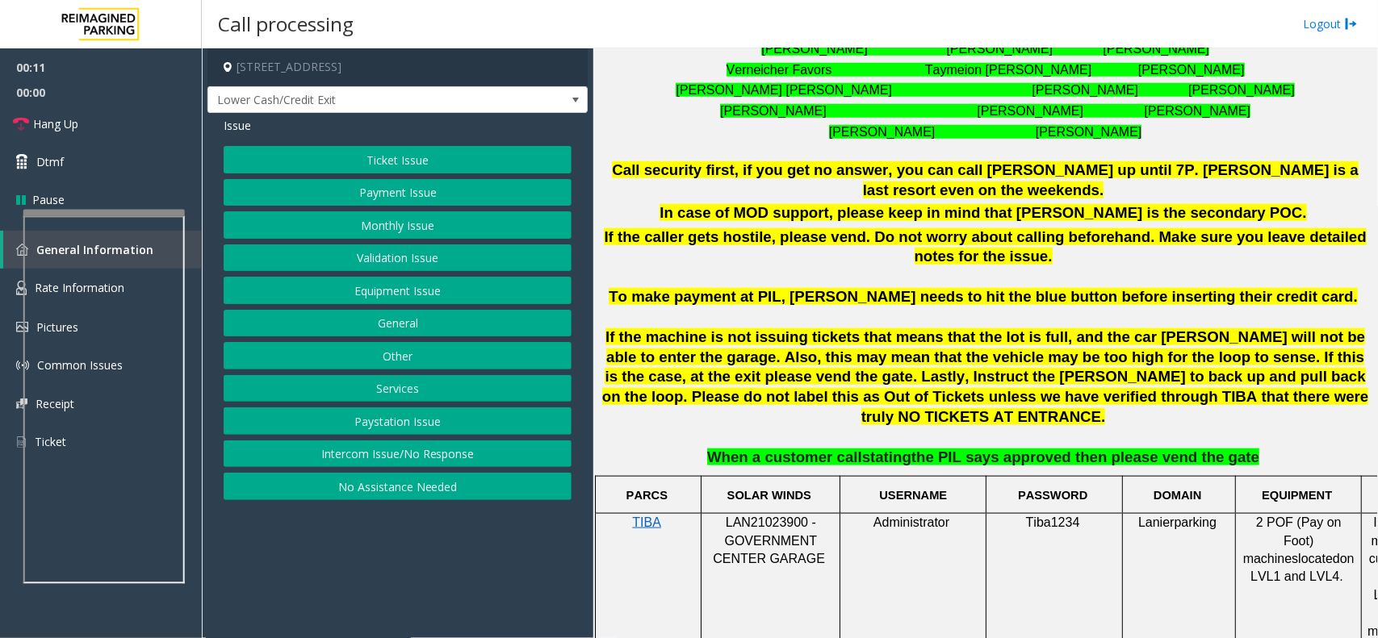
scroll to position [202, 0]
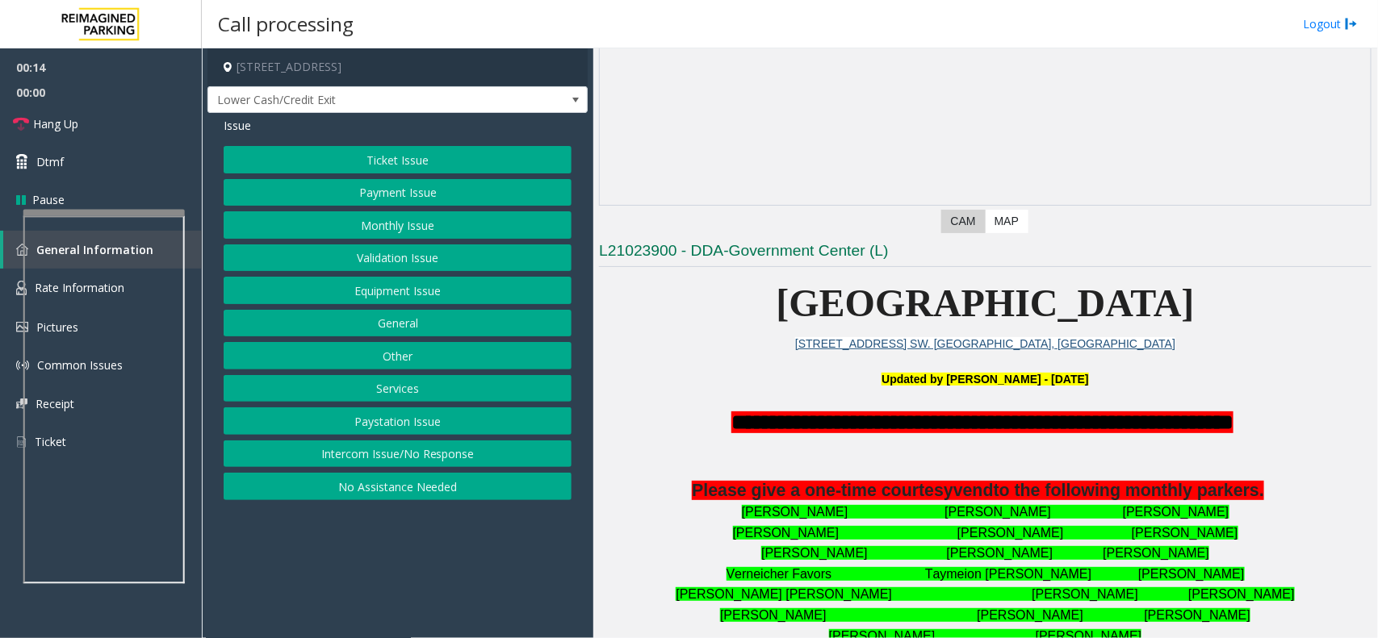
click at [416, 466] on button "Intercom Issue/No Response" at bounding box center [398, 454] width 348 height 27
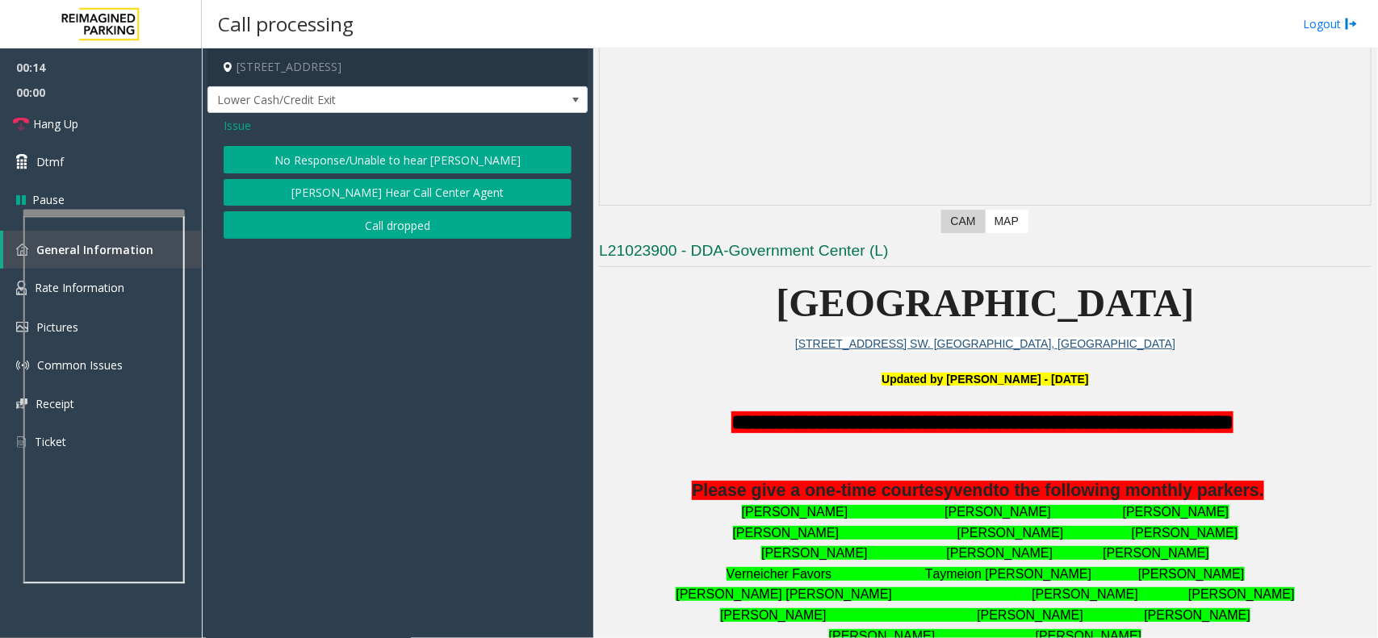
click at [414, 166] on button "No Response/Unable to hear [PERSON_NAME]" at bounding box center [398, 159] width 348 height 27
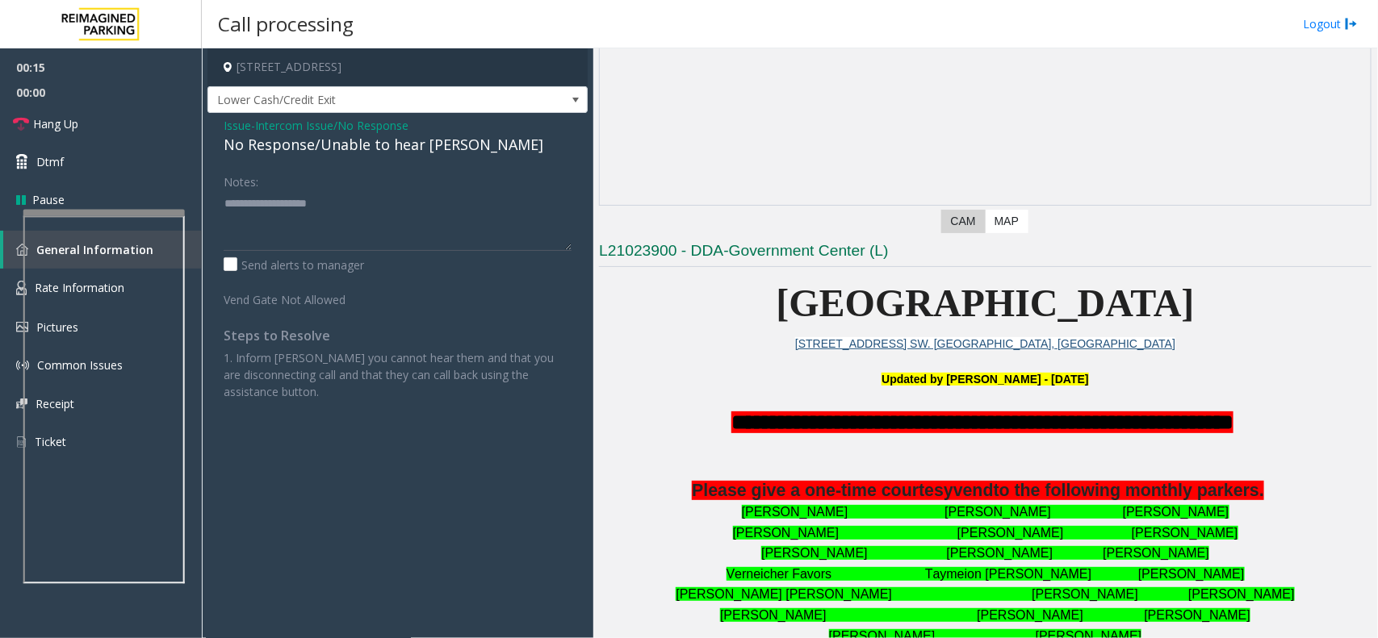
click at [378, 149] on div "No Response/Unable to hear [PERSON_NAME]" at bounding box center [398, 145] width 348 height 22
click at [515, 215] on textarea at bounding box center [398, 220] width 348 height 61
type textarea "**********"
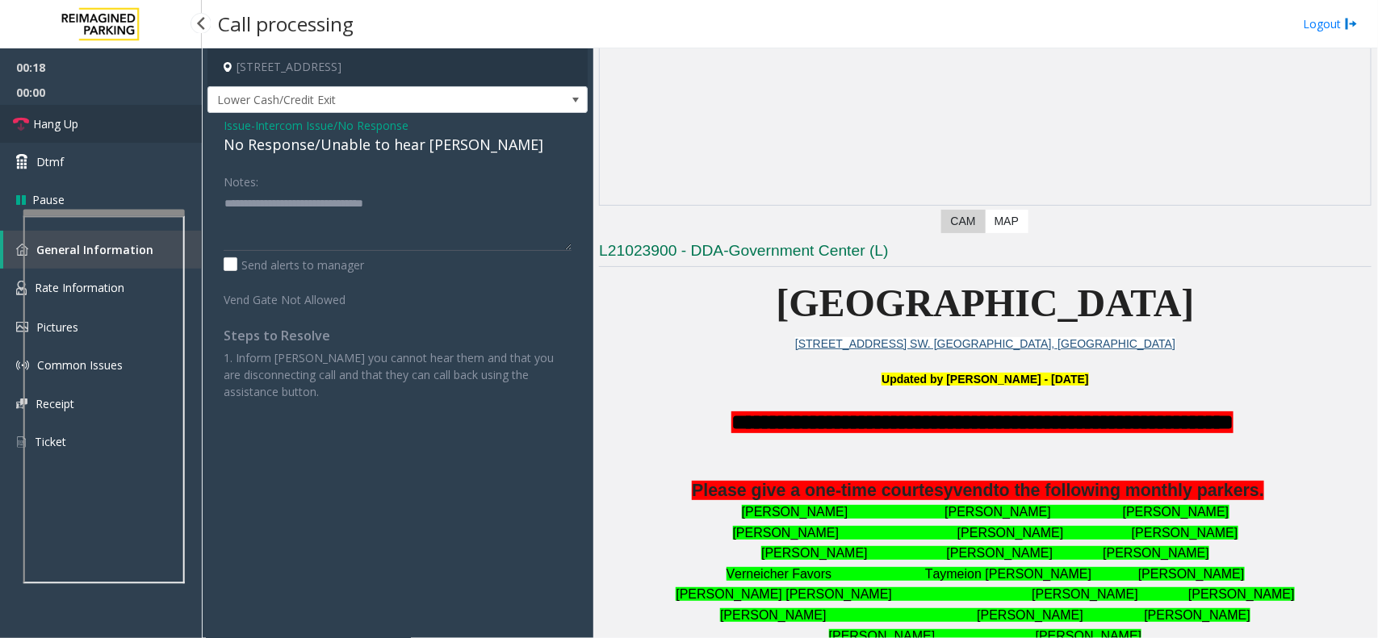
click at [98, 126] on link "Hang Up" at bounding box center [101, 124] width 202 height 38
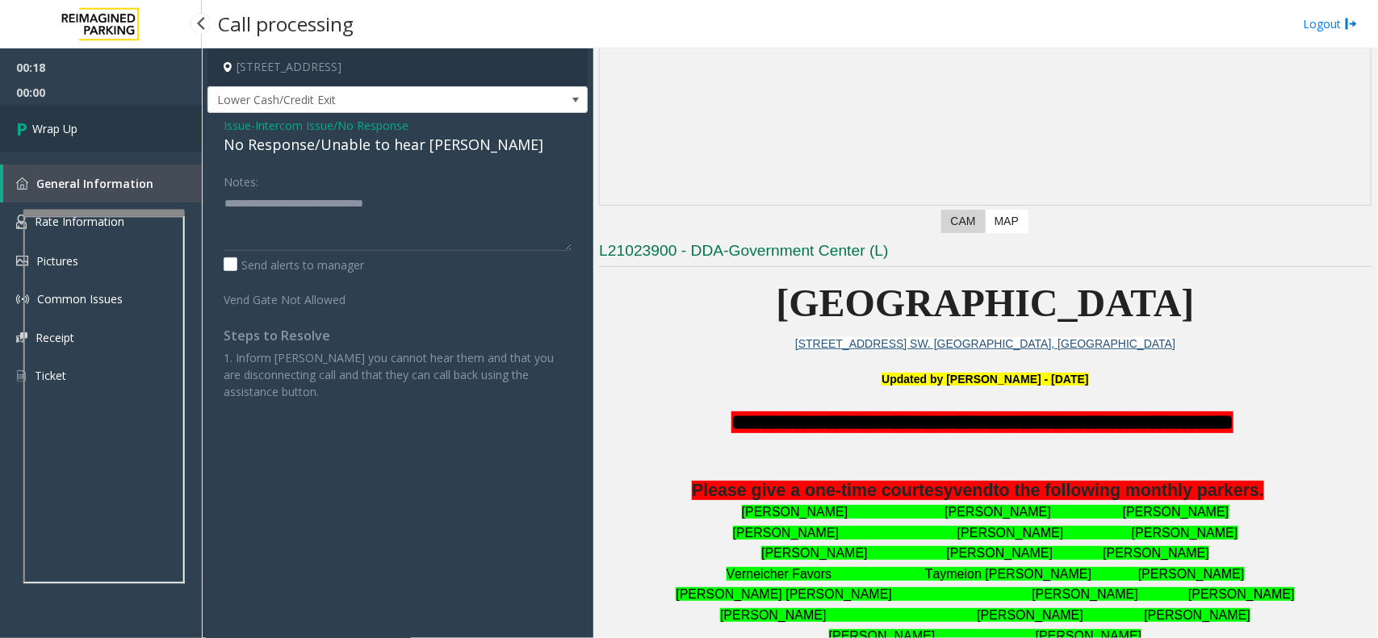
click at [98, 126] on link "Wrap Up" at bounding box center [101, 129] width 202 height 48
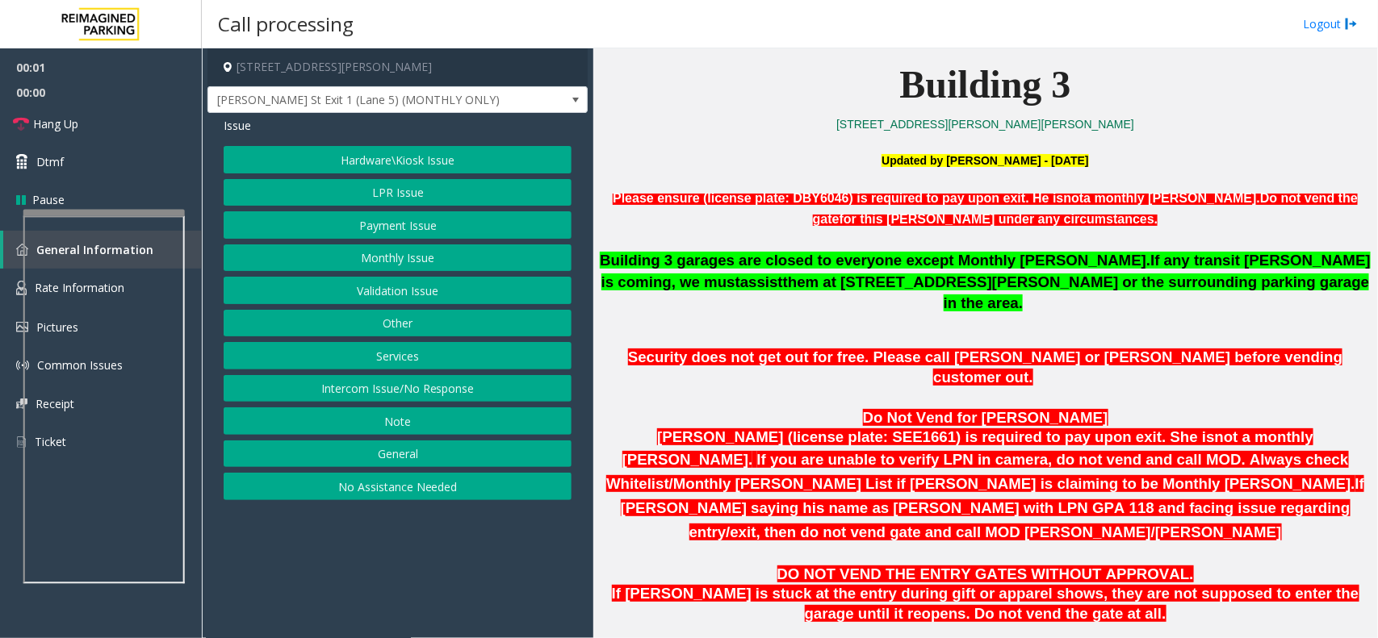
scroll to position [605, 0]
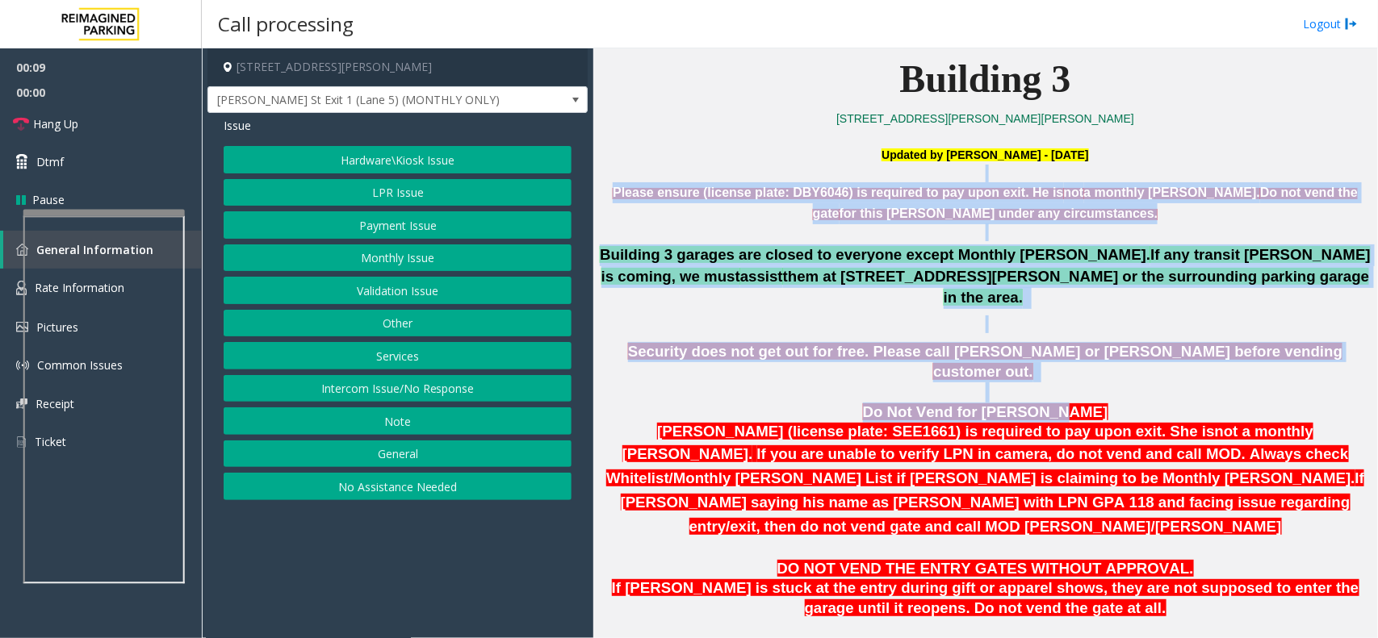
drag, startPoint x: 638, startPoint y: 176, endPoint x: 1049, endPoint y: 381, distance: 459.8
click at [1049, 403] on p "Do Not Vend for [PERSON_NAME]" at bounding box center [985, 413] width 772 height 20
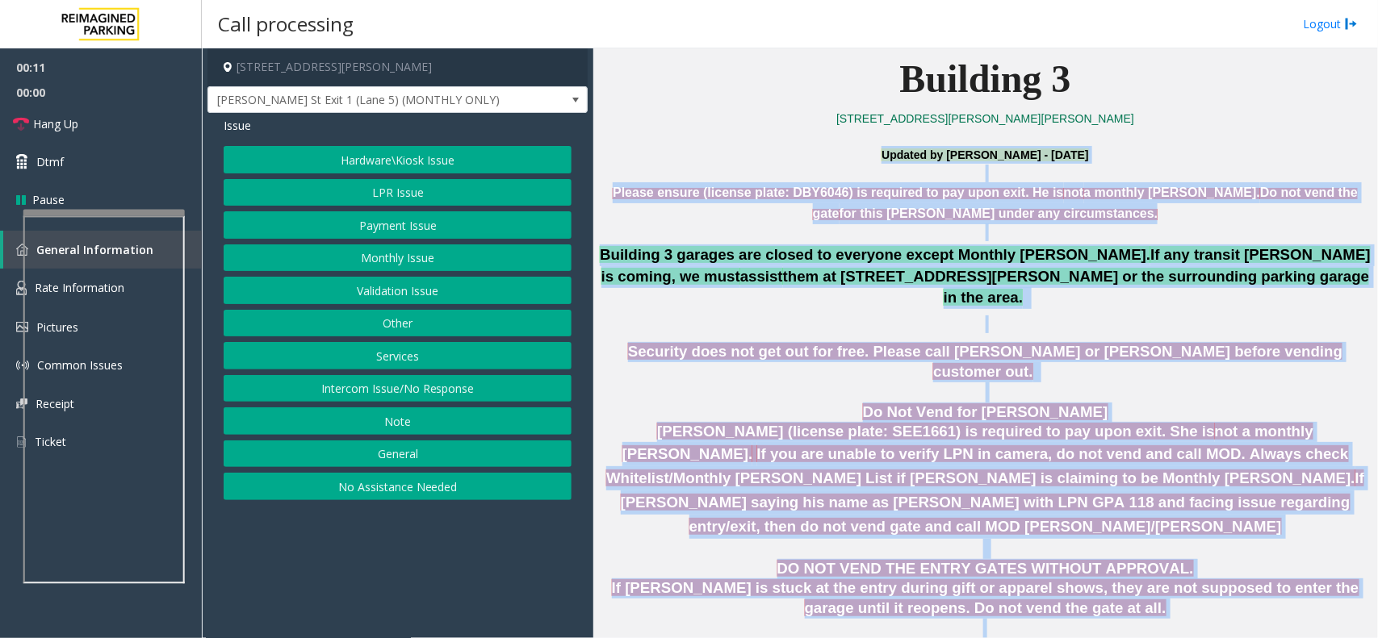
drag, startPoint x: 732, startPoint y: 161, endPoint x: 1155, endPoint y: 567, distance: 585.7
click at [1187, 619] on p at bounding box center [985, 629] width 772 height 20
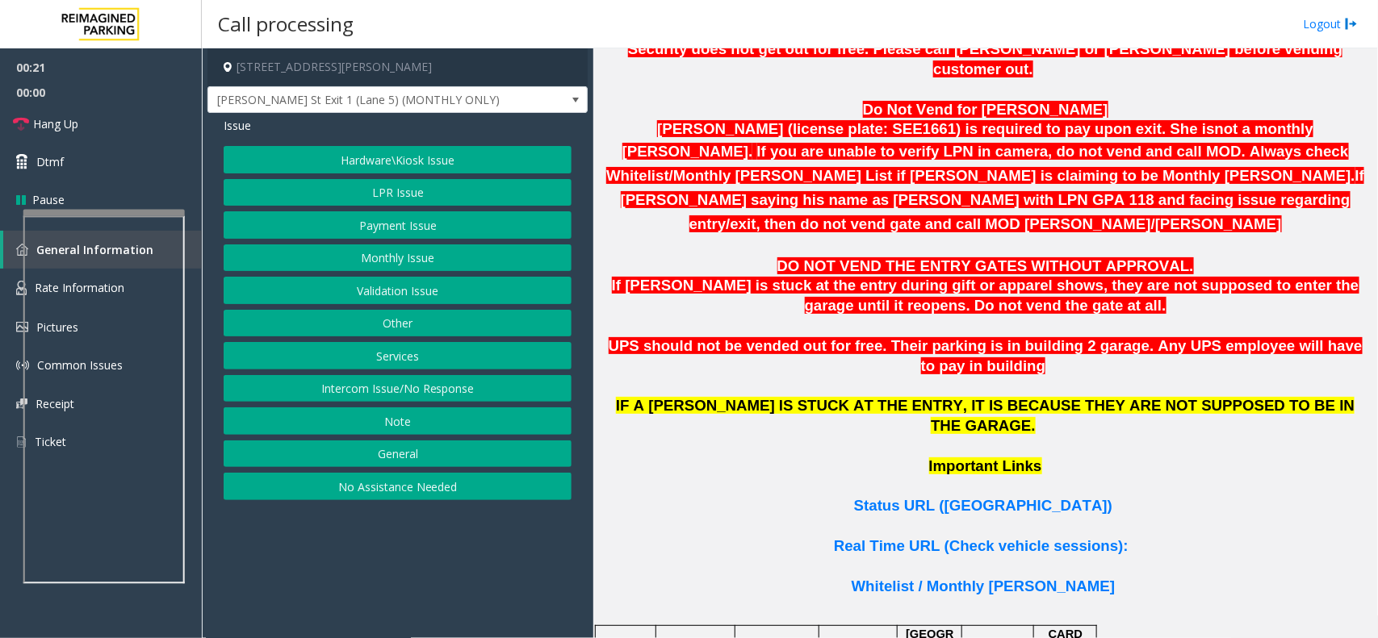
scroll to position [504, 0]
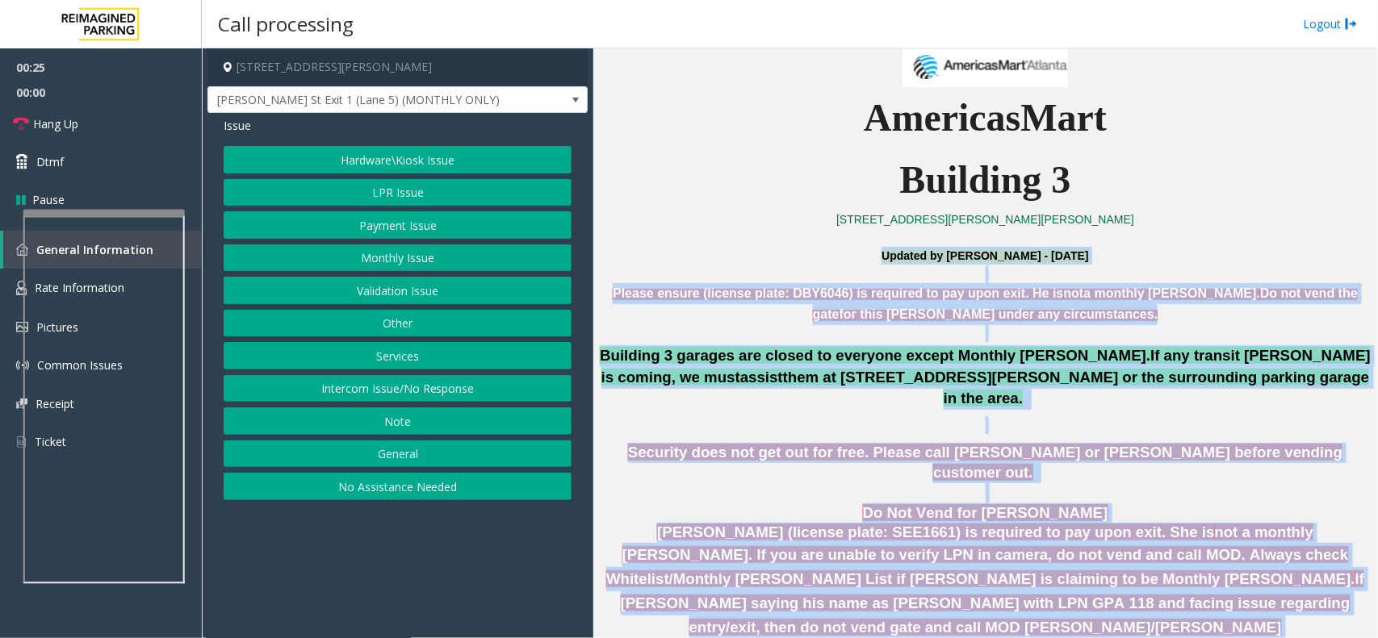
drag, startPoint x: 764, startPoint y: 261, endPoint x: 1196, endPoint y: 613, distance: 557.5
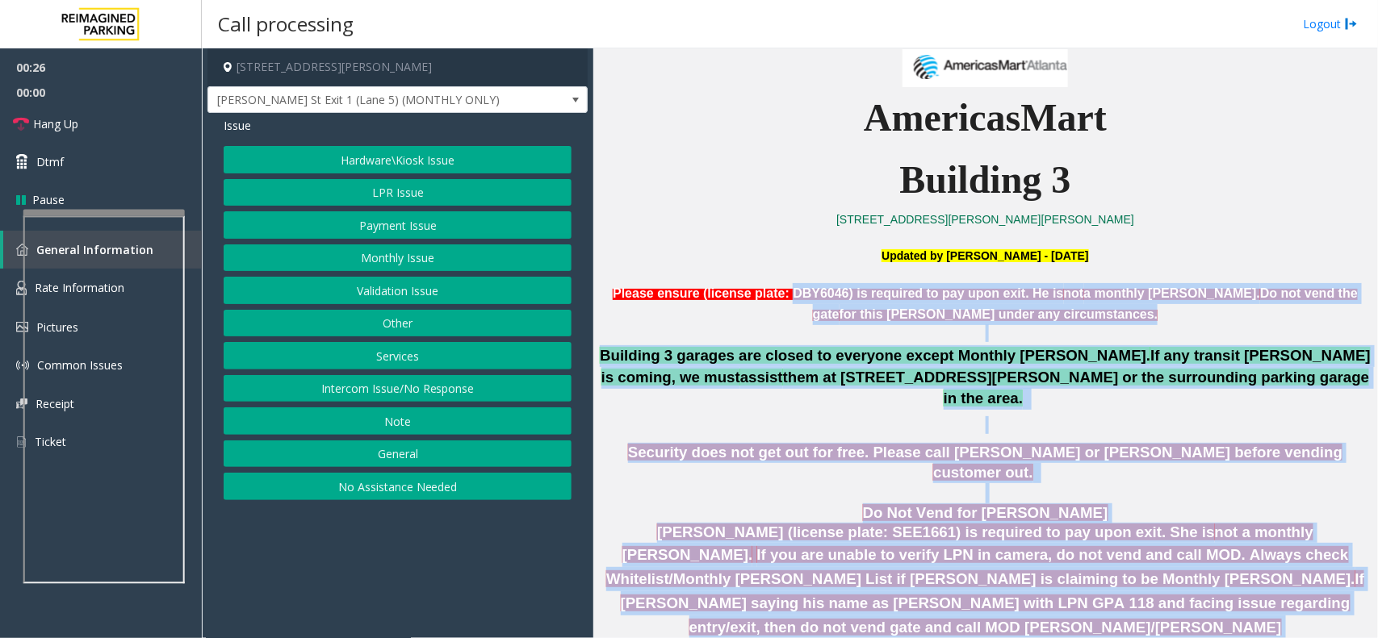
drag, startPoint x: 1196, startPoint y: 613, endPoint x: 776, endPoint y: 295, distance: 526.5
click at [776, 295] on span "Please ensure (license plate: DBY6046) is required to pay upon exit. He is" at bounding box center [838, 294] width 450 height 14
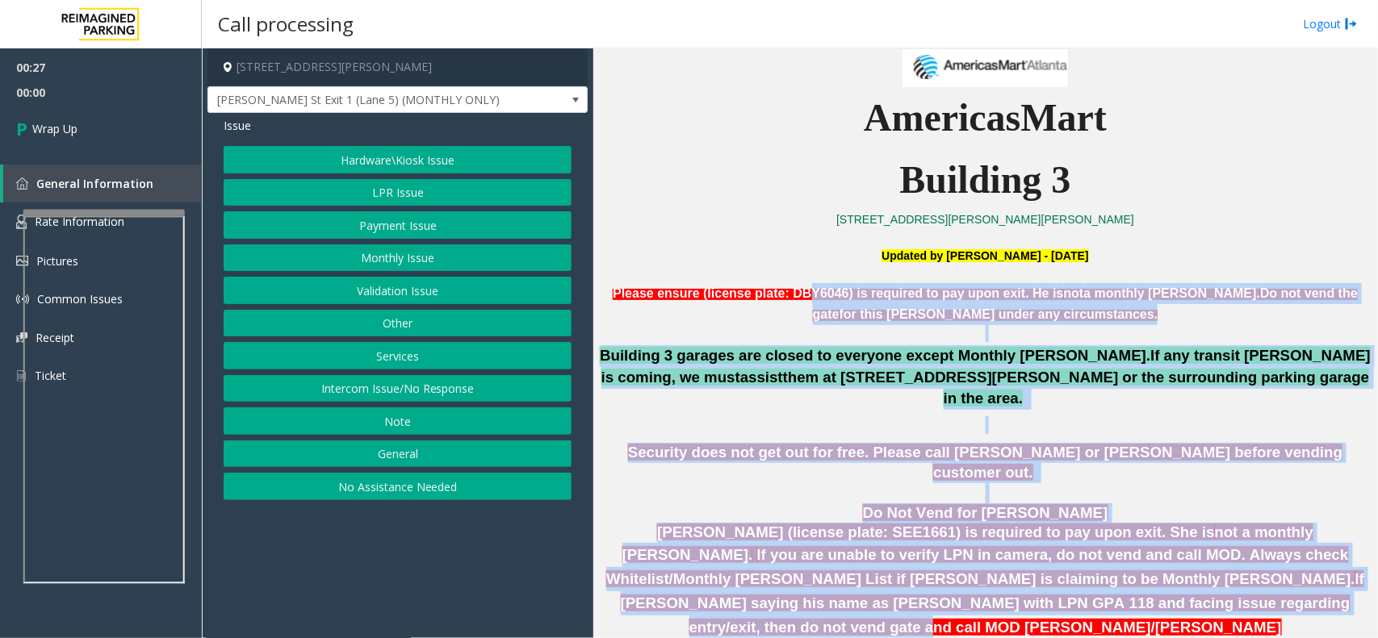
drag, startPoint x: 776, startPoint y: 301, endPoint x: 995, endPoint y: 585, distance: 358.5
click at [448, 396] on button "Intercom Issue/No Response" at bounding box center [398, 388] width 348 height 27
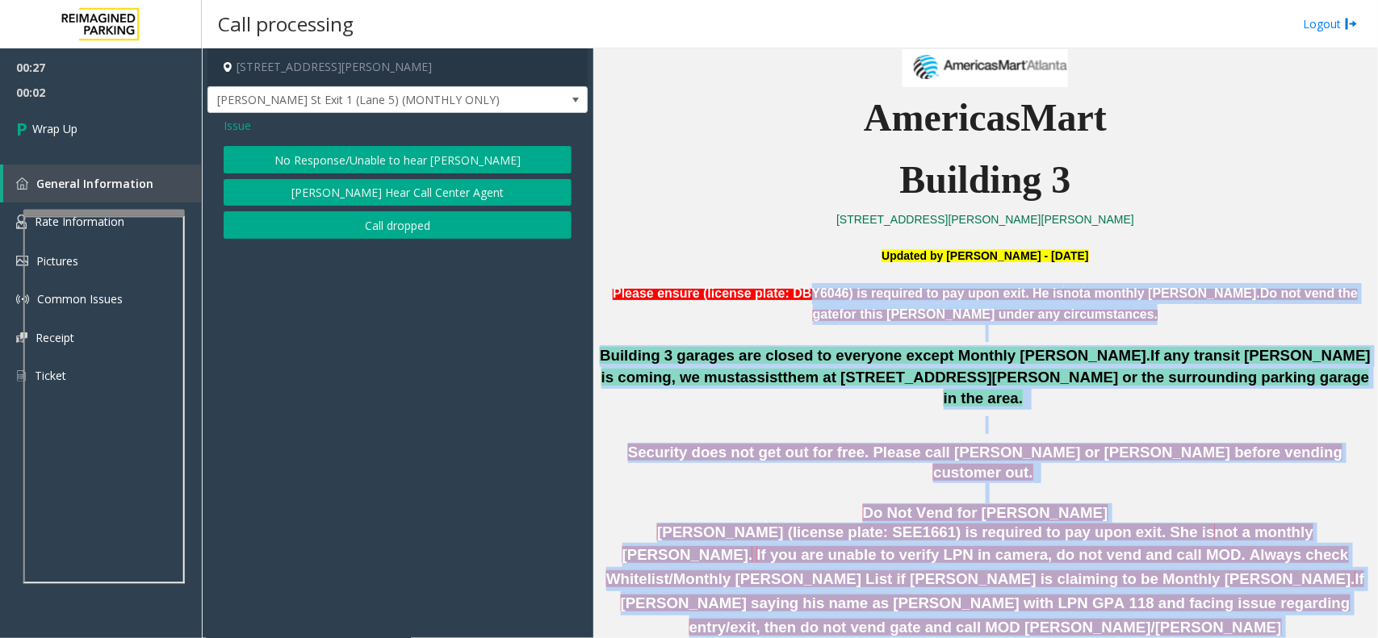
click at [348, 231] on button "Call dropped" at bounding box center [398, 224] width 348 height 27
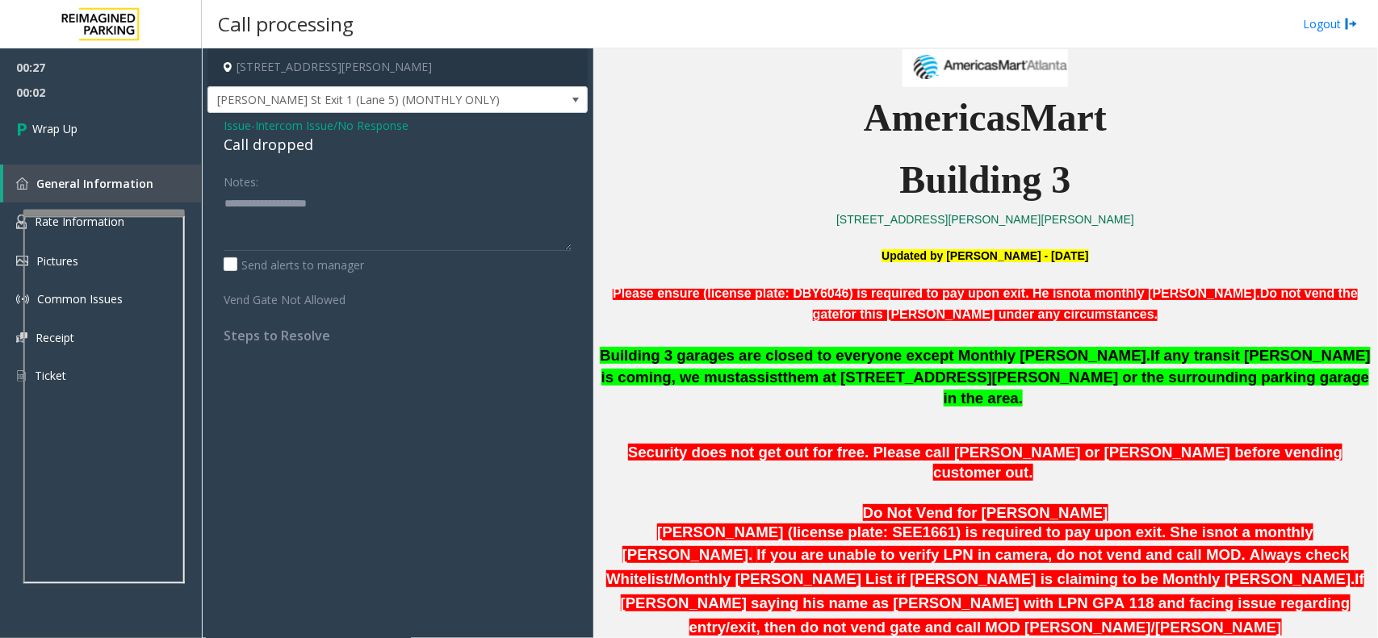
click at [261, 165] on div "Issue - Intercom Issue/No Response Call dropped Notes: Send alerts to manager V…" at bounding box center [397, 236] width 380 height 247
click at [269, 154] on div "Call dropped" at bounding box center [398, 145] width 348 height 22
type textarea "**********"
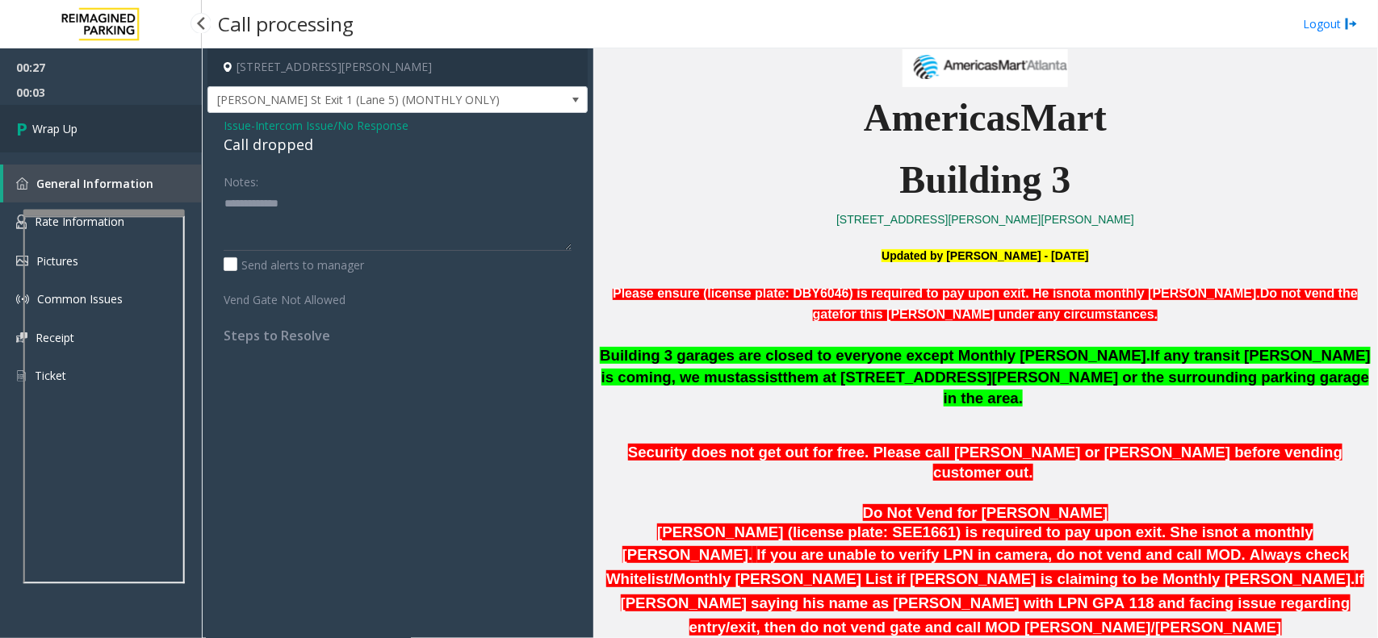
click at [86, 138] on link "Wrap Up" at bounding box center [101, 129] width 202 height 48
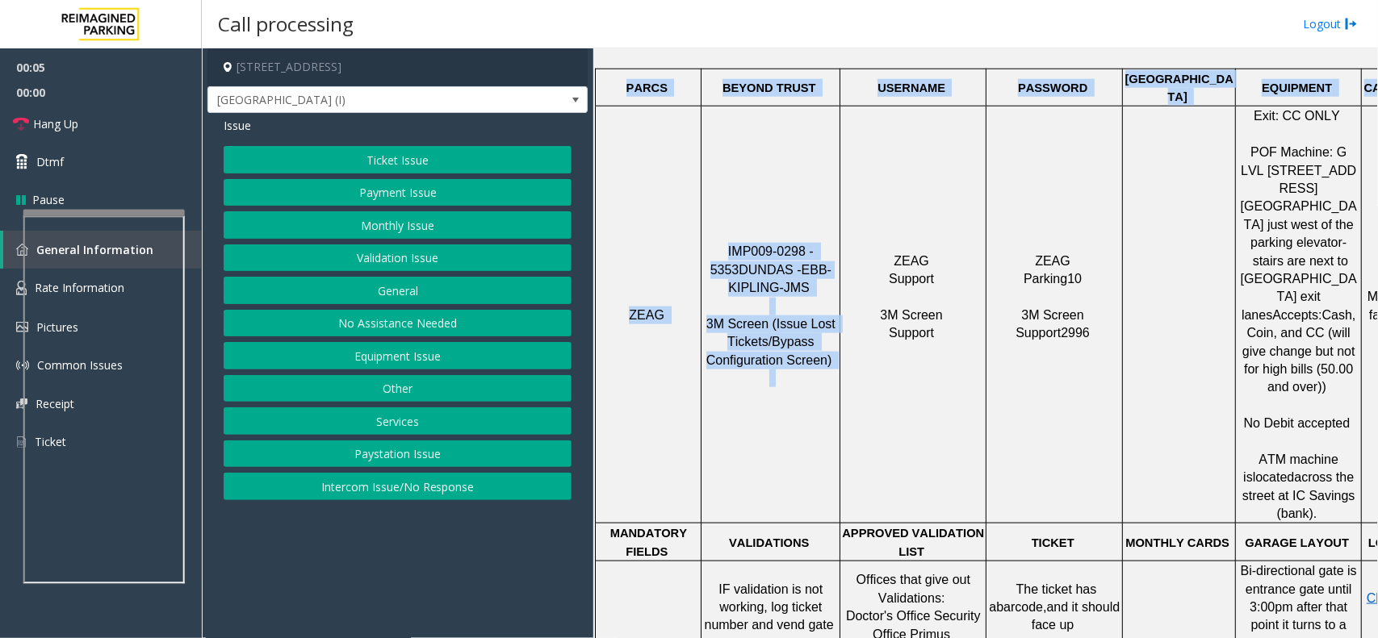
scroll to position [706, 117]
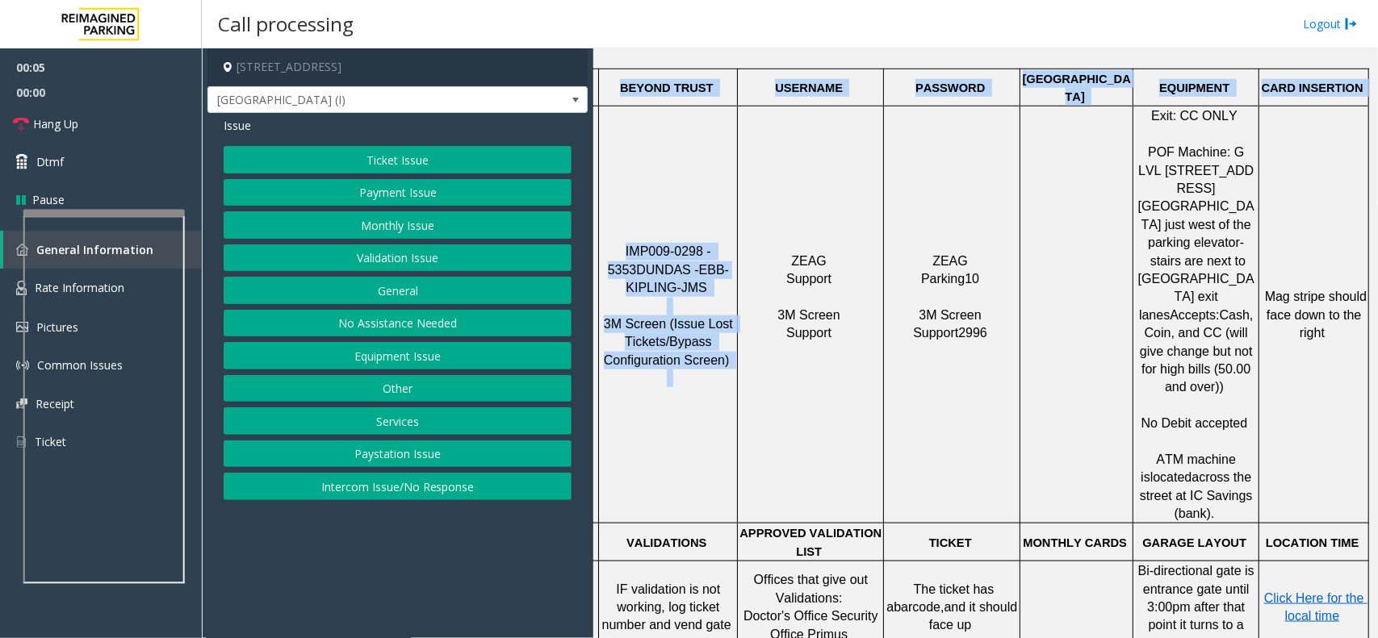
drag, startPoint x: 860, startPoint y: 159, endPoint x: 1377, endPoint y: 437, distance: 586.8
click at [1377, 437] on div "Main Revenue Control Manufacturer: ZEAG ← Move left → Move right ↑ Move up ↓ Mo…" at bounding box center [985, 343] width 784 height 590
click at [1020, 319] on td at bounding box center [1076, 315] width 113 height 417
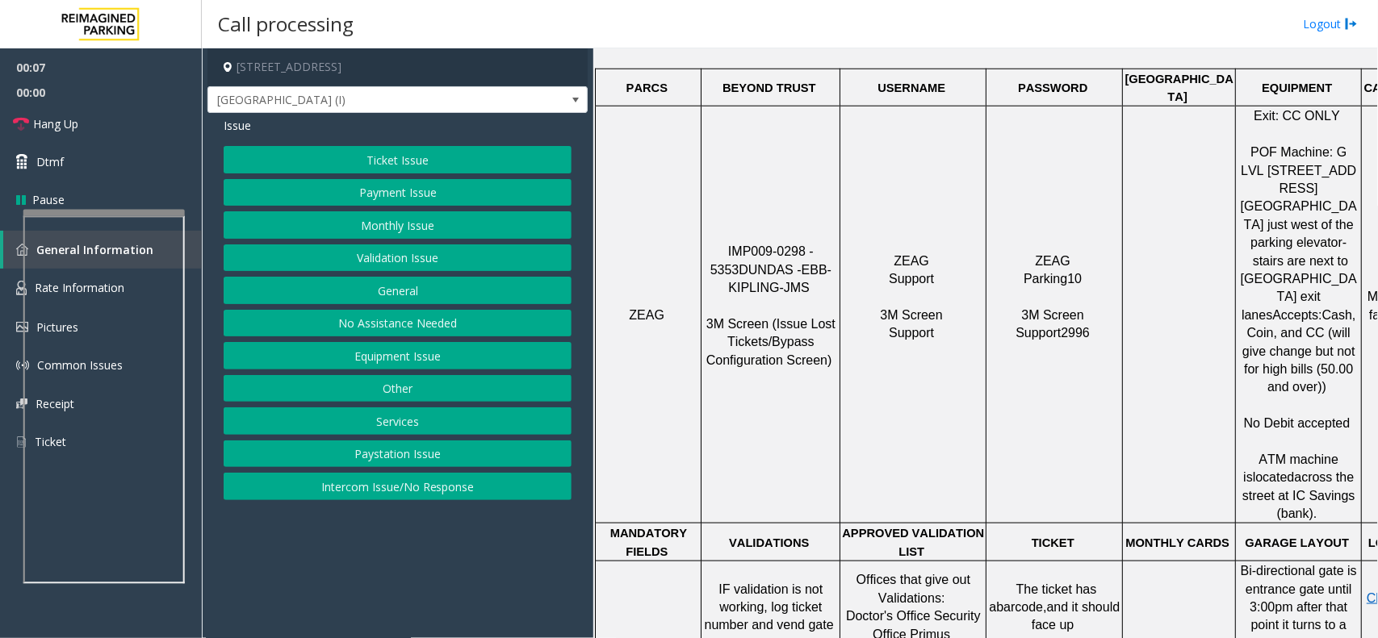
click at [928, 392] on td "ZEAG Support 3M Screen Support" at bounding box center [913, 315] width 146 height 417
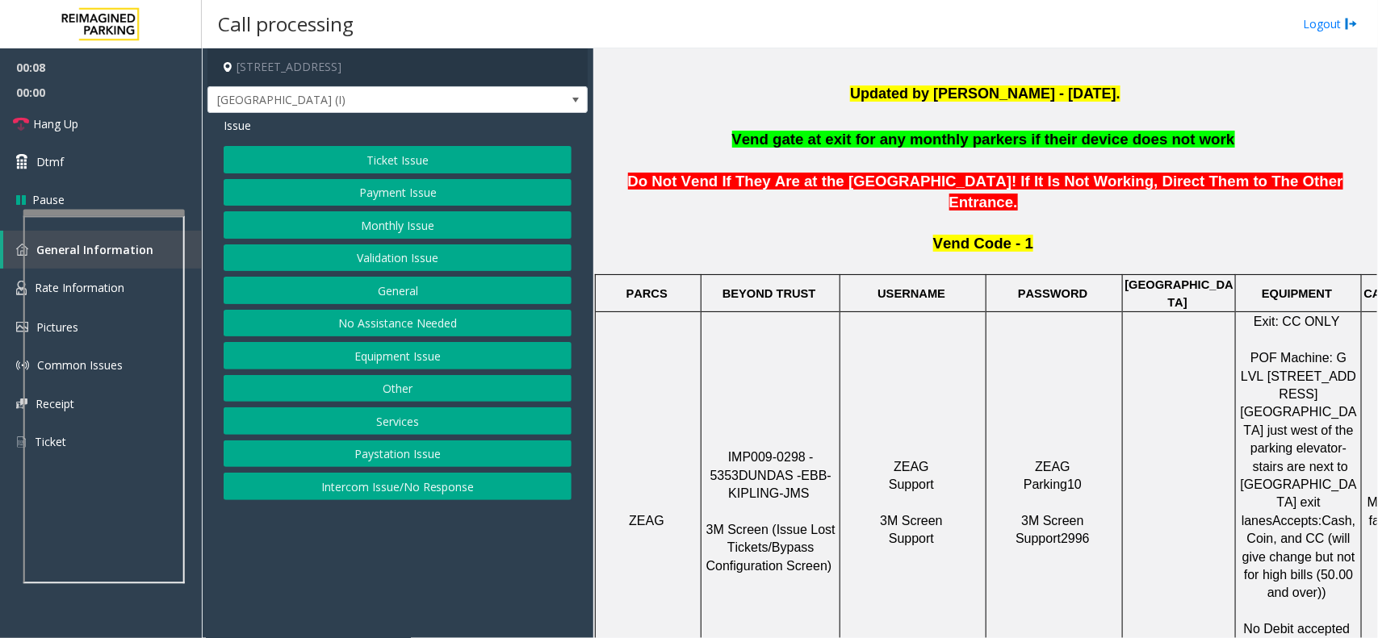
scroll to position [303, 0]
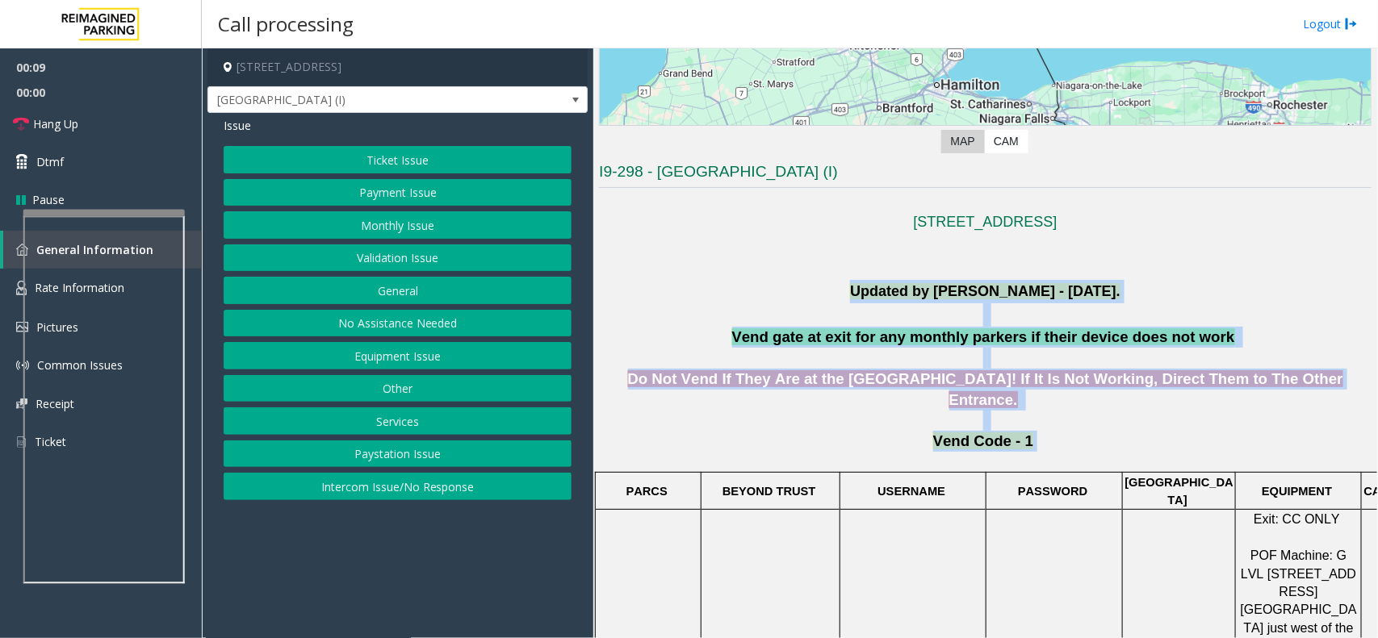
drag, startPoint x: 713, startPoint y: 295, endPoint x: 1200, endPoint y: 425, distance: 504.3
click at [1200, 431] on p "Vend Code - 1" at bounding box center [985, 450] width 772 height 39
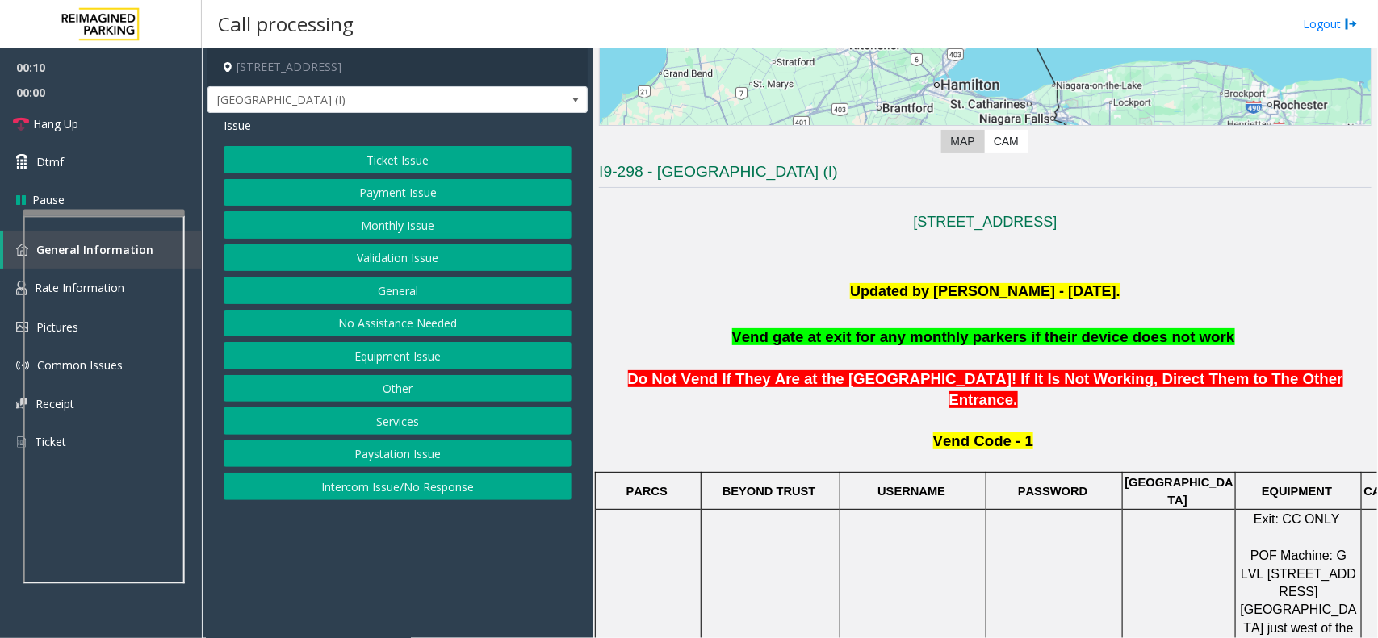
click at [1017, 433] on span "Vend Code - 1" at bounding box center [983, 441] width 100 height 17
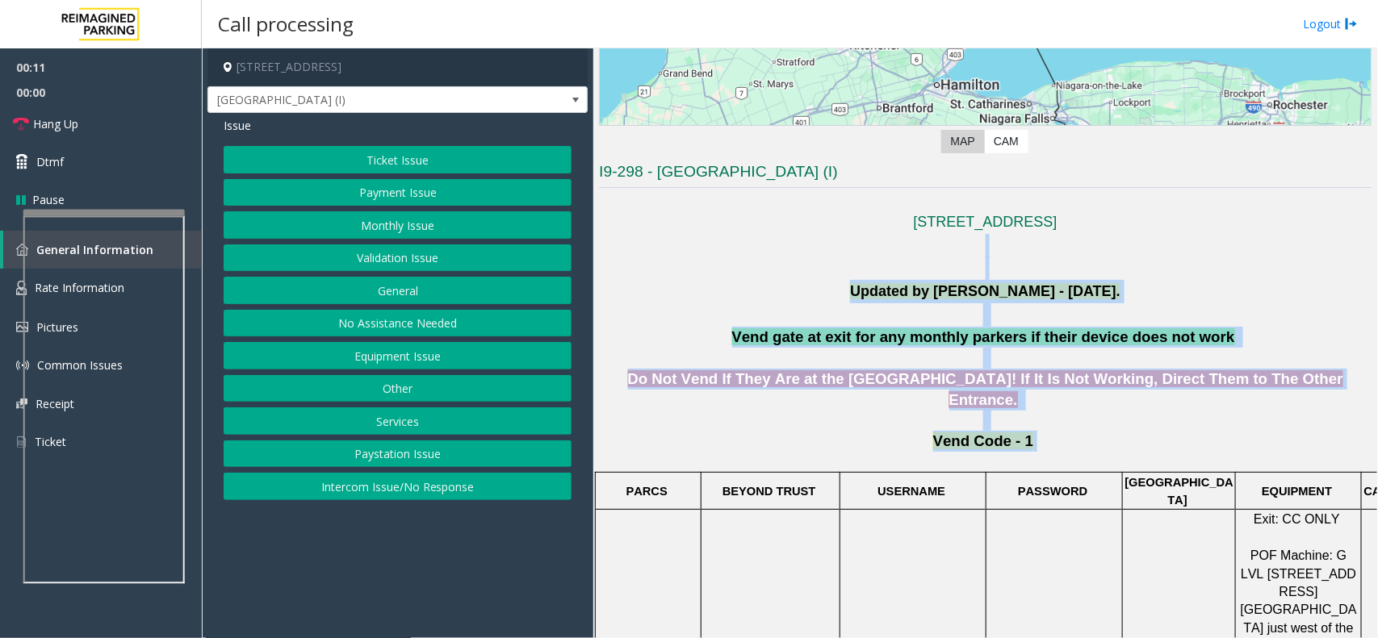
drag, startPoint x: 1039, startPoint y: 425, endPoint x: 759, endPoint y: 279, distance: 314.8
click at [759, 279] on p at bounding box center [985, 257] width 772 height 47
drag, startPoint x: 759, startPoint y: 279, endPoint x: 1019, endPoint y: 408, distance: 289.1
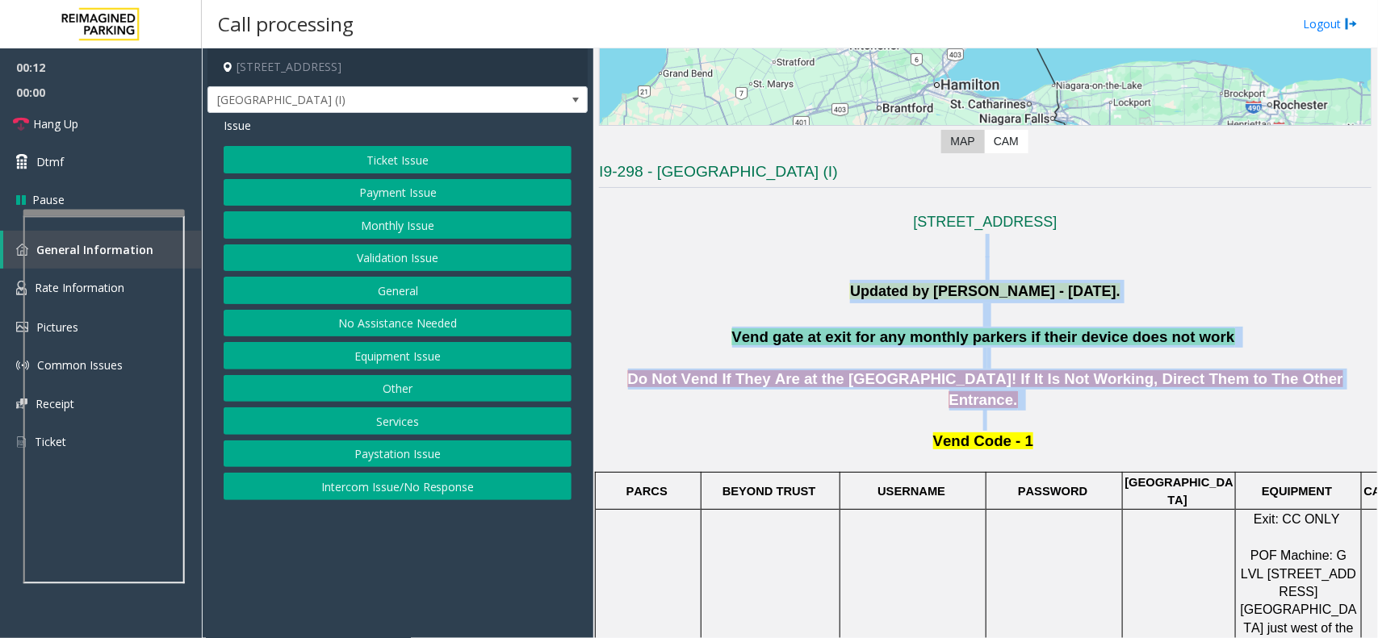
click at [1019, 410] on p at bounding box center [985, 420] width 772 height 21
drag, startPoint x: 1035, startPoint y: 424, endPoint x: 825, endPoint y: 264, distance: 264.4
click at [825, 264] on p at bounding box center [985, 257] width 772 height 47
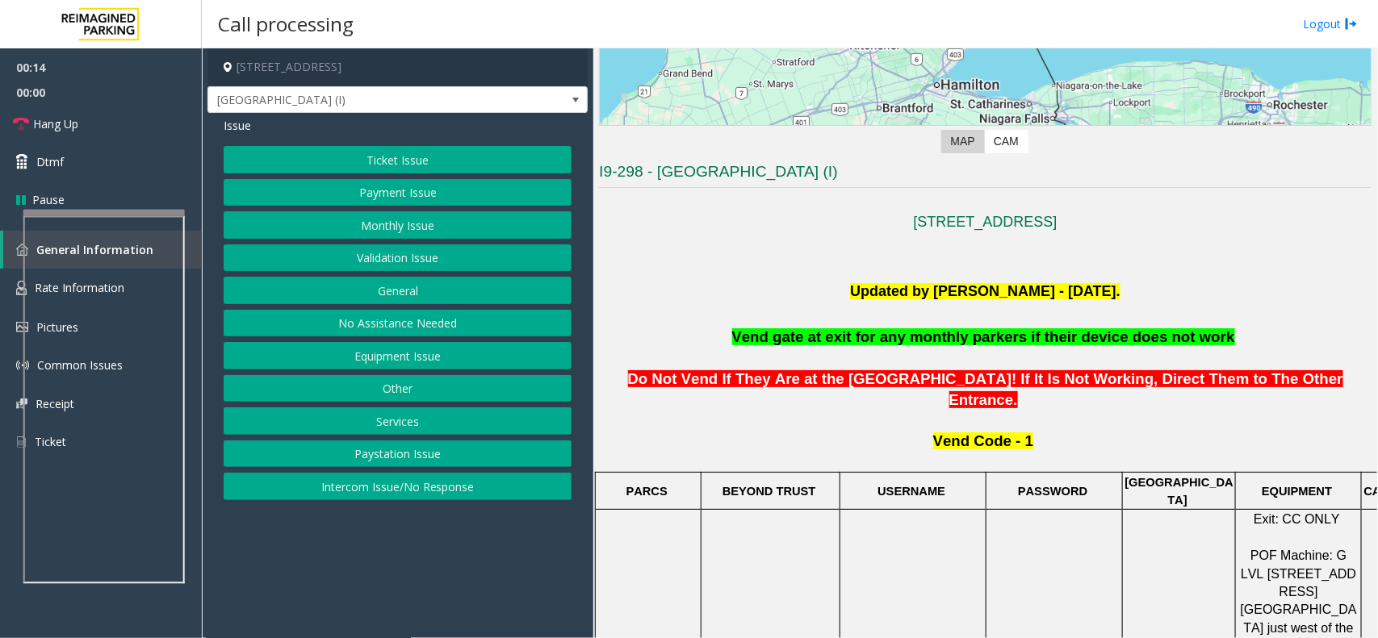
click at [384, 154] on button "Ticket Issue" at bounding box center [398, 159] width 348 height 27
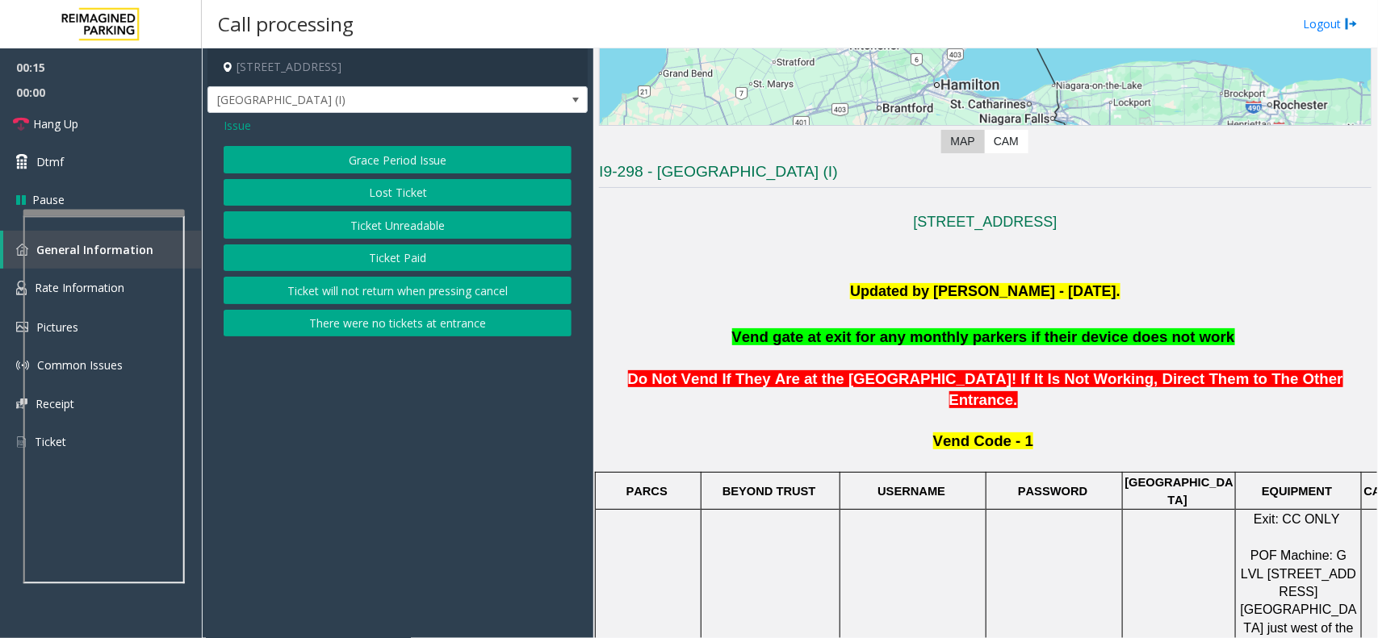
click at [412, 251] on button "Ticket Paid" at bounding box center [398, 258] width 348 height 27
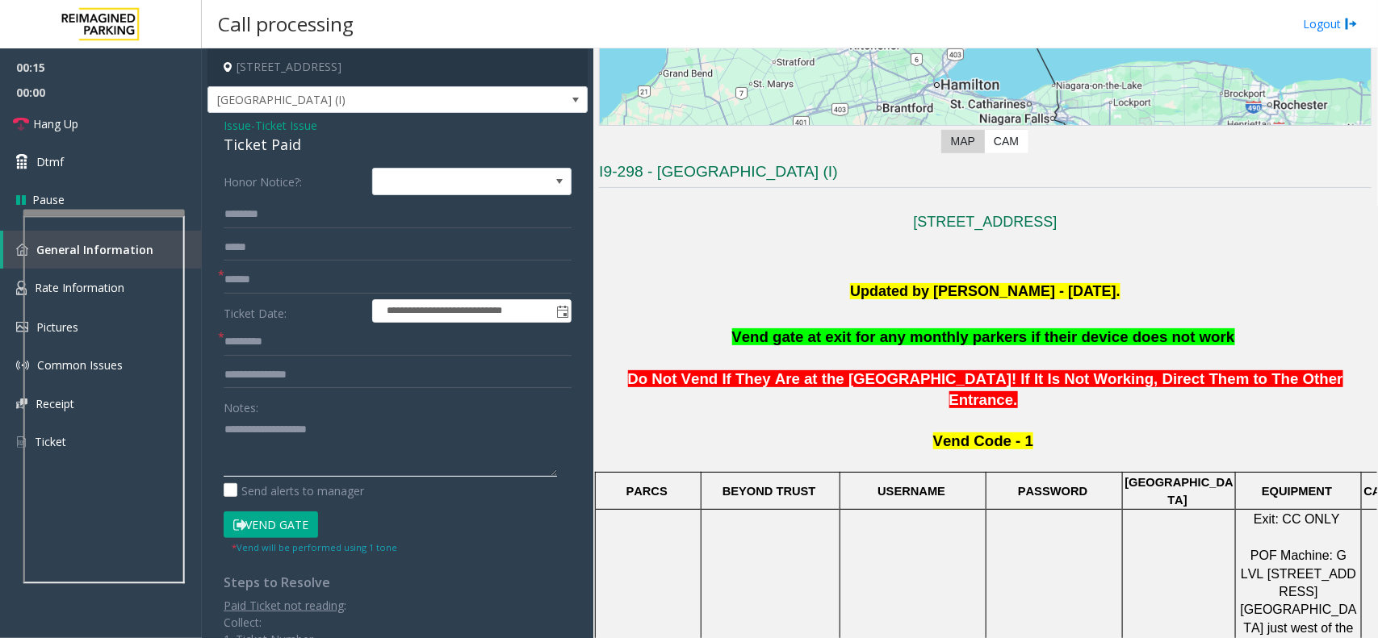
click at [301, 418] on textarea at bounding box center [390, 446] width 333 height 61
click at [303, 429] on textarea at bounding box center [390, 446] width 333 height 61
click at [241, 121] on span "Issue" at bounding box center [237, 125] width 27 height 17
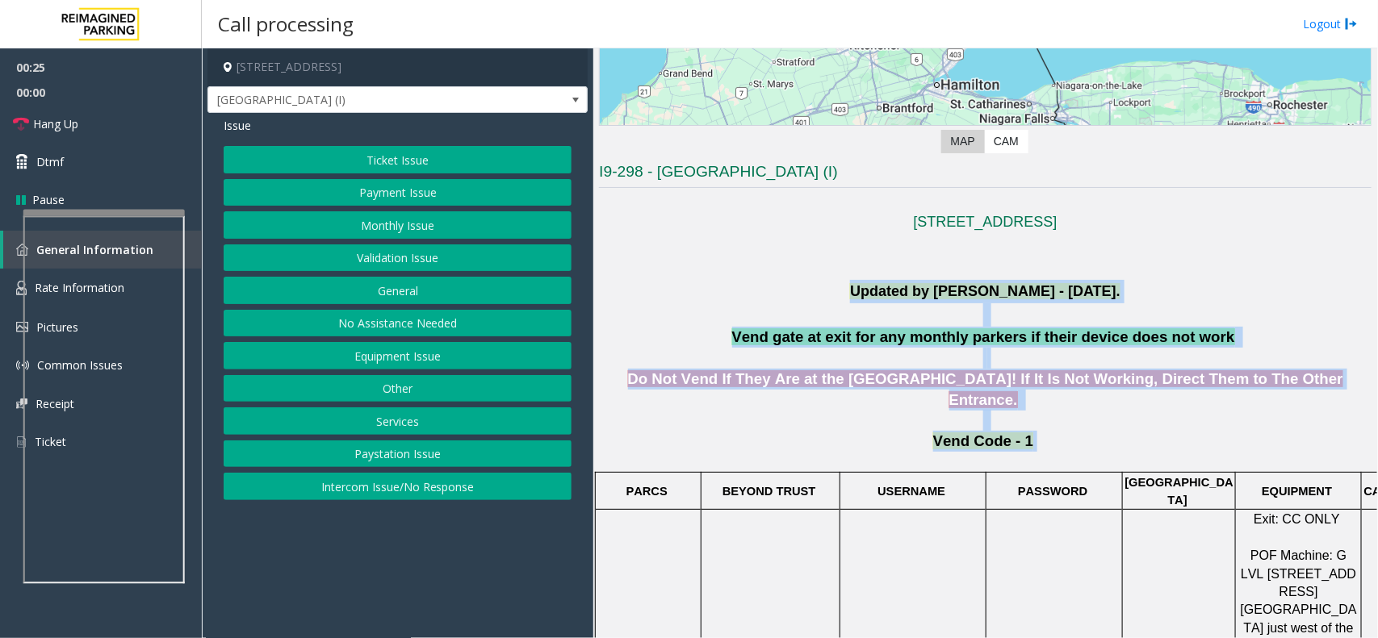
drag, startPoint x: 725, startPoint y: 299, endPoint x: 1132, endPoint y: 414, distance: 422.8
click at [1132, 431] on p "Vend Code - 1" at bounding box center [985, 450] width 772 height 39
drag, startPoint x: 1045, startPoint y: 440, endPoint x: 824, endPoint y: 300, distance: 261.5
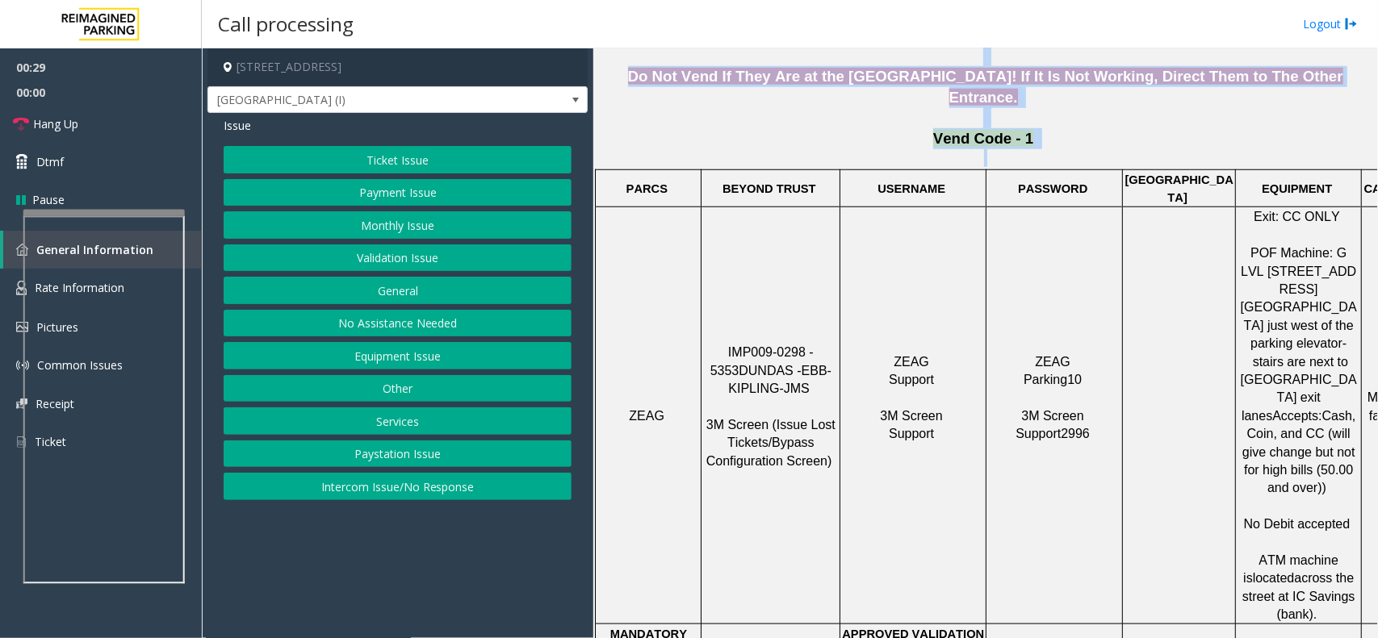
scroll to position [807, 0]
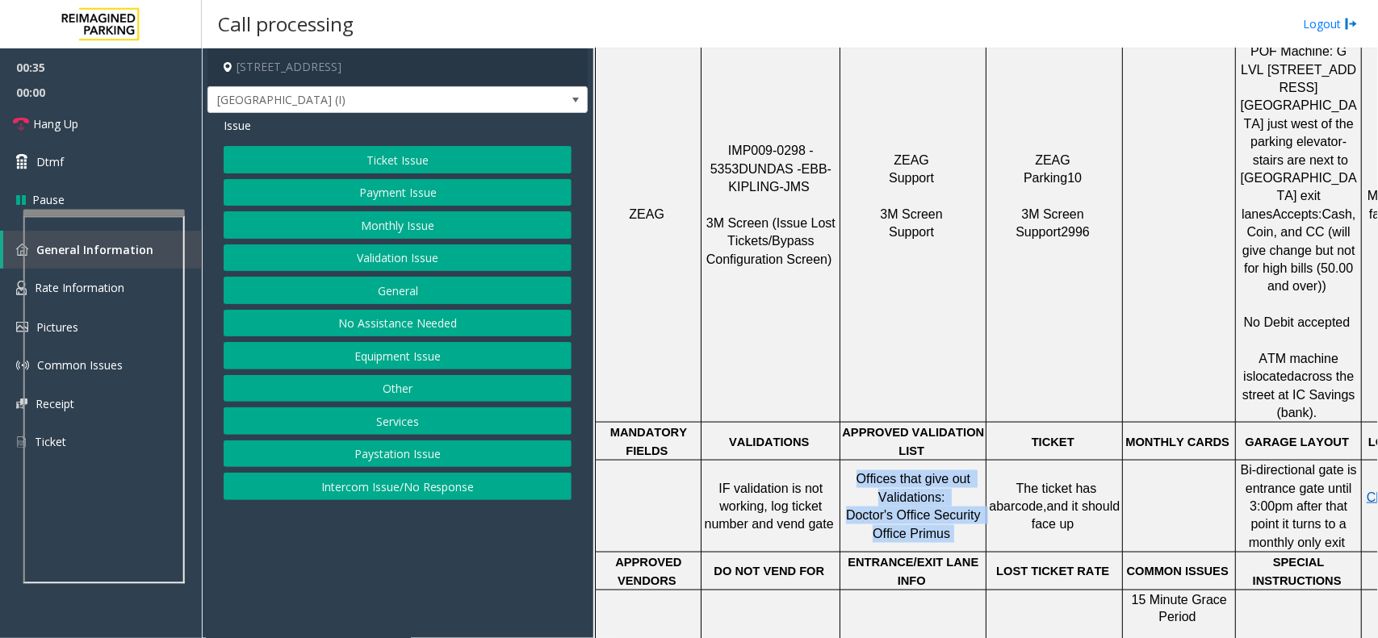
drag, startPoint x: 857, startPoint y: 379, endPoint x: 959, endPoint y: 440, distance: 118.3
click at [959, 471] on p "Offices that give out Validations: Doctor's Office Security Office Primus" at bounding box center [913, 507] width 144 height 73
click at [955, 471] on p "Offices that give out Validations: Doctor's Office Security Office Primus" at bounding box center [913, 507] width 144 height 73
drag, startPoint x: 955, startPoint y: 446, endPoint x: 870, endPoint y: 388, distance: 102.8
click at [870, 471] on p "Offices that give out Validations: Doctor's Office Security Office Primus" at bounding box center [913, 507] width 144 height 73
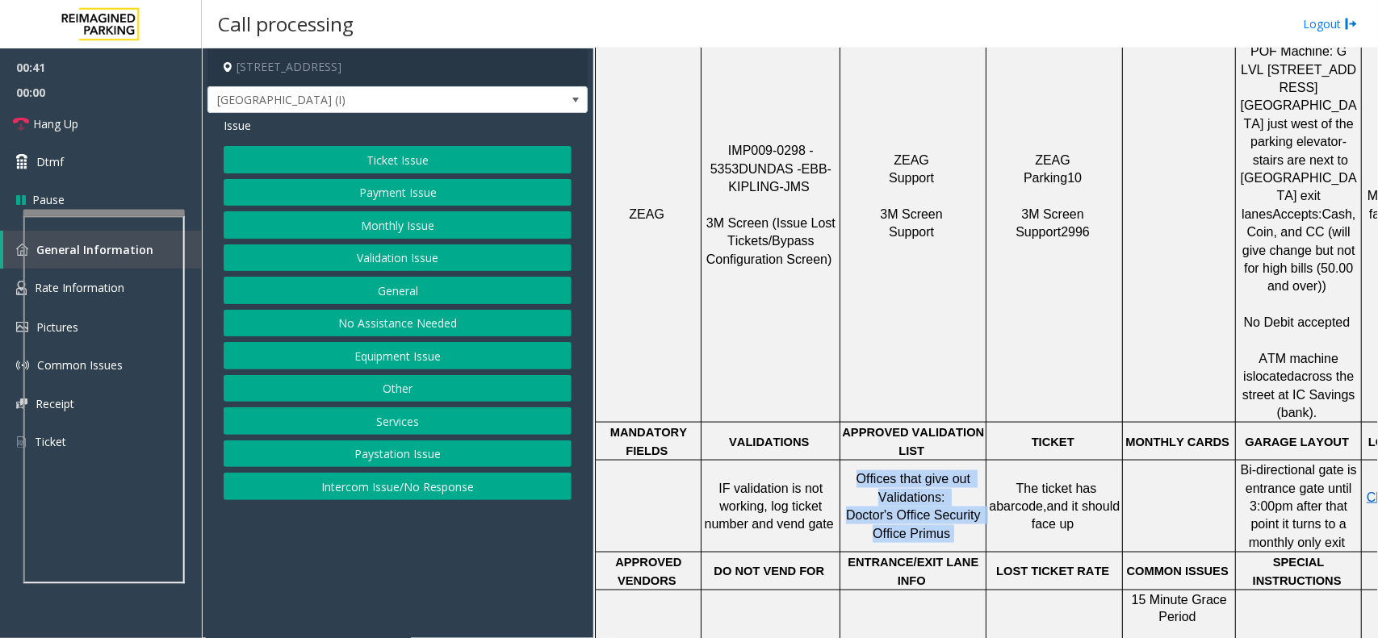
click at [851, 471] on p "Offices that give out Validations: Doctor's Office Security Office Primus" at bounding box center [913, 507] width 144 height 73
drag, startPoint x: 851, startPoint y: 384, endPoint x: 1019, endPoint y: 458, distance: 182.8
click at [1019, 461] on tr "IF validation is not working, log ticket number and vend gate Offices that give…" at bounding box center [1034, 507] width 876 height 92
click at [950, 527] on span at bounding box center [951, 534] width 3 height 14
drag, startPoint x: 959, startPoint y: 445, endPoint x: 860, endPoint y: 388, distance: 114.6
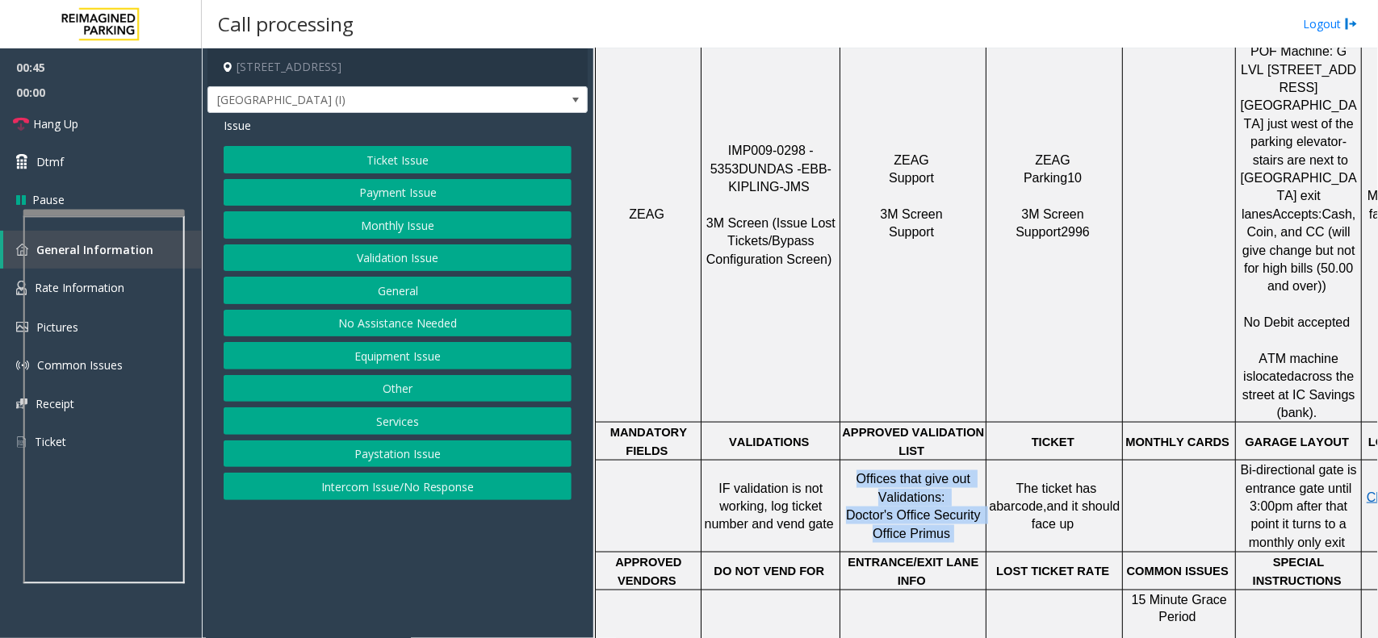
click at [860, 471] on p "Offices that give out Validations: Doctor's Office Security Office Primus" at bounding box center [913, 507] width 144 height 73
click at [860, 472] on span "Offices that give out Validations:" at bounding box center [915, 487] width 118 height 31
drag, startPoint x: 860, startPoint y: 388, endPoint x: 971, endPoint y: 441, distance: 123.5
click at [971, 471] on p "Offices that give out Validations: Doctor's Office Security Office Primus" at bounding box center [913, 507] width 144 height 73
click at [963, 471] on p "Offices that give out Validations: Doctor's Office Security Office Primus" at bounding box center [913, 507] width 144 height 73
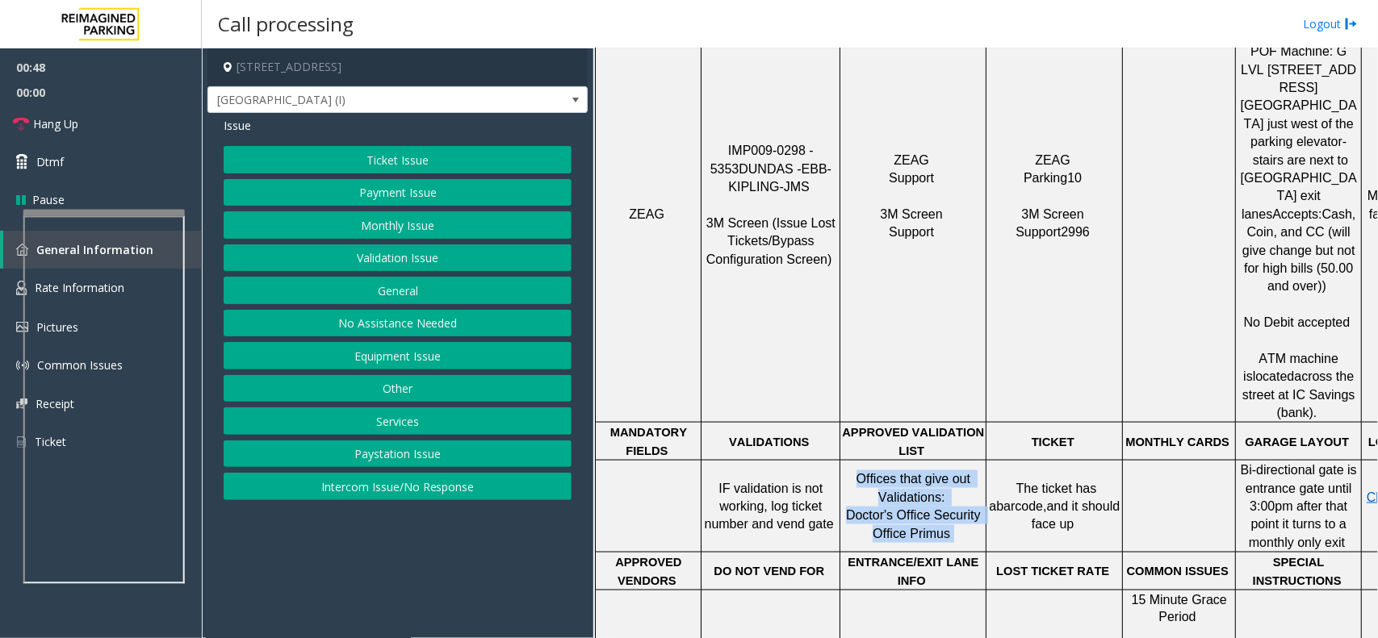
drag, startPoint x: 952, startPoint y: 441, endPoint x: 856, endPoint y: 389, distance: 109.0
click at [856, 471] on p "Offices that give out Validations: Doctor's Office Security Office Primus" at bounding box center [913, 507] width 144 height 73
click at [854, 471] on p "Offices that give out Validations: Doctor's Office Security Office Primus" at bounding box center [913, 507] width 144 height 73
drag, startPoint x: 856, startPoint y: 385, endPoint x: 973, endPoint y: 458, distance: 137.0
click at [973, 461] on td "Offices that give out Validations: Doctor's Office Security Office Primus" at bounding box center [913, 507] width 146 height 92
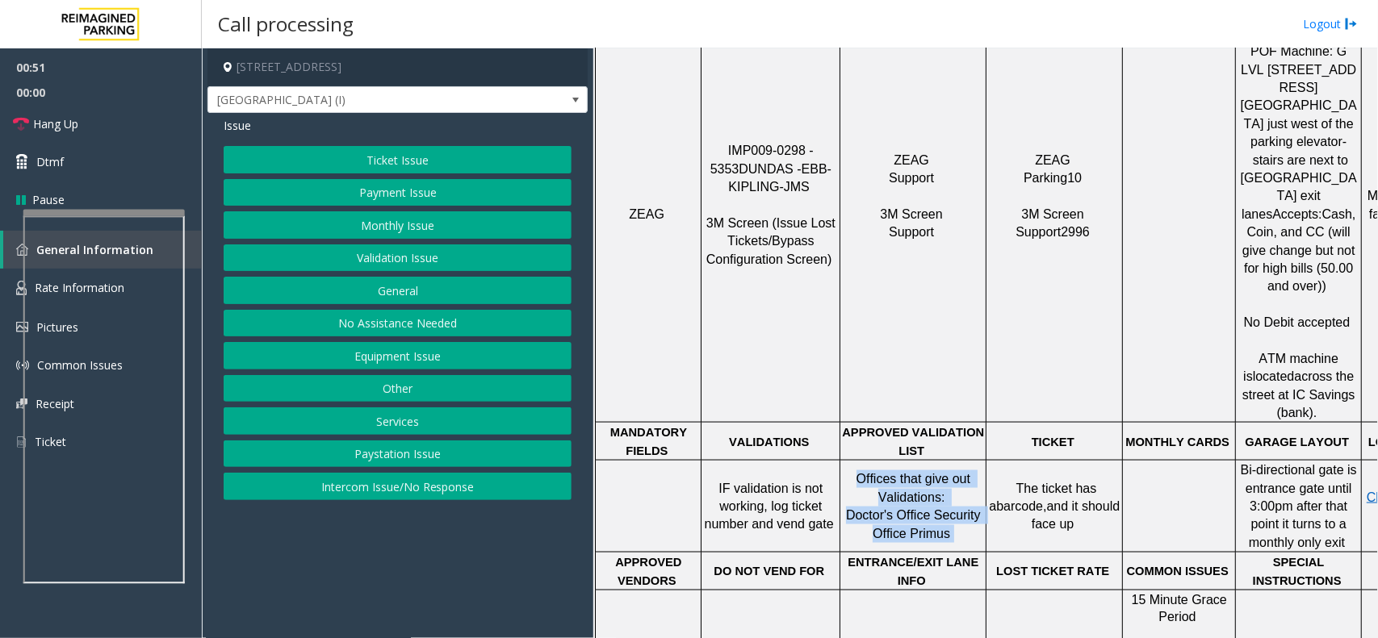
drag, startPoint x: 962, startPoint y: 442, endPoint x: 864, endPoint y: 383, distance: 114.1
click at [864, 471] on p "Offices that give out Validations: Doctor's Office Security Office Primus" at bounding box center [913, 507] width 144 height 73
click at [861, 472] on span "Offices that give out Validations:" at bounding box center [915, 487] width 118 height 31
click at [412, 244] on div "Ticket Issue Payment Issue Monthly Issue Validation Issue General No Assistance…" at bounding box center [398, 323] width 348 height 354
click at [410, 250] on button "Validation Issue" at bounding box center [398, 258] width 348 height 27
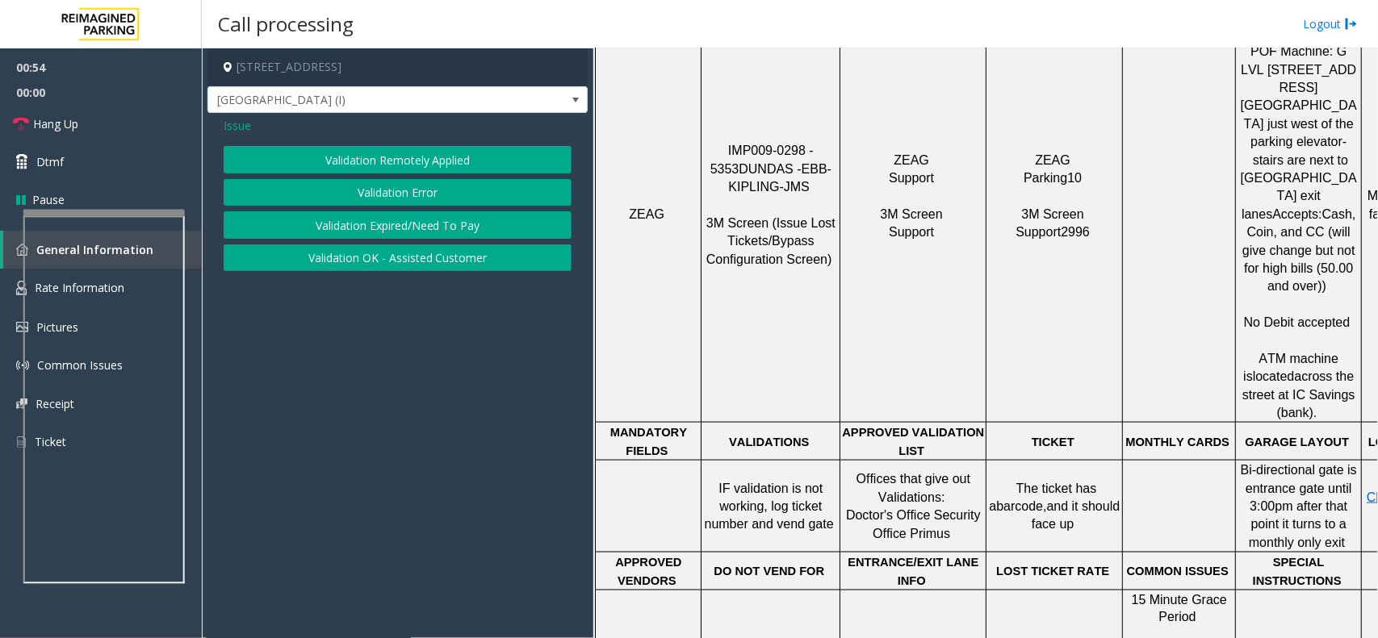
click at [408, 200] on button "Validation Error" at bounding box center [398, 192] width 348 height 27
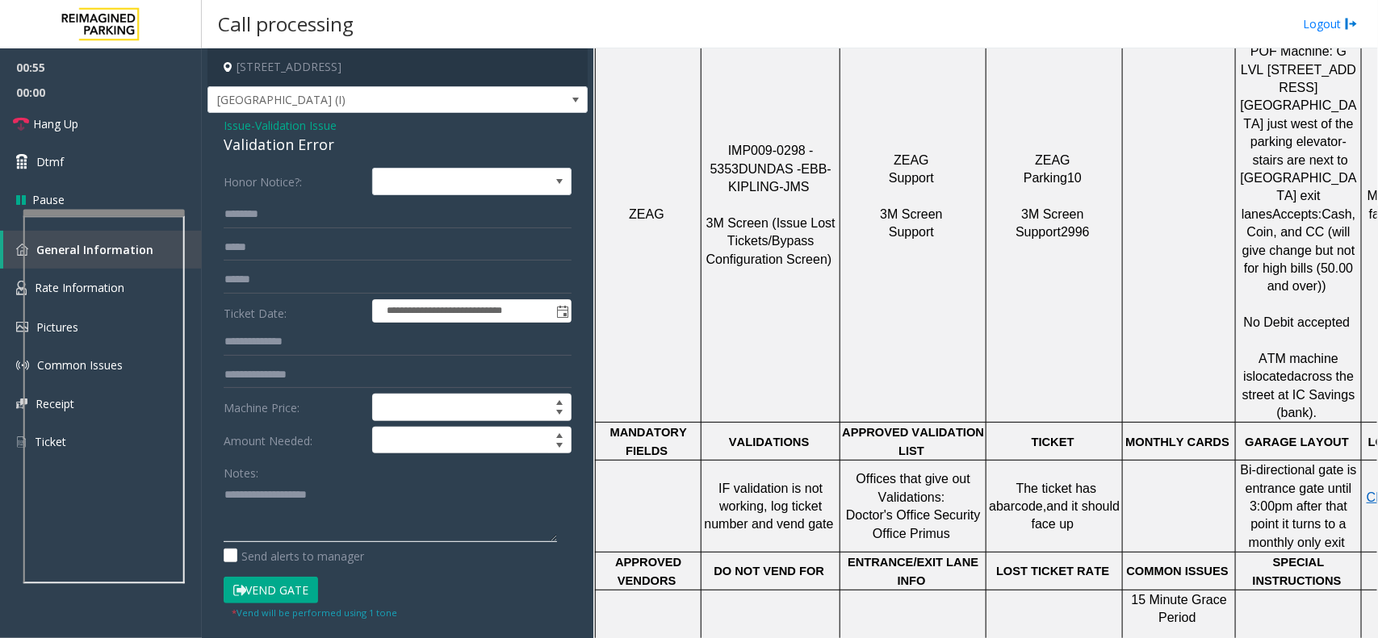
click at [316, 502] on textarea at bounding box center [390, 512] width 333 height 61
click at [293, 146] on div "Validation Error" at bounding box center [398, 145] width 348 height 22
click at [295, 515] on textarea at bounding box center [390, 512] width 333 height 61
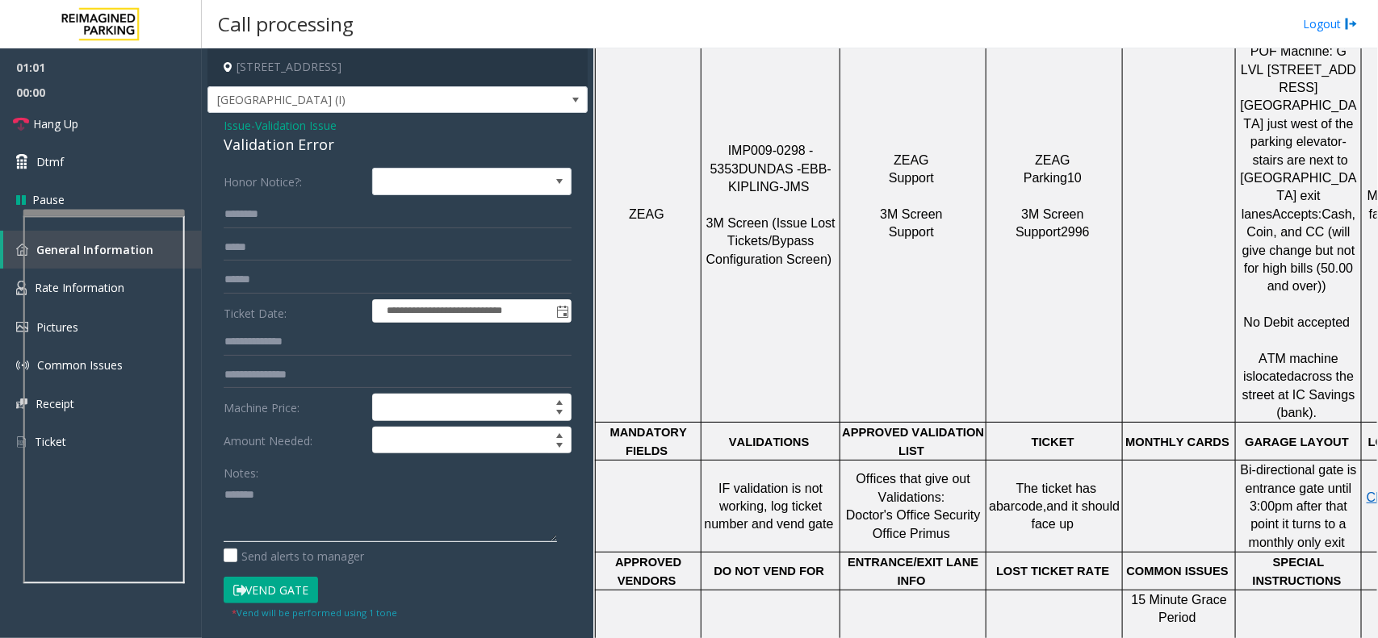
paste textarea "**********"
drag, startPoint x: 930, startPoint y: 425, endPoint x: 854, endPoint y: 433, distance: 76.3
click at [854, 471] on p "Offices that give out Validations: Doctor's Office Security Office Primus" at bounding box center [913, 507] width 144 height 73
click at [387, 521] on textarea at bounding box center [390, 512] width 333 height 61
paste textarea "**********"
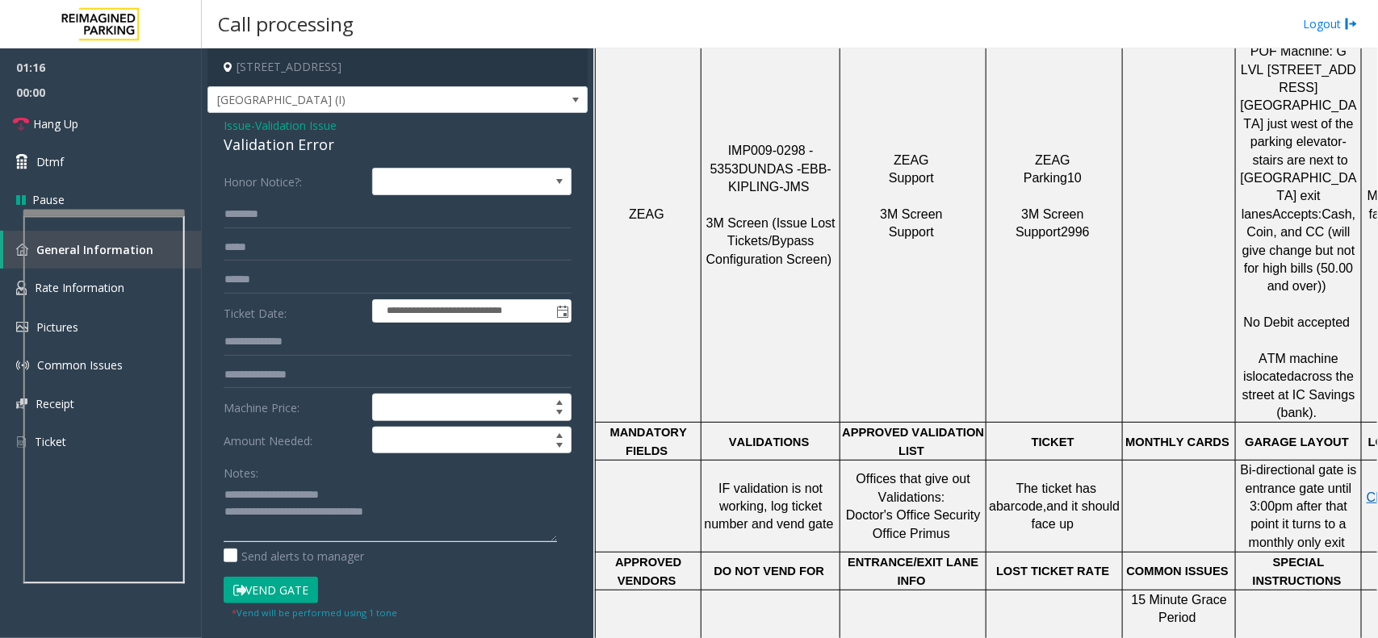
type textarea "**********"
click at [285, 274] on input "text" at bounding box center [398, 279] width 348 height 27
type input "*"
type input "******"
click at [280, 594] on button "Vend Gate" at bounding box center [271, 590] width 94 height 27
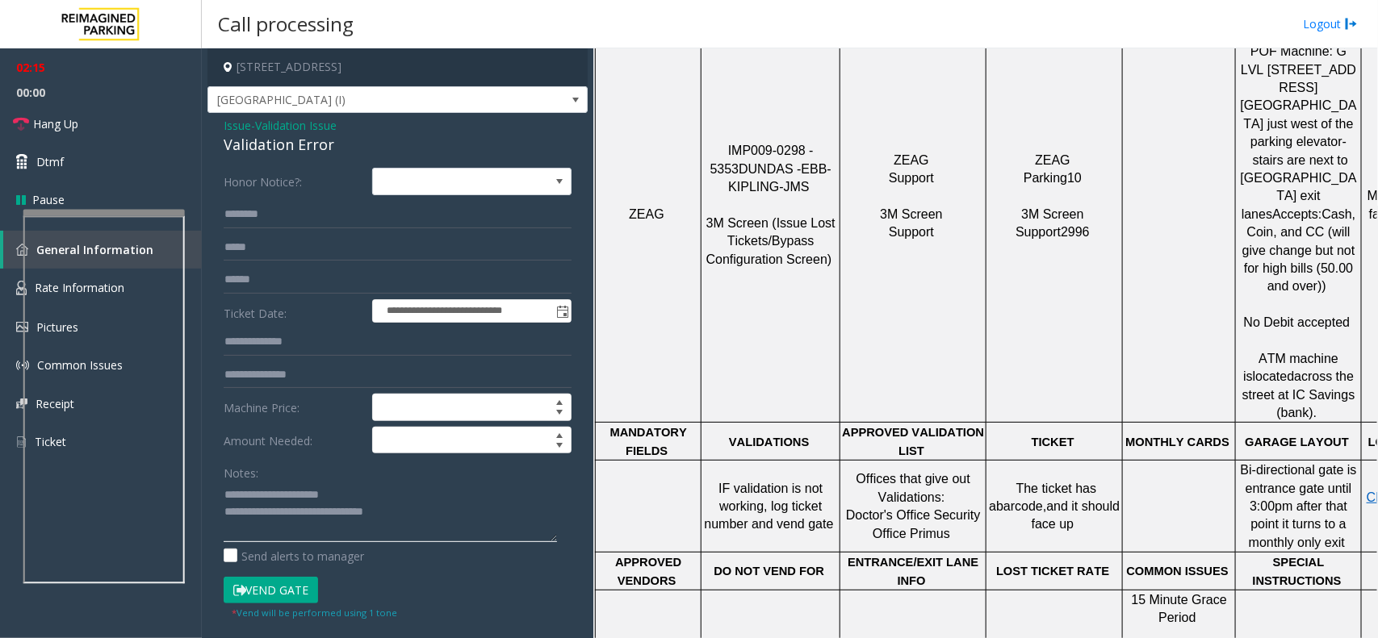
click at [400, 510] on textarea at bounding box center [390, 512] width 333 height 61
type textarea "**********"
click at [132, 129] on link "Hang Up" at bounding box center [101, 124] width 202 height 38
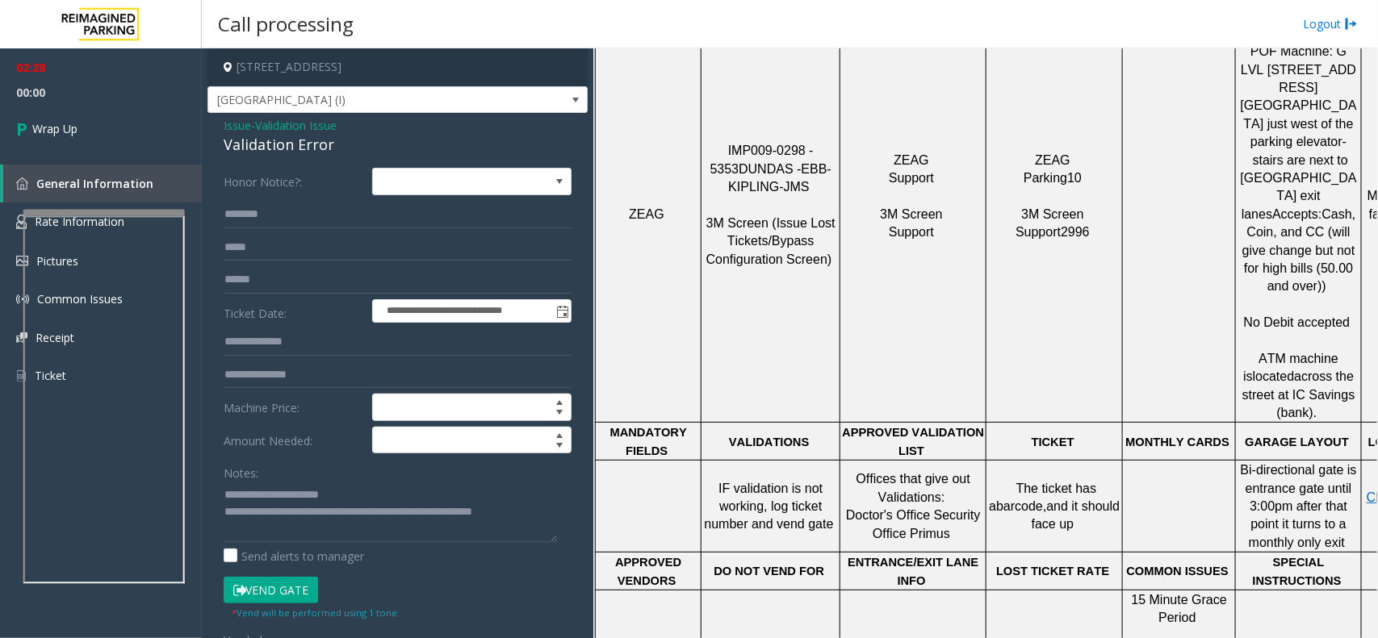
scroll to position [1311, 0]
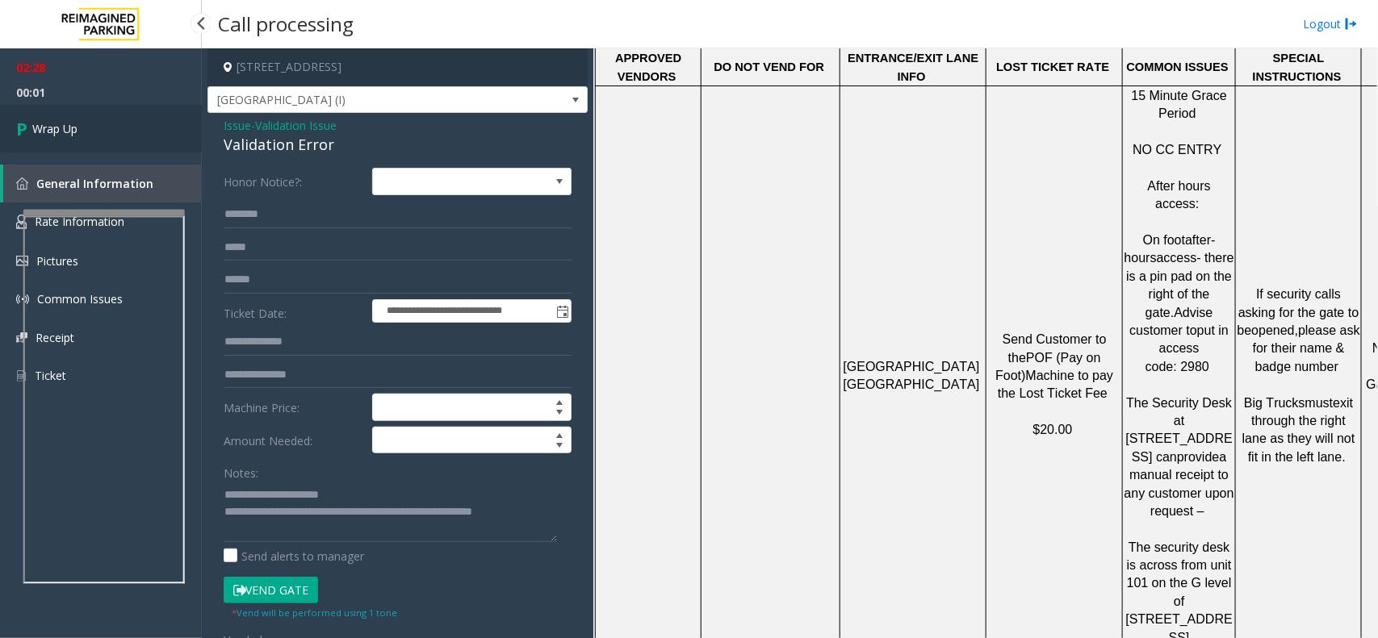
click at [36, 119] on link "Wrap Up" at bounding box center [101, 129] width 202 height 48
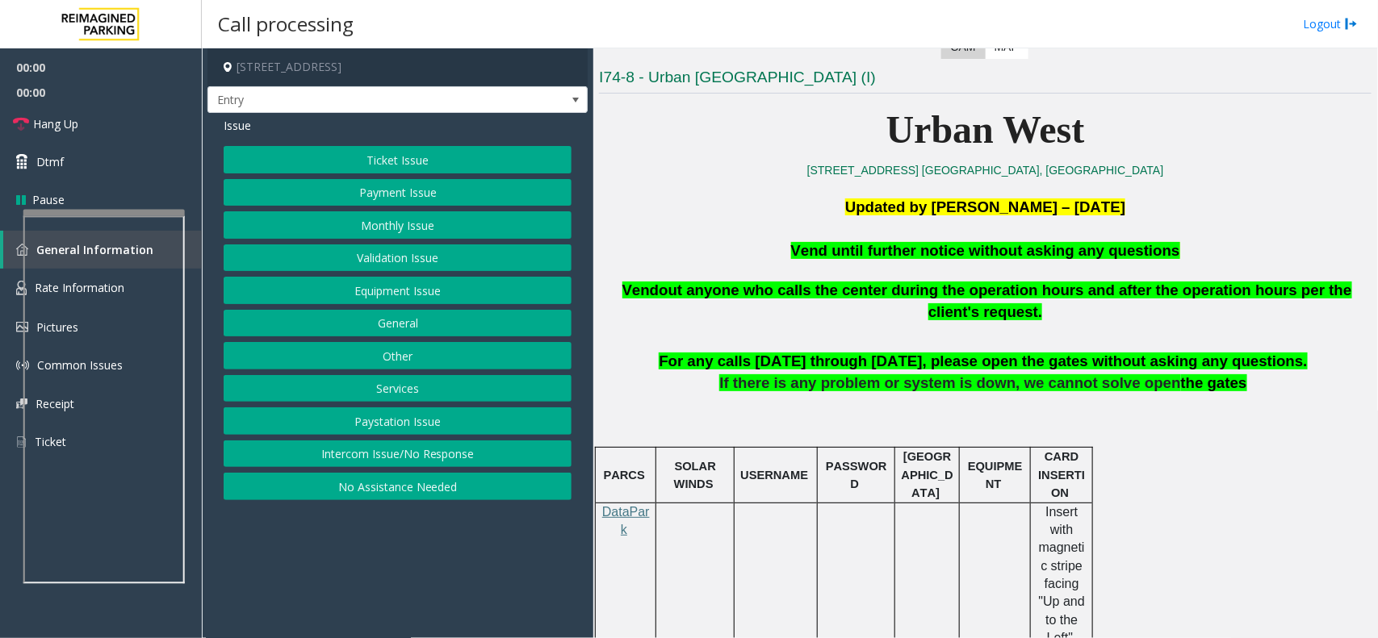
scroll to position [404, 0]
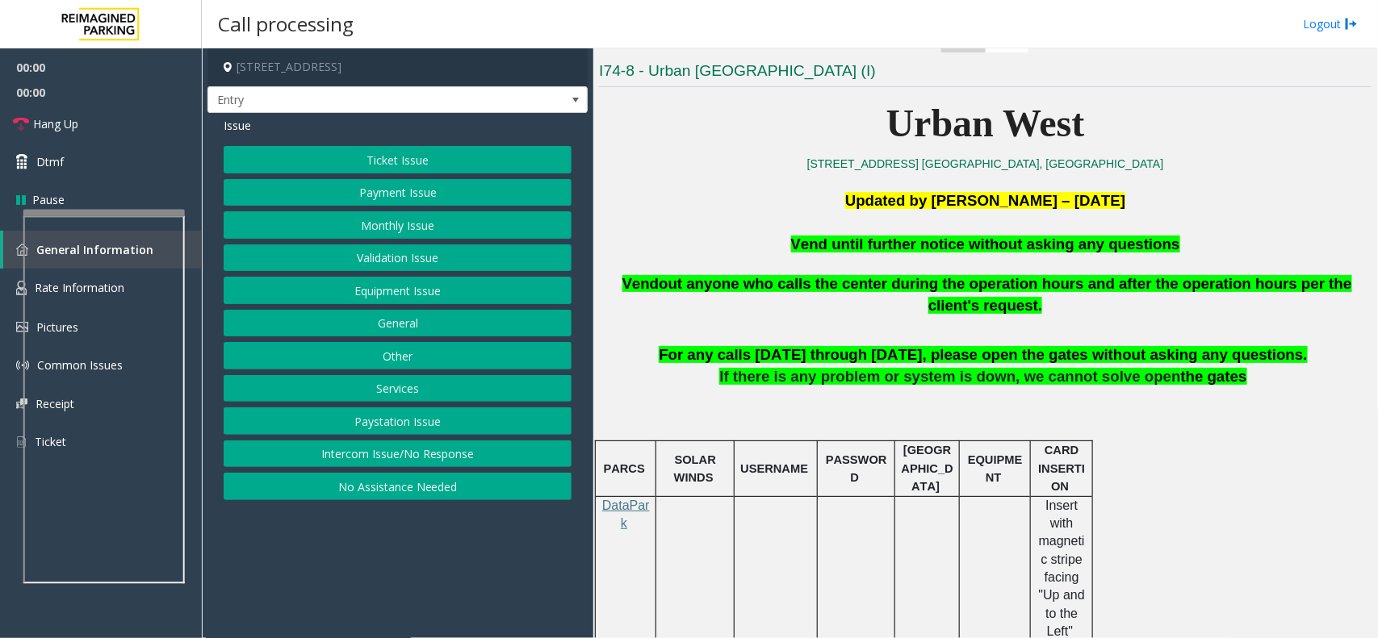
click at [881, 239] on span "Vend until further notice without asking any questions" at bounding box center [985, 244] width 389 height 17
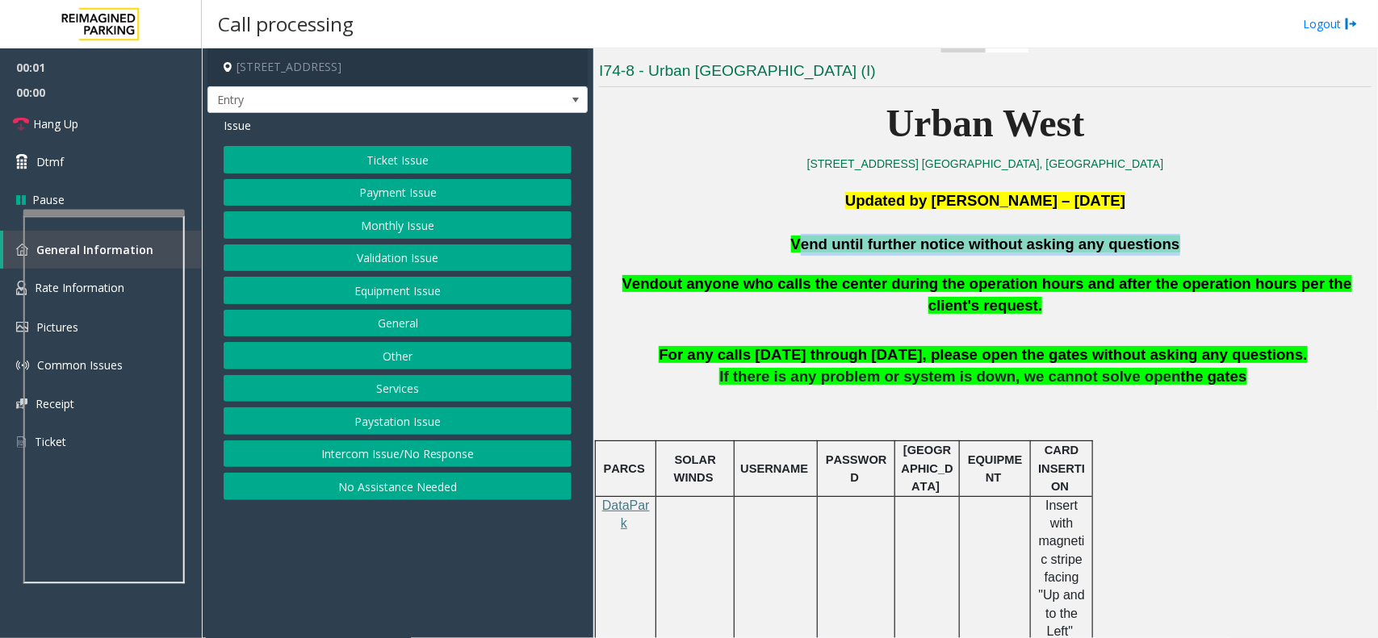
click at [881, 239] on span "Vend until further notice without asking any questions" at bounding box center [985, 244] width 389 height 17
click at [408, 196] on button "Payment Issue" at bounding box center [398, 192] width 348 height 27
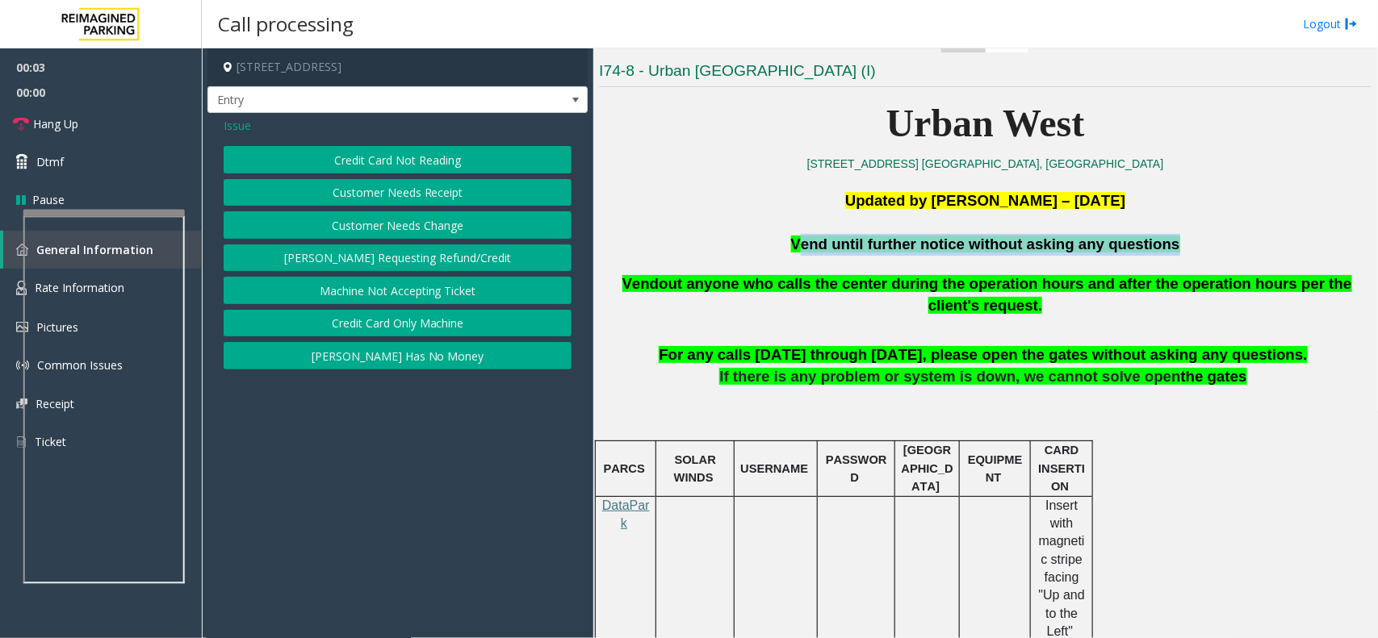
click at [412, 165] on button "Credit Card Not Reading" at bounding box center [398, 159] width 348 height 27
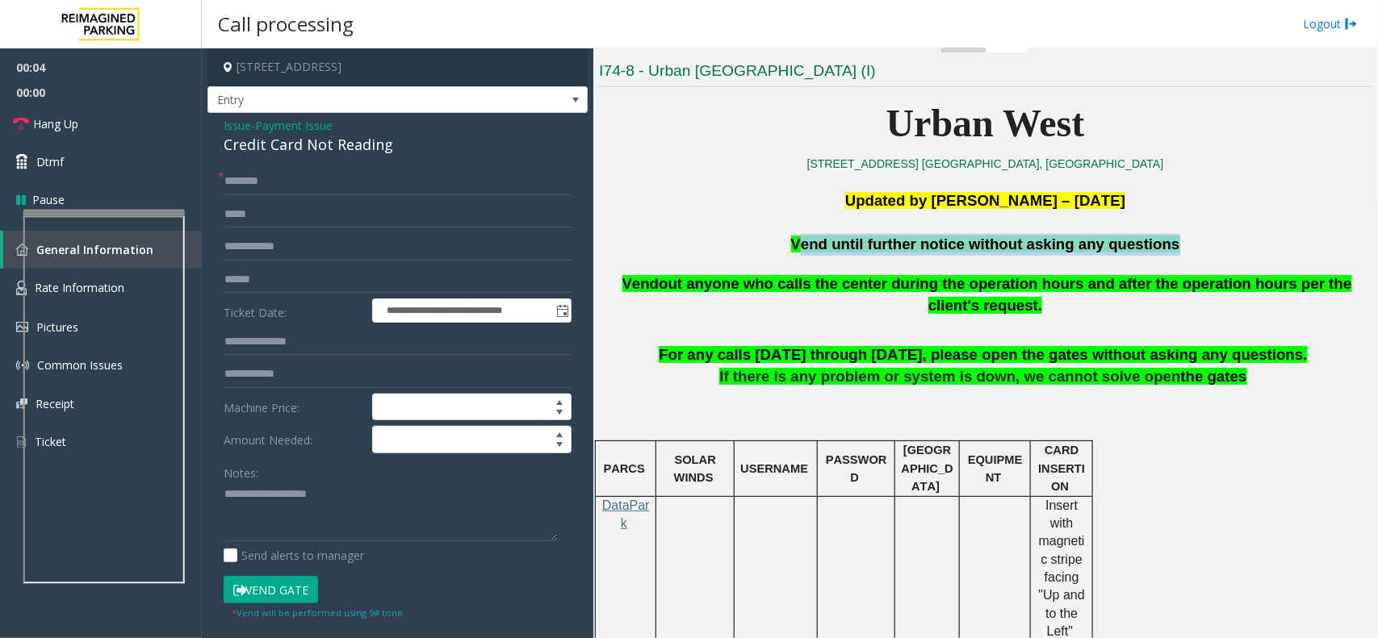
click at [258, 586] on button "Vend Gate" at bounding box center [271, 589] width 94 height 27
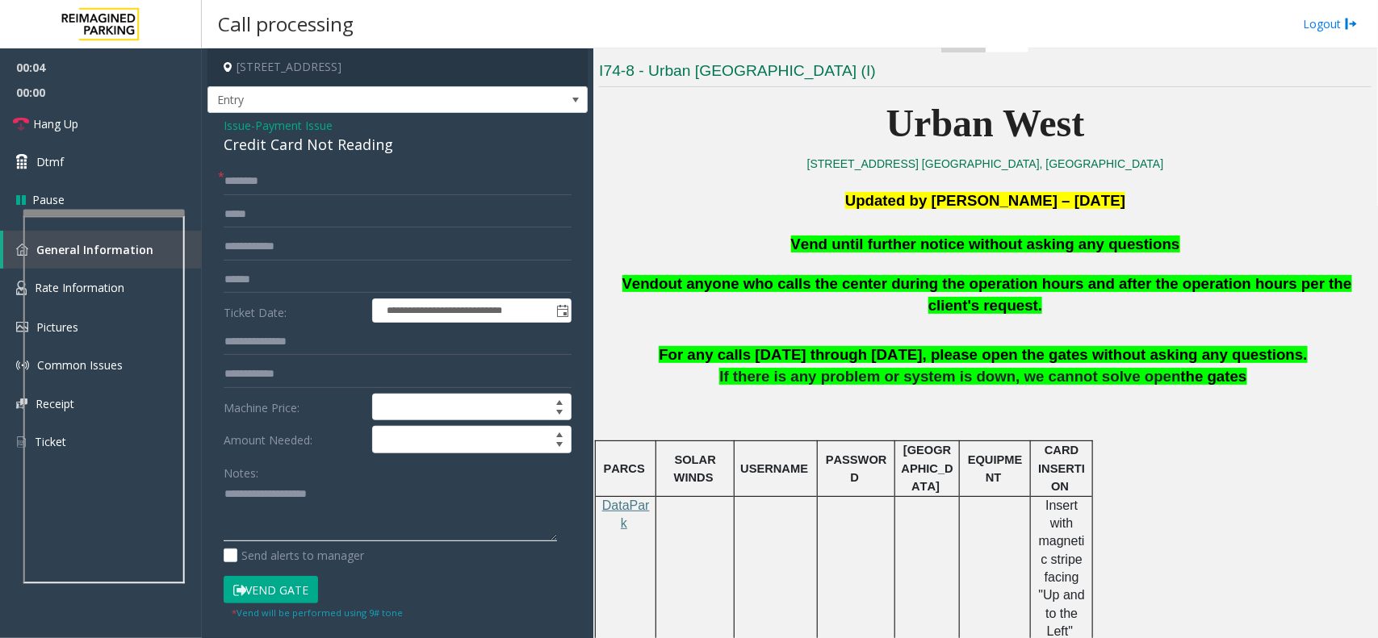
click at [282, 507] on textarea at bounding box center [390, 512] width 333 height 61
paste textarea "**********"
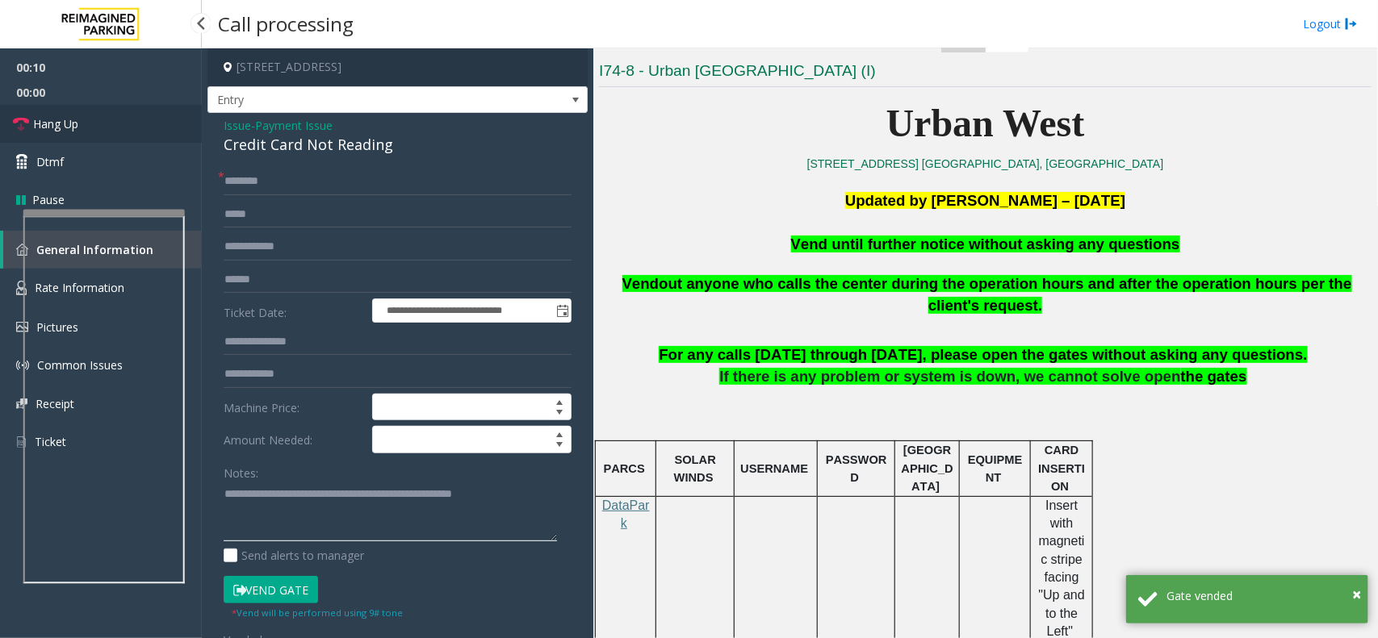
type textarea "**********"
click at [94, 123] on link "Hang Up" at bounding box center [101, 124] width 202 height 38
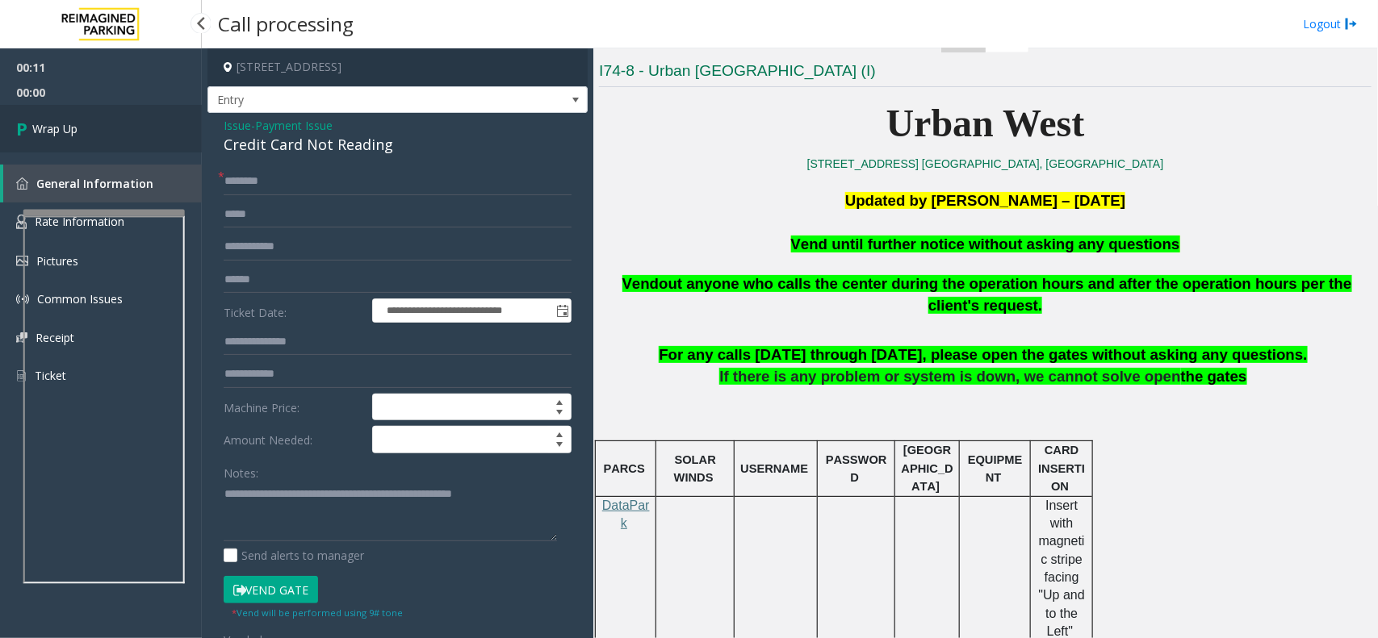
click at [94, 123] on link "Wrap Up" at bounding box center [101, 129] width 202 height 48
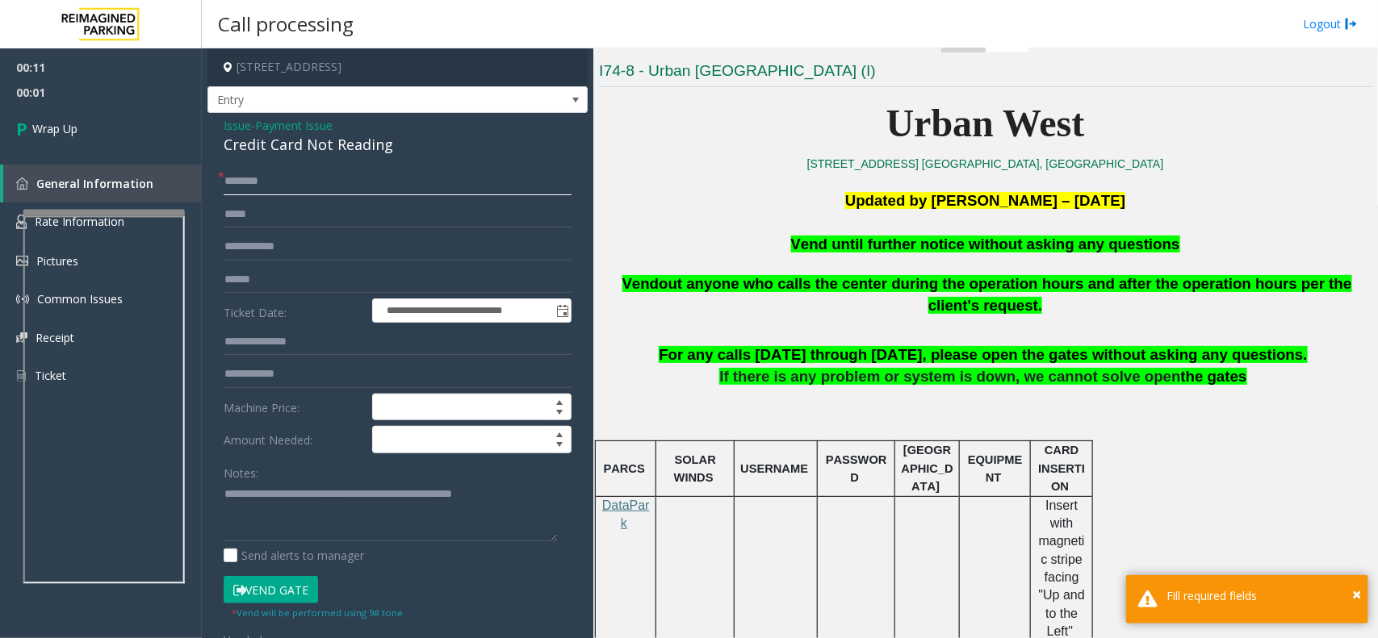
click at [336, 174] on input "text" at bounding box center [398, 181] width 348 height 27
type input "**"
click at [16, 125] on icon at bounding box center [24, 128] width 16 height 27
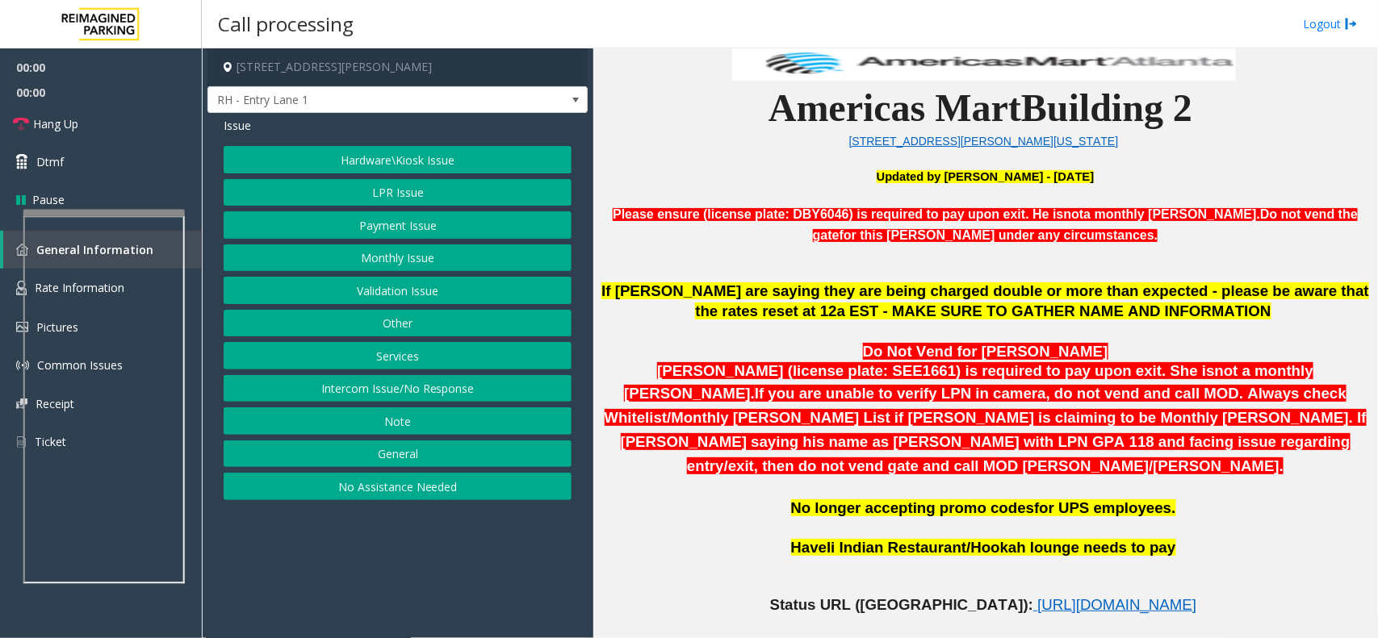
scroll to position [504, 0]
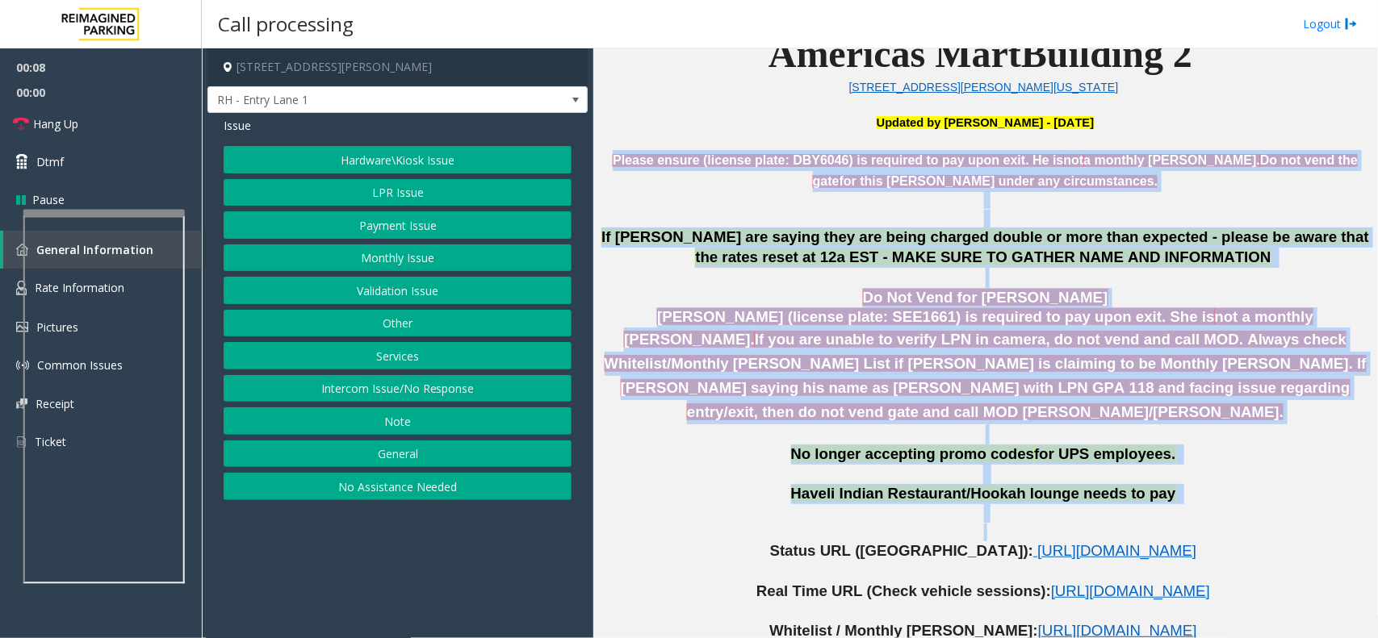
drag, startPoint x: 603, startPoint y: 157, endPoint x: 1196, endPoint y: 507, distance: 688.5
click at [1196, 390] on p "[PERSON_NAME] (license plate: SEE1661) is required to pay upon exit. She is not…" at bounding box center [985, 365] width 772 height 116
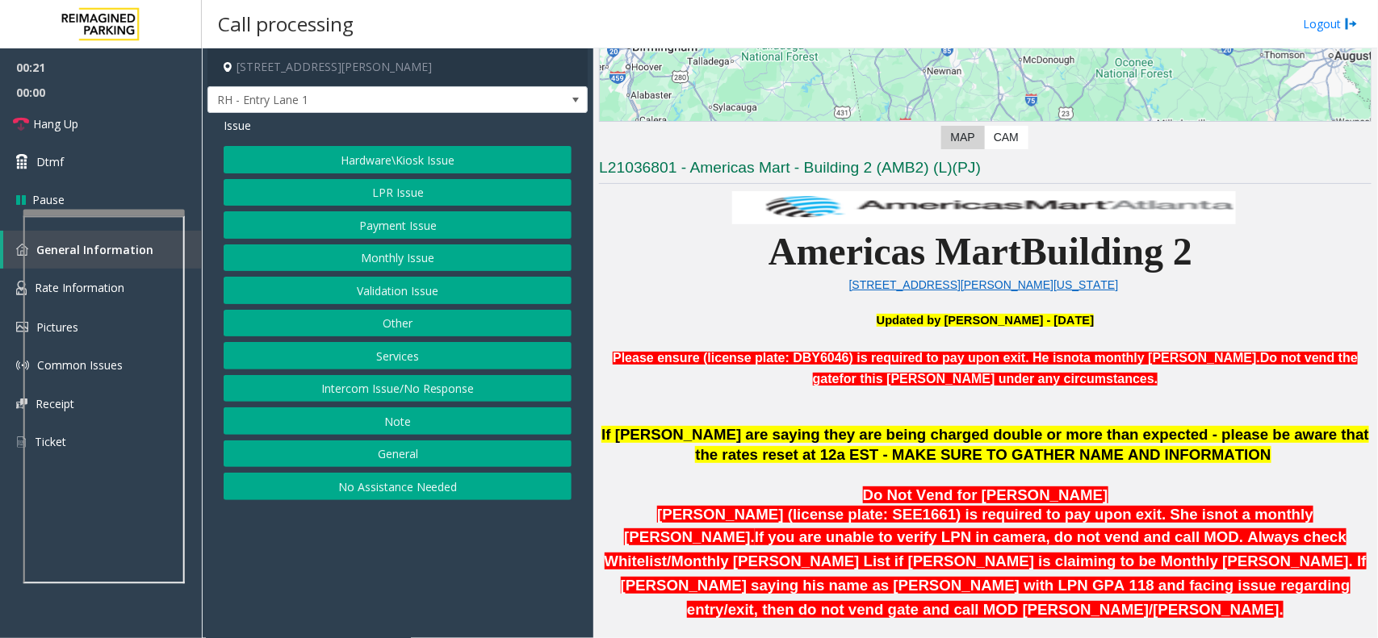
scroll to position [303, 0]
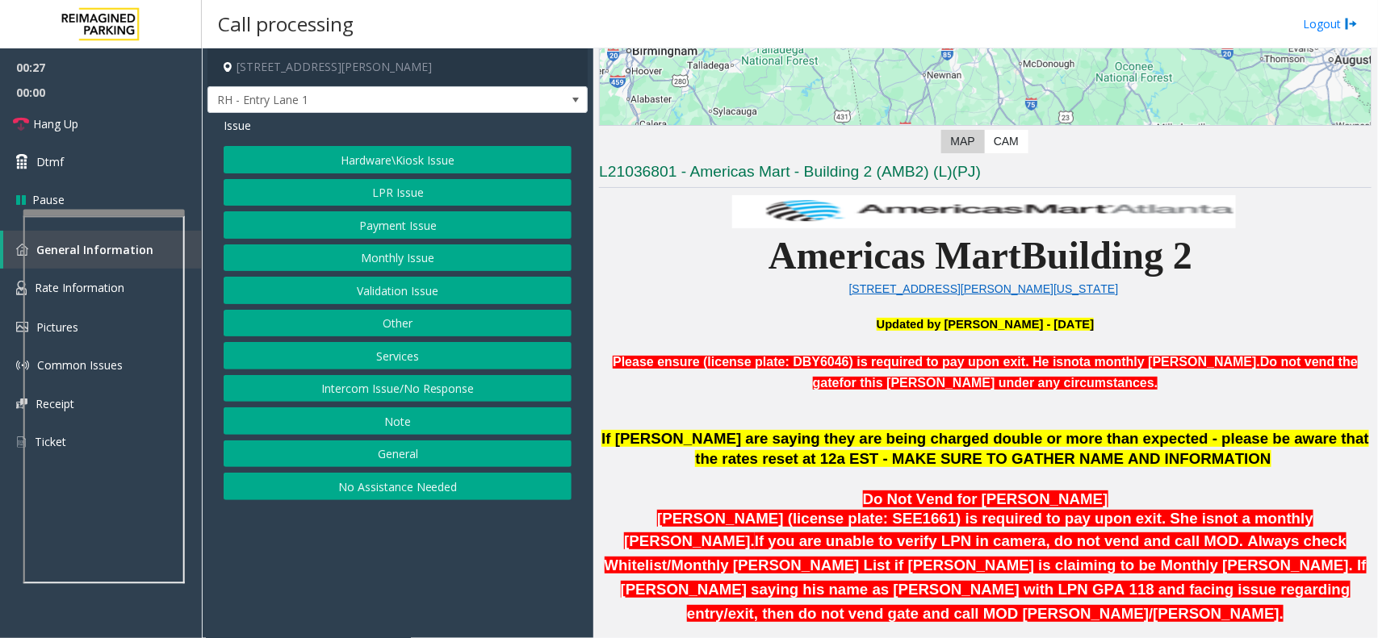
click at [426, 159] on button "Hardware\Kiosk Issue" at bounding box center [398, 159] width 348 height 27
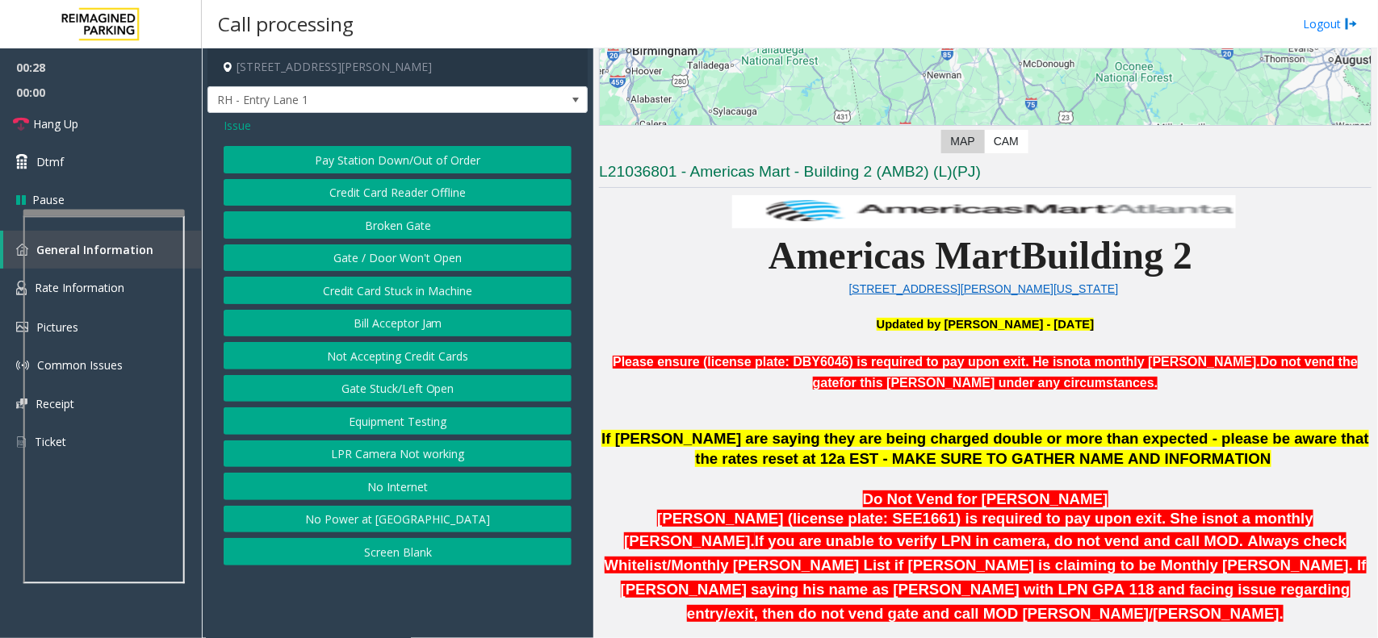
click at [401, 445] on button "LPR Camera Not working" at bounding box center [398, 454] width 348 height 27
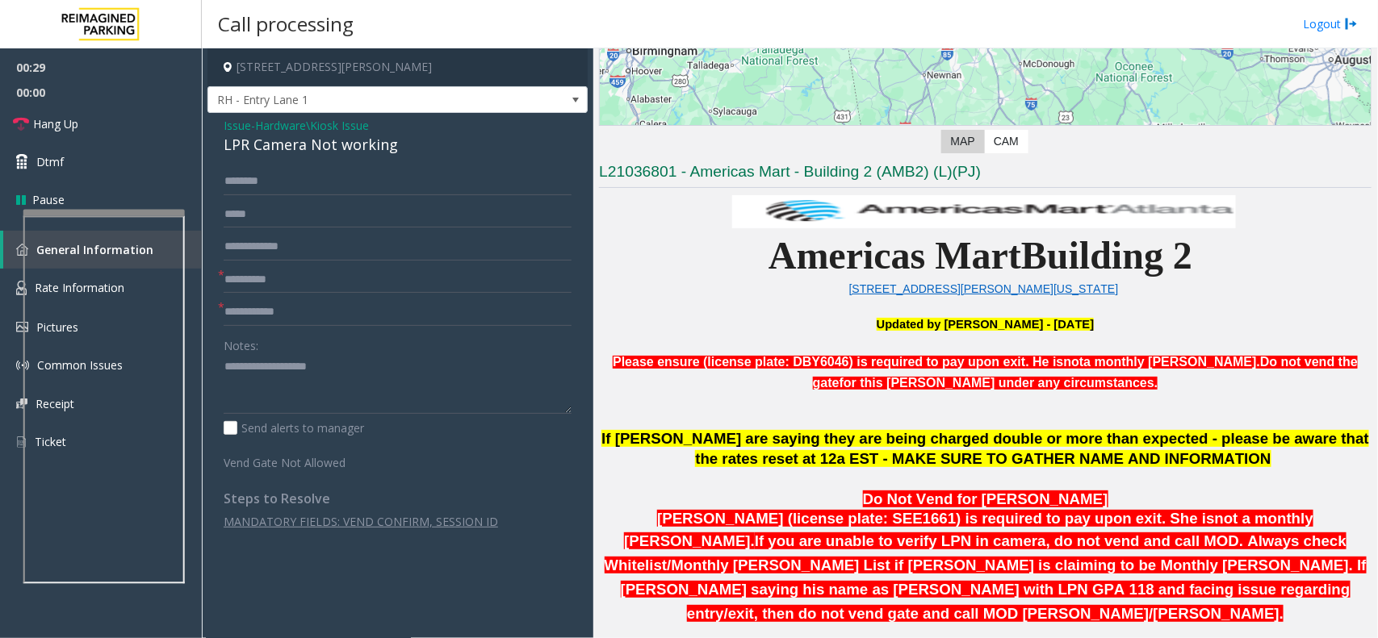
click at [236, 452] on label "Vend Gate Not Allowed" at bounding box center [294, 460] width 148 height 23
click at [324, 370] on textarea at bounding box center [398, 384] width 348 height 61
click at [357, 152] on div "LPR Camera Not working" at bounding box center [398, 145] width 348 height 22
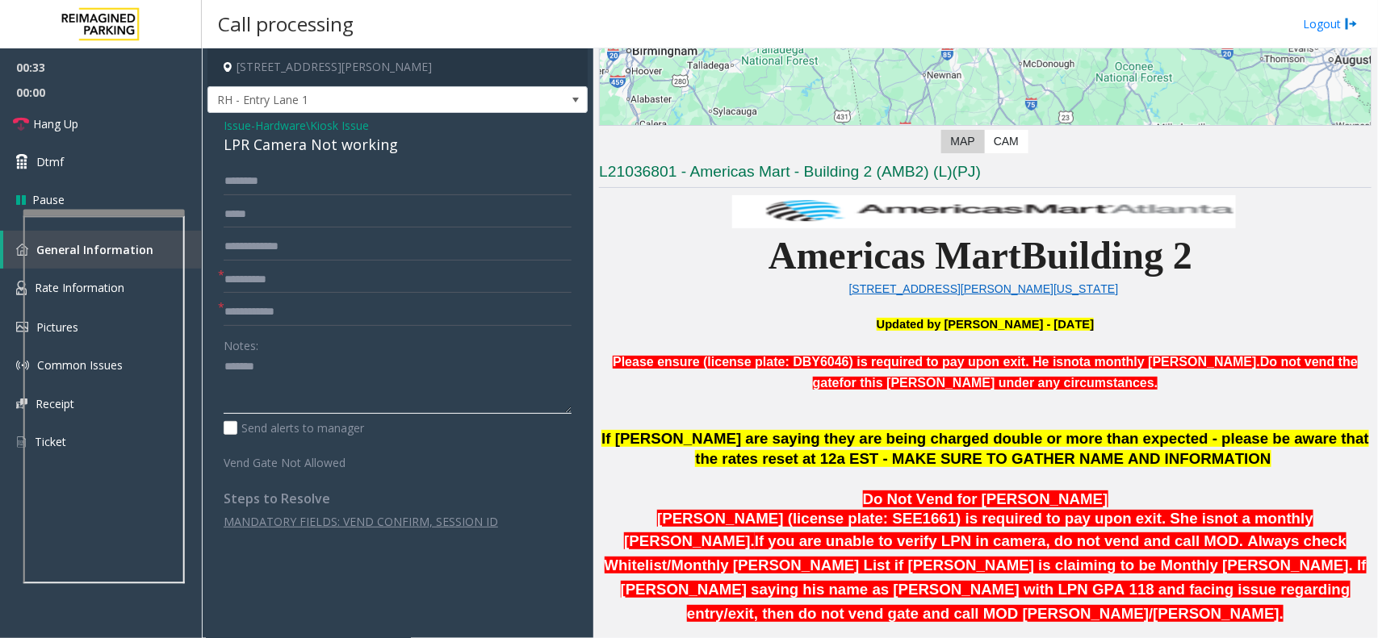
click at [353, 387] on textarea at bounding box center [398, 384] width 348 height 61
paste textarea "**********"
type textarea "**********"
click at [316, 284] on input "text" at bounding box center [398, 279] width 348 height 27
type input "**"
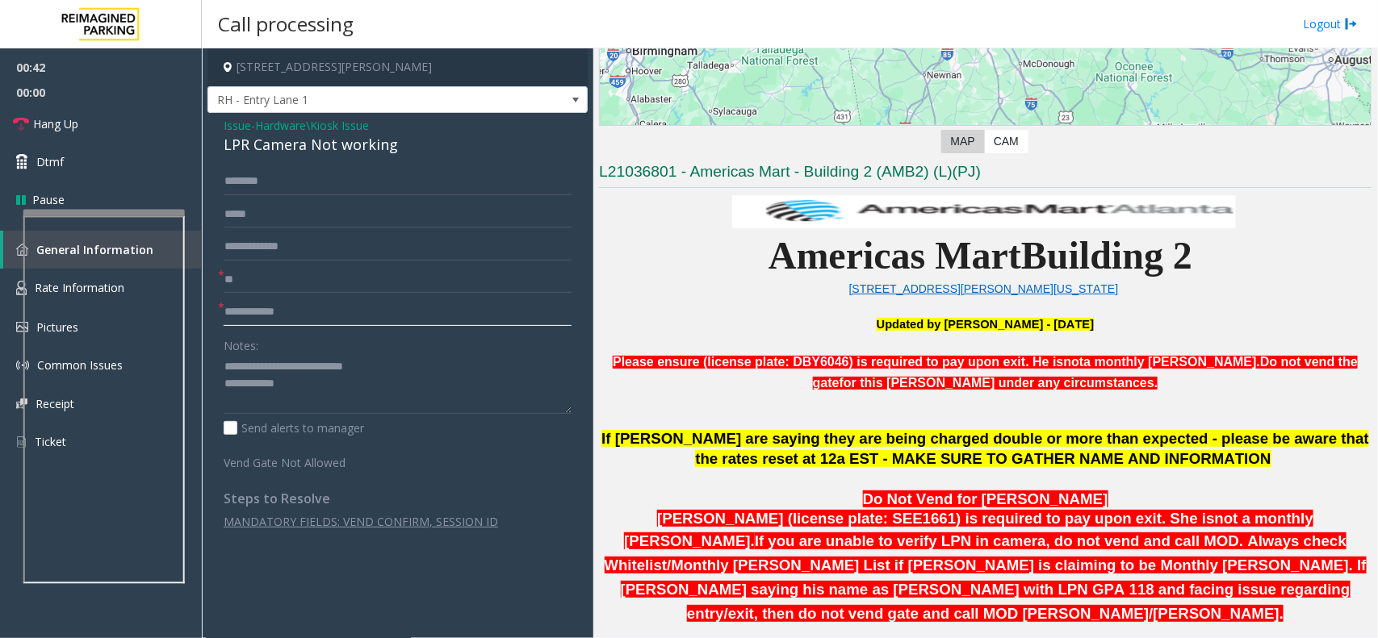
click at [319, 309] on input "text" at bounding box center [398, 312] width 348 height 27
type input "**"
click at [344, 391] on textarea at bounding box center [398, 384] width 348 height 61
click at [131, 117] on link "Hang Up" at bounding box center [101, 124] width 202 height 38
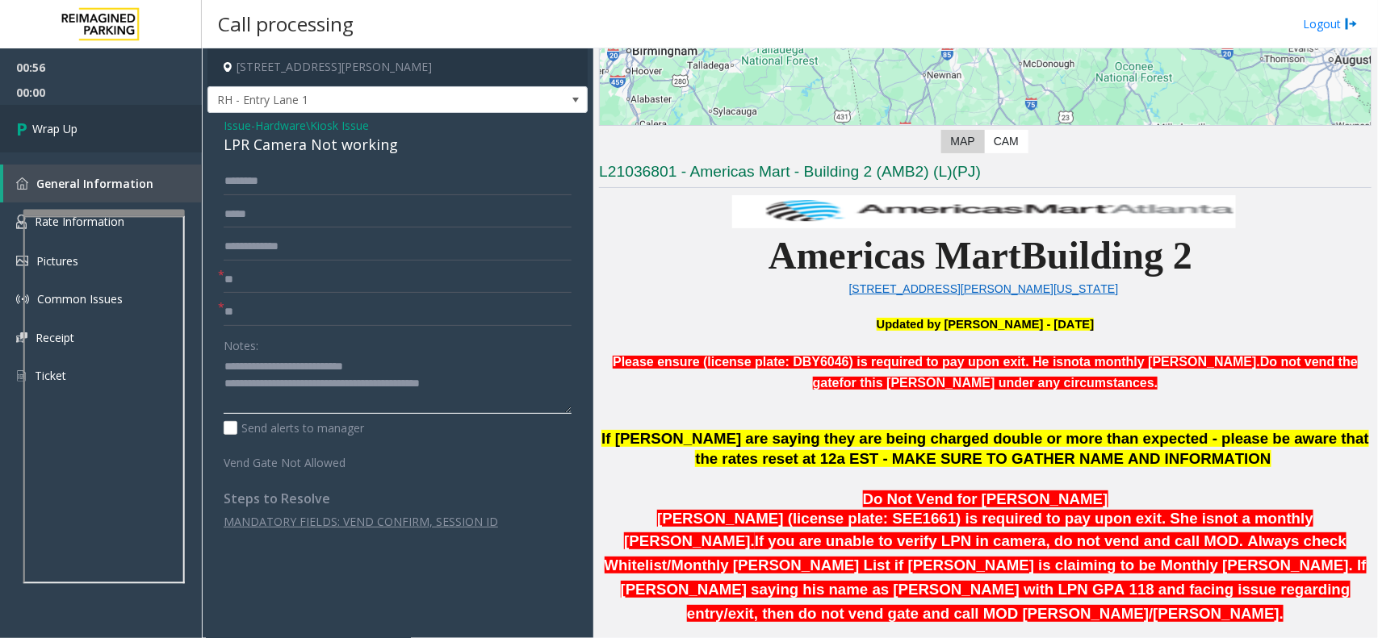
type textarea "**********"
click at [51, 152] on link "Wrap Up" at bounding box center [101, 129] width 202 height 48
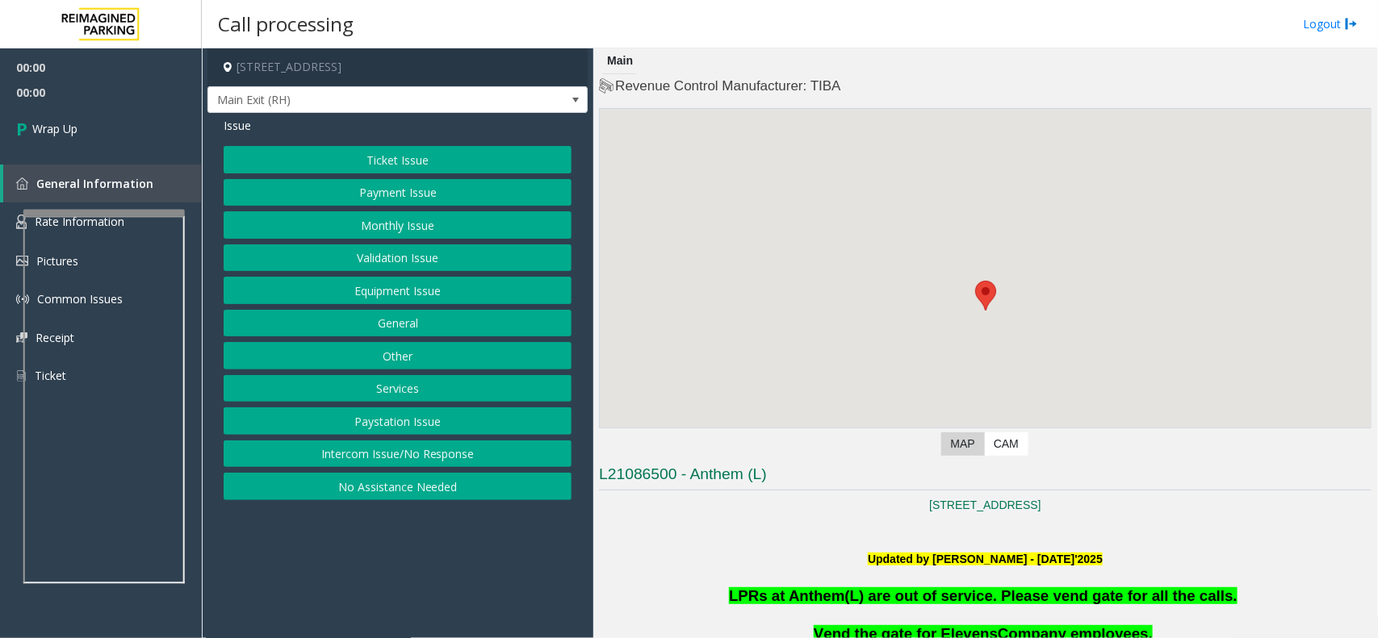
click at [450, 446] on button "Intercom Issue/No Response" at bounding box center [398, 454] width 348 height 27
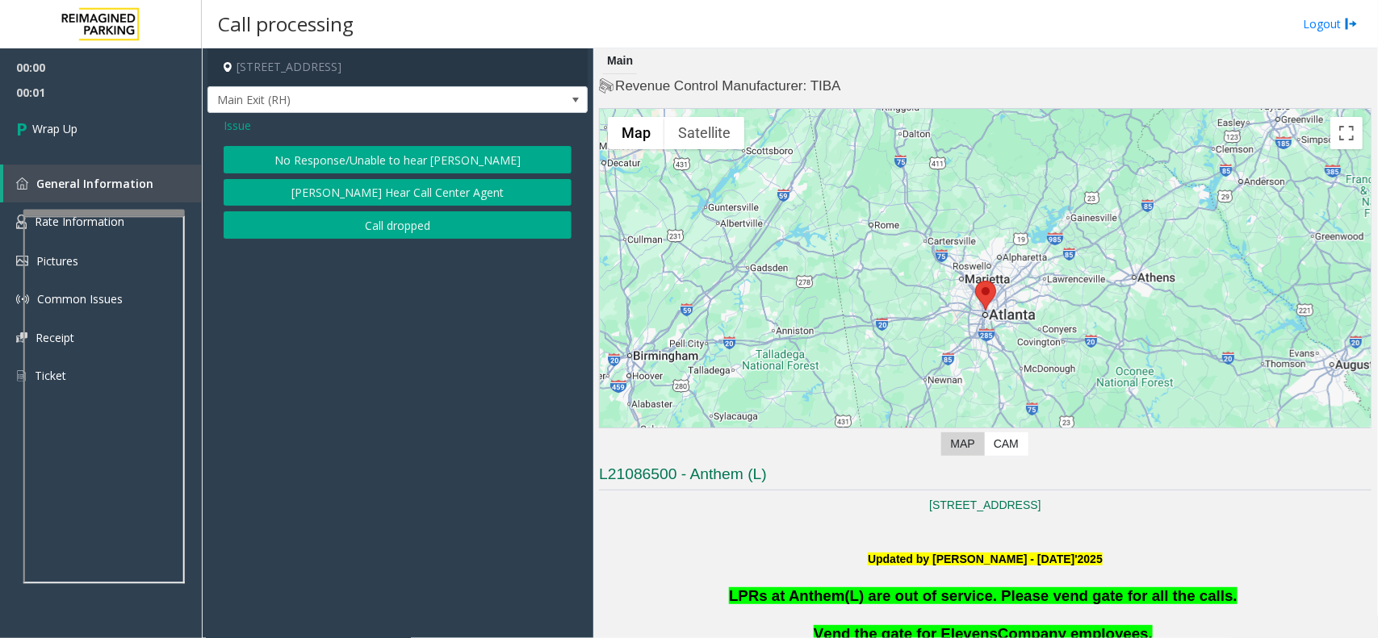
click at [387, 224] on button "Call dropped" at bounding box center [398, 224] width 348 height 27
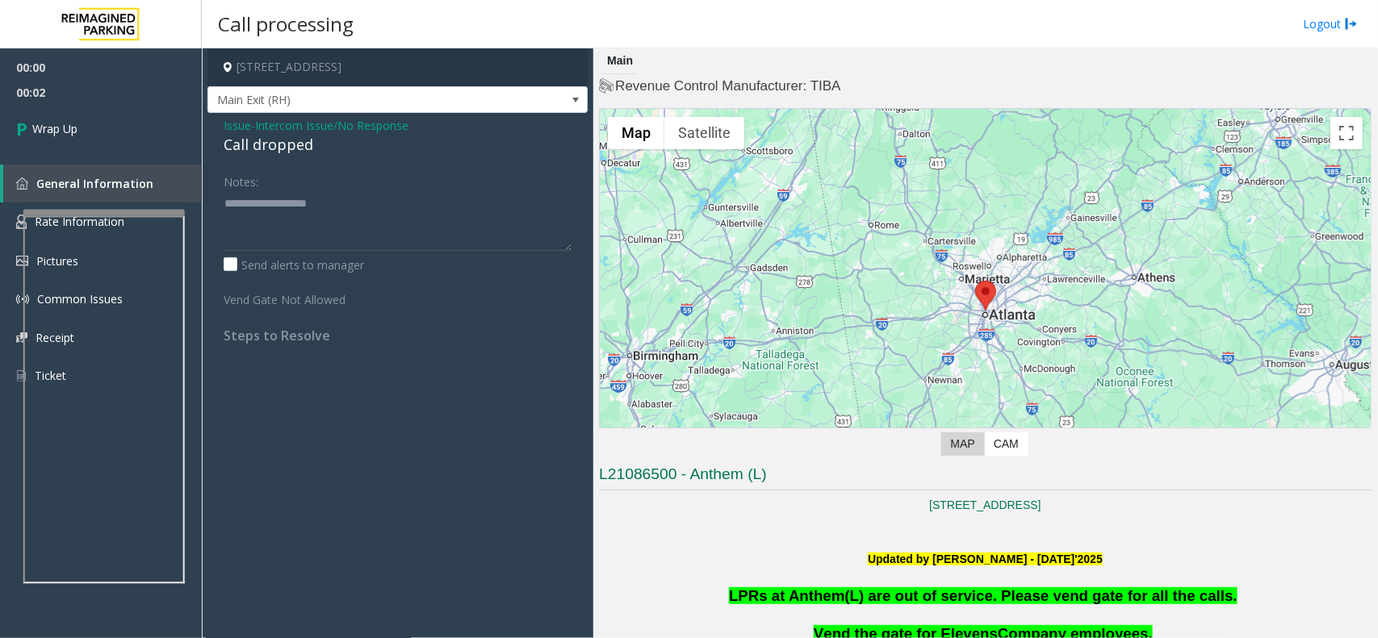
click at [263, 145] on div "Call dropped" at bounding box center [398, 145] width 348 height 22
type textarea "**********"
click at [133, 142] on link "Wrap Up" at bounding box center [101, 129] width 202 height 48
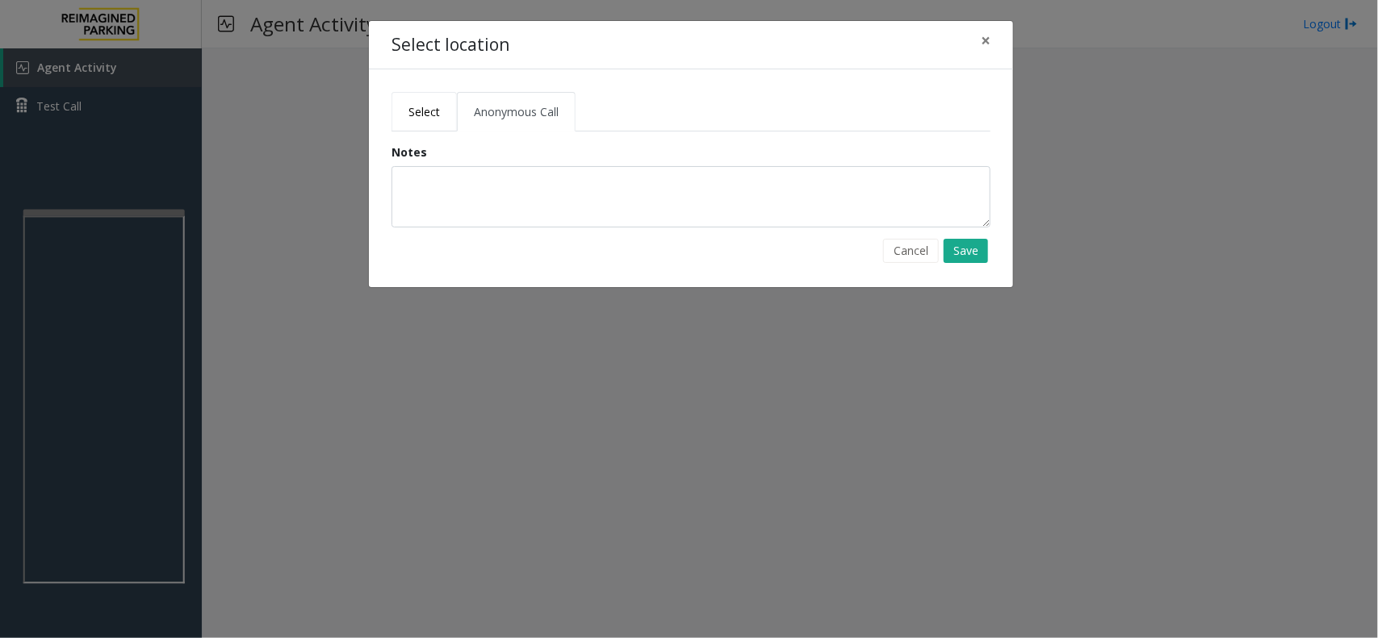
click at [396, 115] on link "Select" at bounding box center [423, 112] width 65 height 40
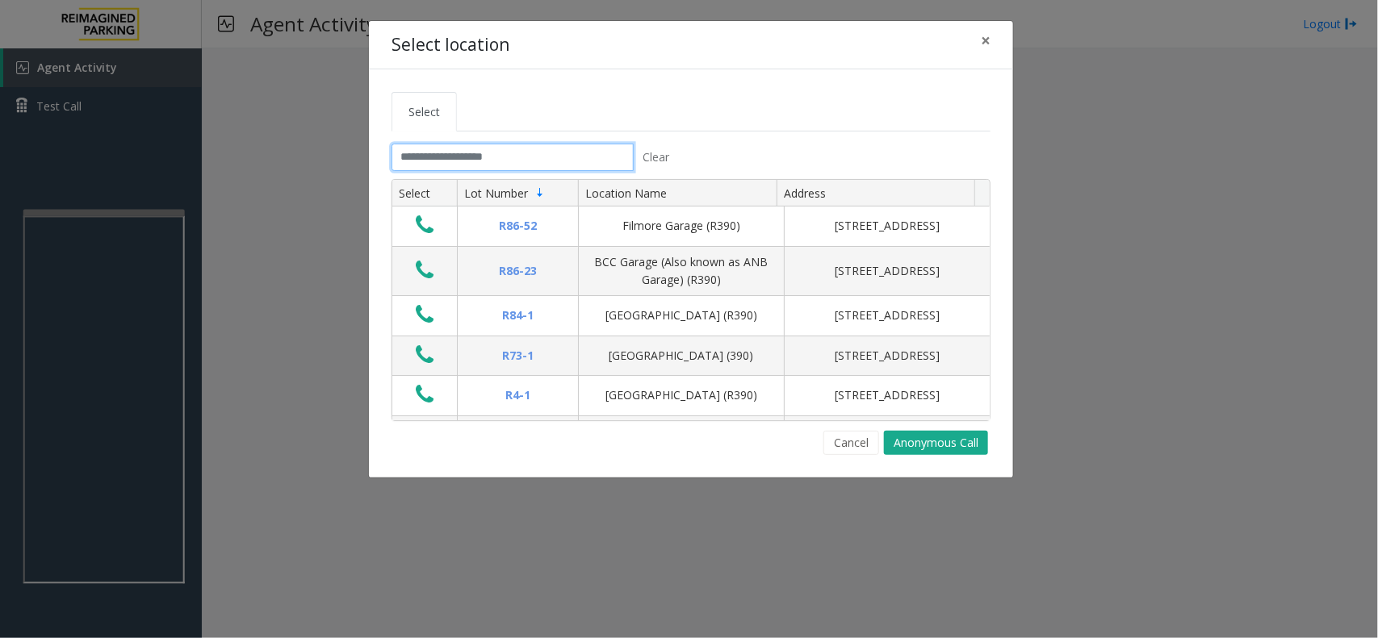
click at [483, 164] on input "text" at bounding box center [512, 157] width 242 height 27
type input "*"
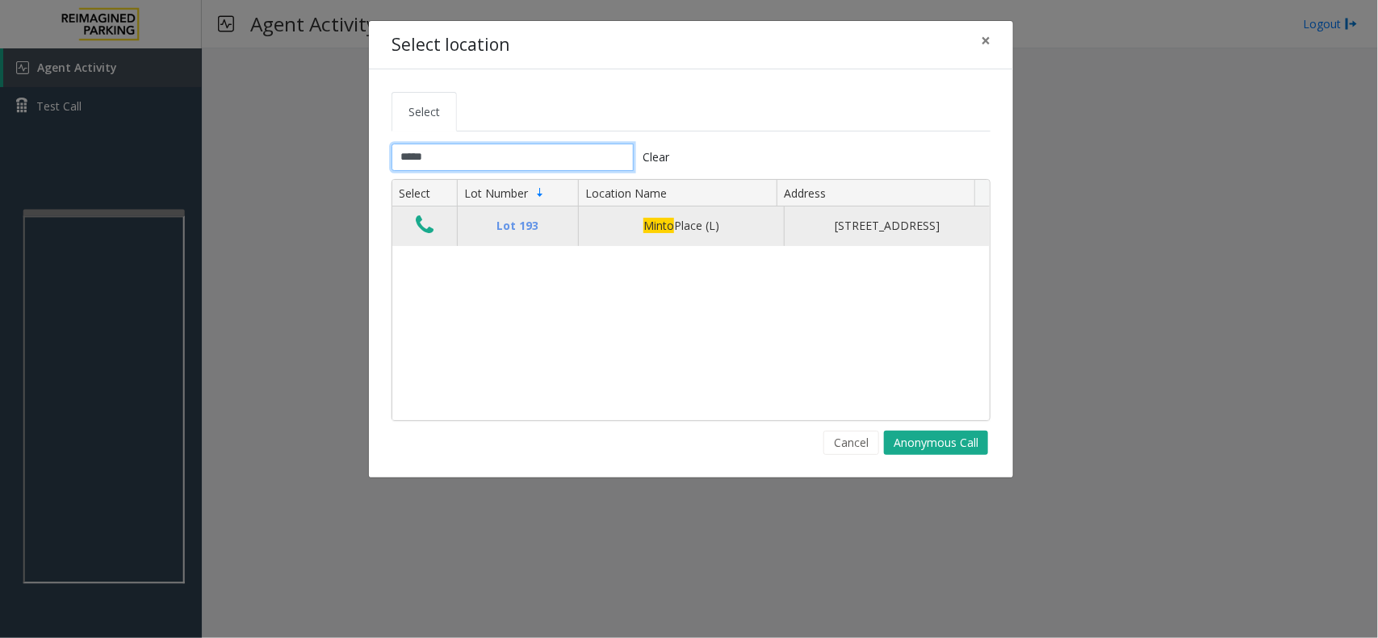
type input "*****"
click at [421, 235] on icon "Data table" at bounding box center [425, 225] width 18 height 23
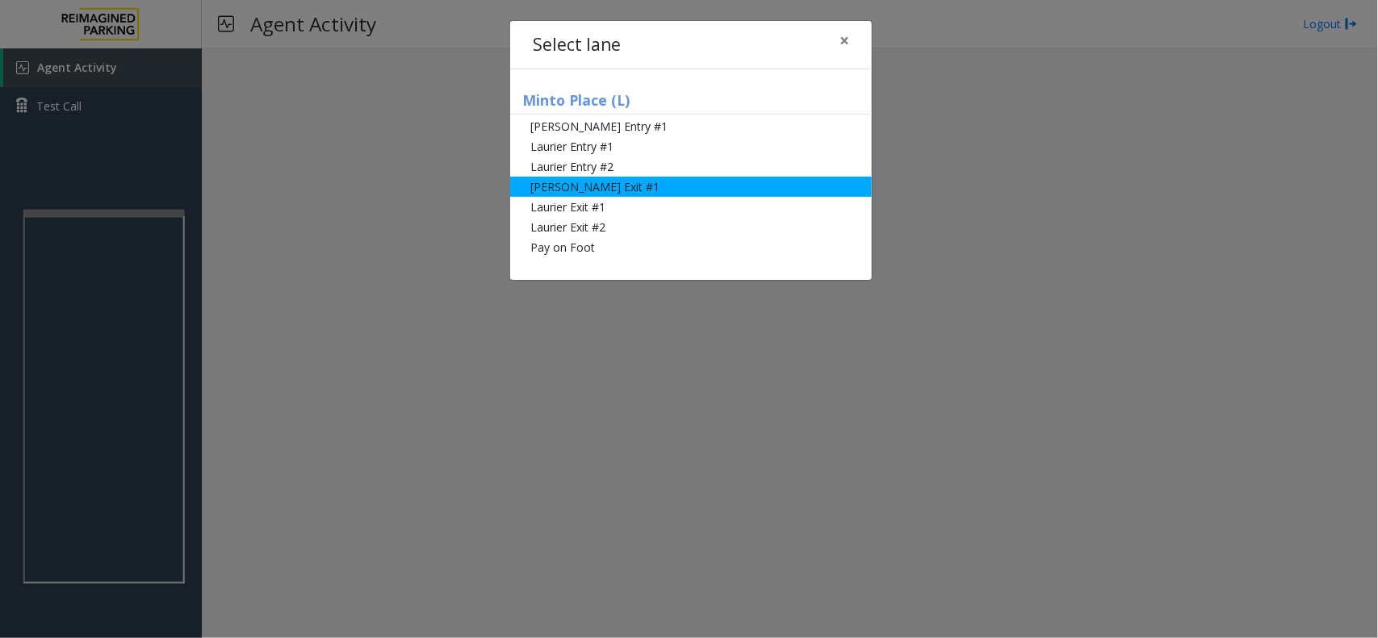
click at [634, 180] on li "Slater Exit #1" at bounding box center [691, 187] width 362 height 20
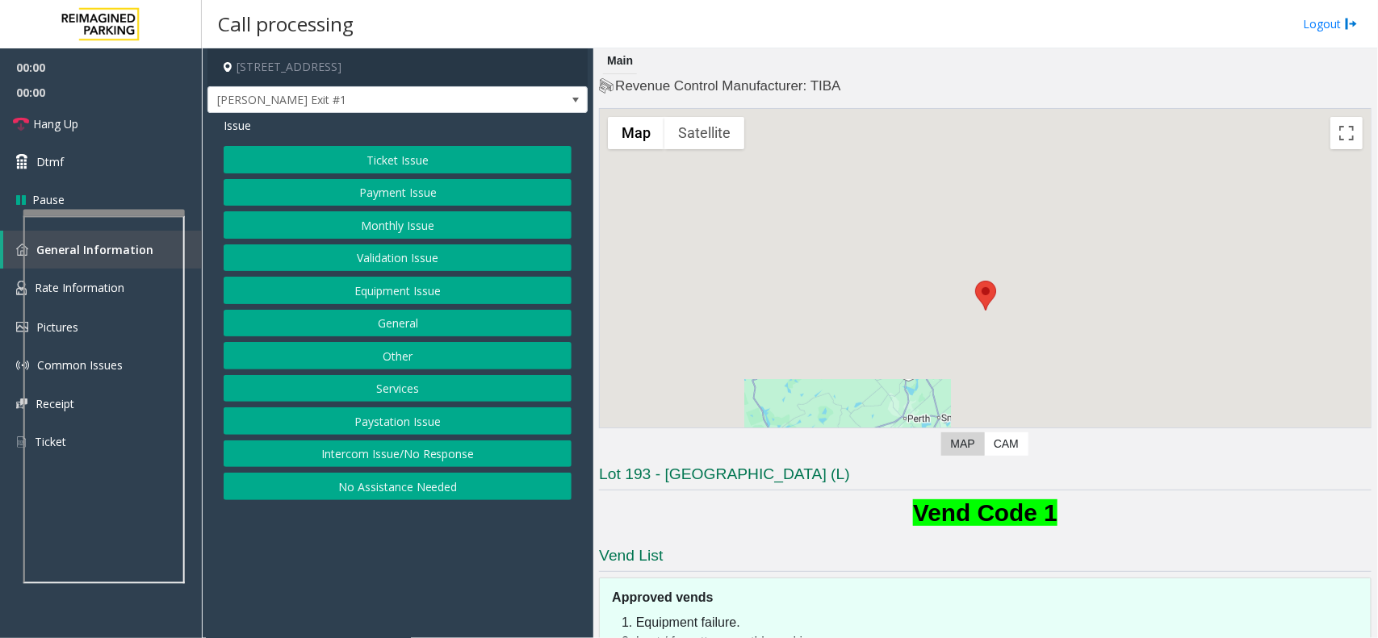
click at [441, 289] on button "Equipment Issue" at bounding box center [398, 290] width 348 height 27
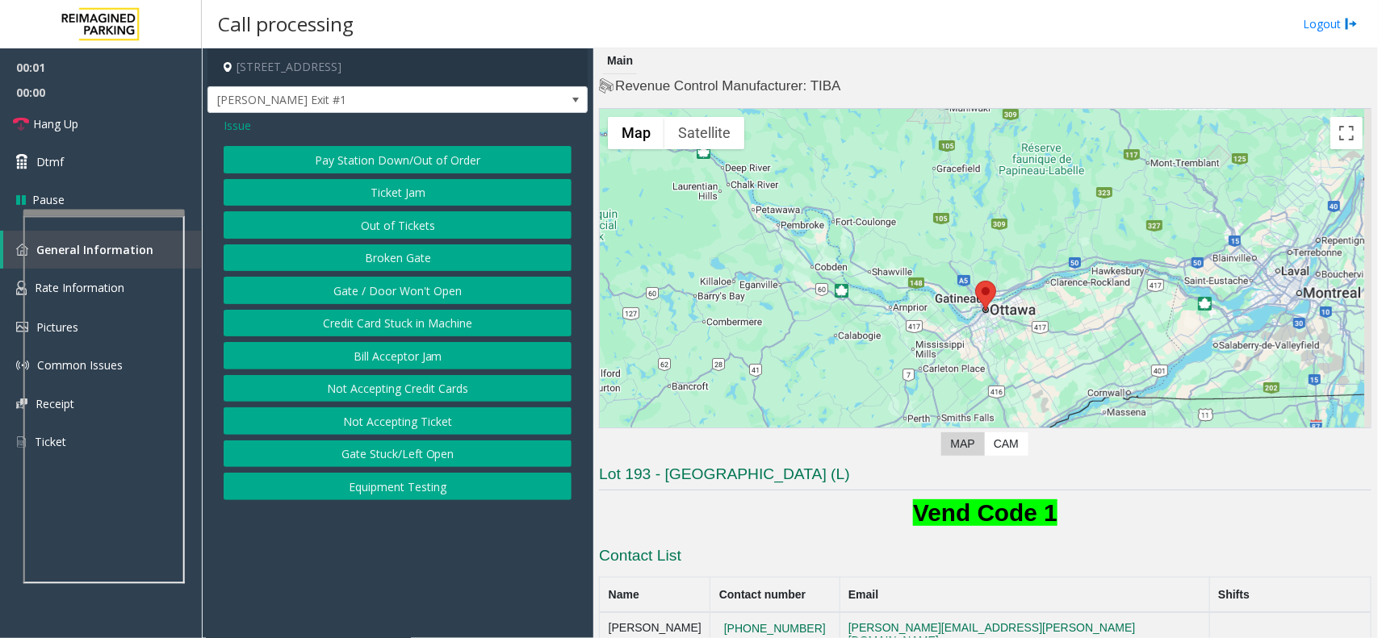
click at [441, 289] on button "Gate / Door Won't Open" at bounding box center [398, 290] width 348 height 27
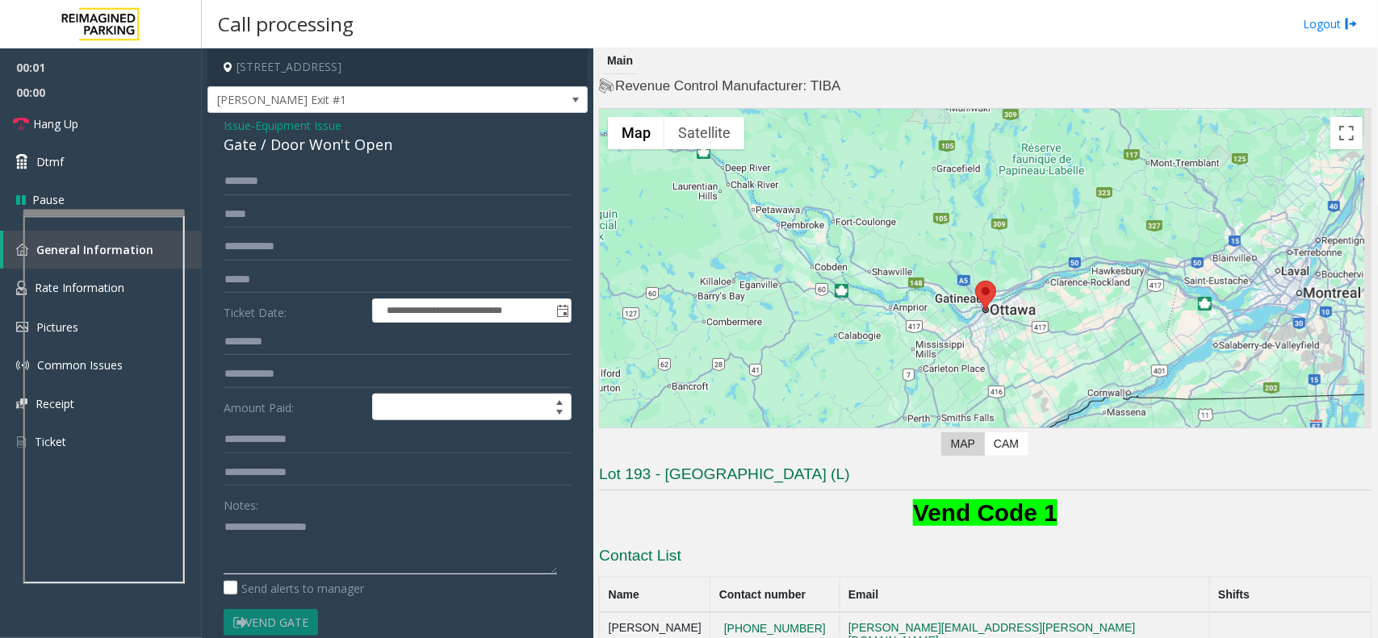
click at [341, 529] on textarea at bounding box center [390, 544] width 333 height 61
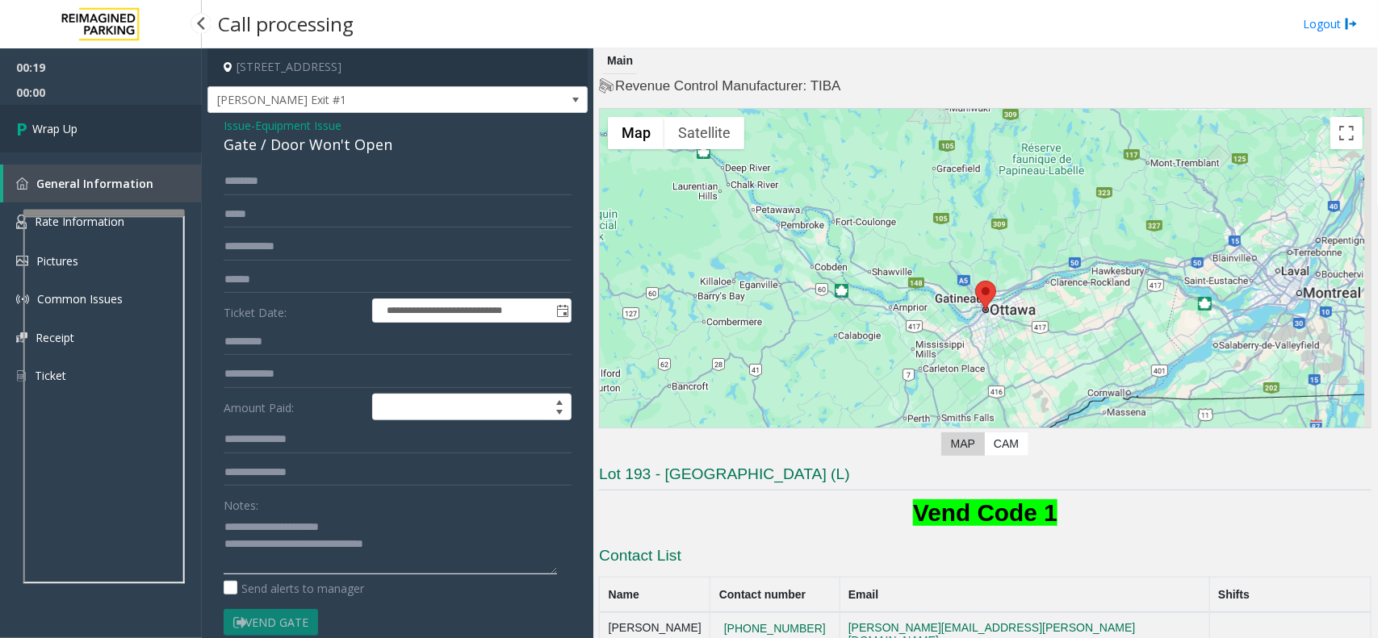
type textarea "**********"
click at [157, 145] on link "Wrap Up" at bounding box center [101, 129] width 202 height 48
click at [71, 97] on span "00:01" at bounding box center [101, 92] width 202 height 25
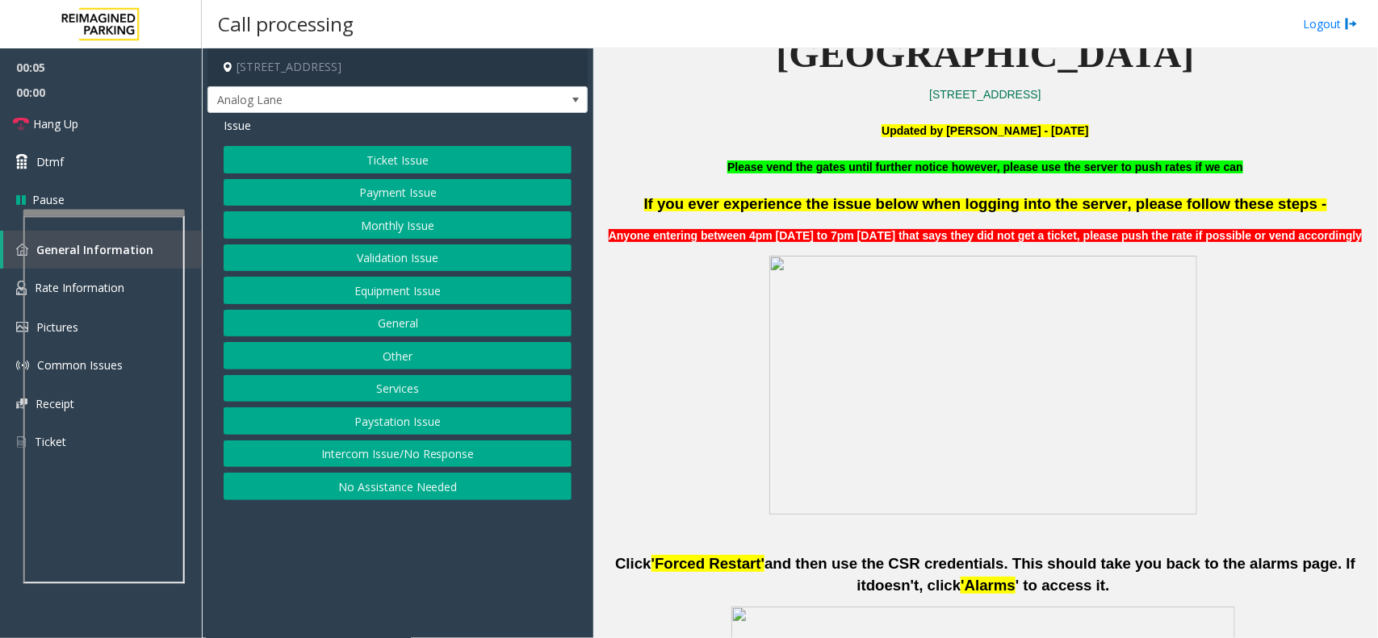
scroll to position [605, 0]
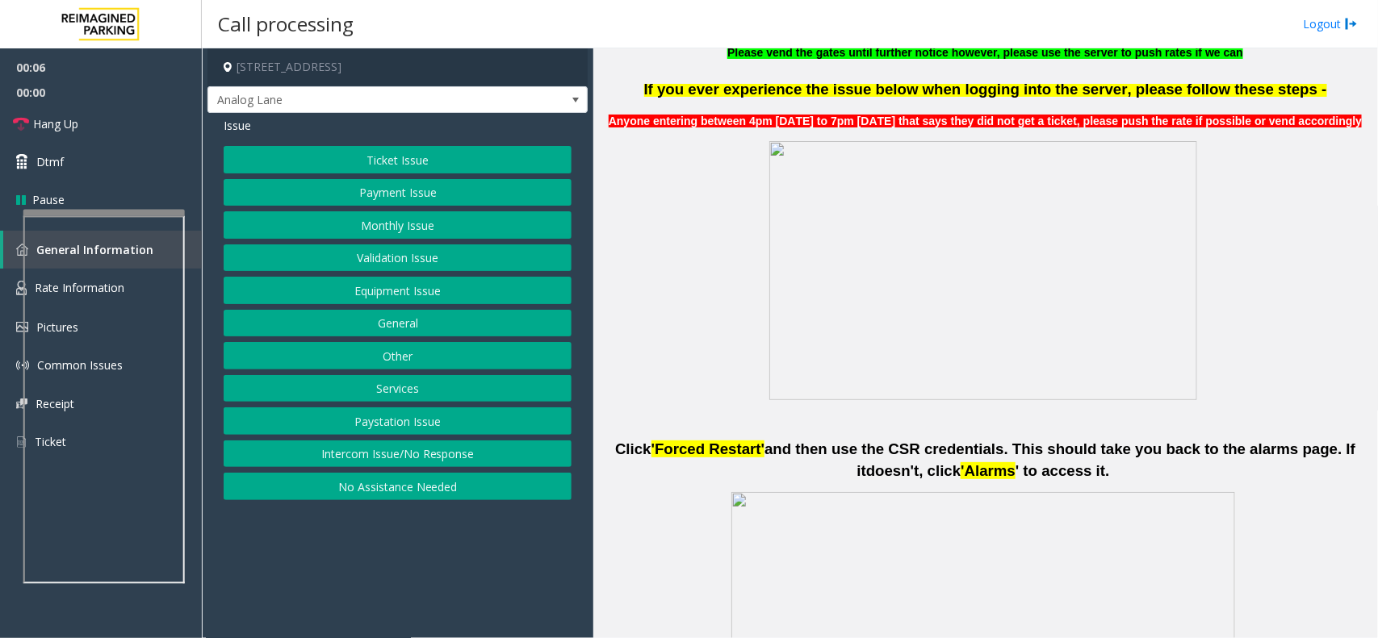
click at [472, 157] on button "Ticket Issue" at bounding box center [398, 159] width 348 height 27
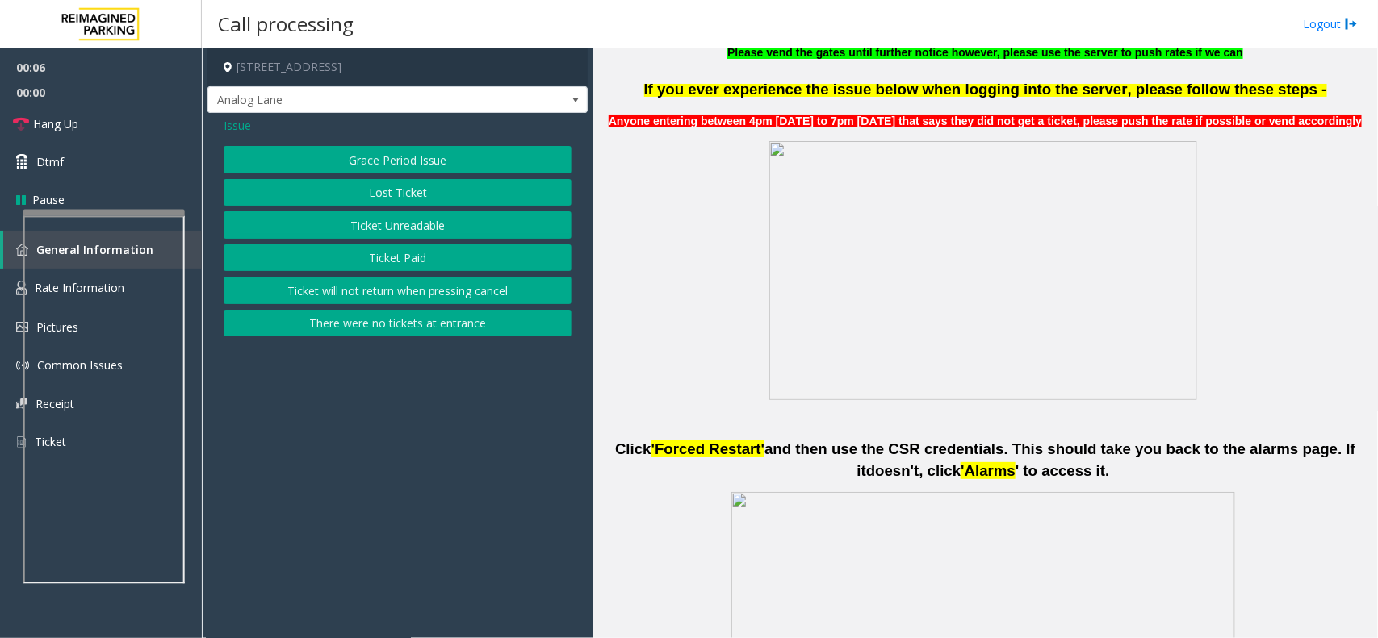
click at [391, 263] on button "Ticket Paid" at bounding box center [398, 258] width 348 height 27
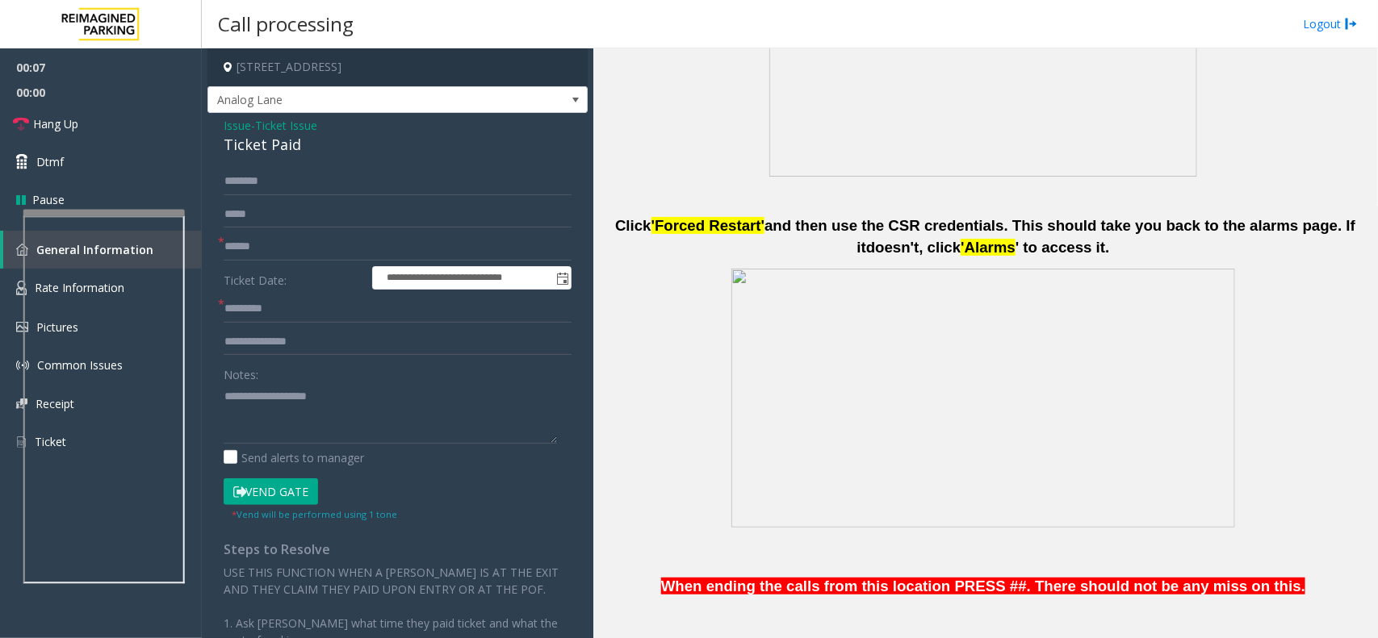
scroll to position [1110, 0]
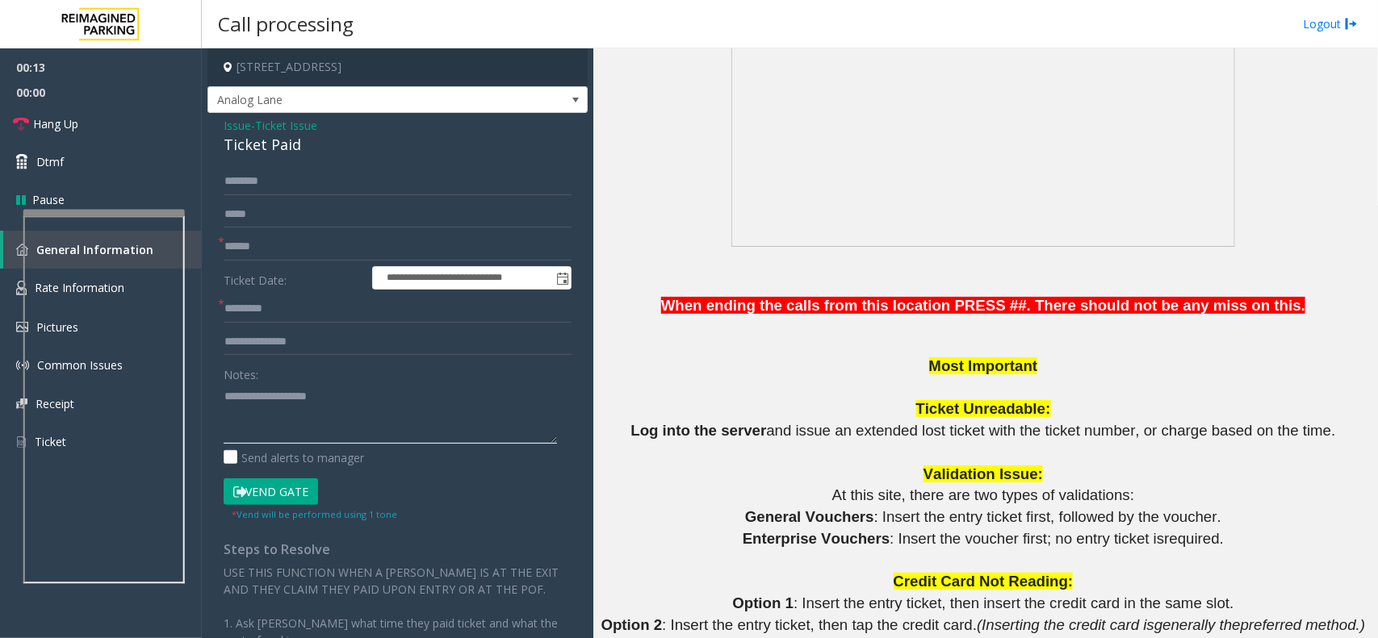
click at [375, 392] on textarea at bounding box center [390, 413] width 333 height 61
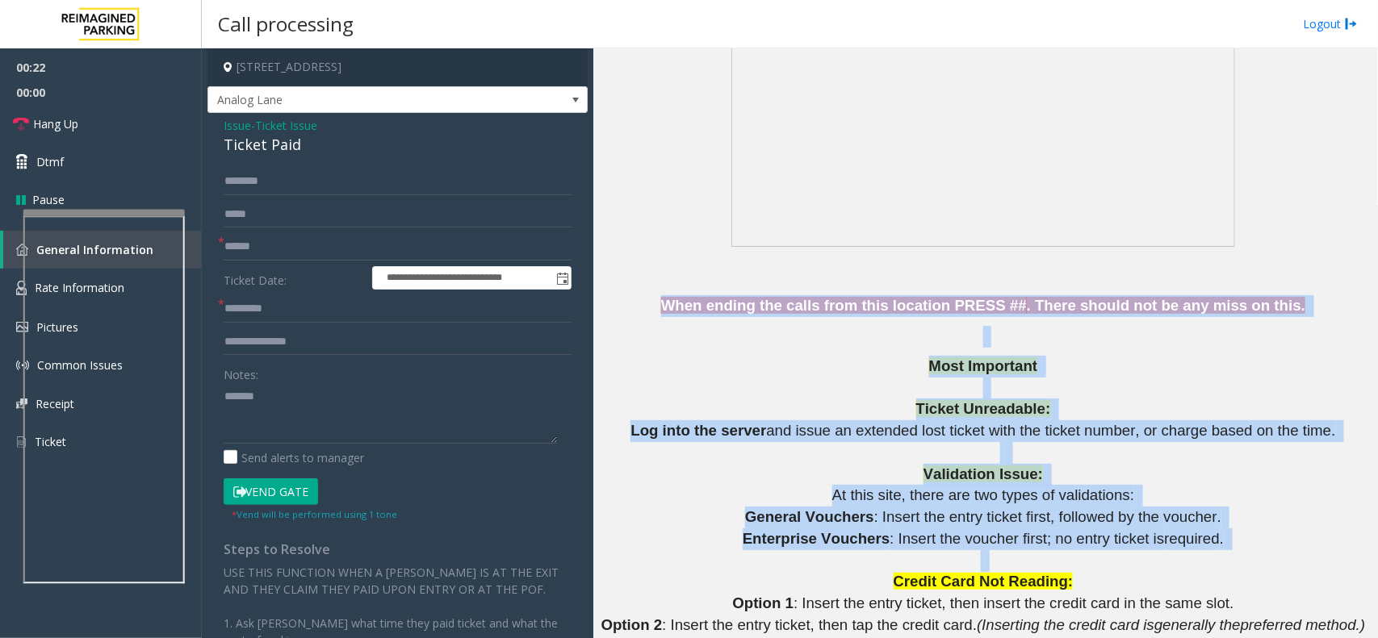
drag, startPoint x: 699, startPoint y: 303, endPoint x: 1152, endPoint y: 557, distance: 519.6
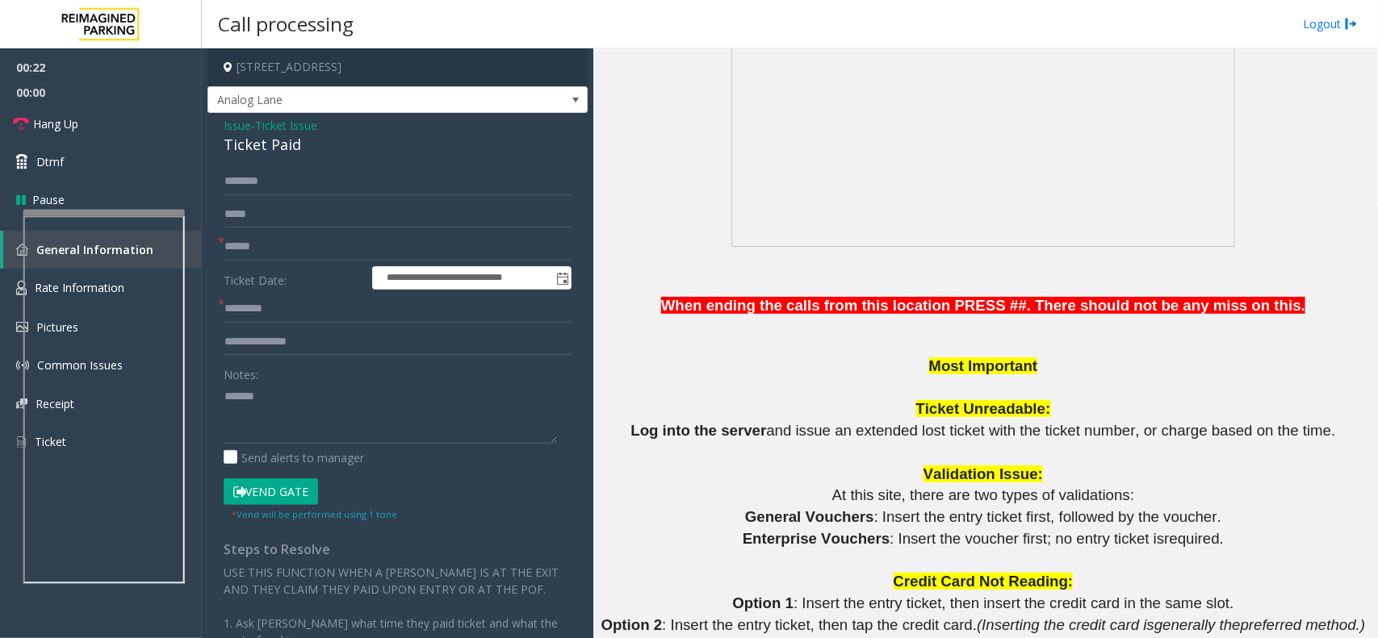
click at [1127, 571] on p "Credit Card Not Reading:" at bounding box center [985, 582] width 772 height 22
click at [277, 152] on div "Ticket Paid" at bounding box center [398, 145] width 348 height 22
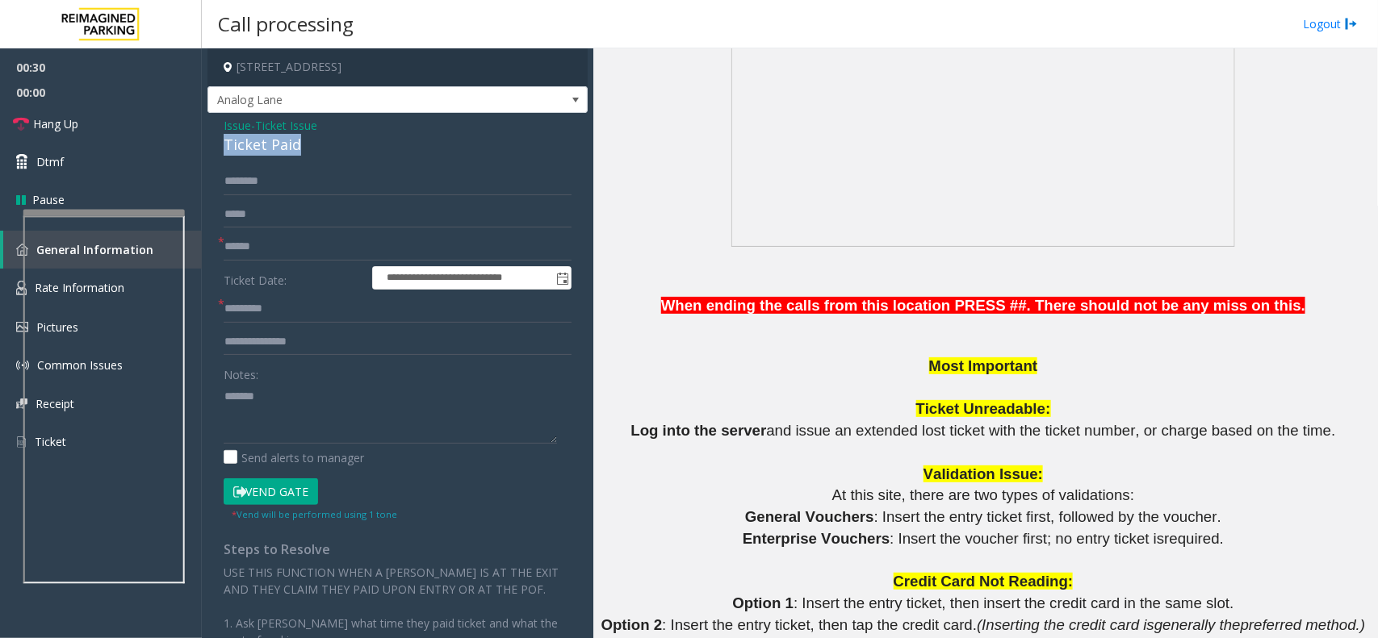
click at [277, 152] on div "Ticket Paid" at bounding box center [398, 145] width 348 height 22
click at [325, 386] on textarea at bounding box center [390, 413] width 333 height 61
paste textarea "**********"
click at [345, 410] on textarea at bounding box center [390, 413] width 333 height 61
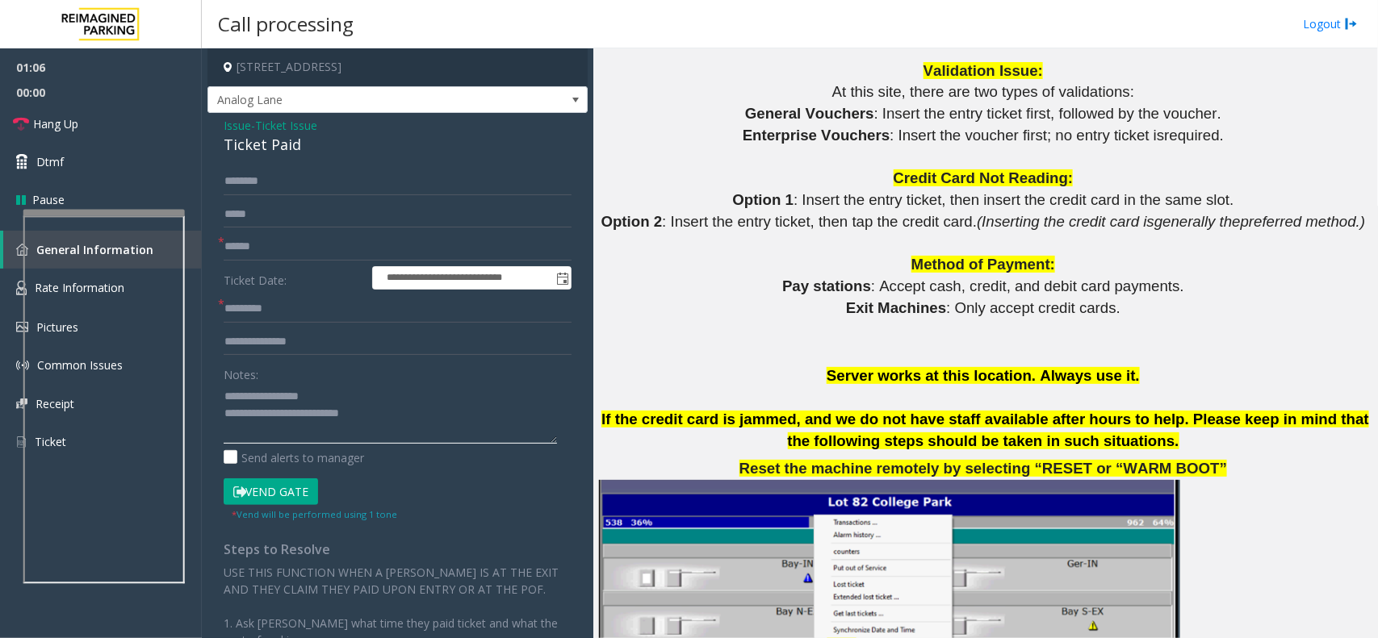
scroll to position [1917, 0]
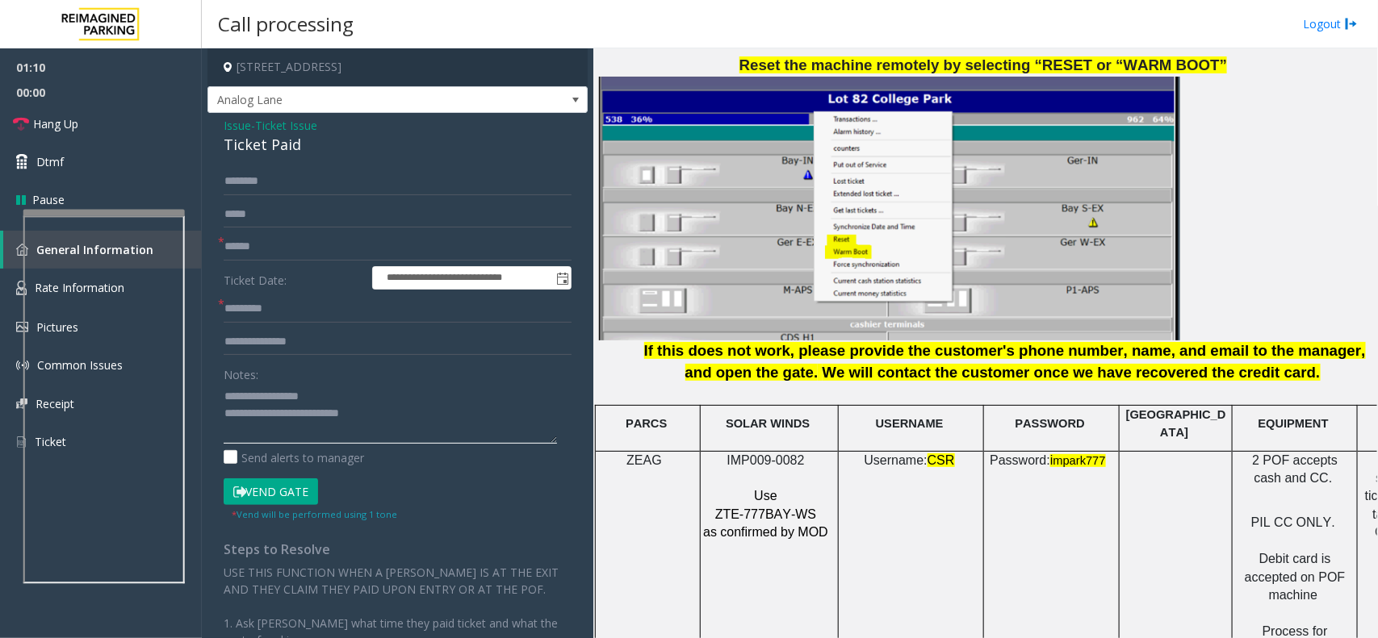
click at [404, 410] on textarea at bounding box center [390, 413] width 333 height 61
drag, startPoint x: 345, startPoint y: 414, endPoint x: 353, endPoint y: 425, distance: 13.2
click at [349, 420] on textarea at bounding box center [390, 413] width 333 height 61
click at [344, 421] on textarea at bounding box center [390, 413] width 333 height 61
click at [408, 420] on textarea at bounding box center [390, 413] width 333 height 61
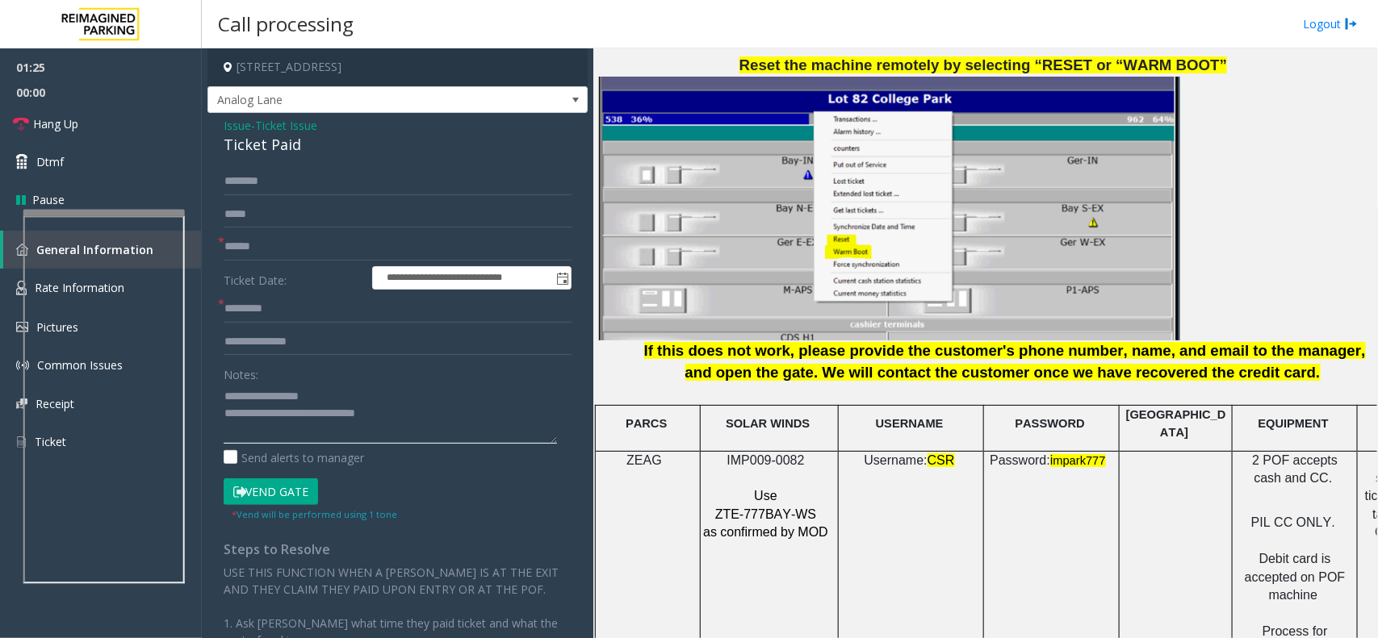
type textarea "**********"
click at [312, 253] on input "text" at bounding box center [398, 246] width 348 height 27
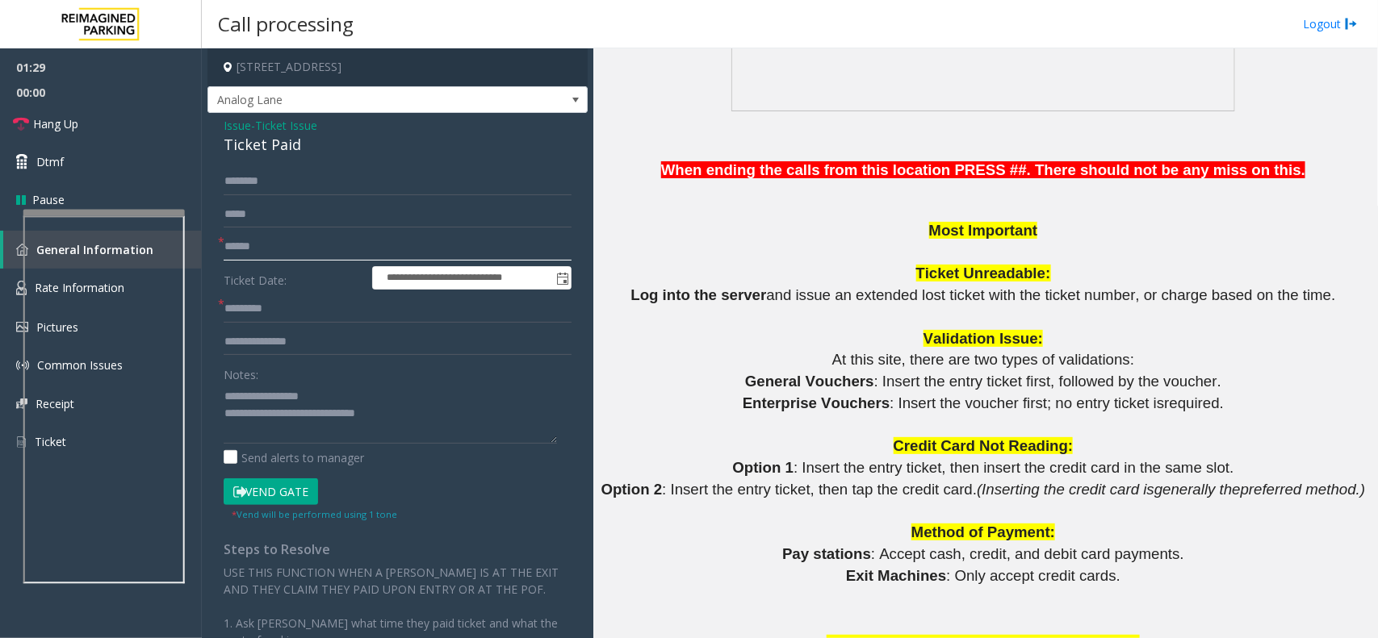
scroll to position [1311, 0]
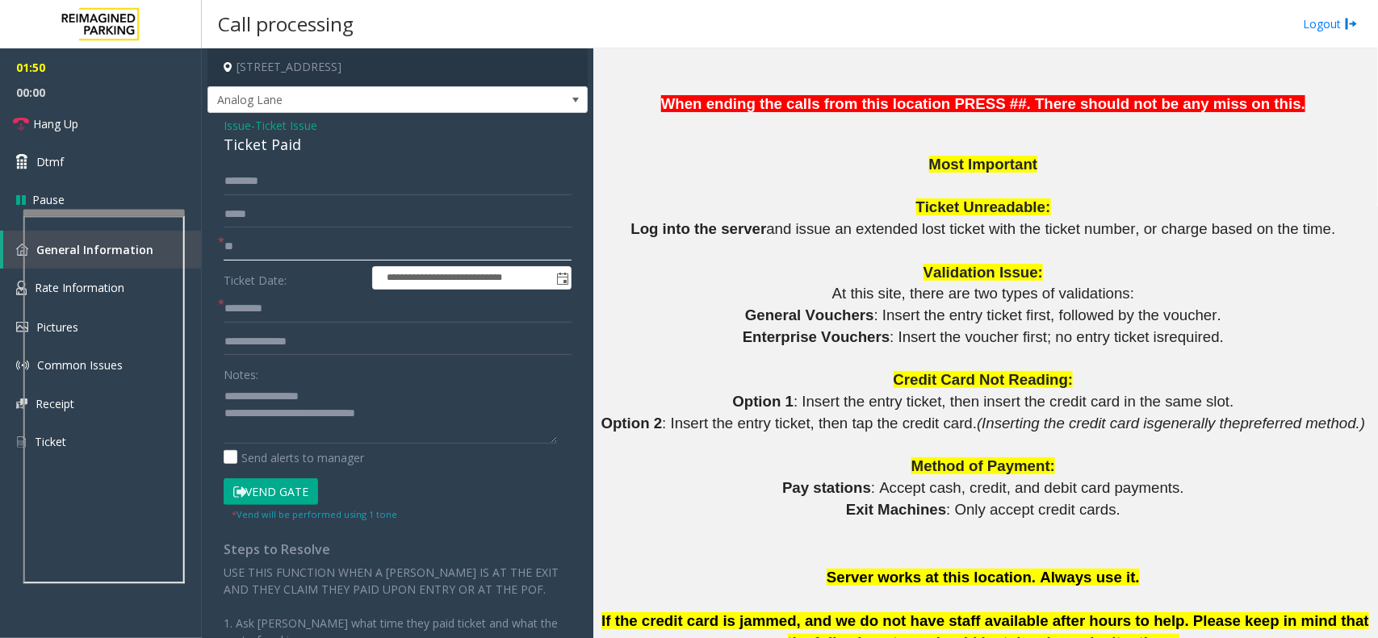
type input "**"
click at [260, 295] on form "**********" at bounding box center [398, 345] width 348 height 354
click at [273, 307] on input "text" at bounding box center [398, 308] width 348 height 27
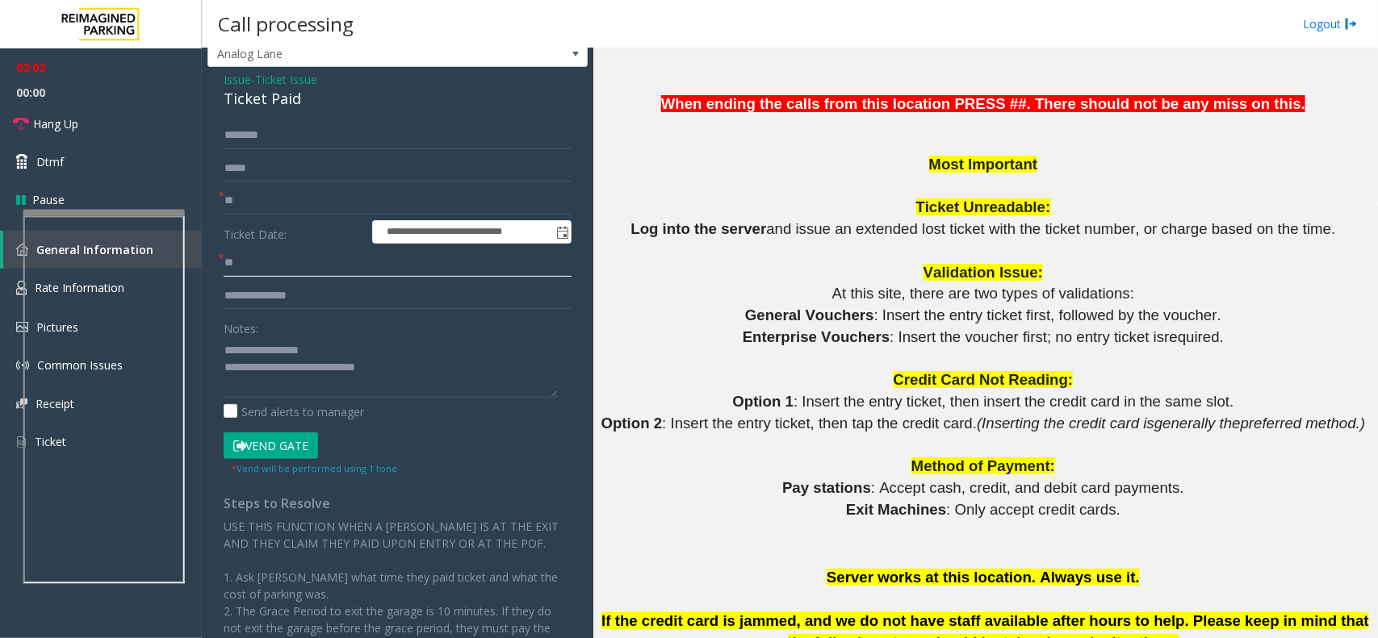
scroll to position [0, 0]
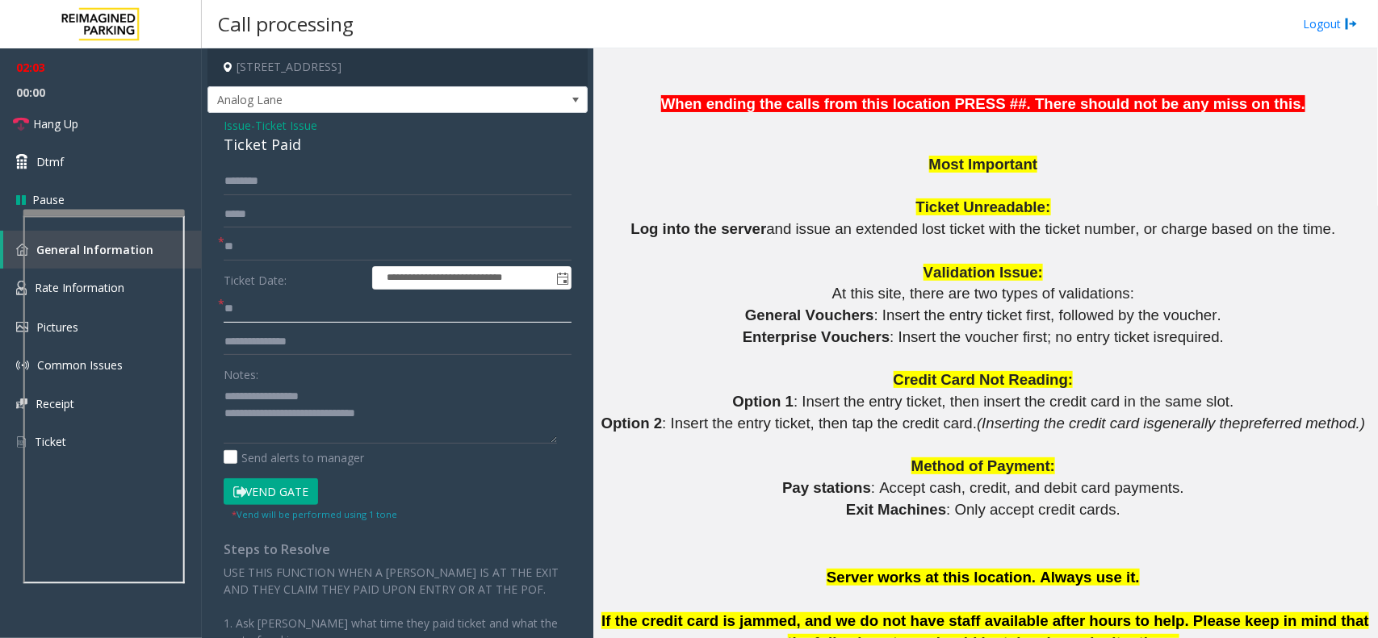
type input "**"
click at [462, 405] on textarea at bounding box center [390, 413] width 333 height 61
click at [461, 416] on textarea at bounding box center [390, 413] width 333 height 61
drag, startPoint x: 119, startPoint y: 122, endPoint x: 132, endPoint y: 134, distance: 17.1
click at [119, 122] on link "Hang Up" at bounding box center [101, 124] width 202 height 38
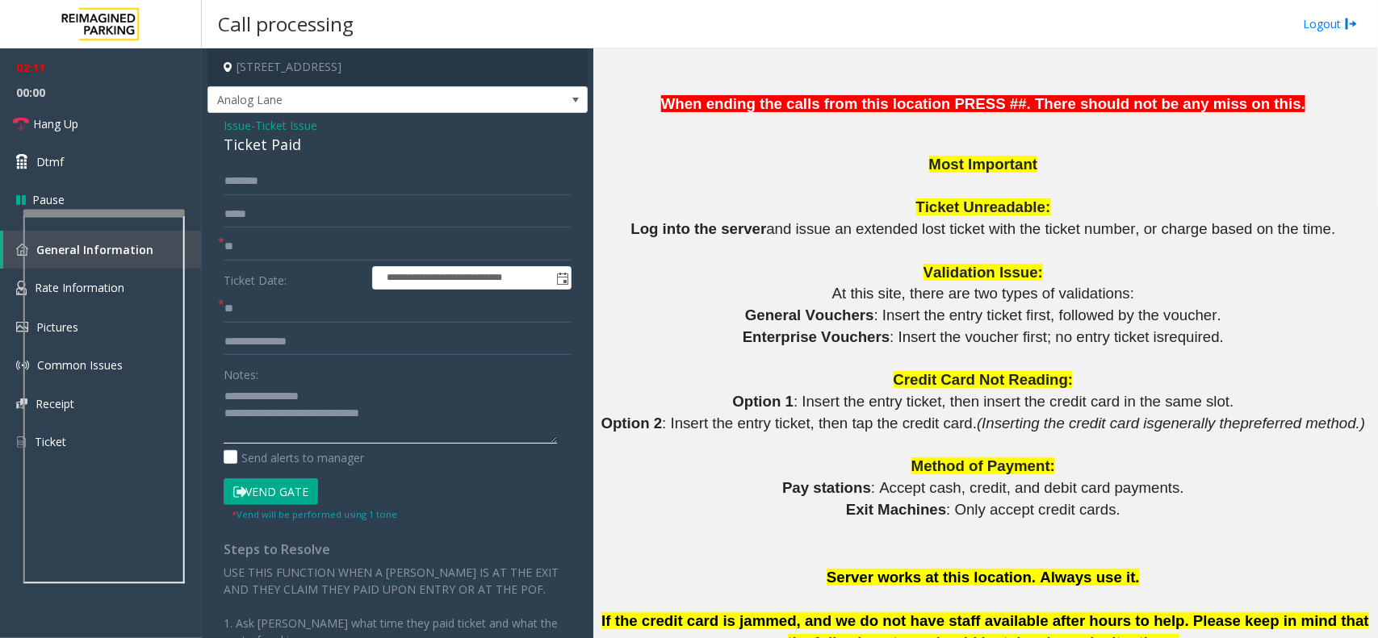
click at [450, 414] on textarea at bounding box center [390, 413] width 333 height 61
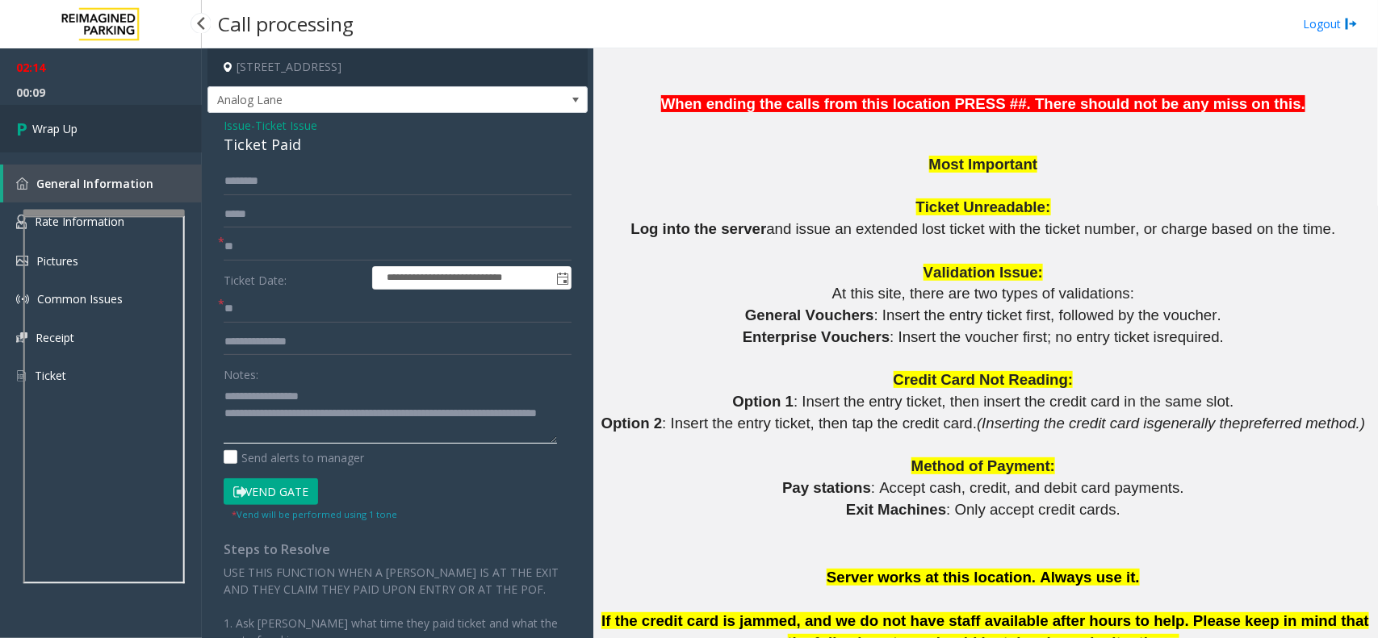
type textarea "**********"
click at [77, 117] on link "Wrap Up" at bounding box center [101, 129] width 202 height 48
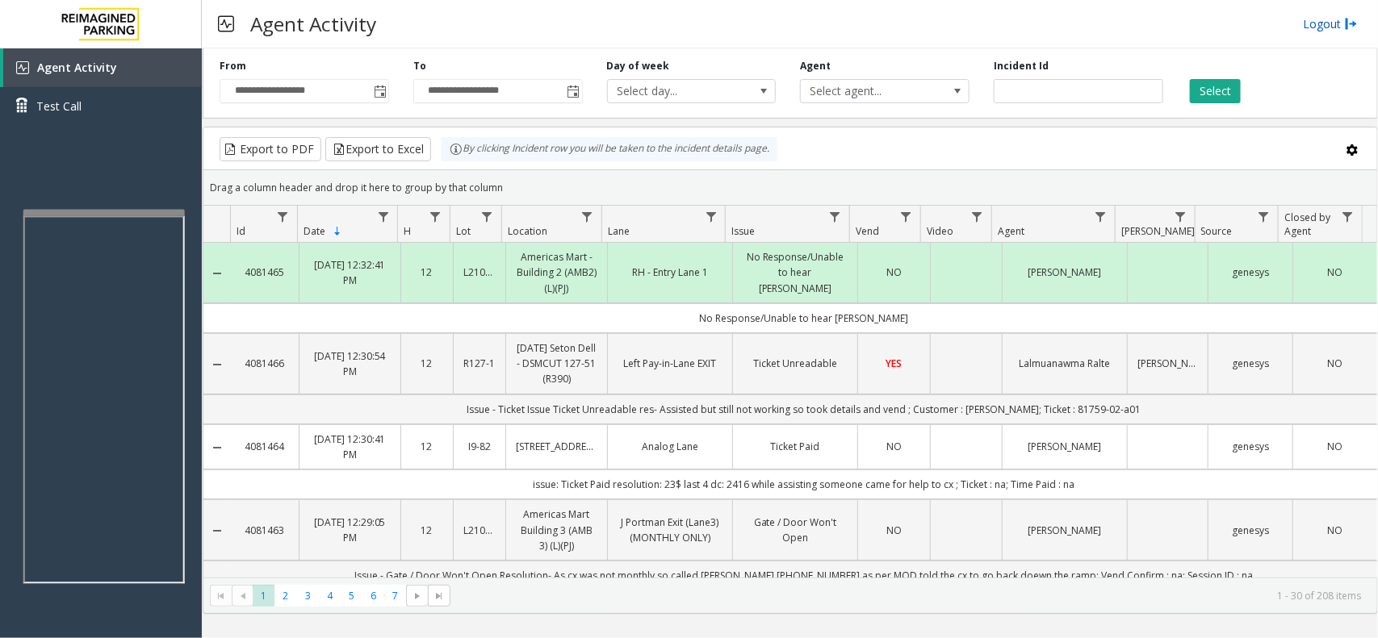
click at [1322, 30] on link "Logout" at bounding box center [1330, 23] width 55 height 17
